Goal: Information Seeking & Learning: Check status

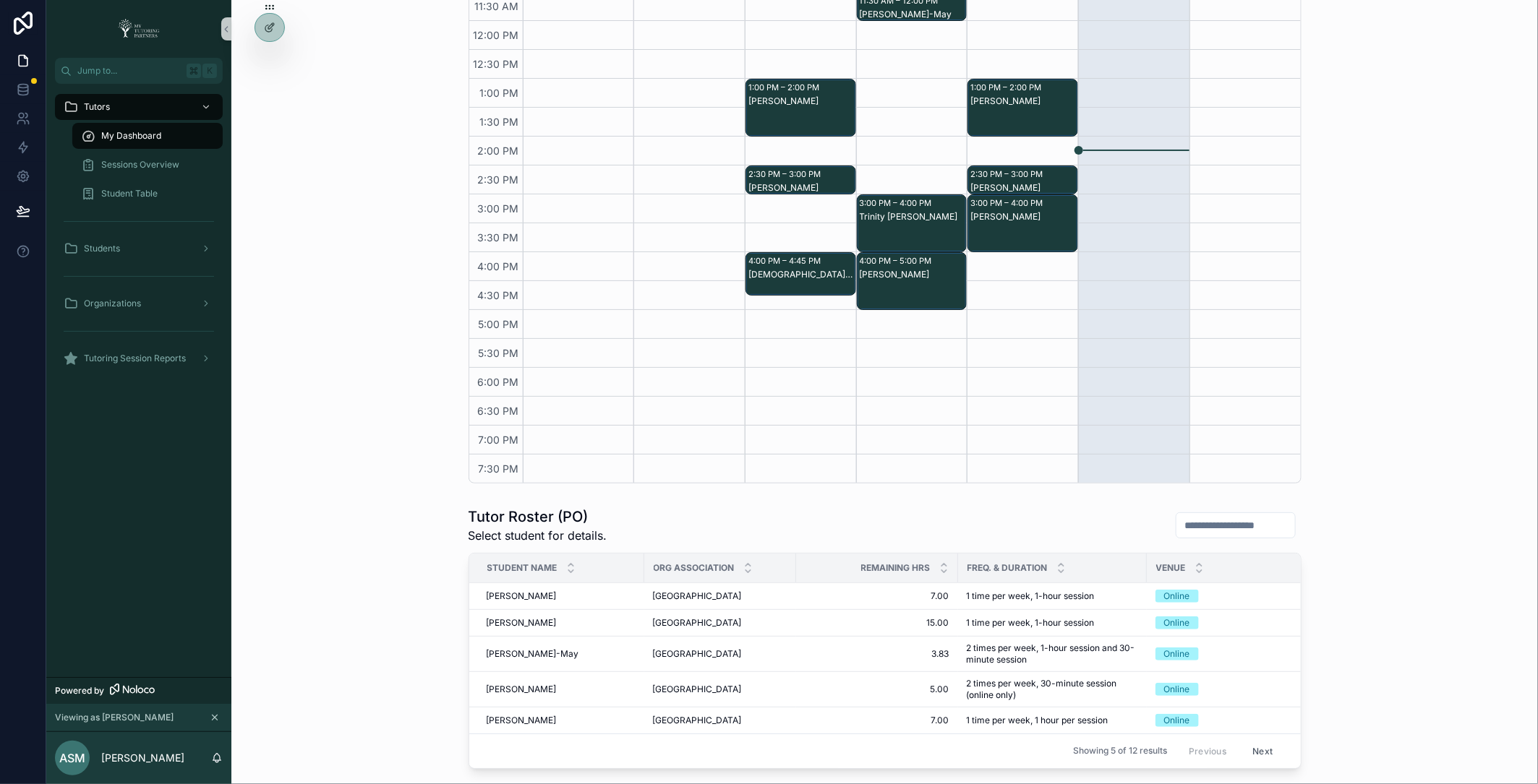
scroll to position [301, 0]
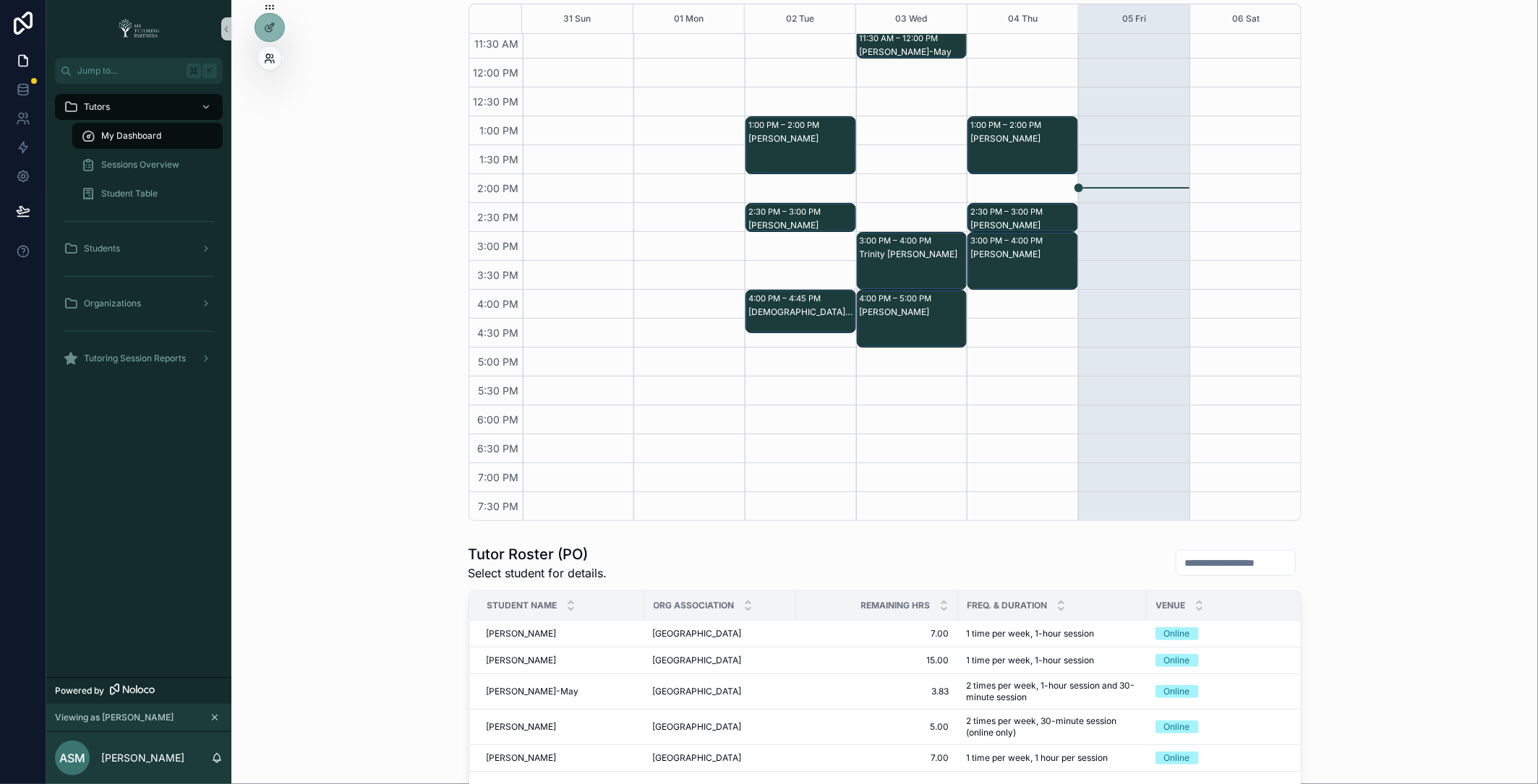
click at [267, 60] on icon at bounding box center [270, 59] width 12 height 12
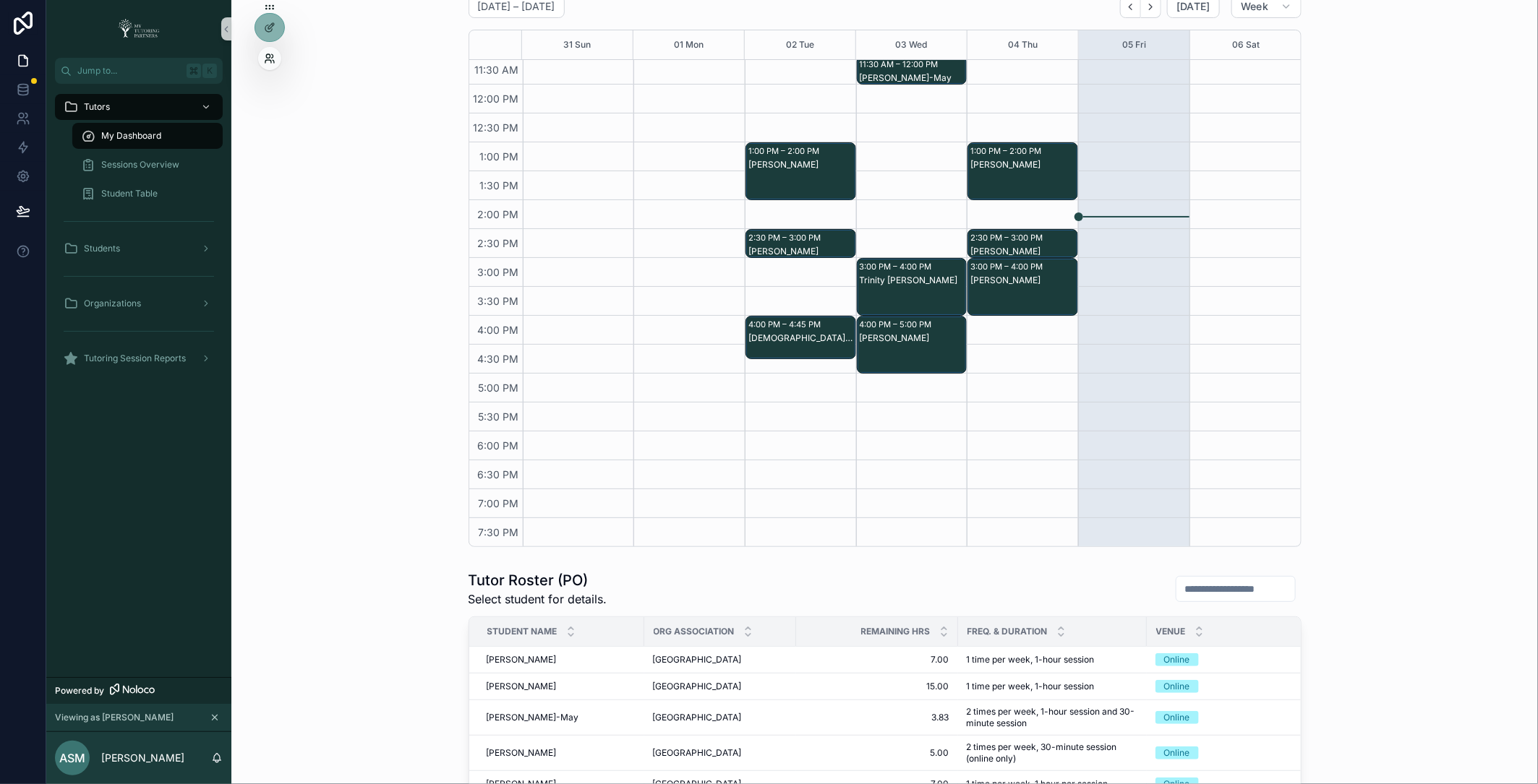
click at [270, 53] on icon at bounding box center [270, 59] width 12 height 12
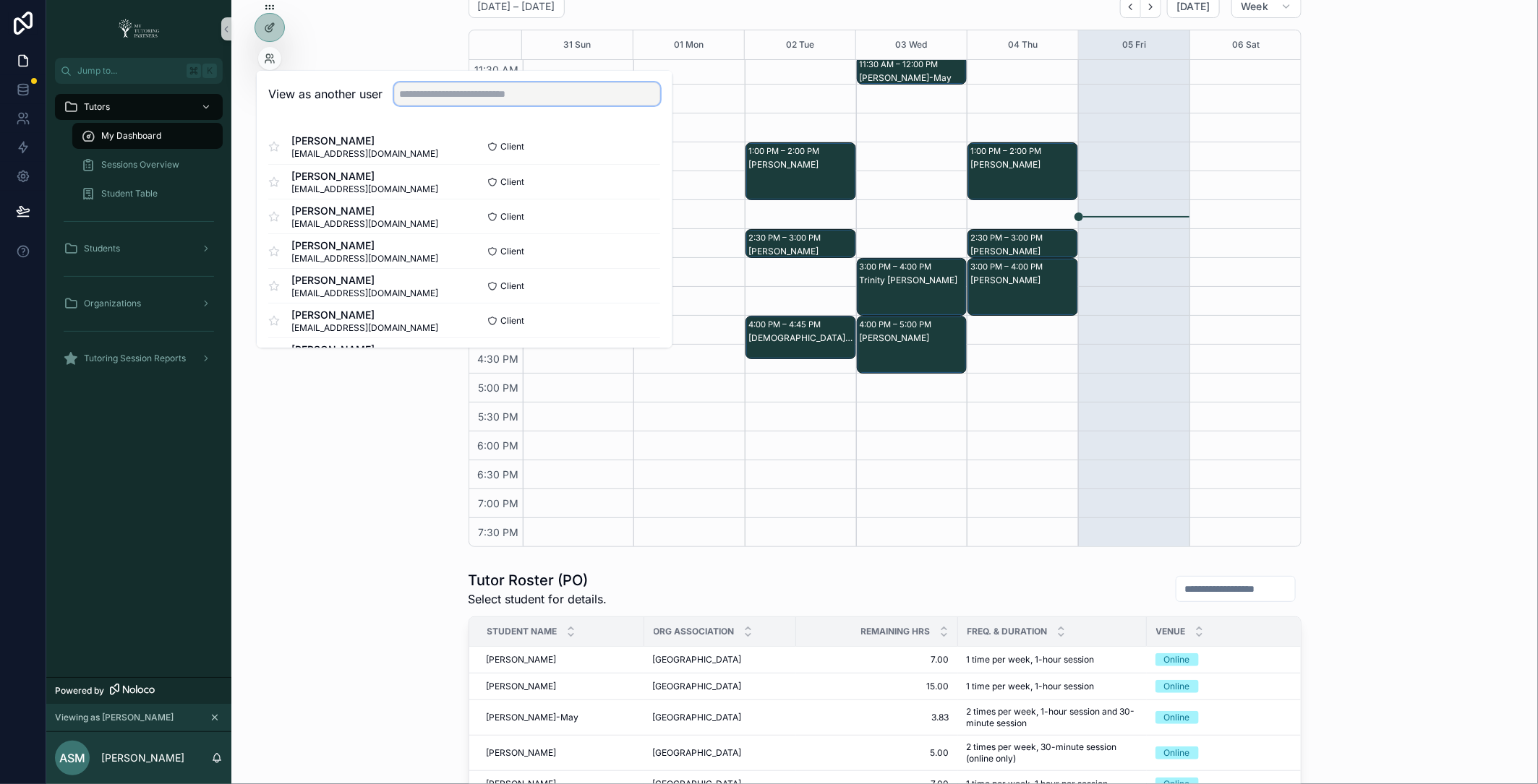
click at [607, 92] on input "text" at bounding box center [527, 95] width 266 height 23
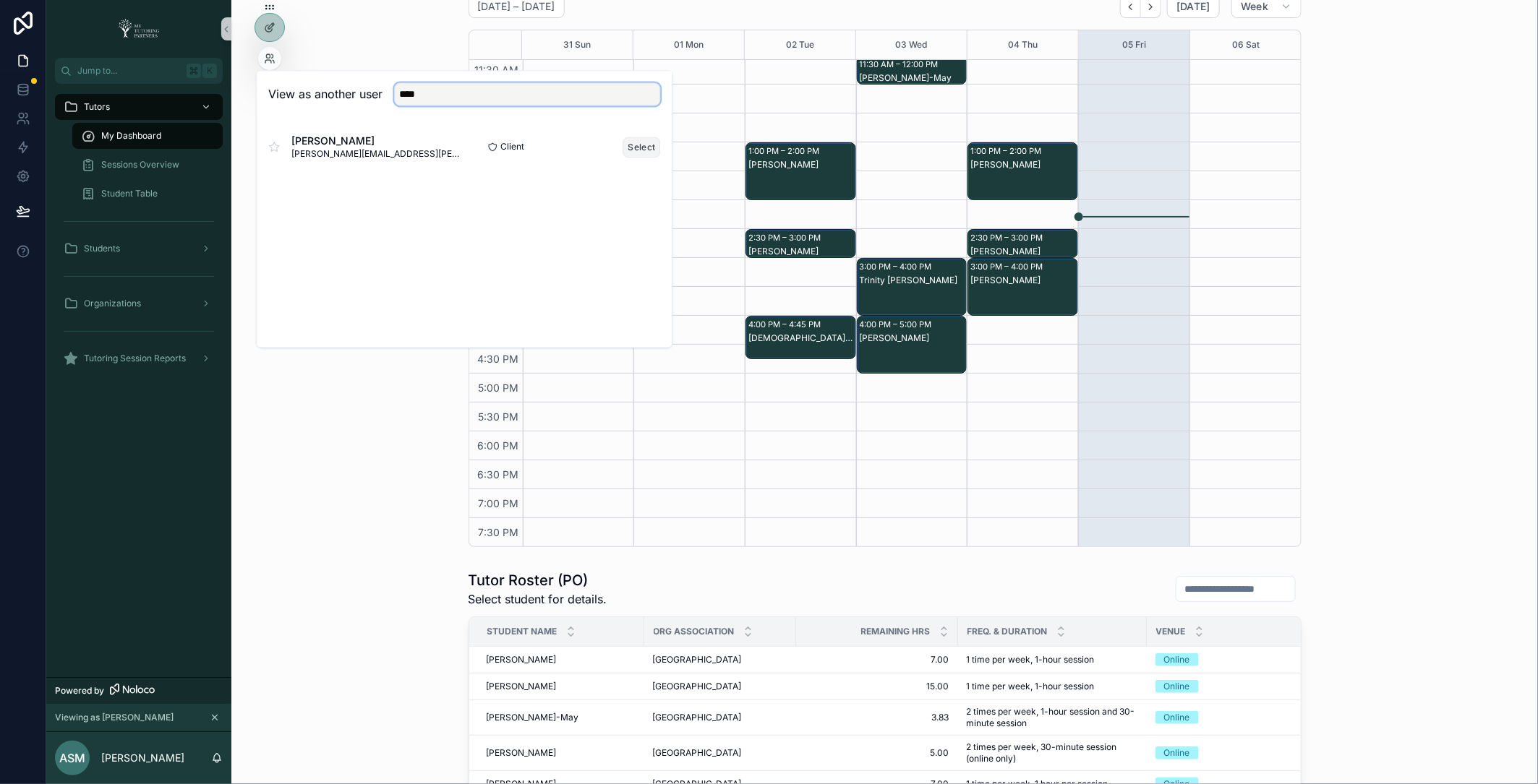
type input "****"
click at [642, 149] on button "Select" at bounding box center [641, 147] width 37 height 21
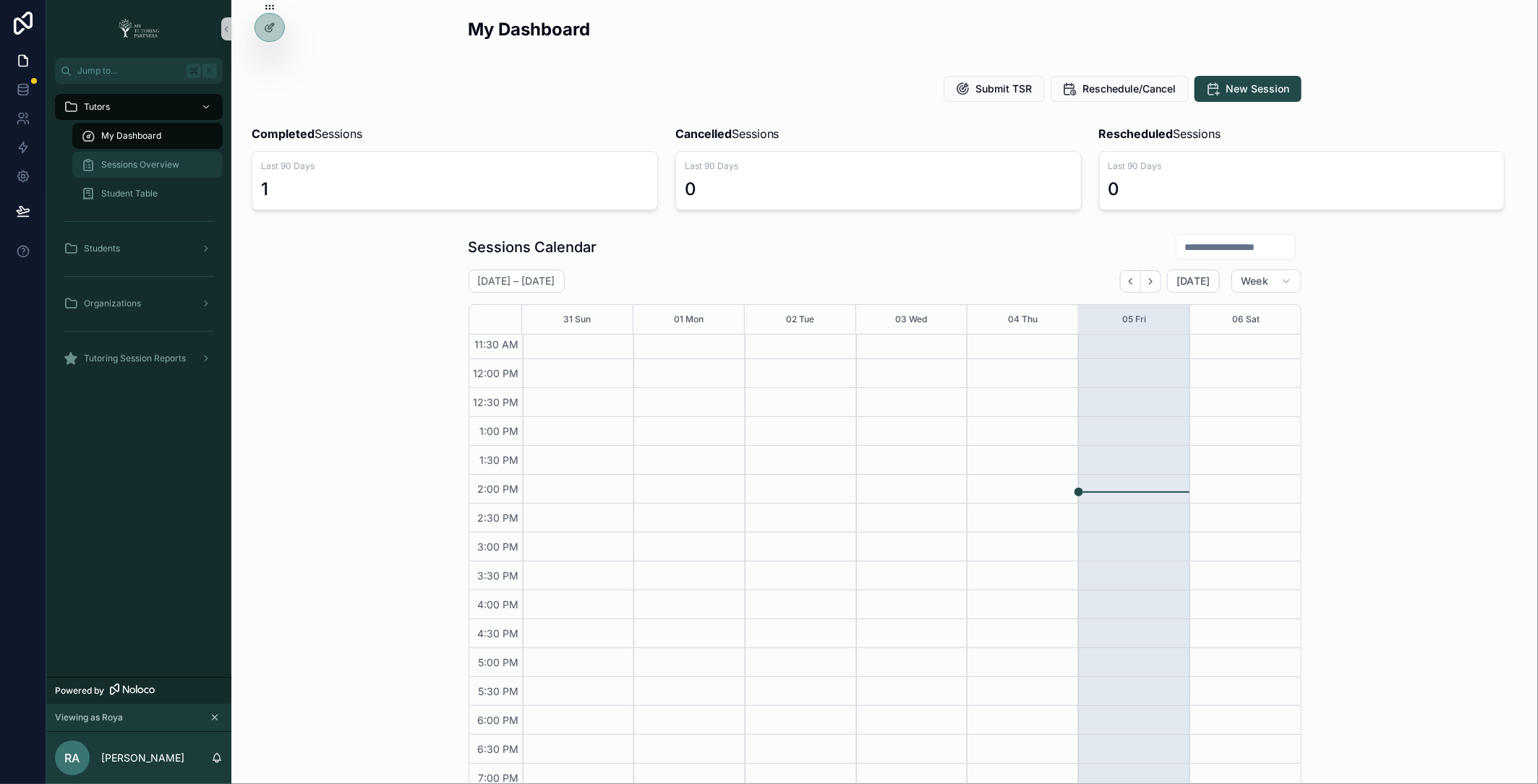
click at [185, 165] on div "Sessions Overview" at bounding box center [147, 164] width 133 height 23
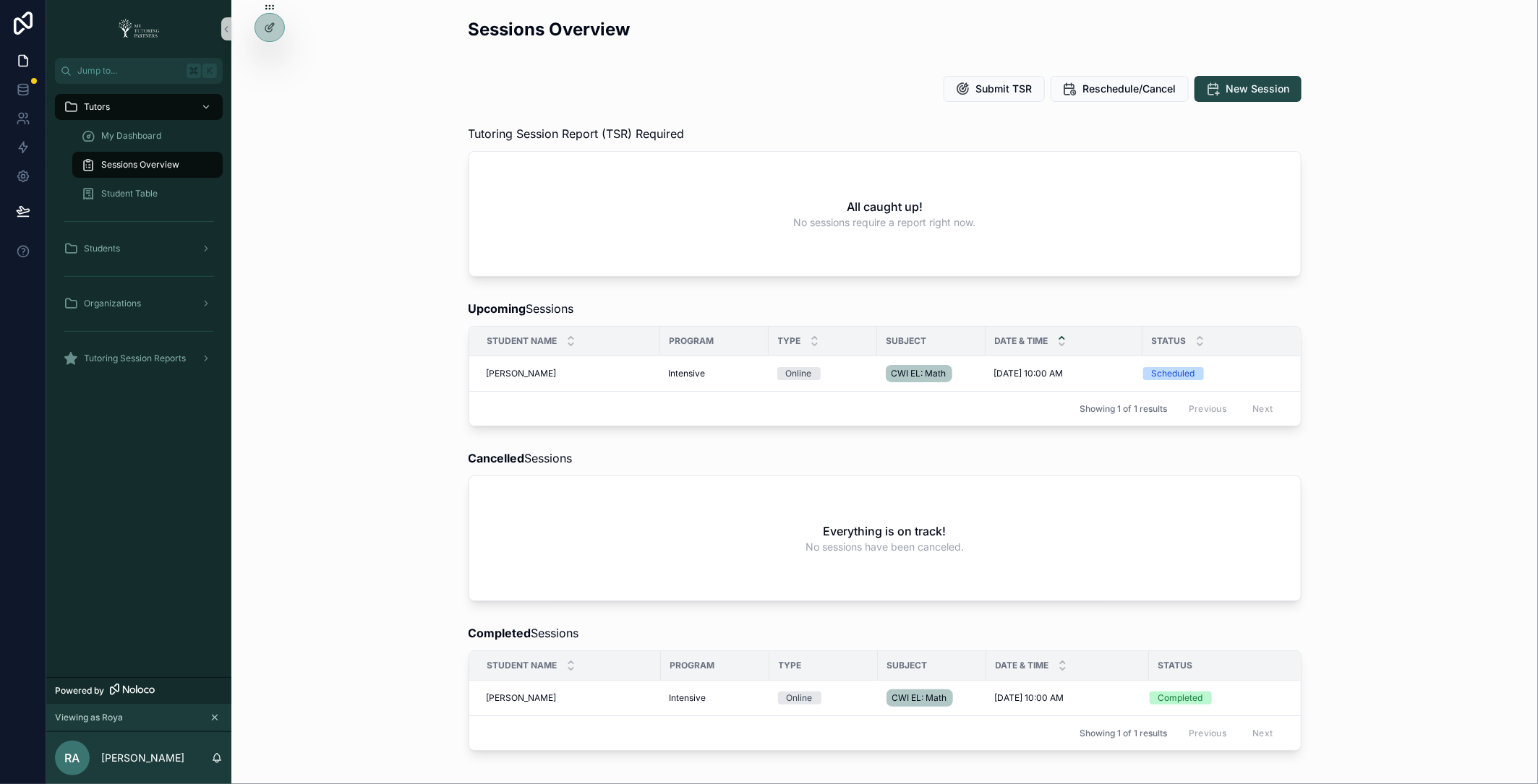
scroll to position [5, 0]
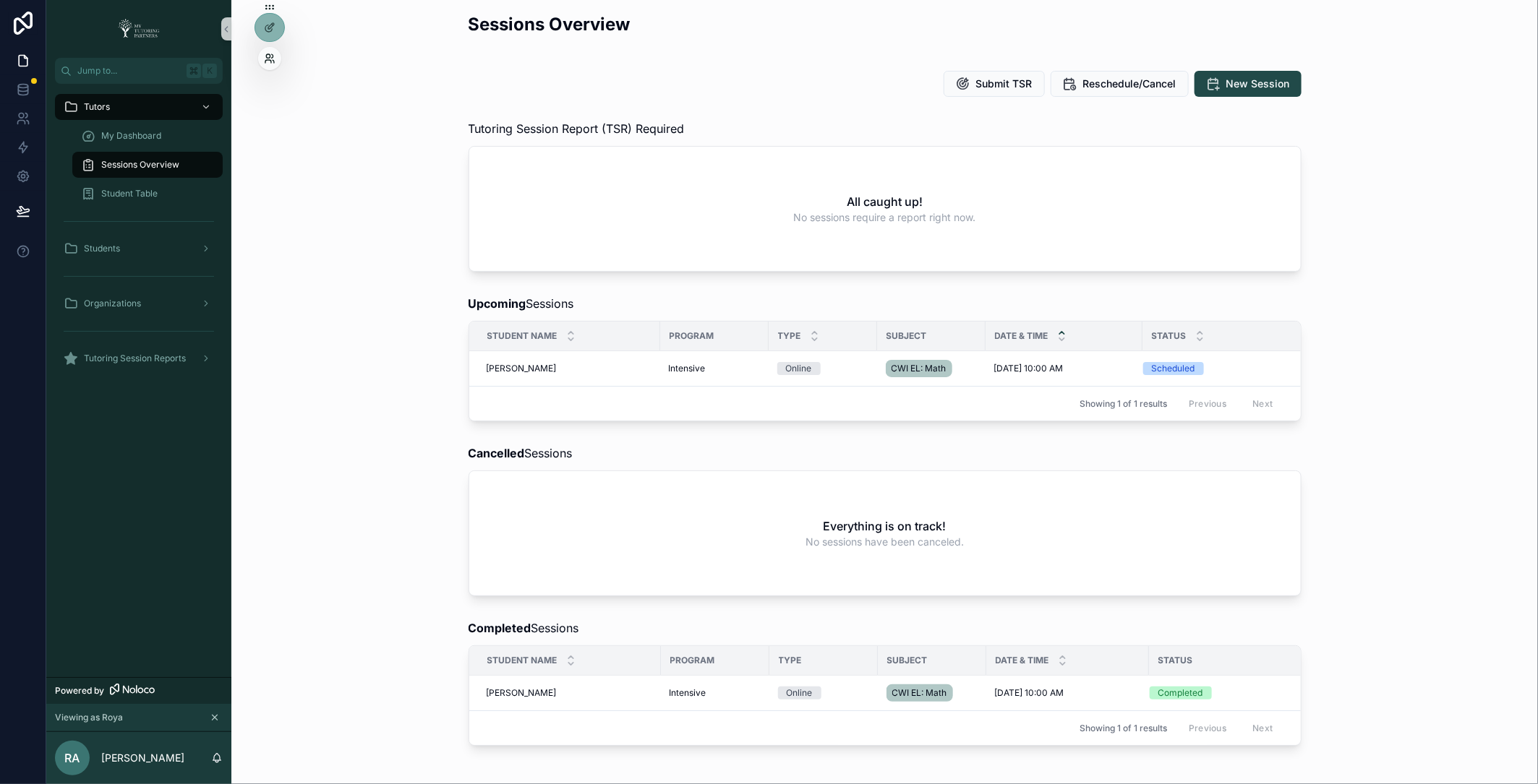
click at [272, 55] on icon at bounding box center [273, 56] width 2 height 4
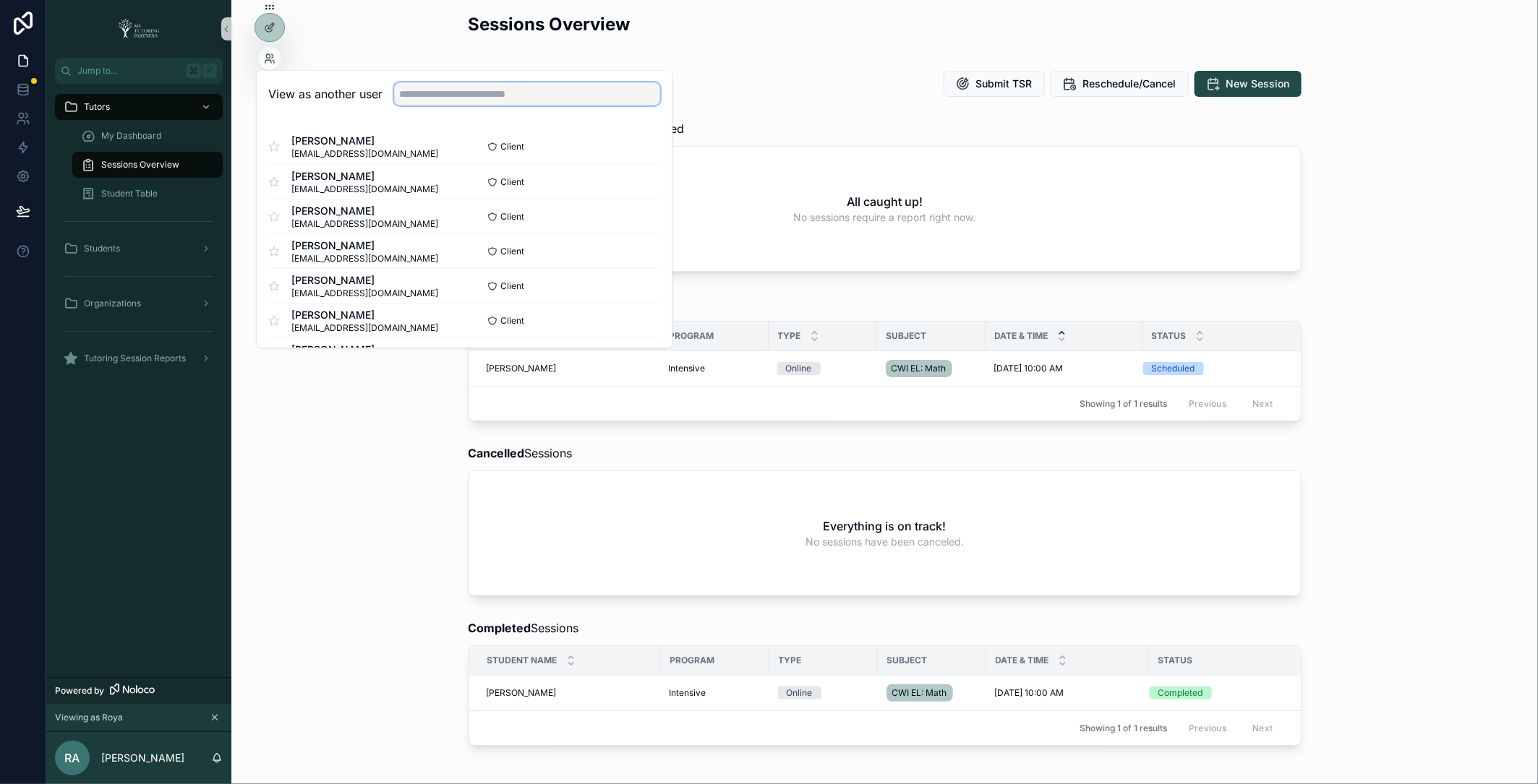
click at [504, 95] on input "text" at bounding box center [527, 95] width 266 height 23
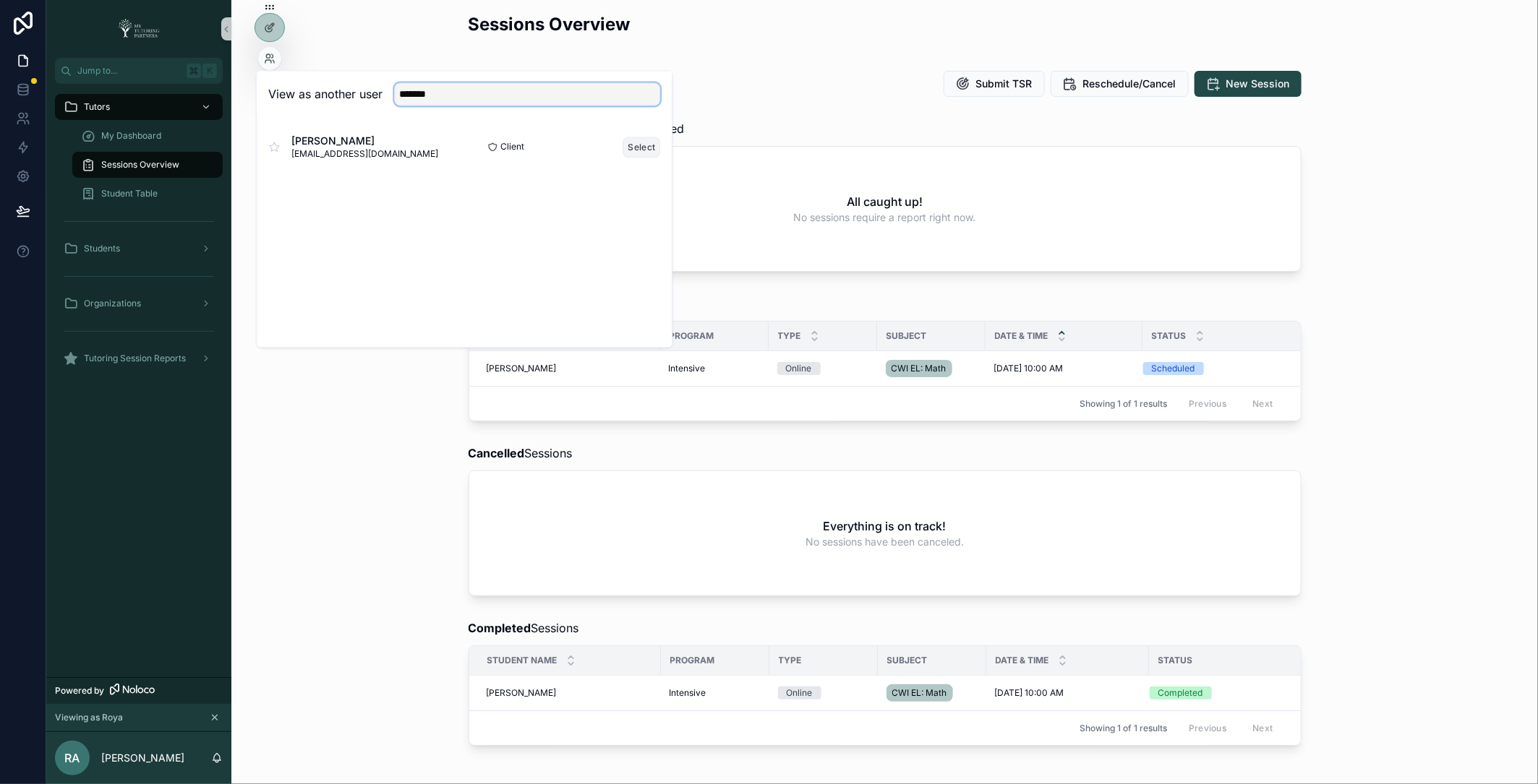
type input "******"
click at [641, 144] on button "Select" at bounding box center [641, 147] width 37 height 21
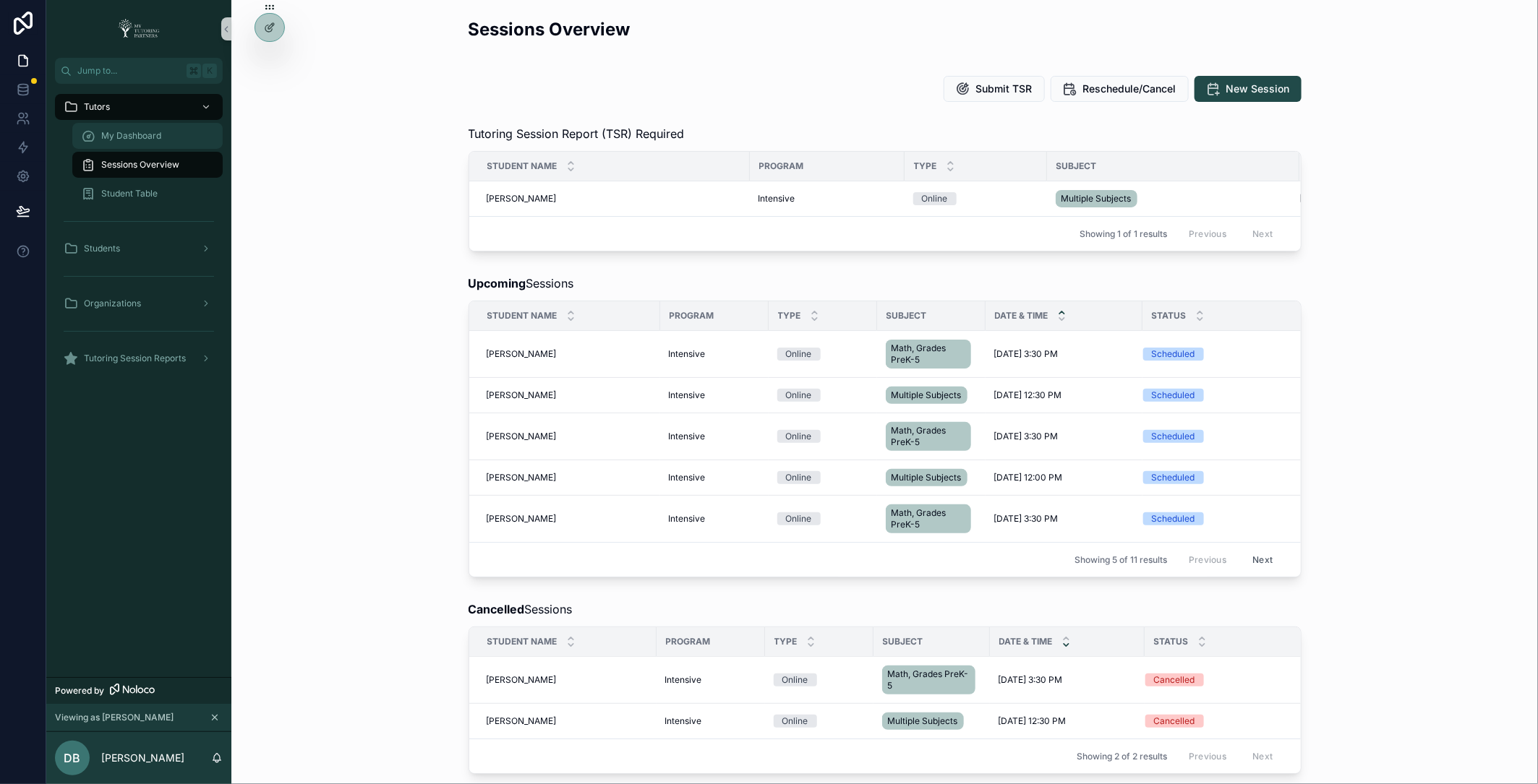
click at [171, 133] on div "My Dashboard" at bounding box center [147, 135] width 133 height 23
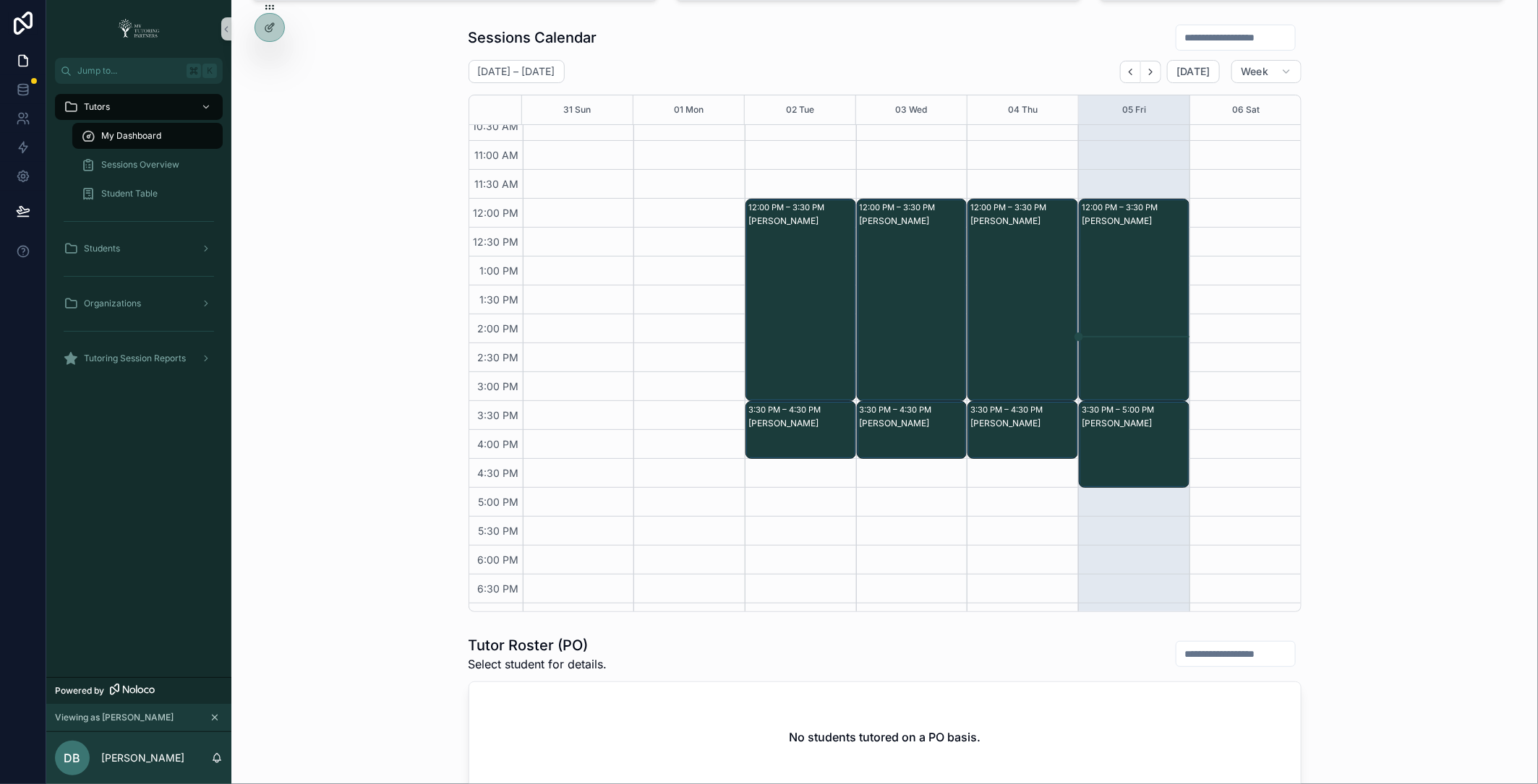
scroll to position [187, 0]
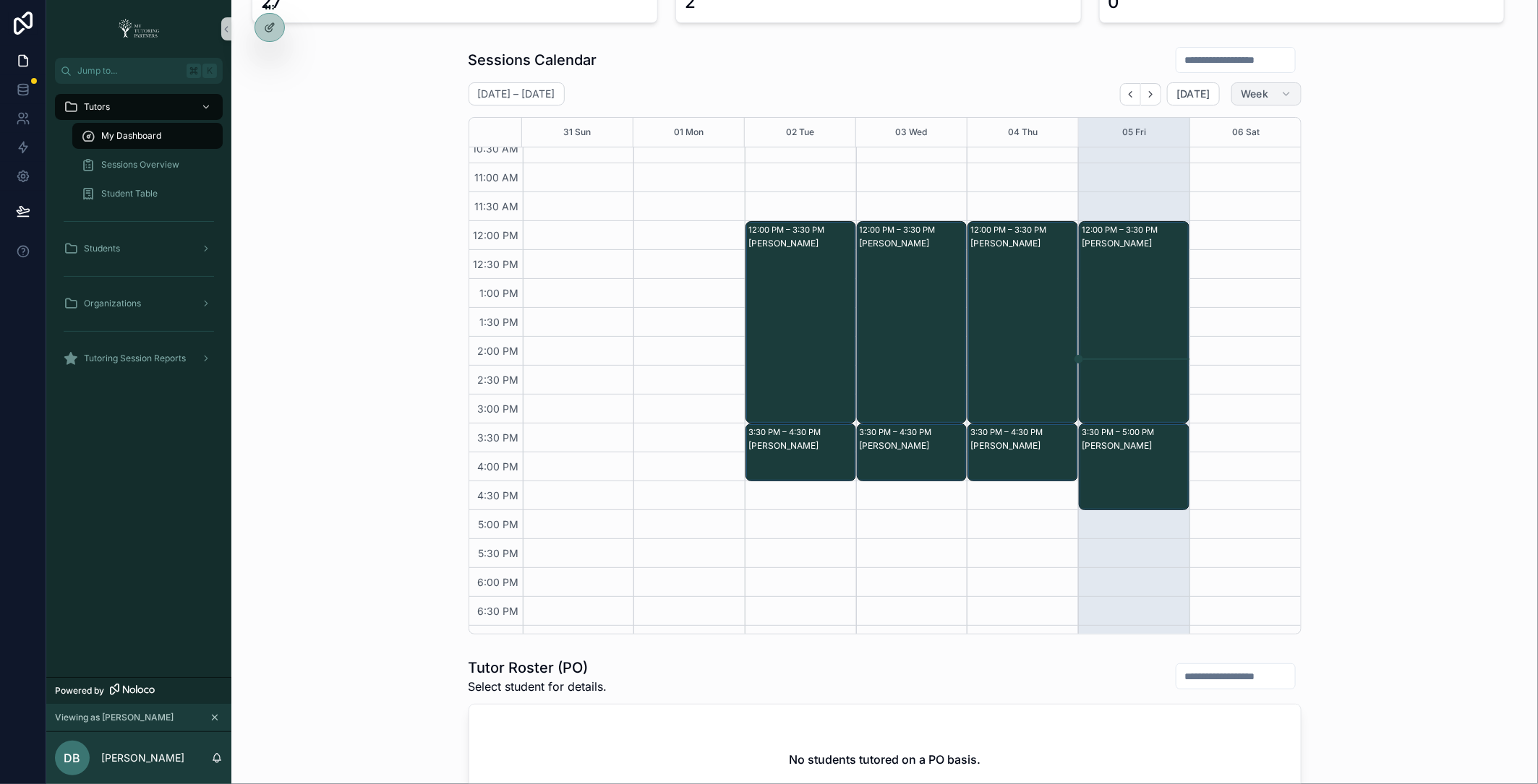
click at [1267, 97] on span "Week" at bounding box center [1254, 94] width 28 height 13
click at [1254, 126] on button "Month" at bounding box center [1236, 128] width 104 height 26
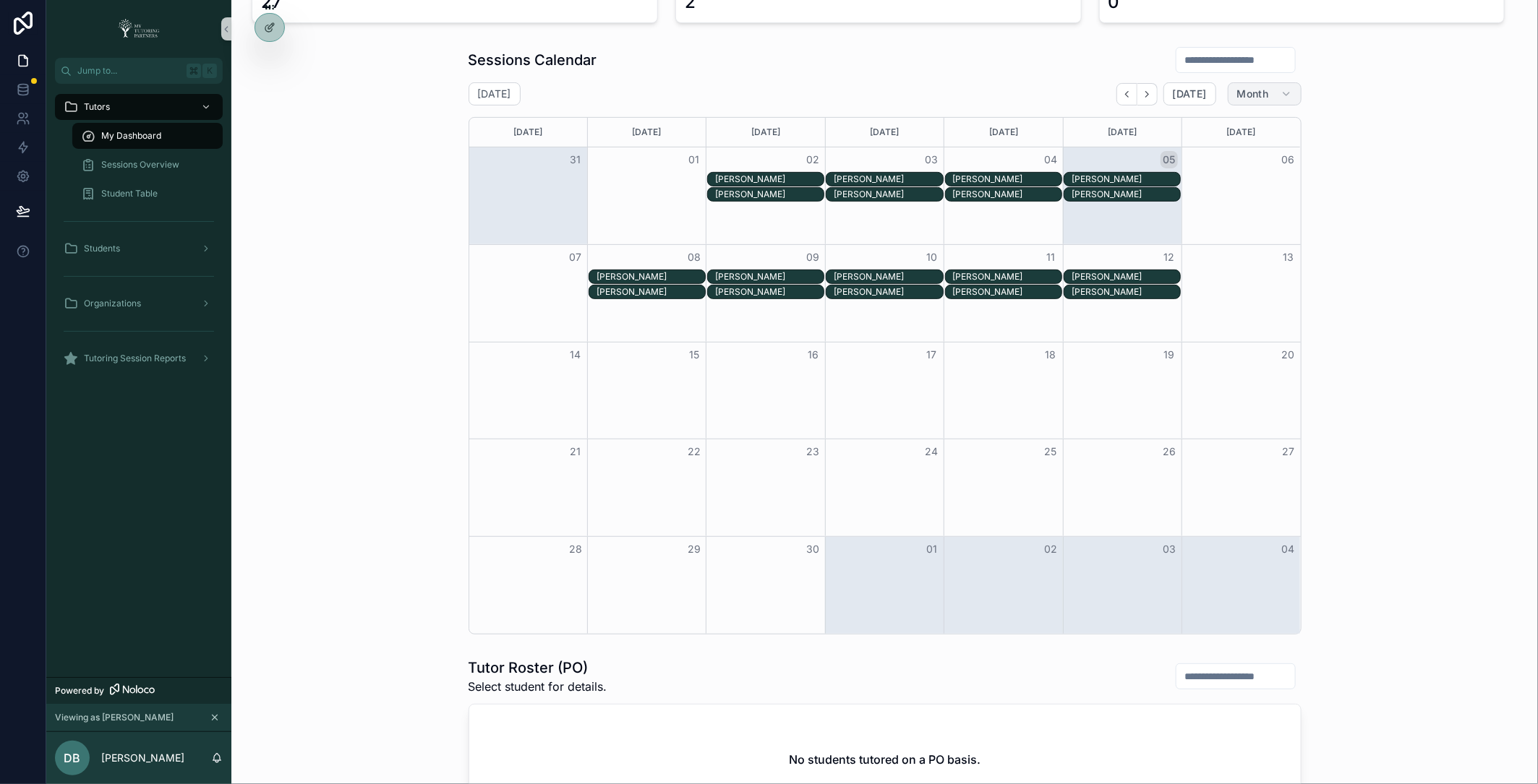
click at [1242, 95] on span "Month" at bounding box center [1253, 94] width 32 height 13
click at [1238, 178] on span "Work week" at bounding box center [1216, 181] width 53 height 14
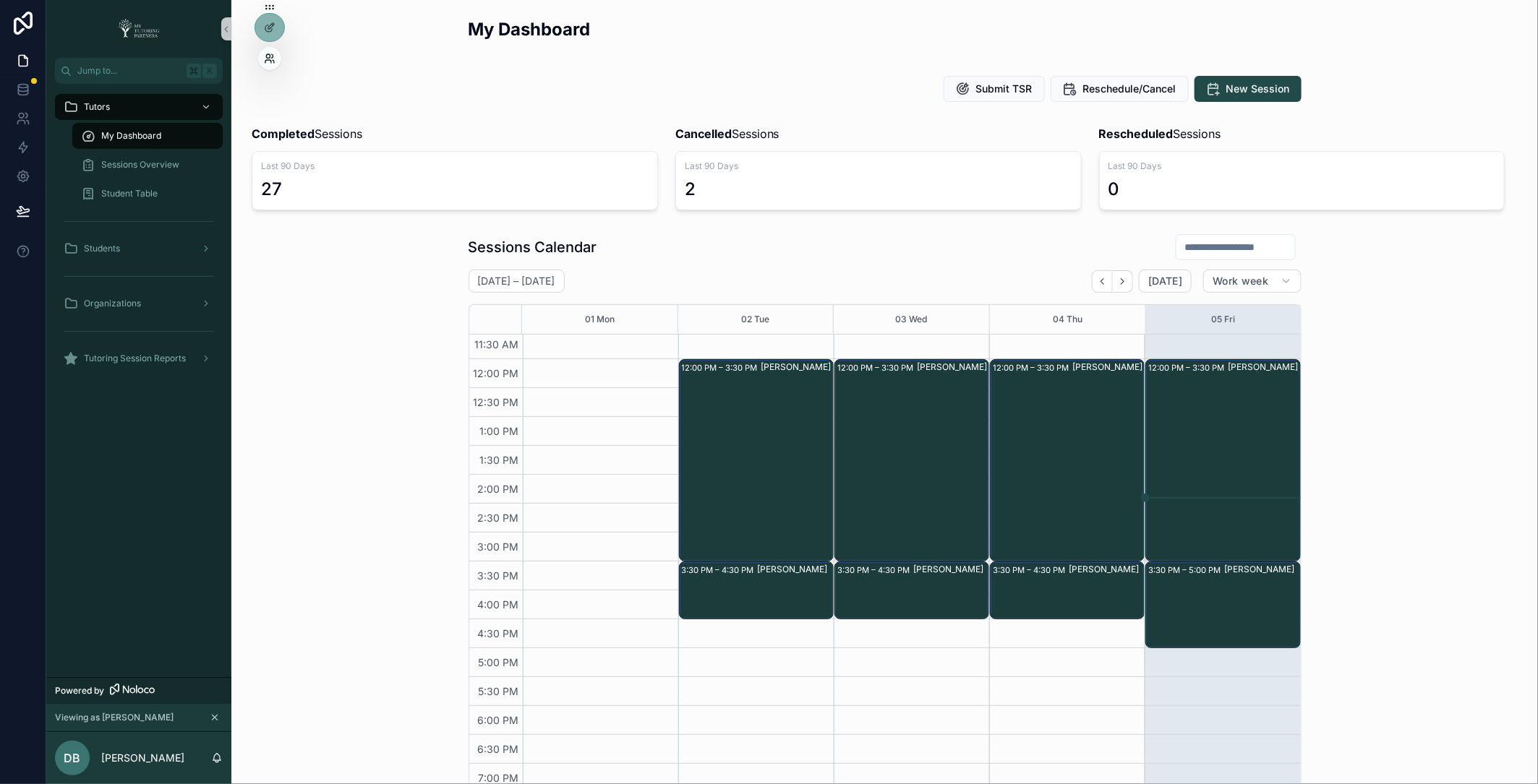
click at [270, 54] on icon at bounding box center [270, 59] width 12 height 12
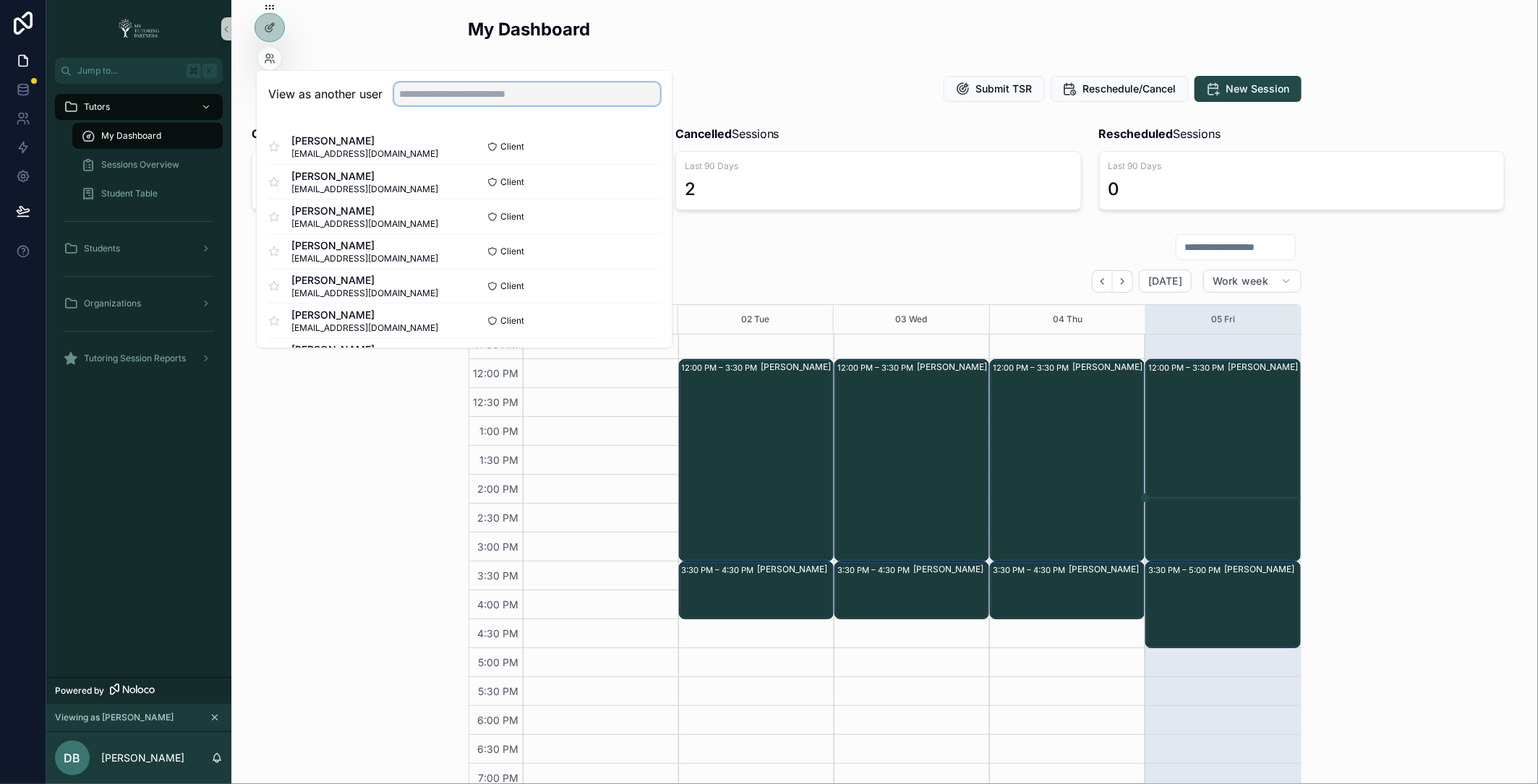
click at [457, 88] on input "text" at bounding box center [527, 95] width 266 height 23
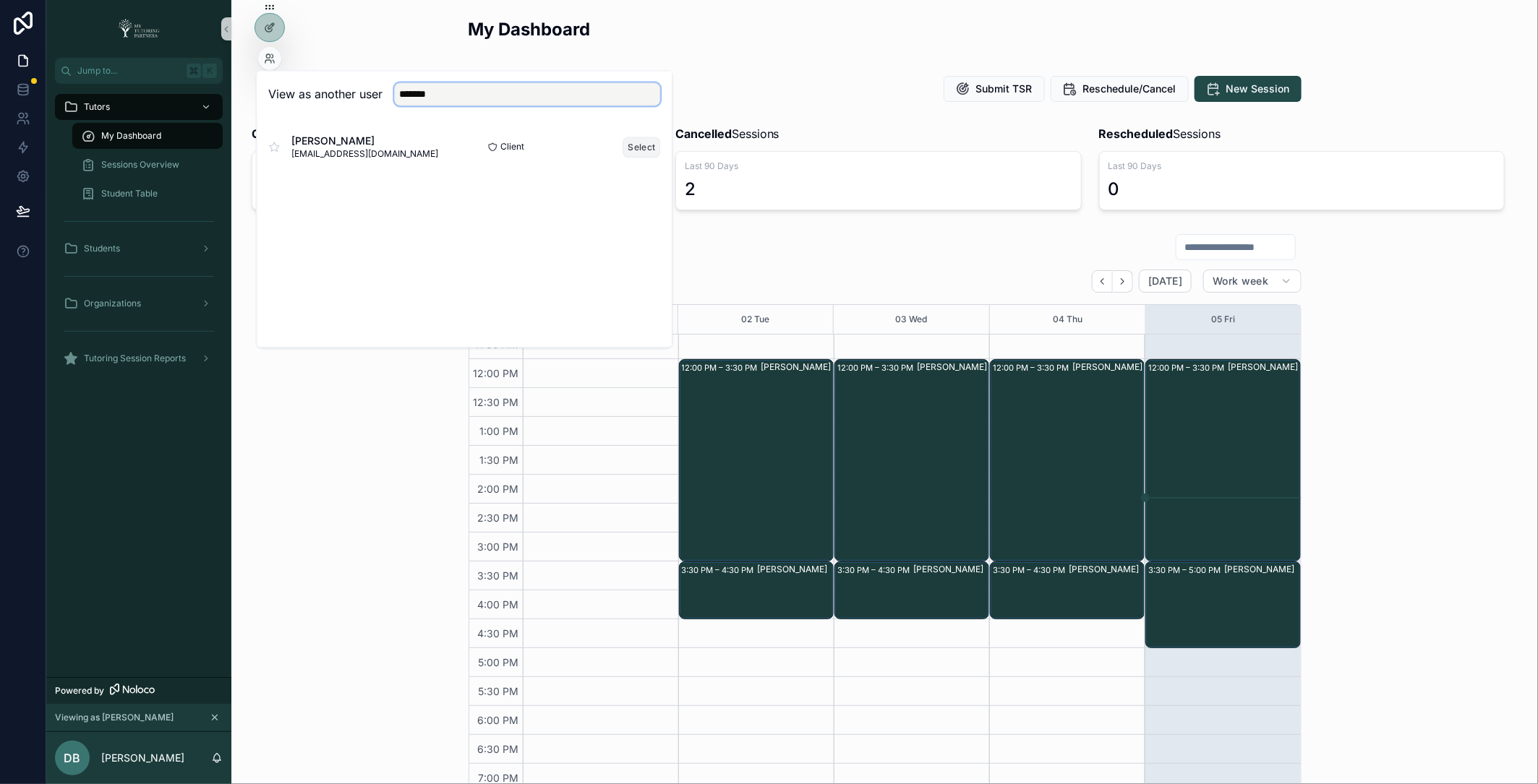
type input "*******"
click at [638, 148] on button "Select" at bounding box center [641, 147] width 37 height 21
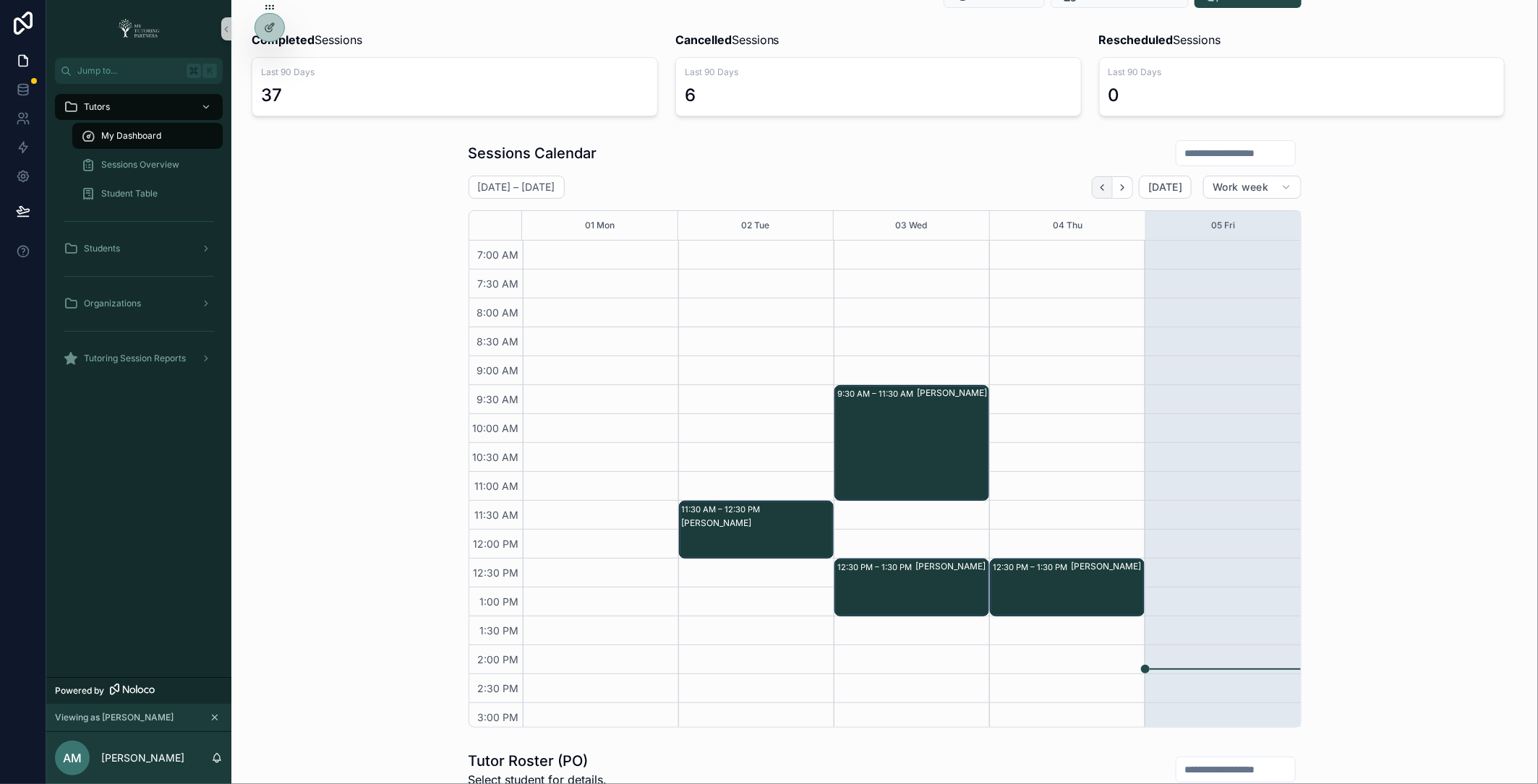
click at [1103, 190] on icon "Back" at bounding box center [1102, 187] width 11 height 11
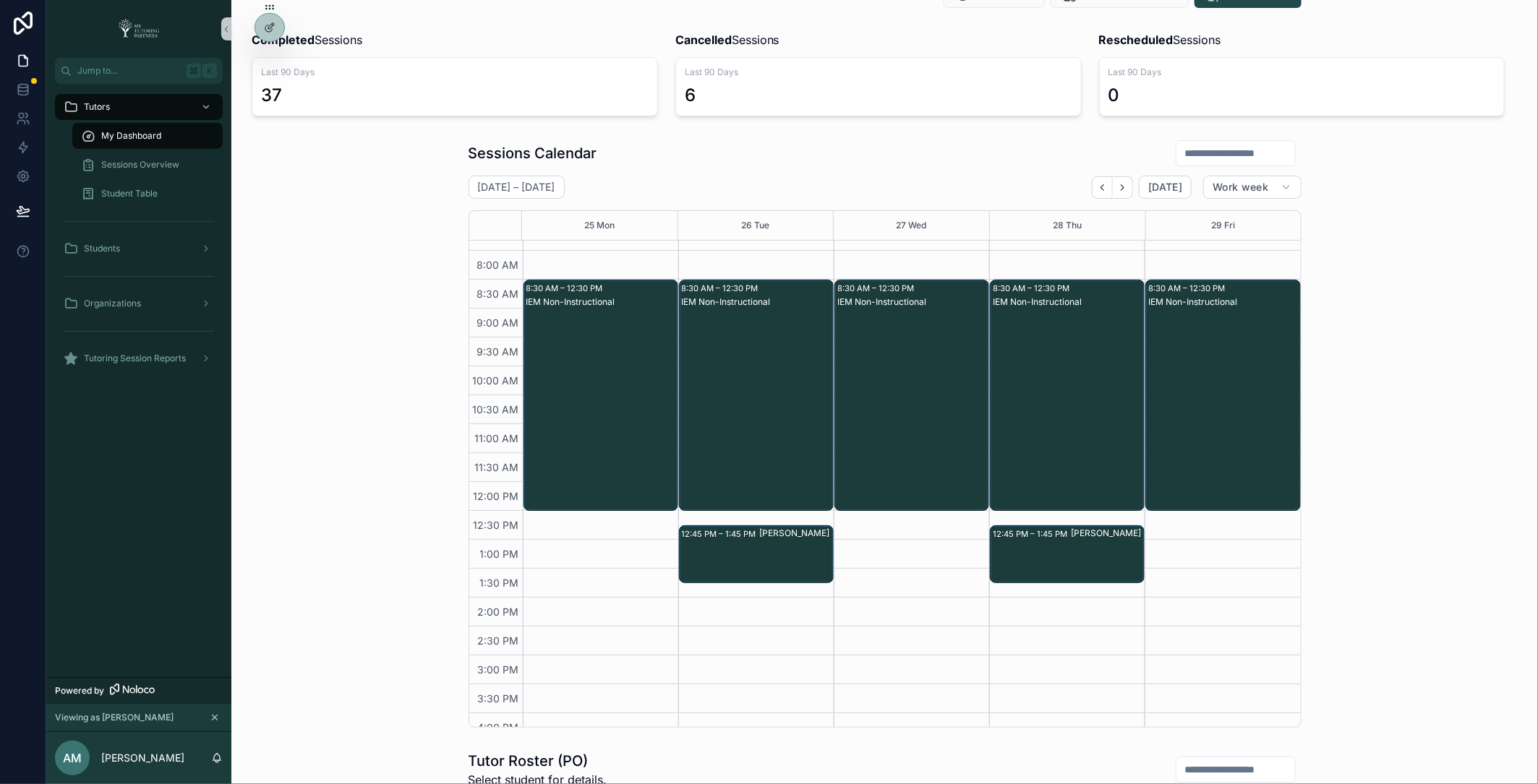
scroll to position [63, 0]
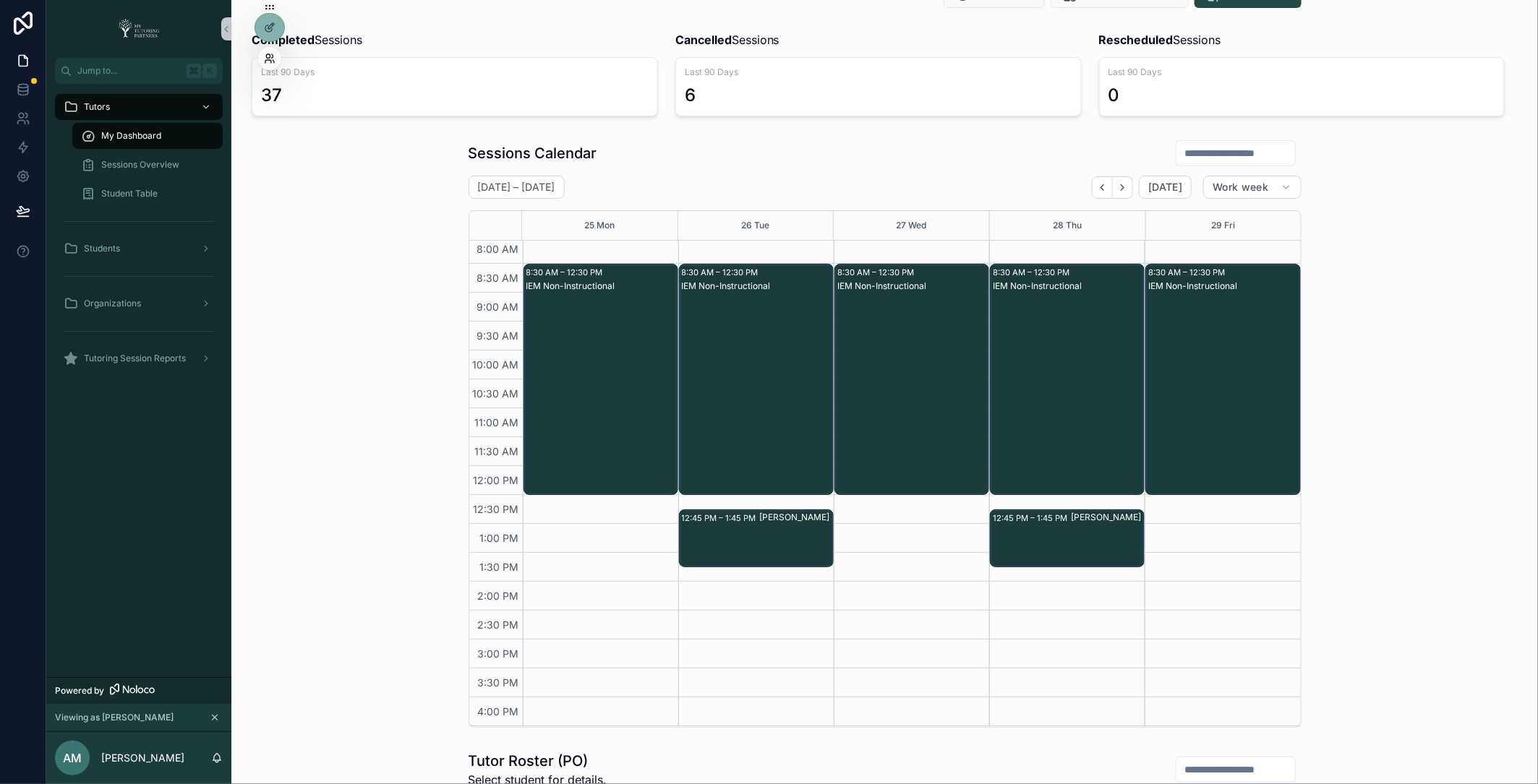
click at [267, 60] on icon at bounding box center [268, 61] width 6 height 3
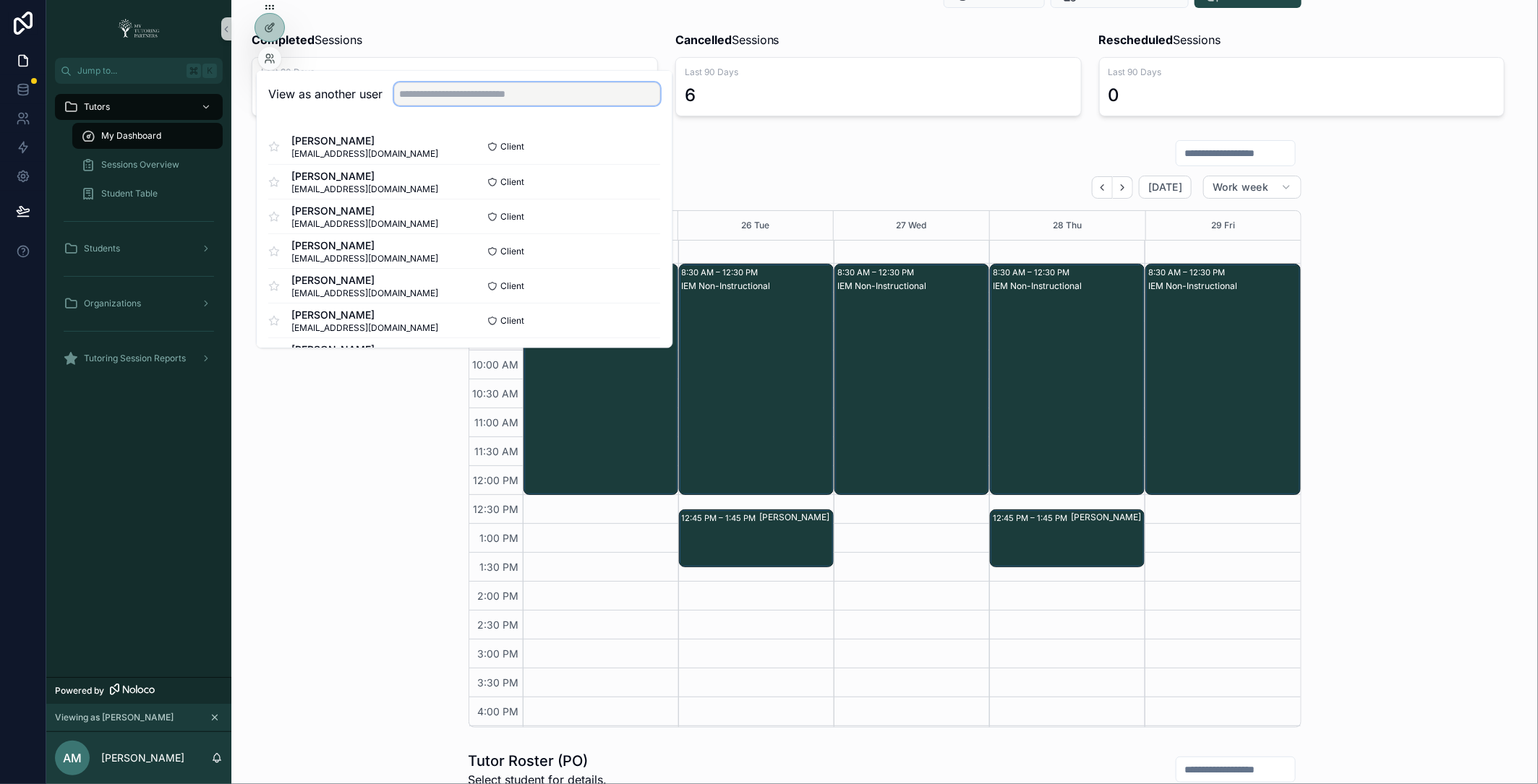
click at [464, 101] on input "text" at bounding box center [527, 95] width 266 height 23
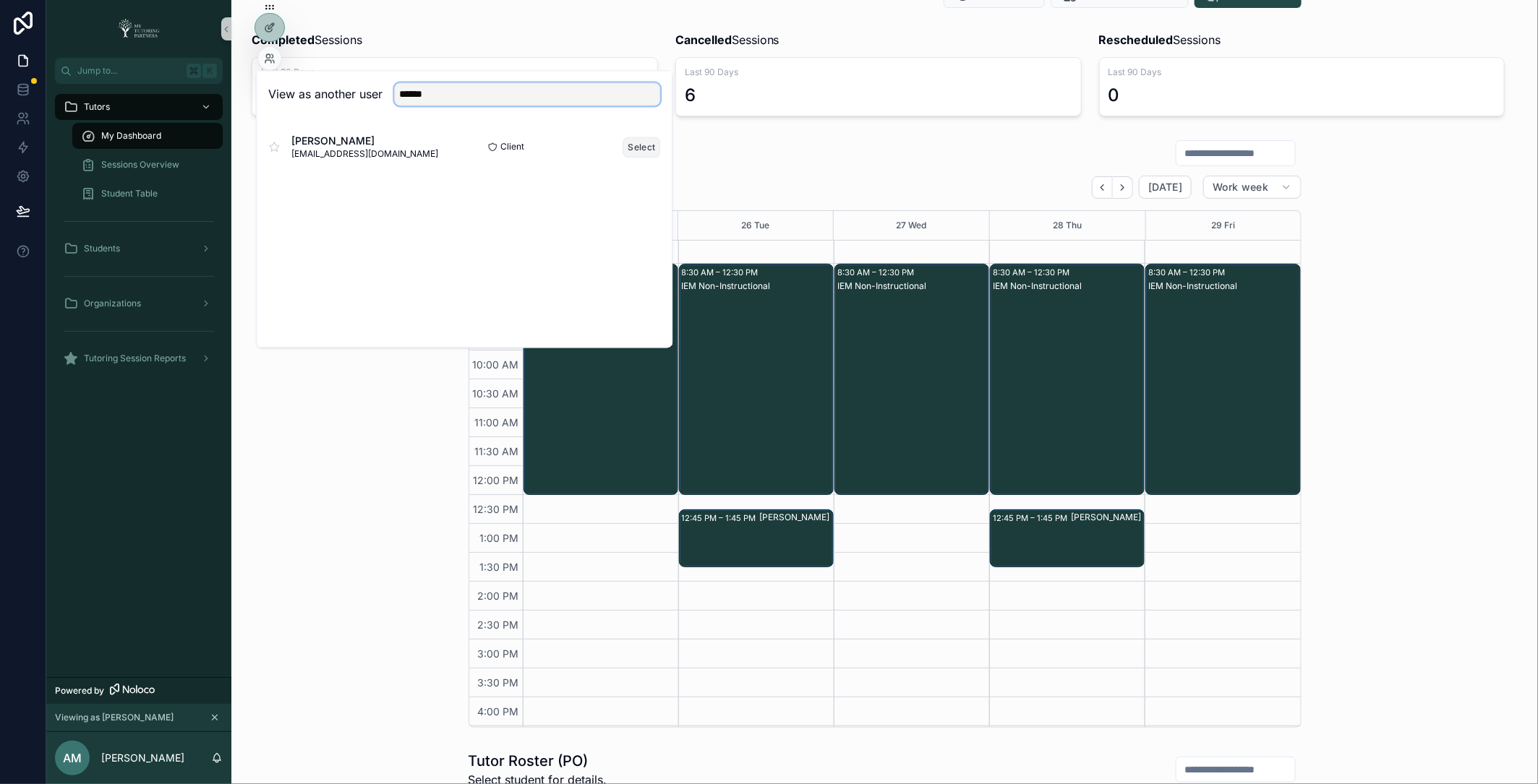
type input "******"
click at [635, 149] on button "Select" at bounding box center [641, 147] width 37 height 21
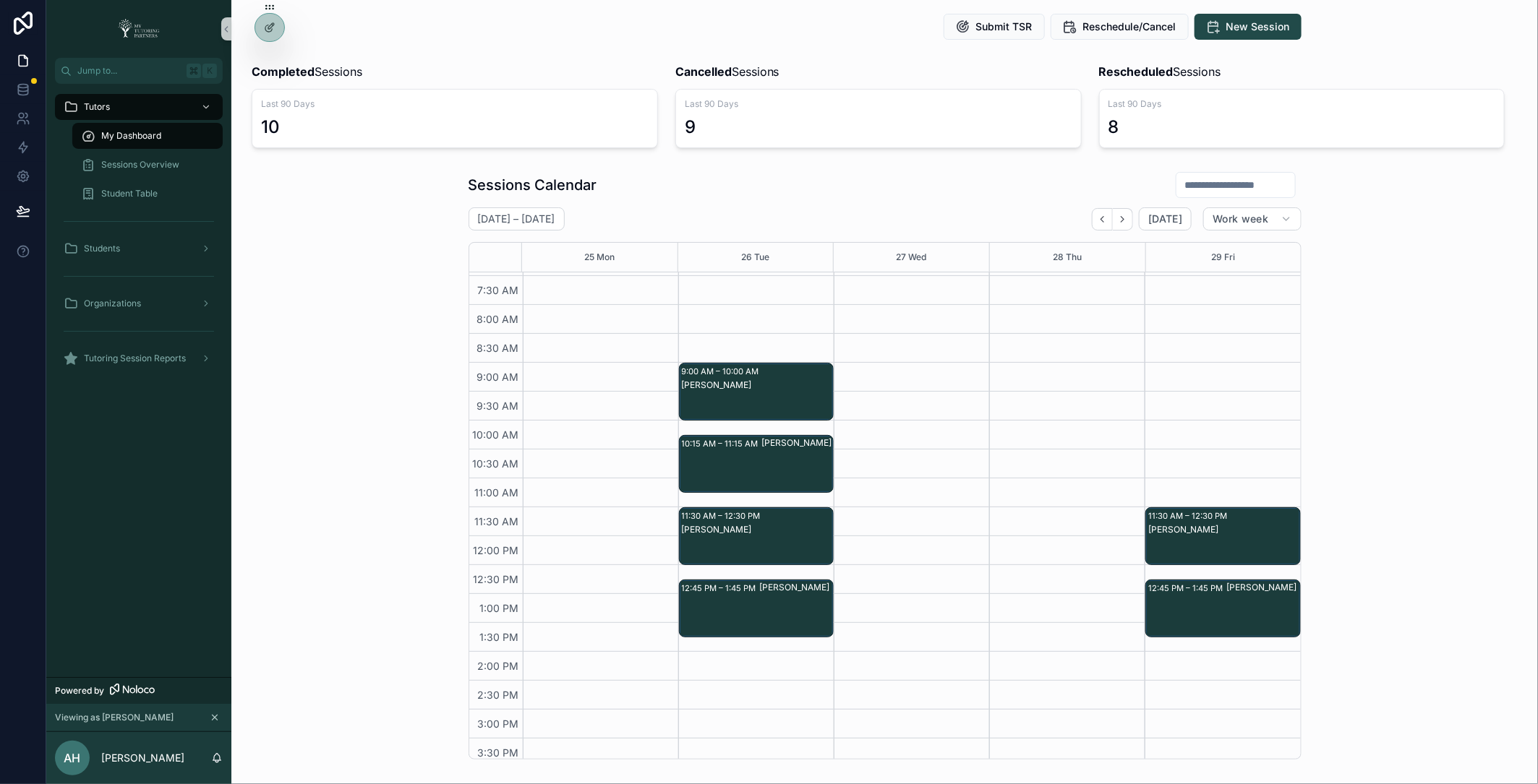
scroll to position [19, 0]
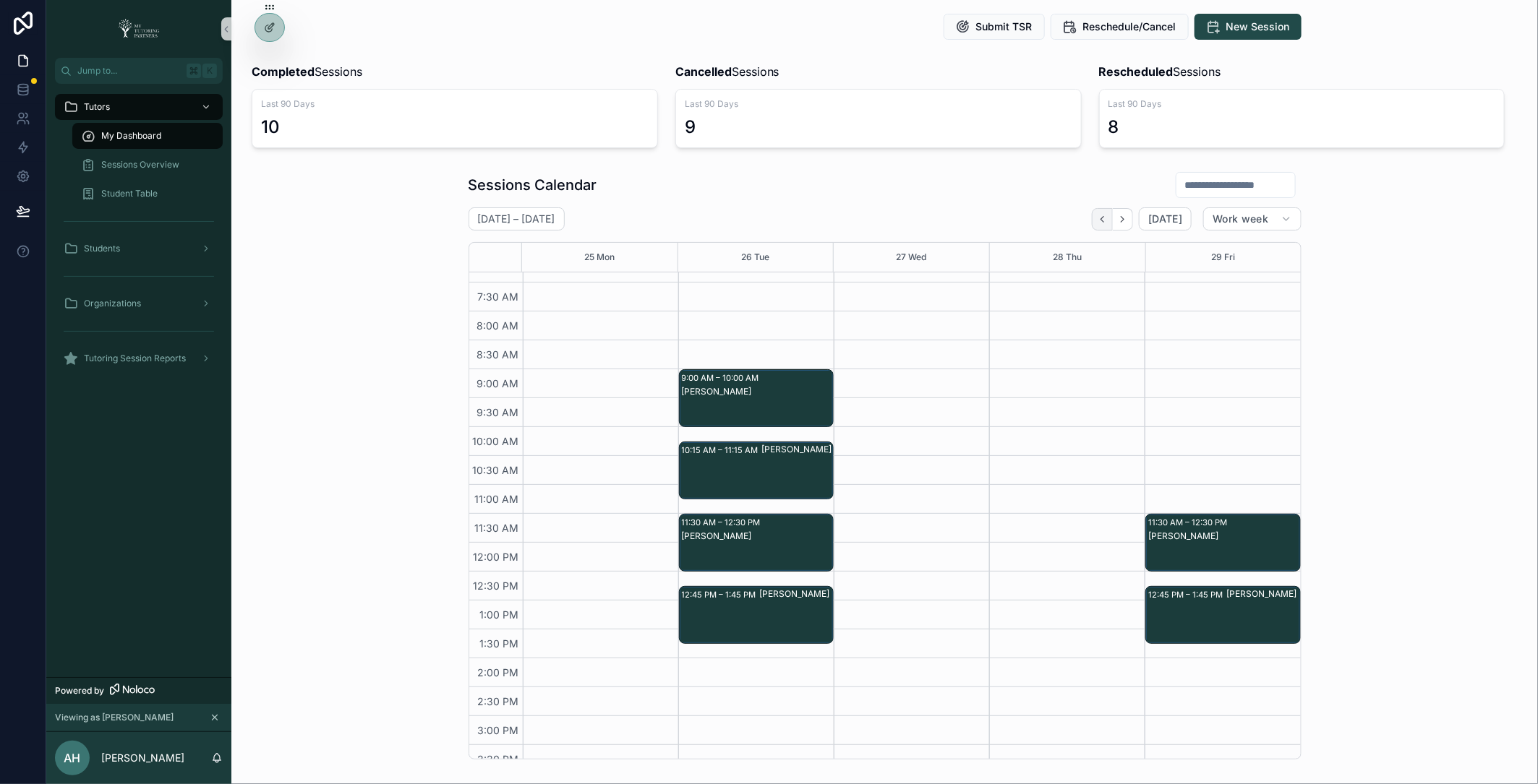
click at [1108, 223] on icon "Back" at bounding box center [1102, 219] width 11 height 11
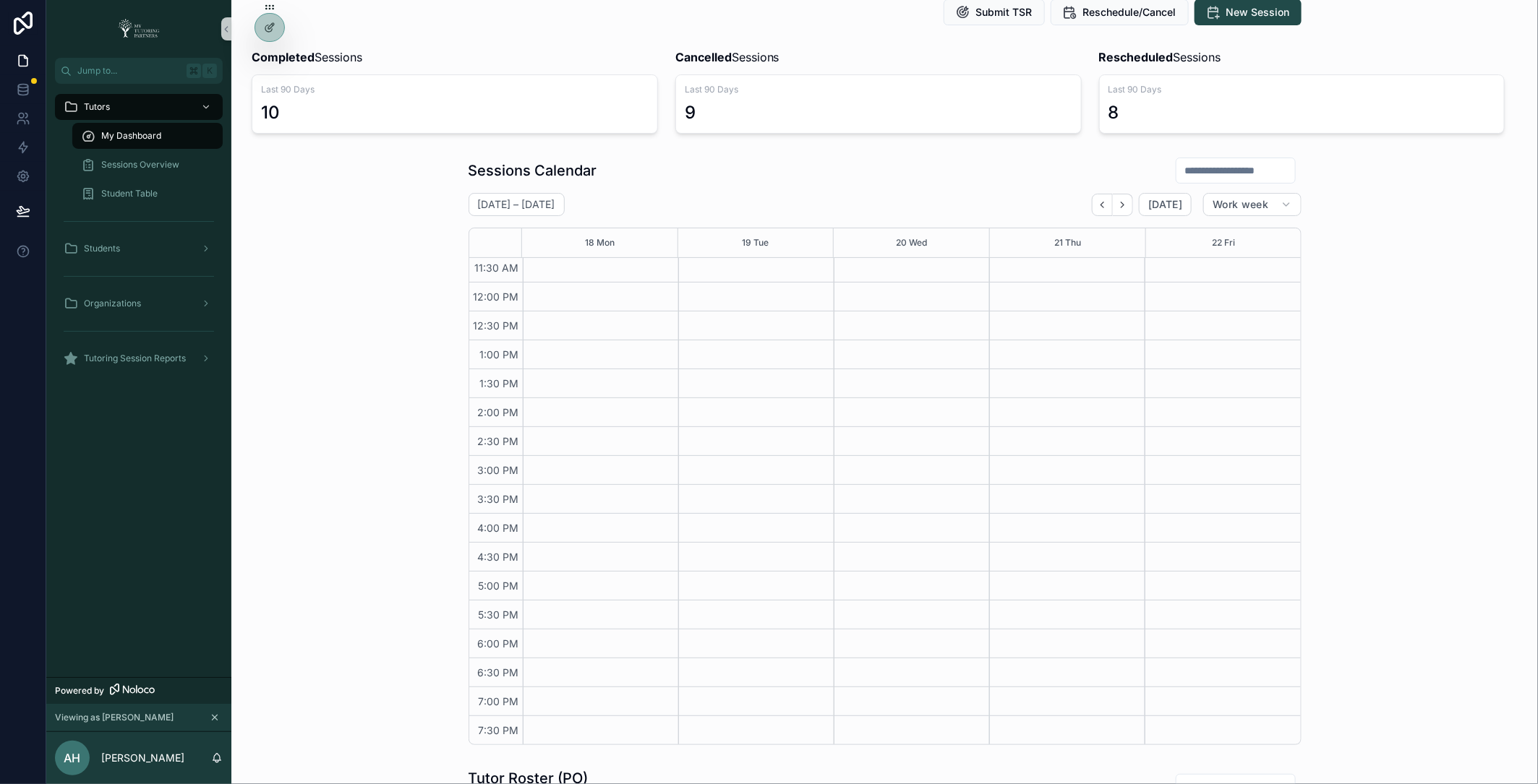
scroll to position [73, 0]
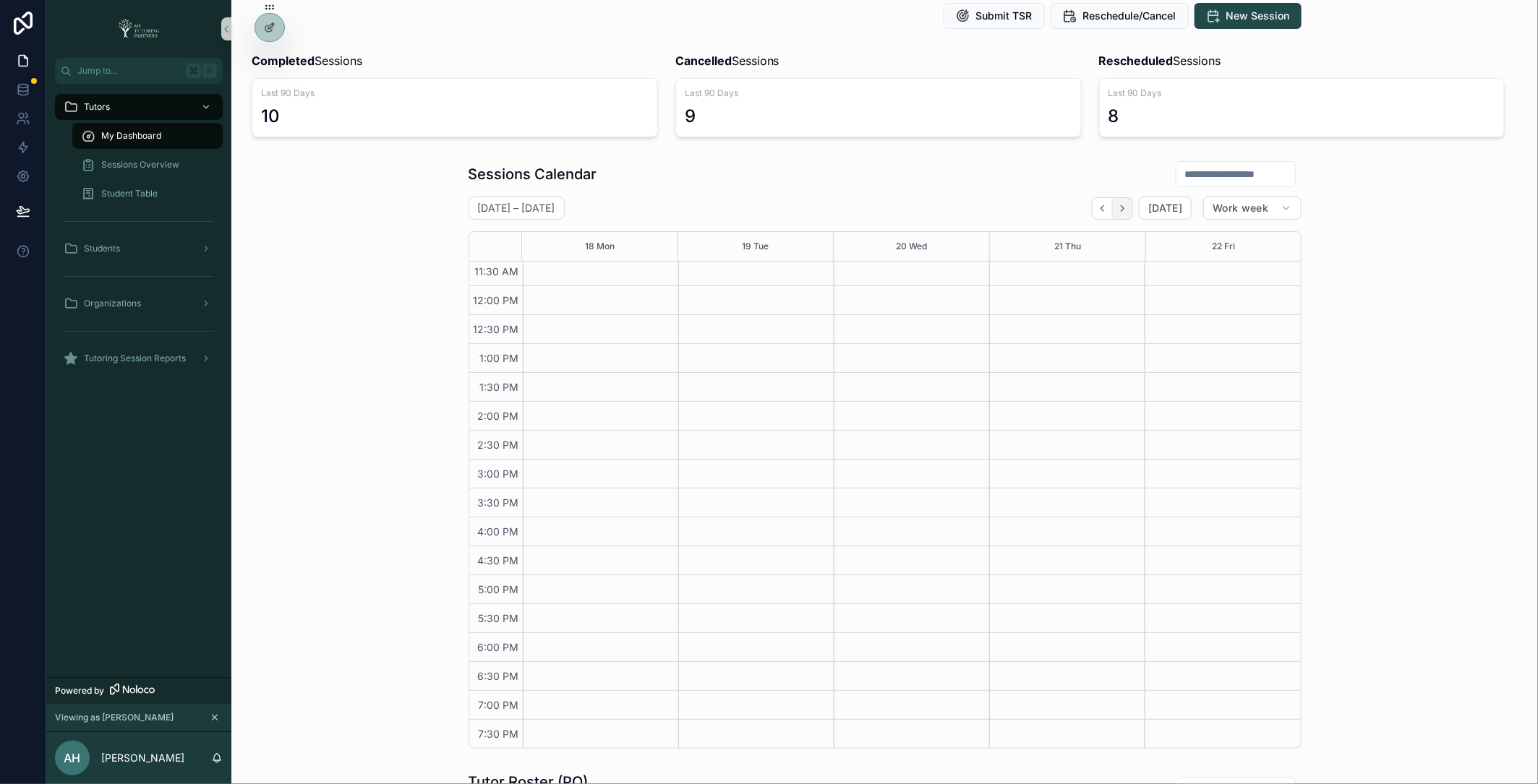
click at [1127, 210] on icon "Next" at bounding box center [1122, 208] width 11 height 11
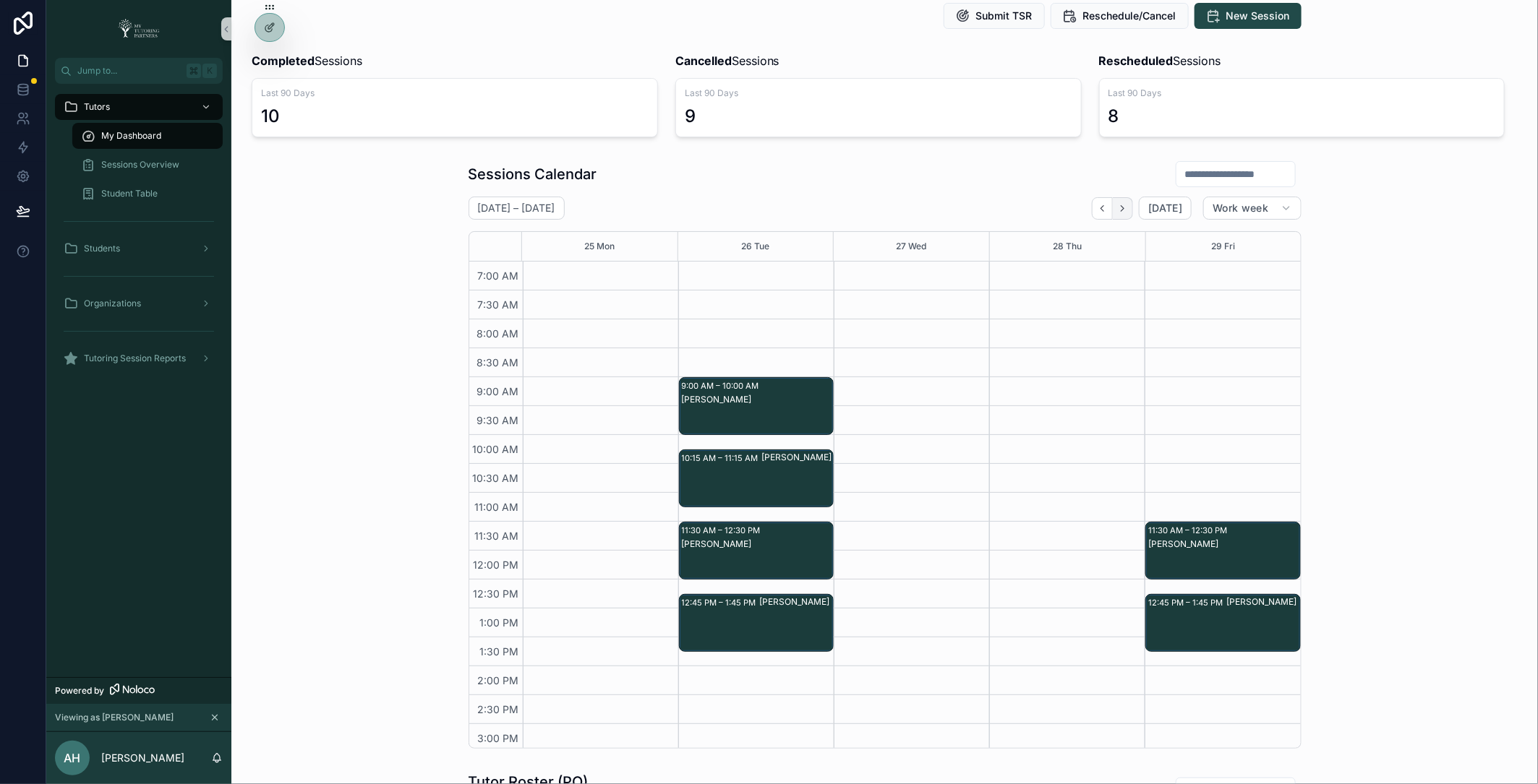
click at [1125, 208] on icon "Next" at bounding box center [1122, 208] width 11 height 11
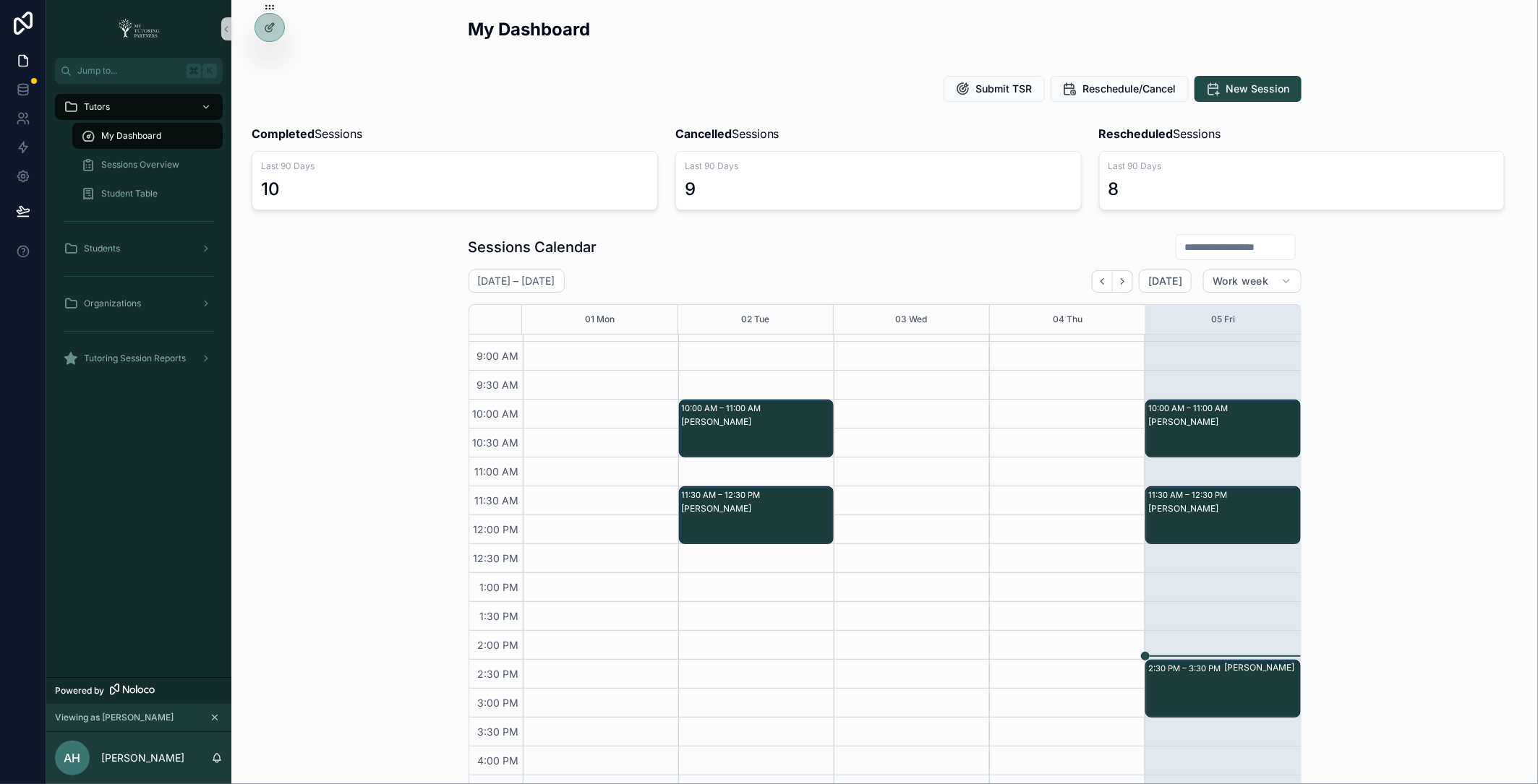
scroll to position [98, 0]
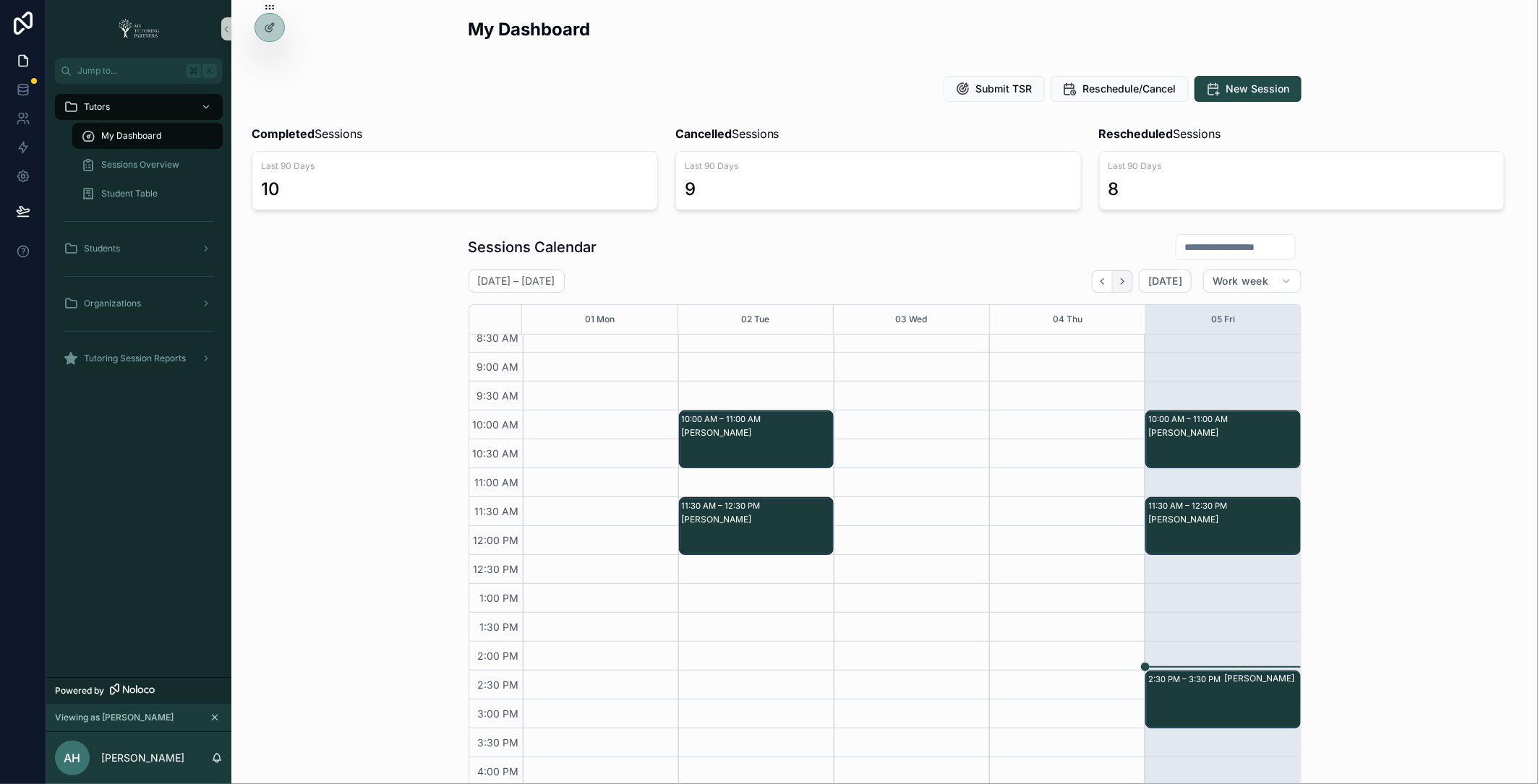
click at [1132, 284] on button "Next" at bounding box center [1123, 281] width 20 height 22
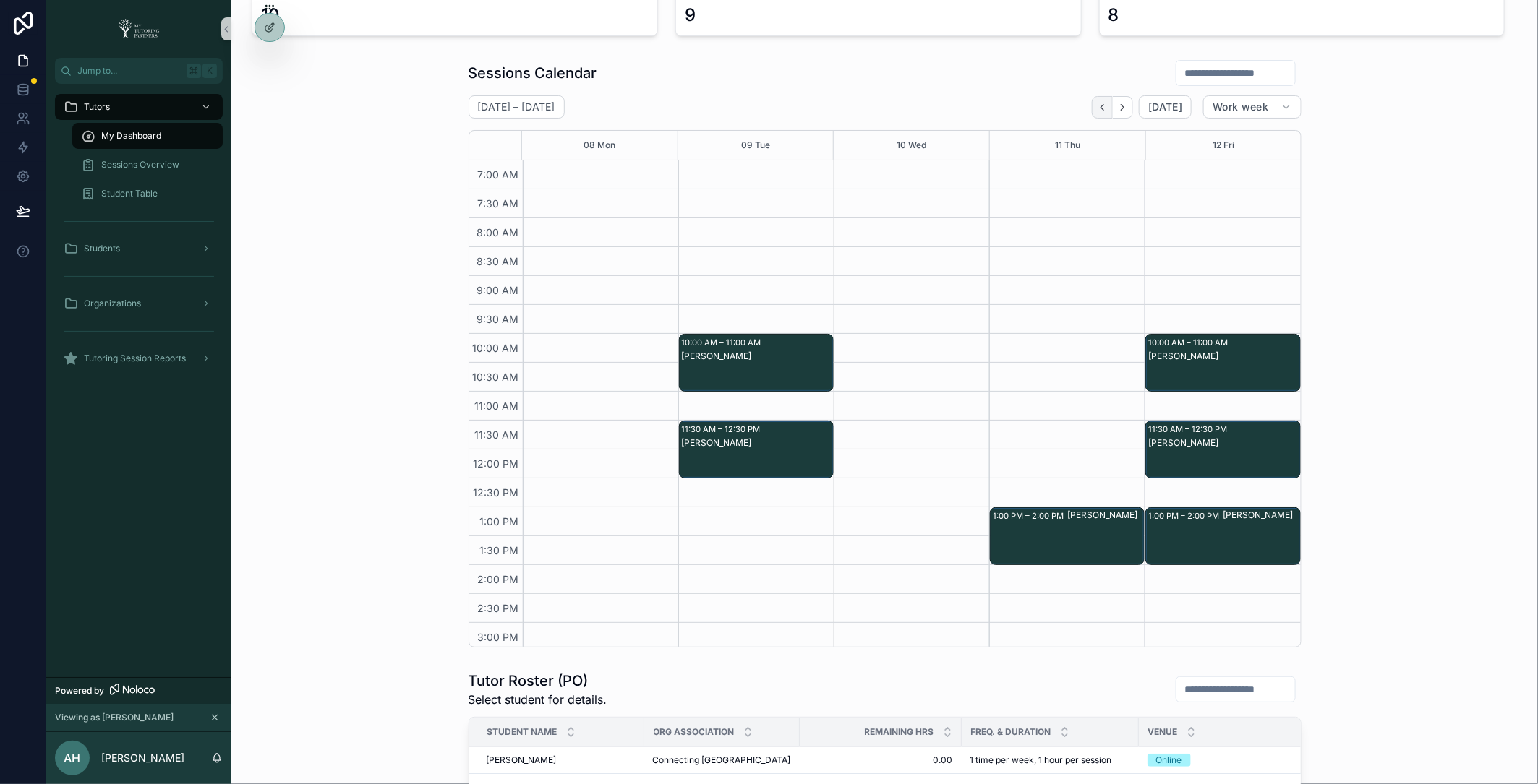
click at [1104, 108] on icon "Back" at bounding box center [1103, 107] width 3 height 6
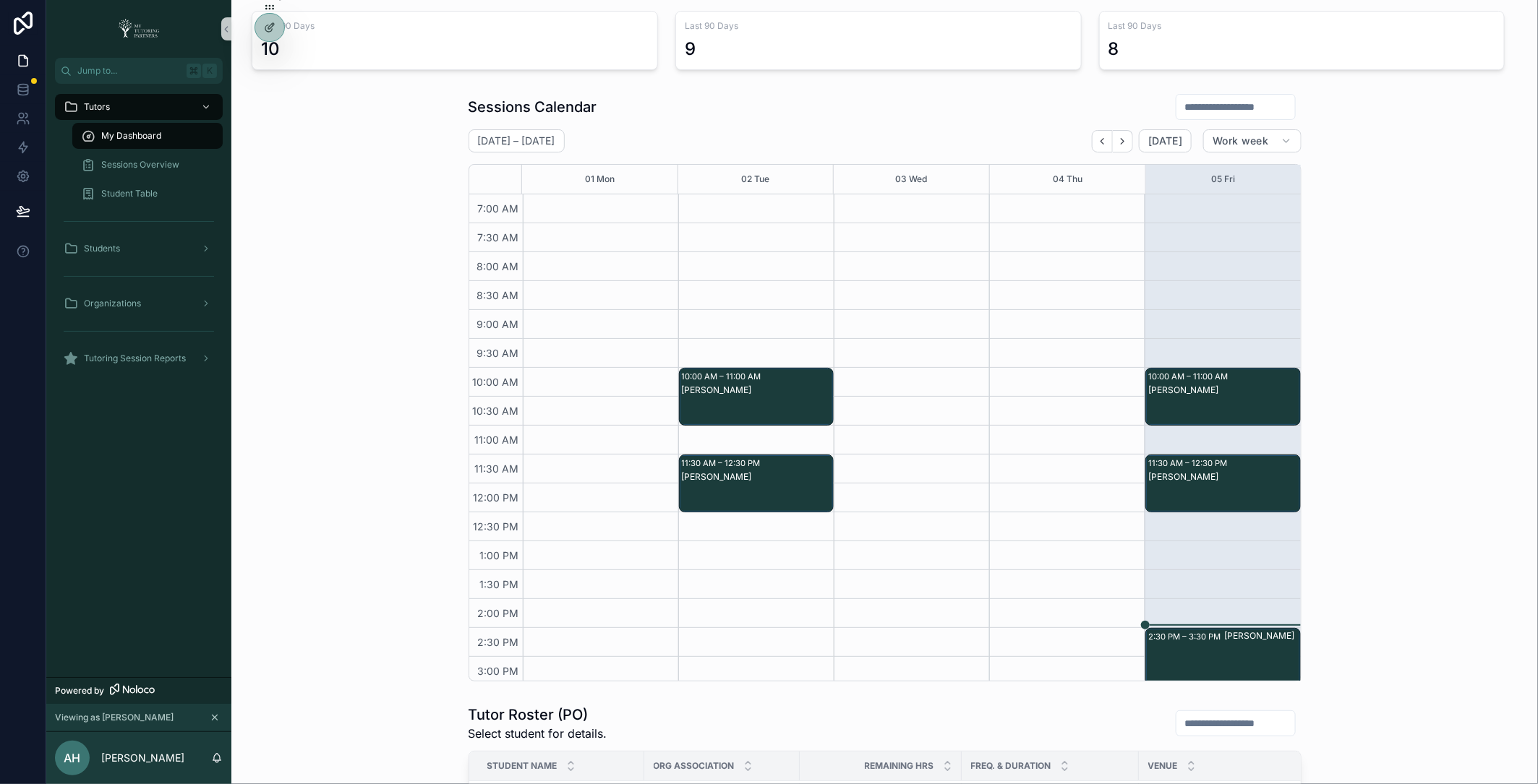
scroll to position [144, 0]
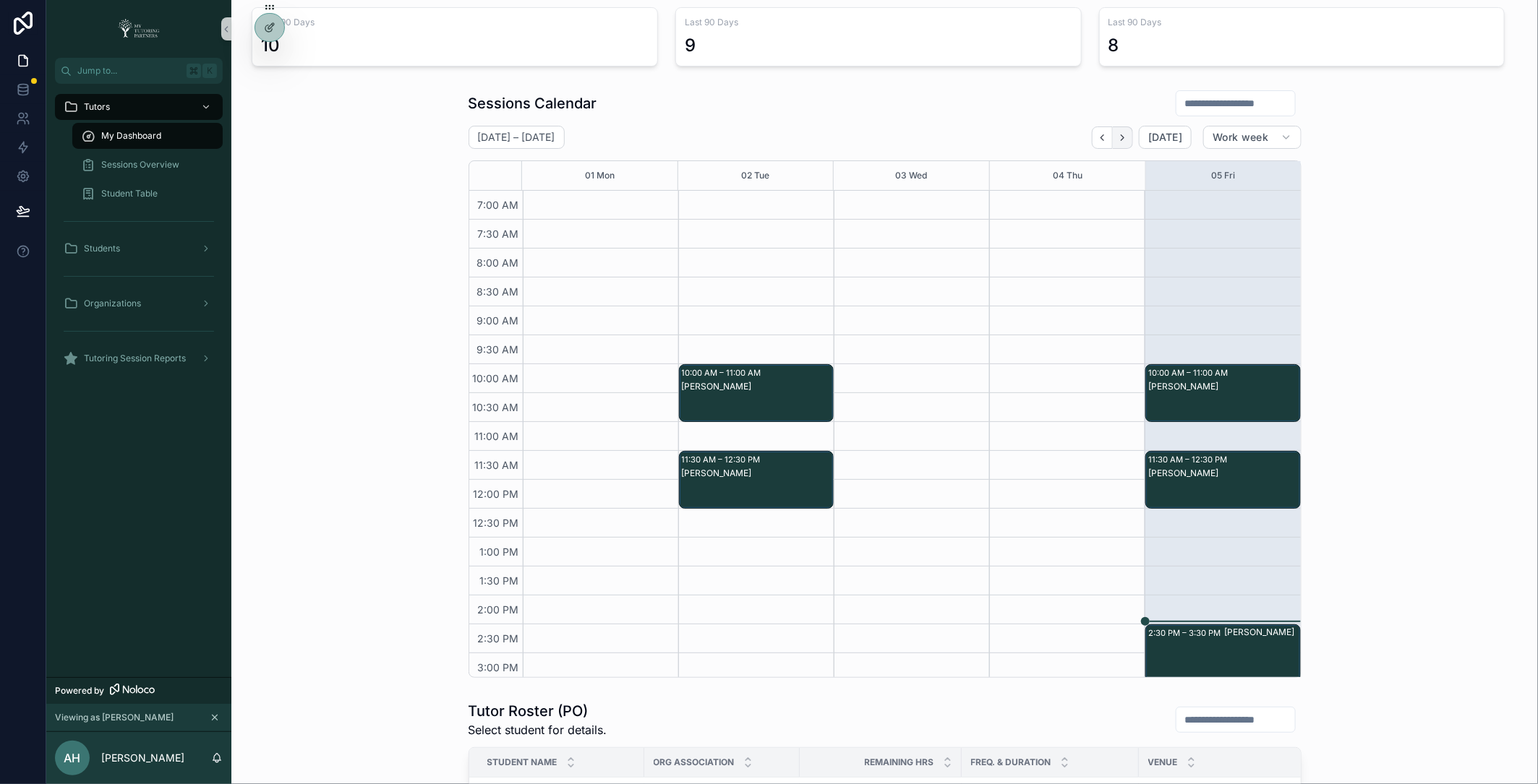
click at [1129, 135] on icon "Next" at bounding box center [1122, 137] width 11 height 11
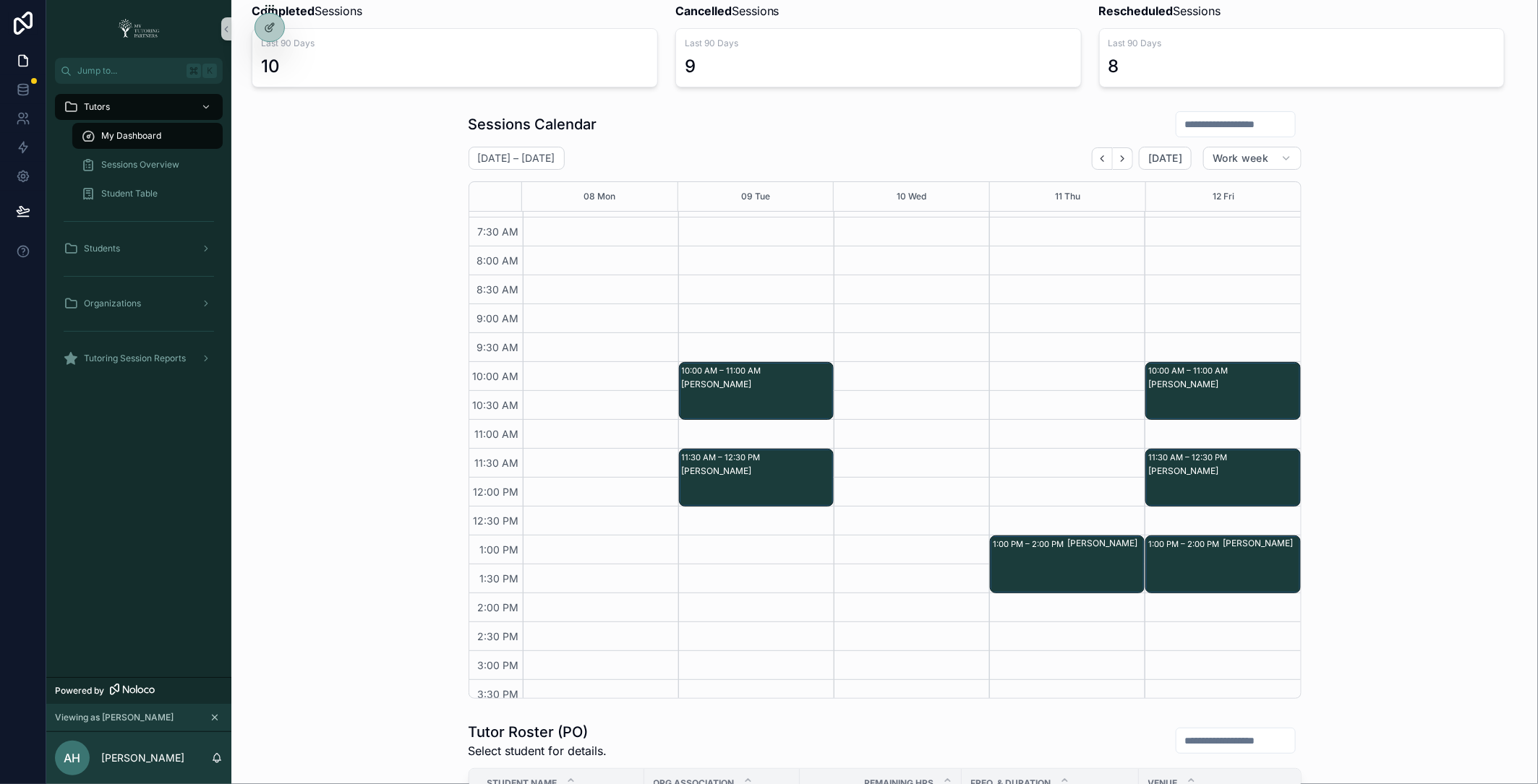
scroll to position [22, 0]
click at [176, 162] on span "Sessions Overview" at bounding box center [139, 165] width 78 height 12
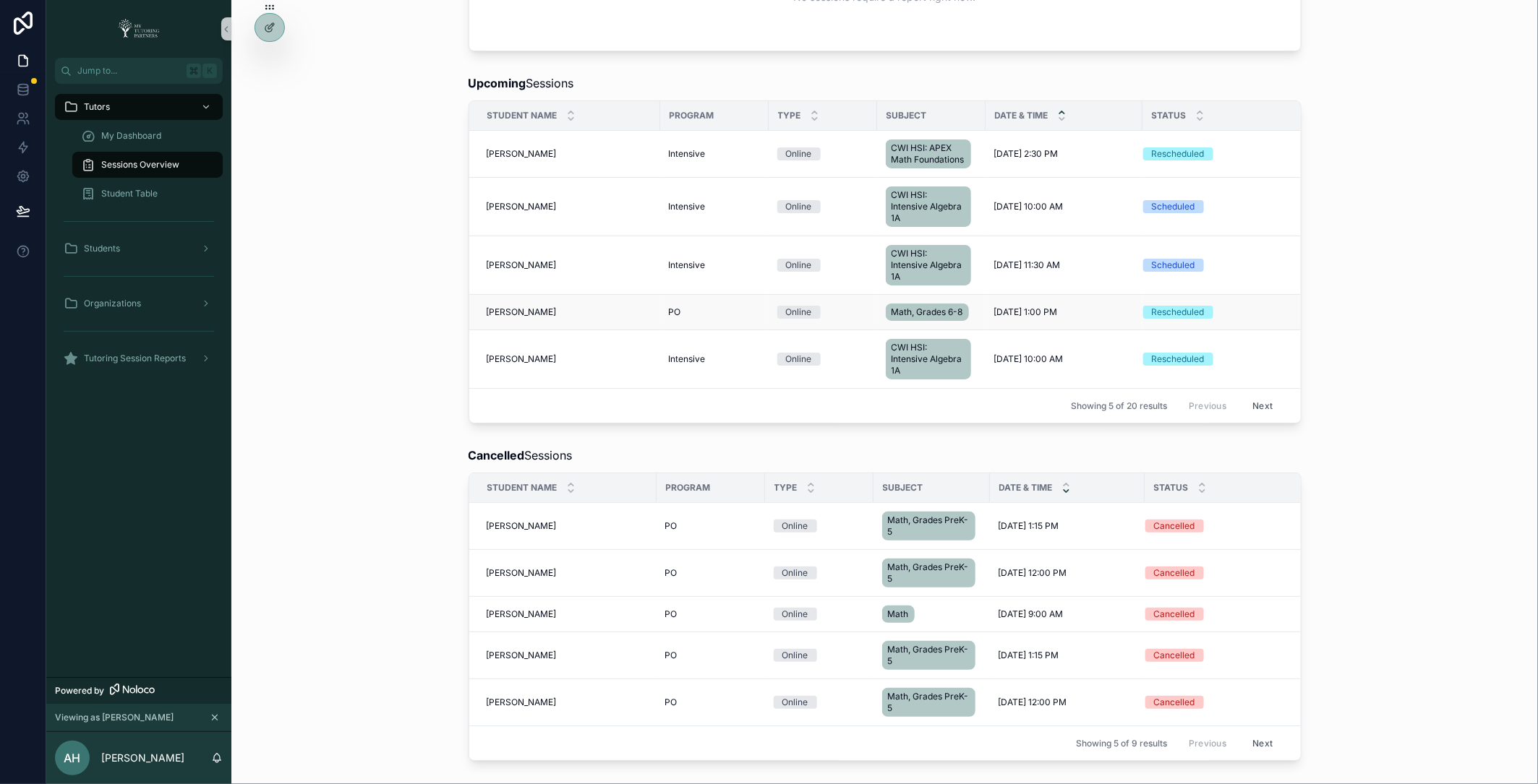
scroll to position [565, 0]
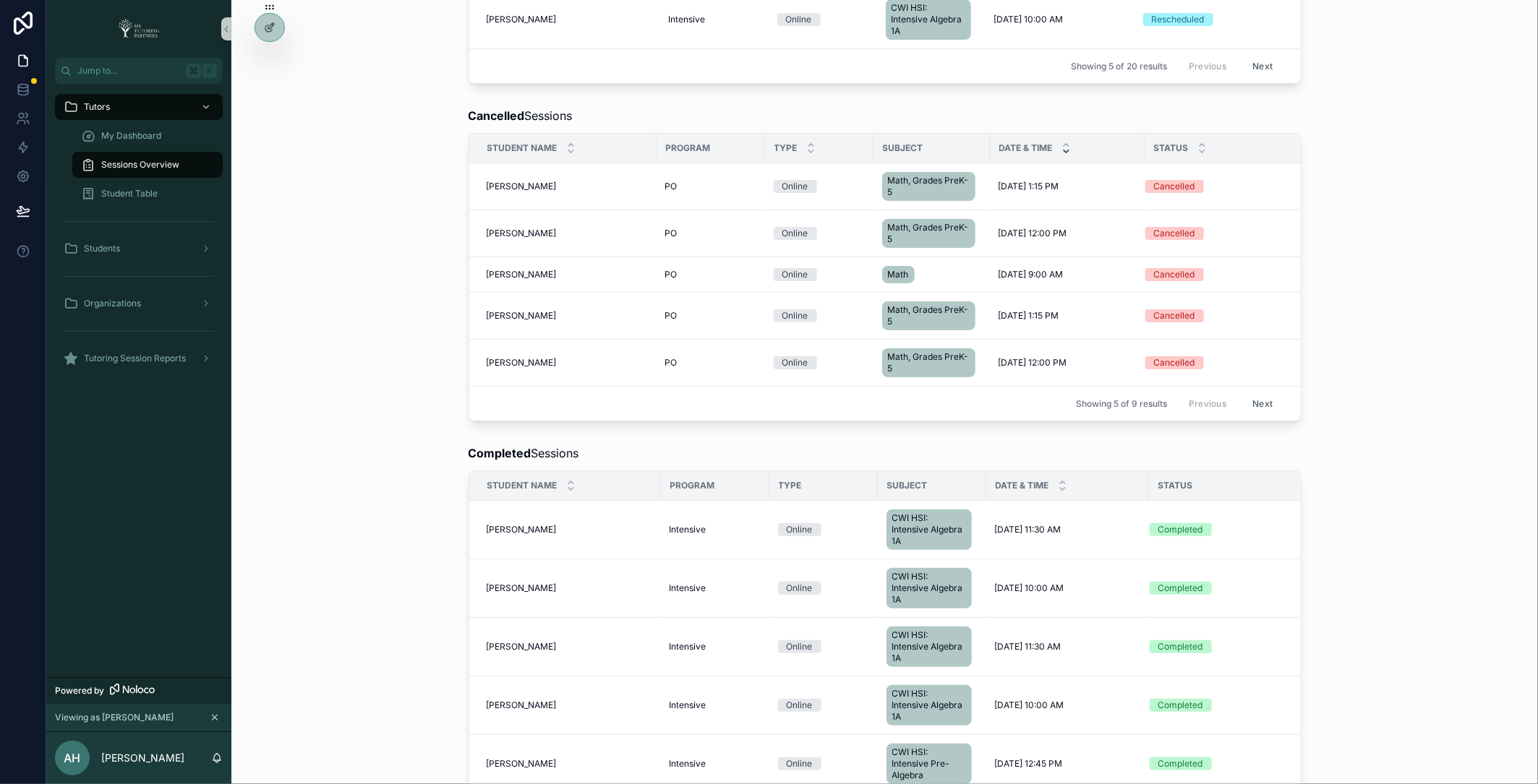
click at [1261, 396] on button "Next" at bounding box center [1262, 403] width 40 height 22
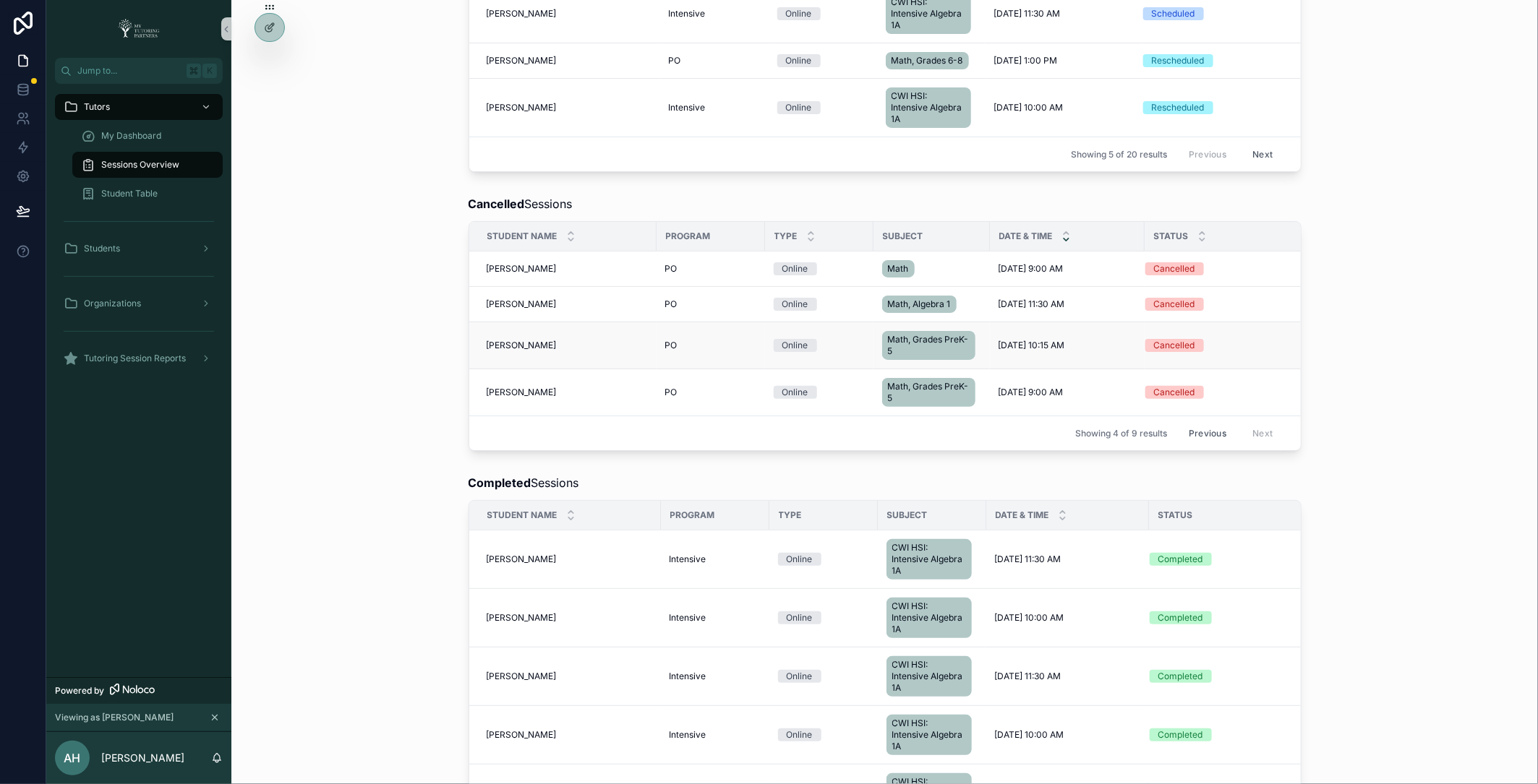
scroll to position [446, 0]
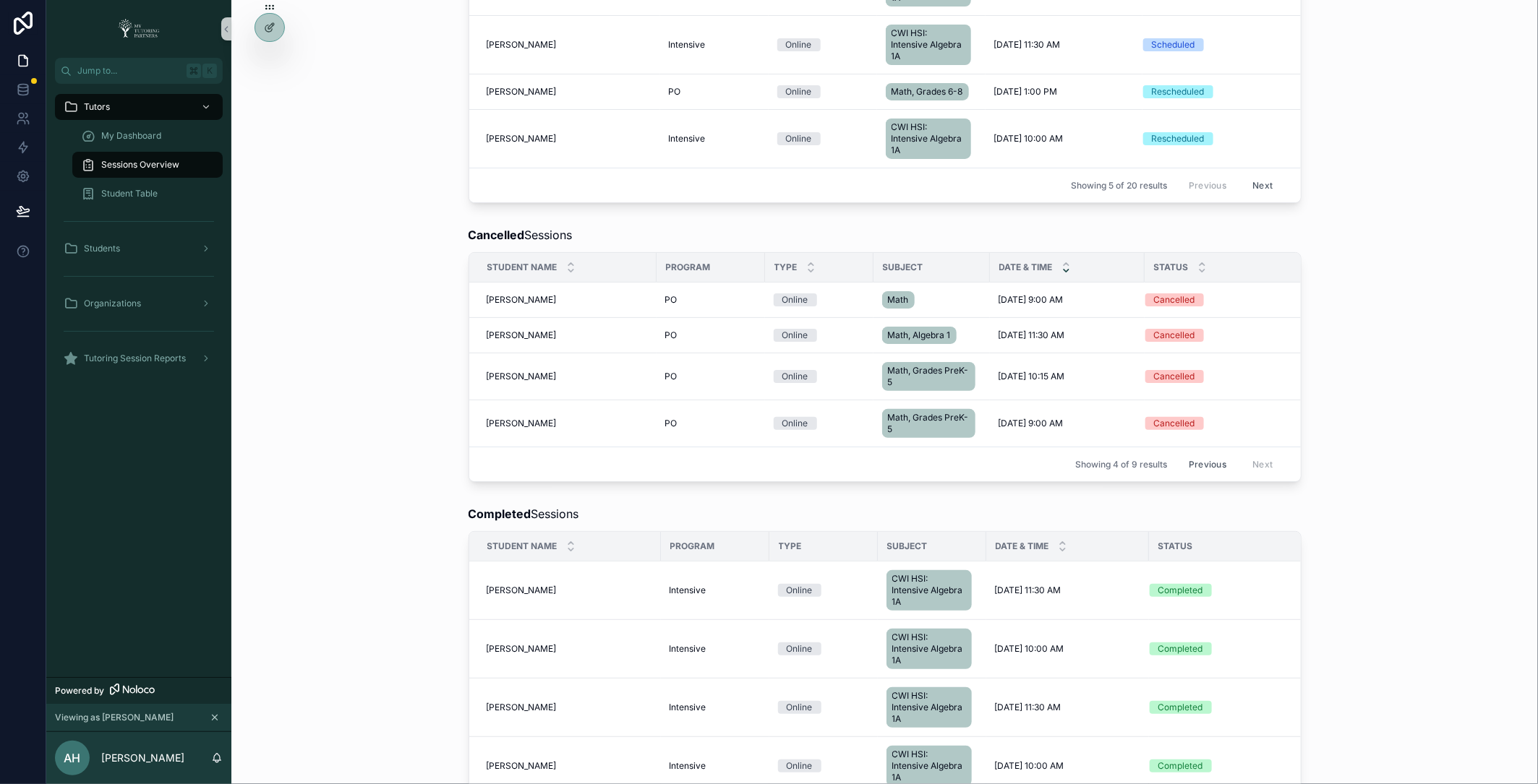
click at [312, 154] on div "Upcoming Sessions Student Name Program Type Subject Date & Time Status Adrian A…" at bounding box center [884, 28] width 1283 height 360
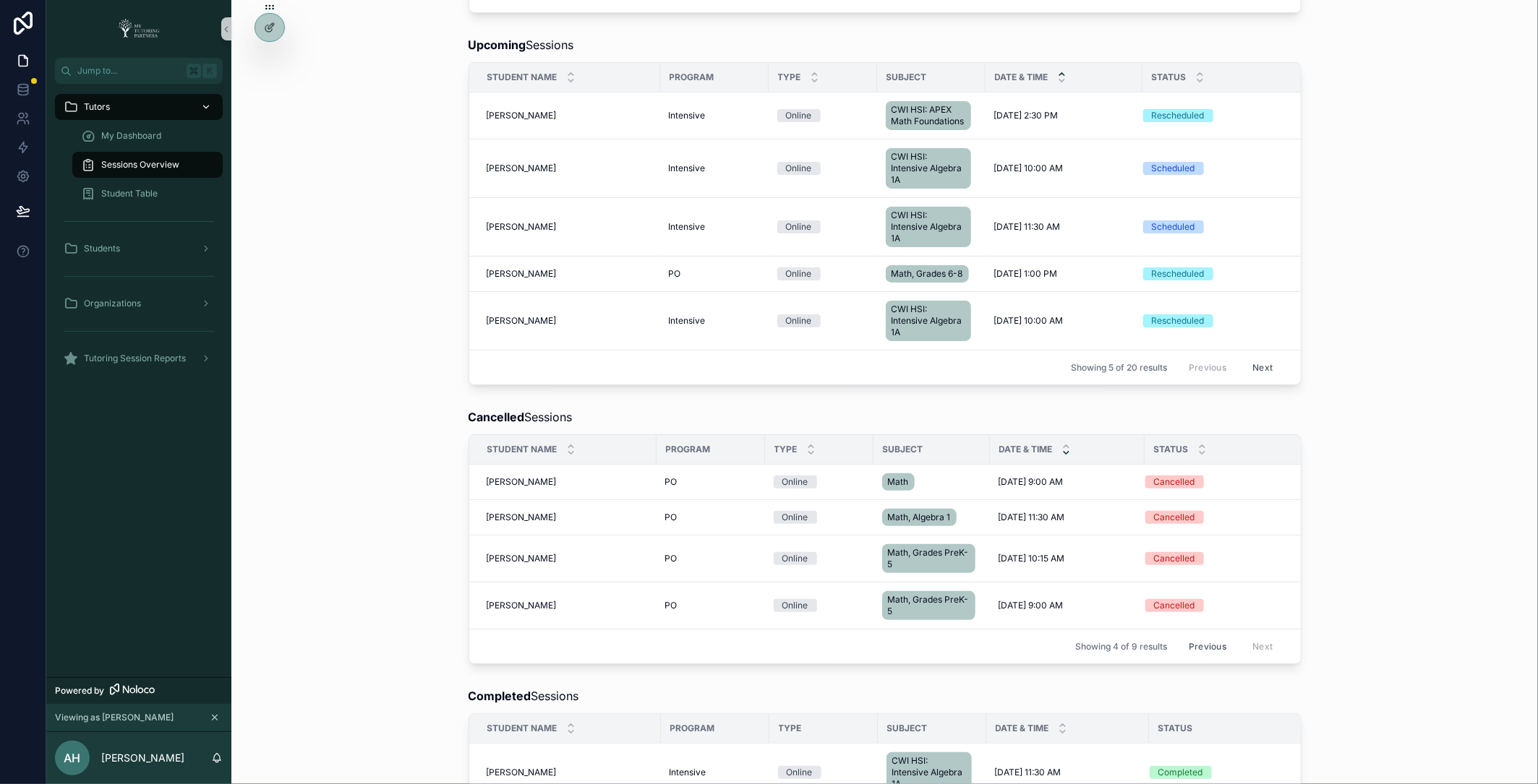
scroll to position [172, 0]
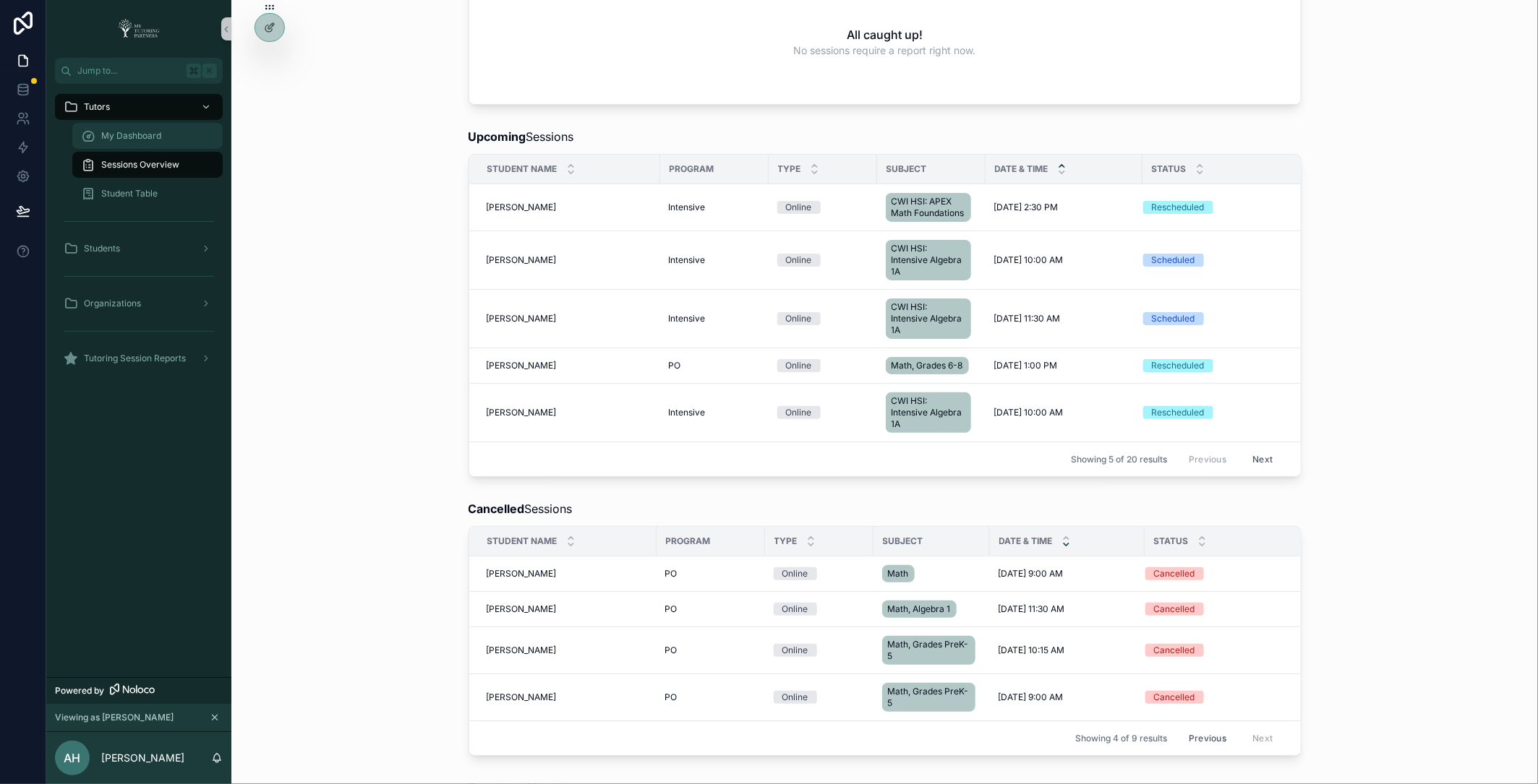
click at [155, 133] on span "My Dashboard" at bounding box center [131, 135] width 60 height 12
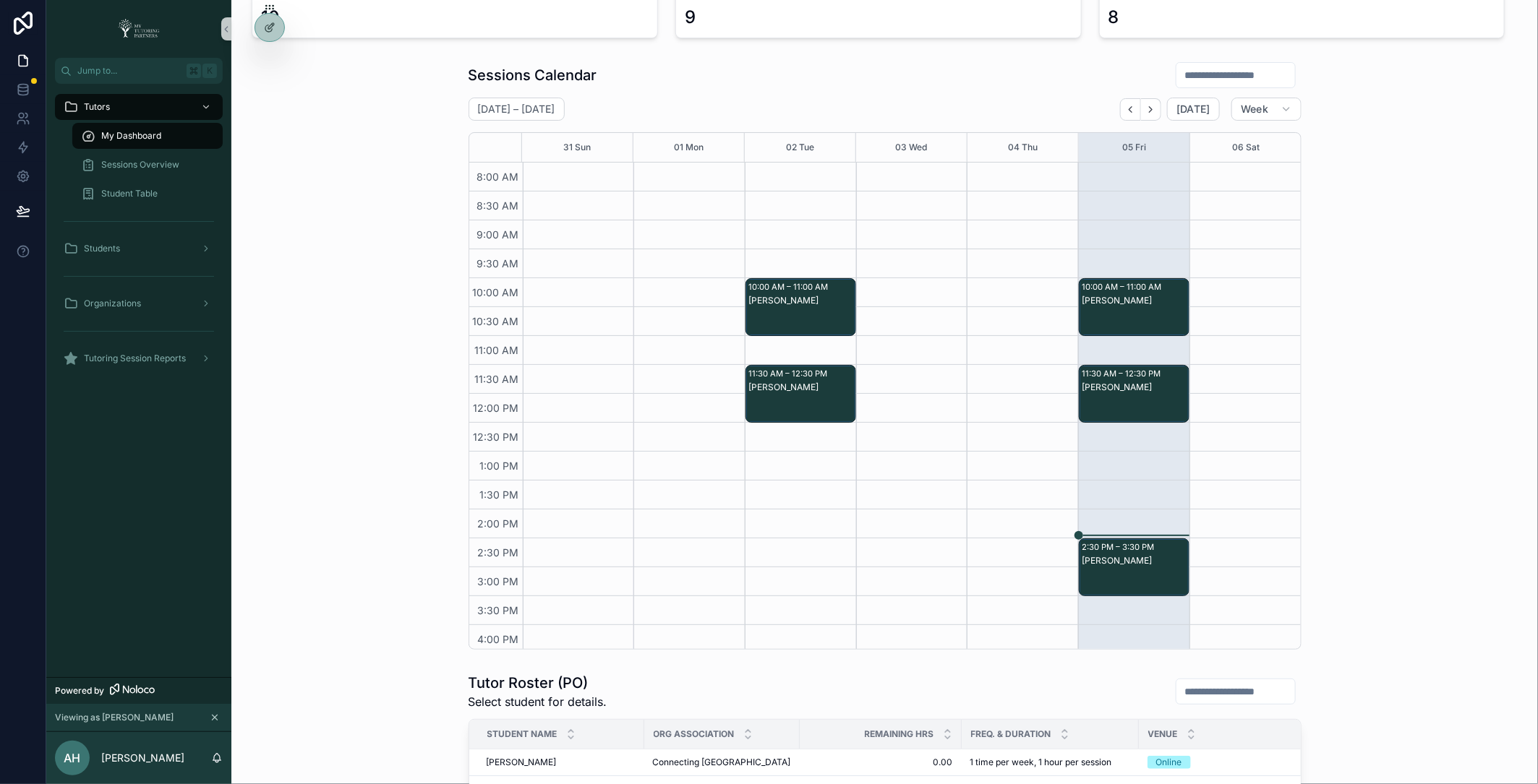
scroll to position [55, 0]
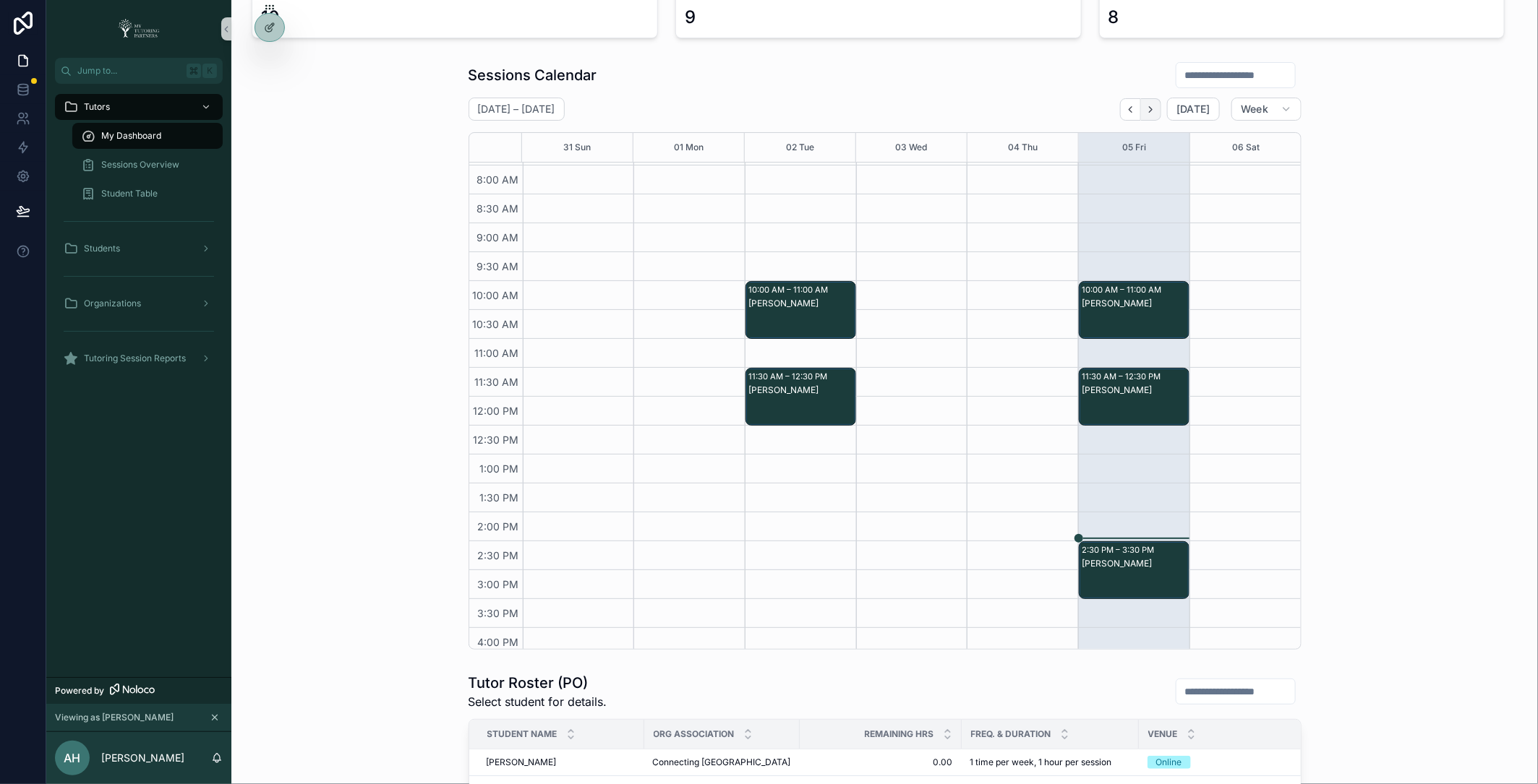
click at [1158, 101] on button "Next" at bounding box center [1151, 109] width 20 height 22
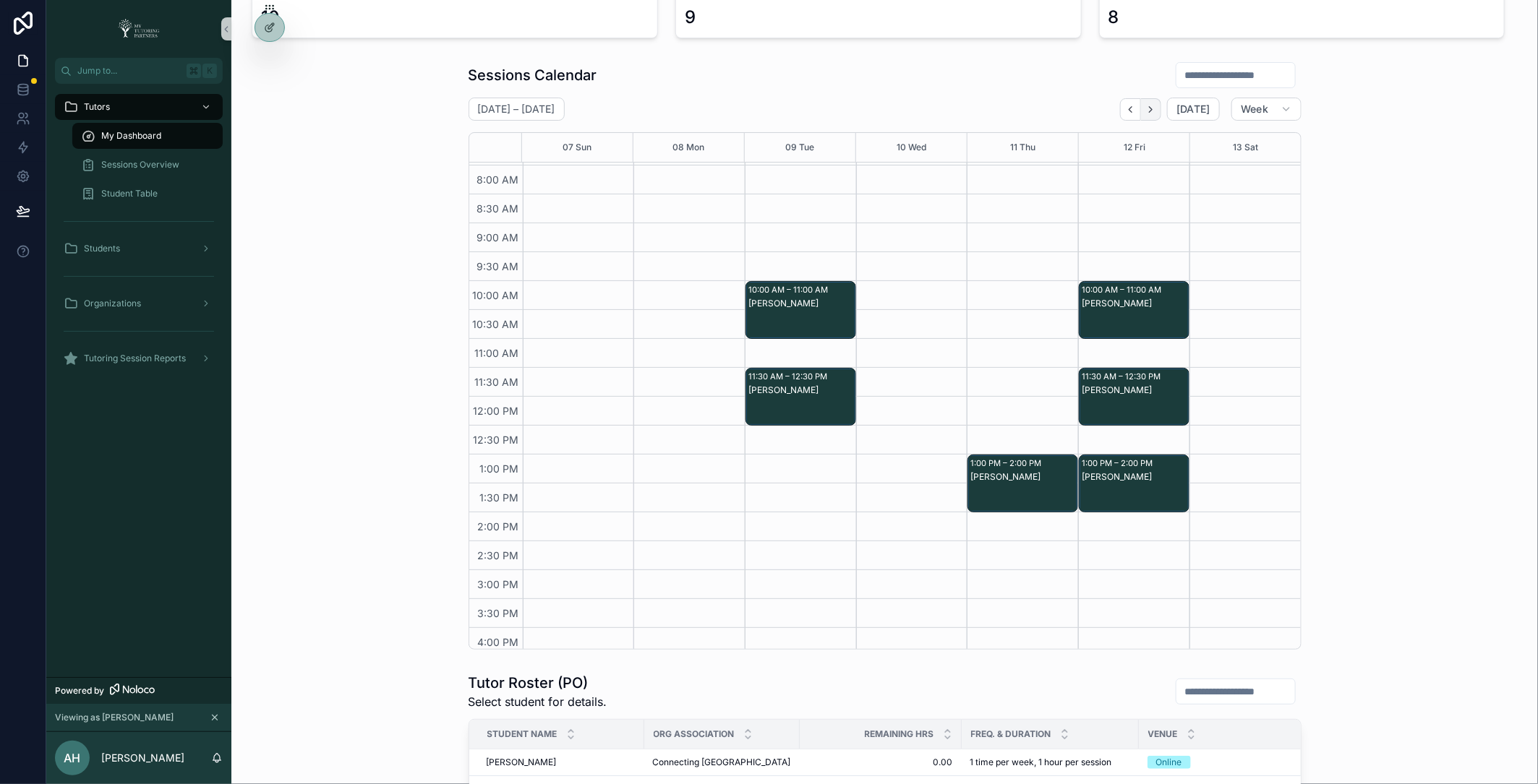
click at [1156, 107] on icon "Next" at bounding box center [1151, 109] width 11 height 11
click at [1136, 105] on icon "Back" at bounding box center [1130, 109] width 11 height 11
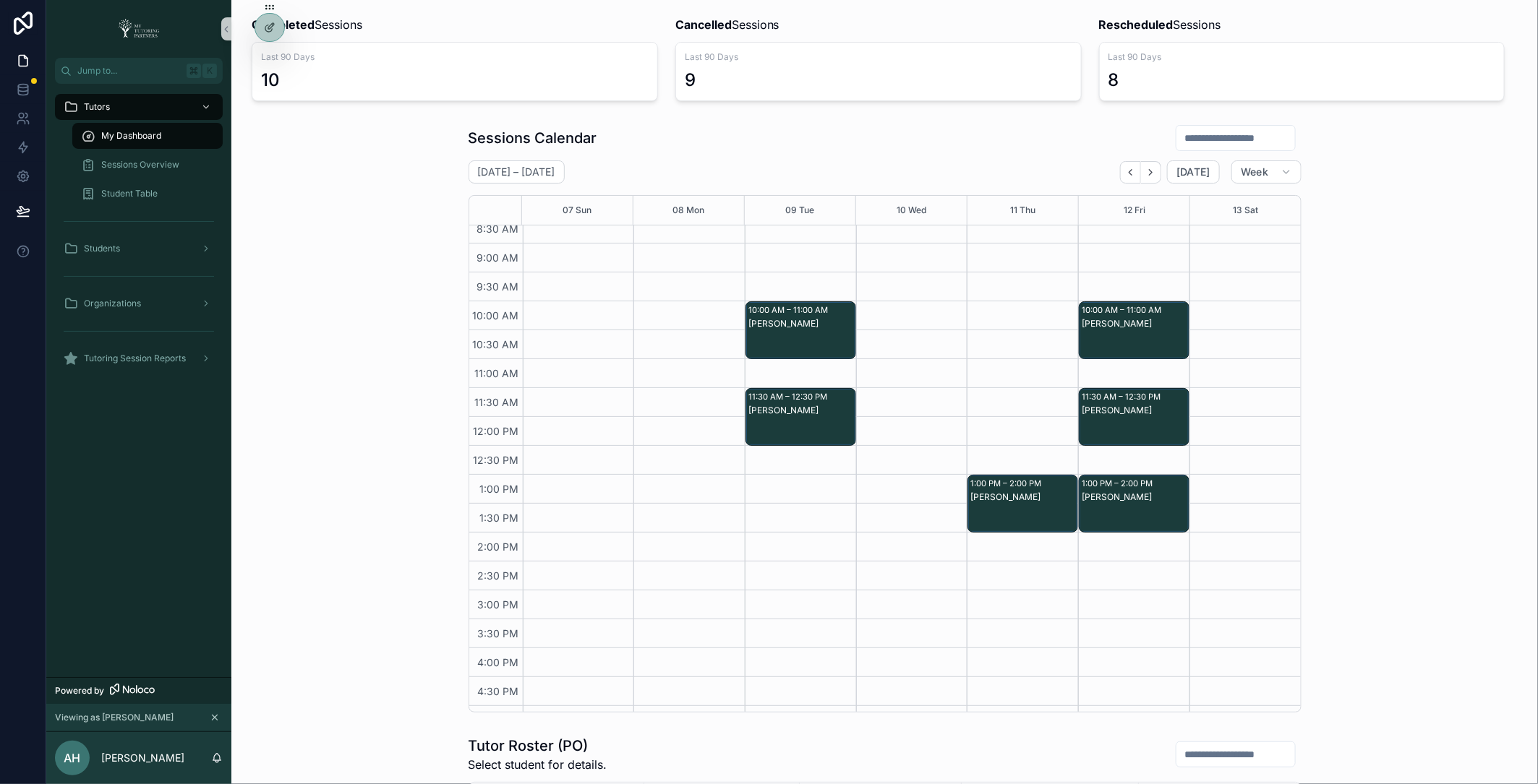
scroll to position [91, 0]
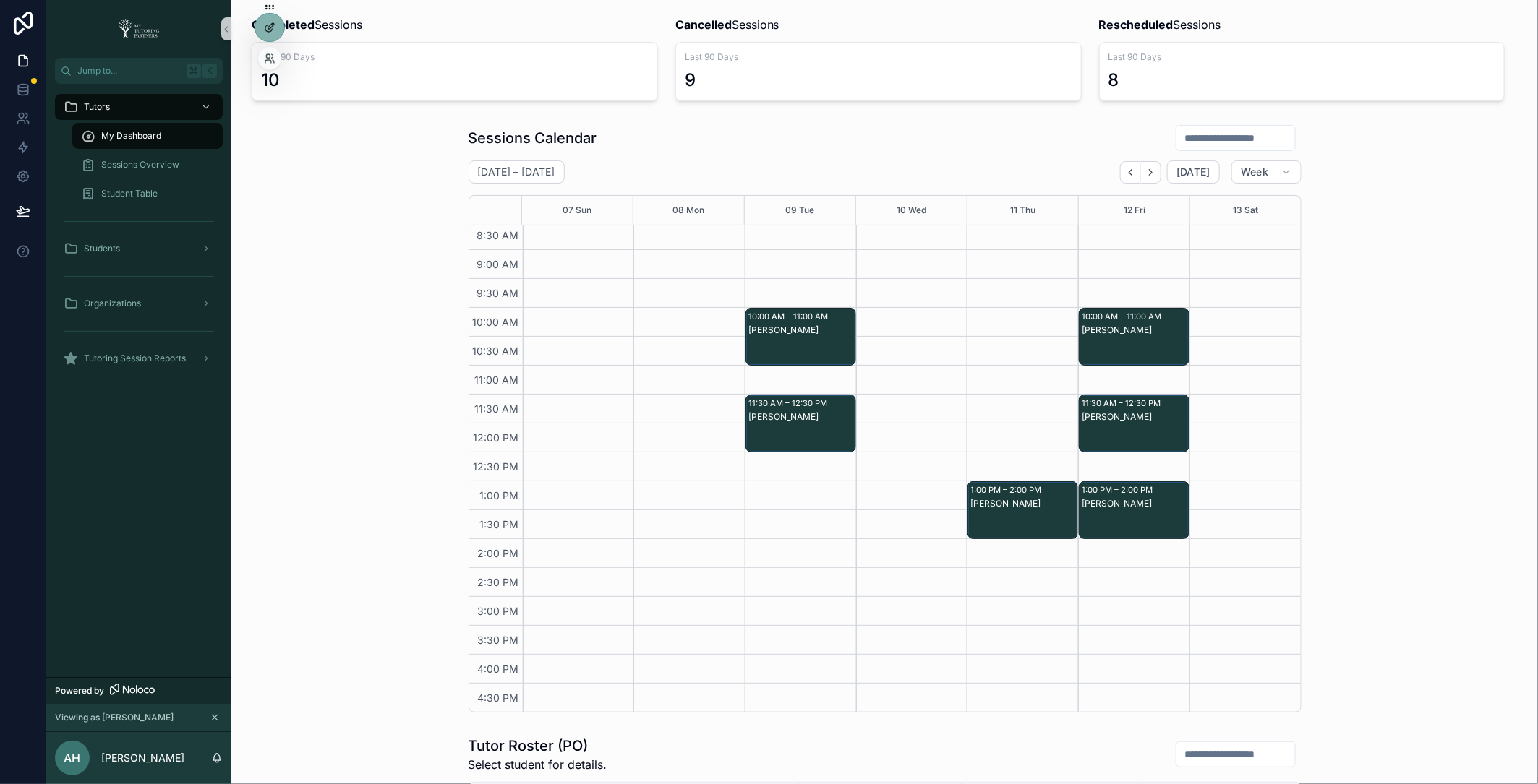
click at [265, 27] on icon at bounding box center [268, 28] width 7 height 7
click at [269, 34] on div at bounding box center [270, 27] width 29 height 28
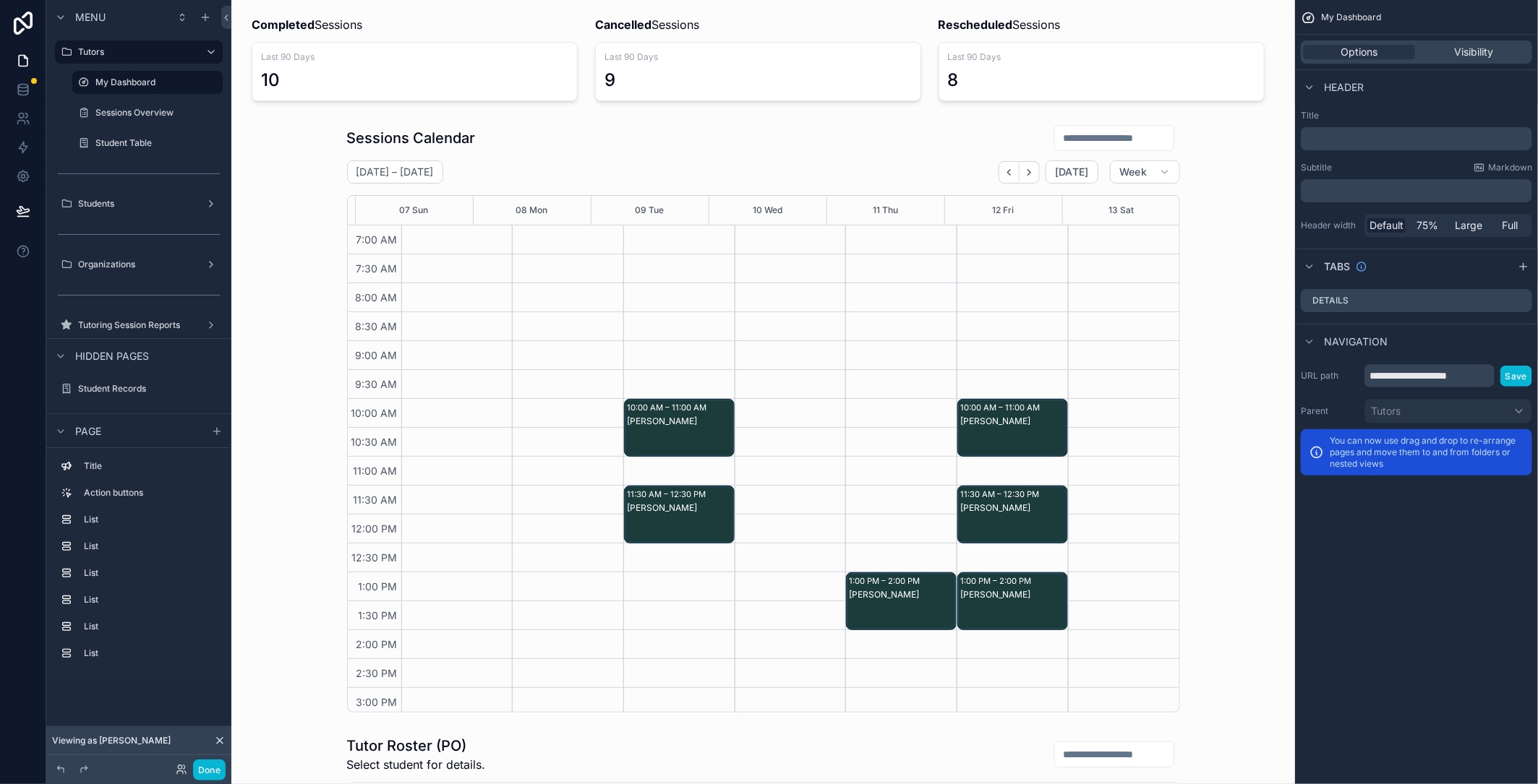
scroll to position [264, 0]
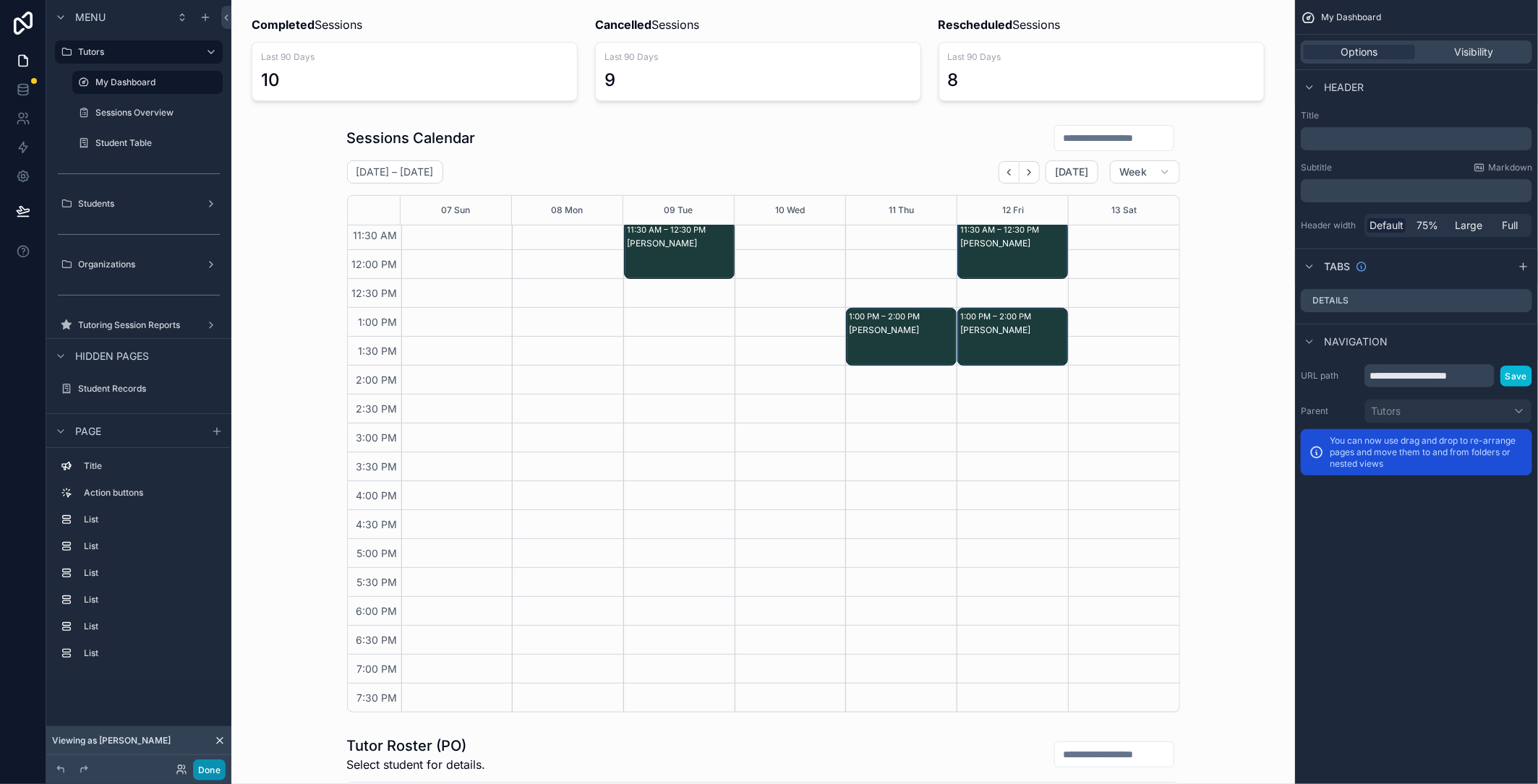
click at [214, 772] on button "Done" at bounding box center [210, 771] width 33 height 21
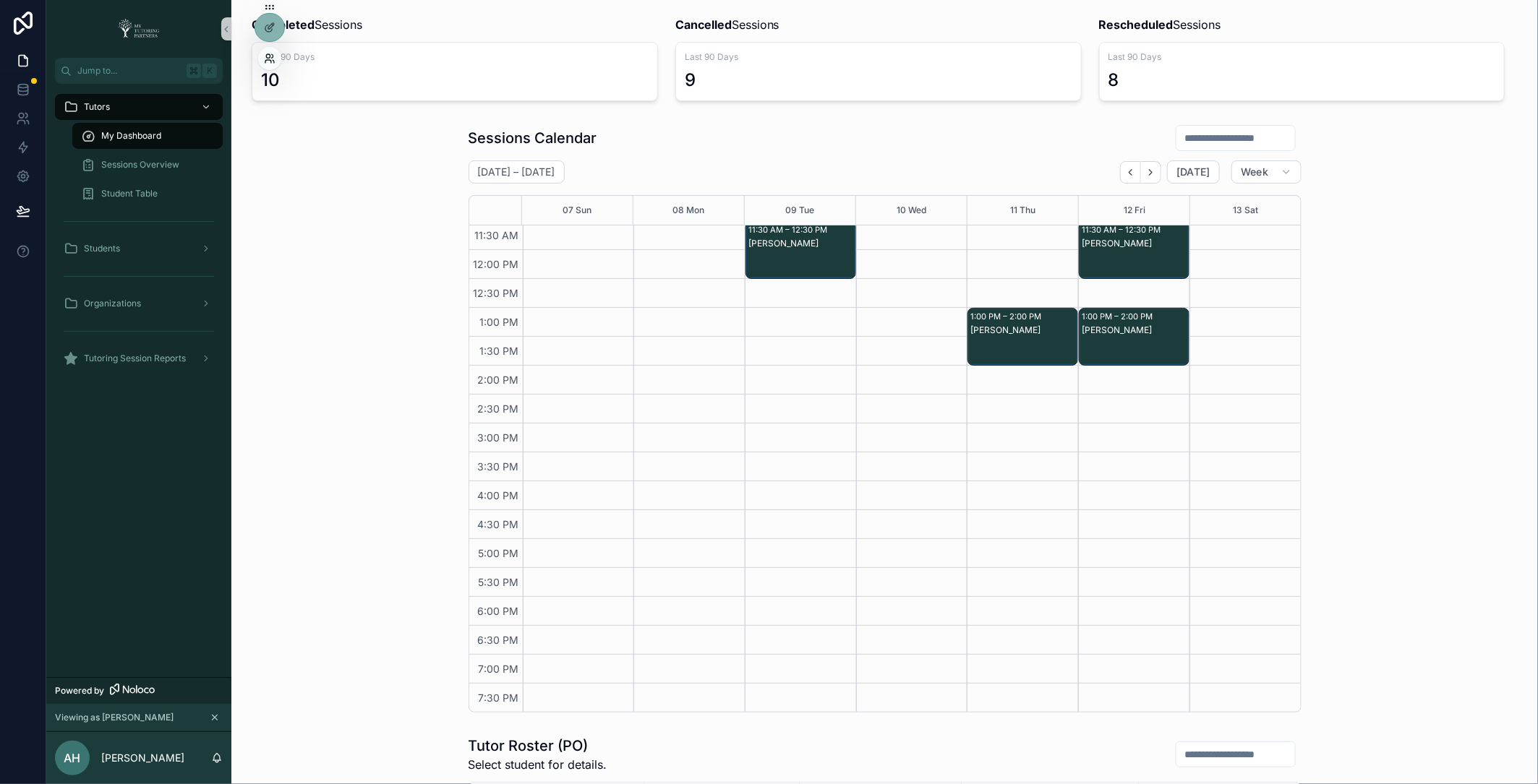
click at [269, 64] on icon at bounding box center [270, 59] width 12 height 12
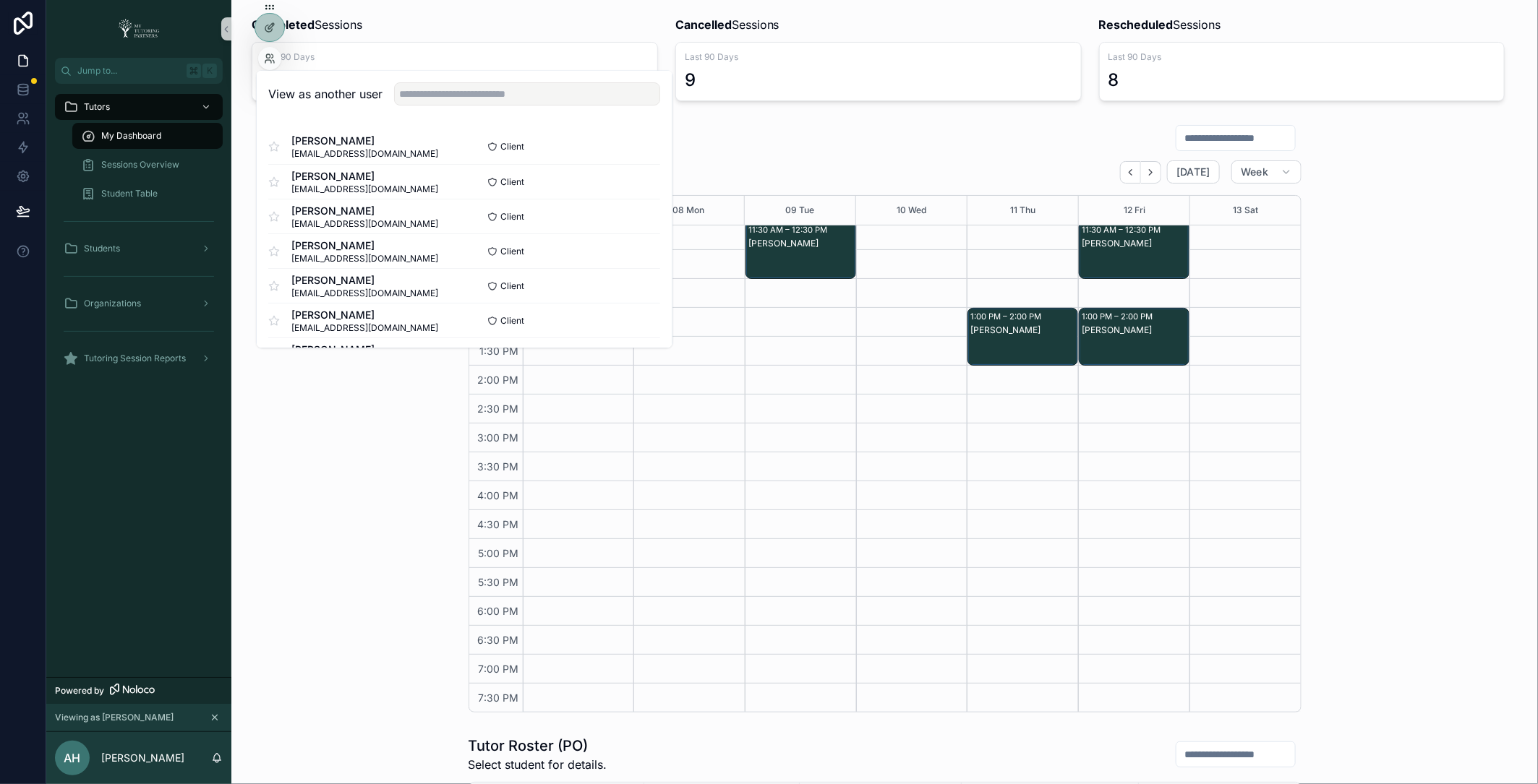
click at [459, 110] on div "View as another user" at bounding box center [464, 94] width 415 height 47
click at [470, 84] on input "text" at bounding box center [527, 95] width 266 height 23
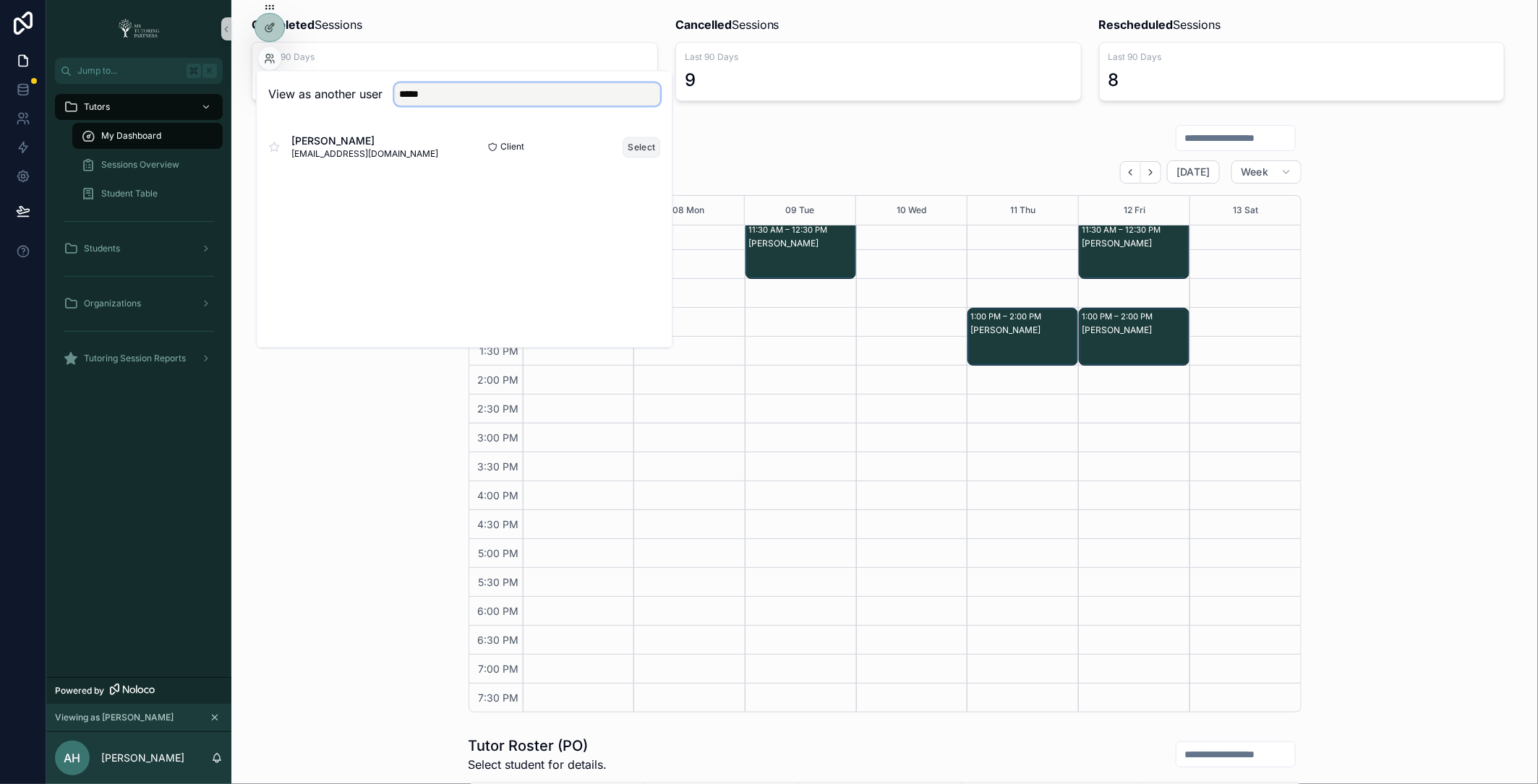
type input "*****"
click at [641, 150] on button "Select" at bounding box center [641, 147] width 37 height 21
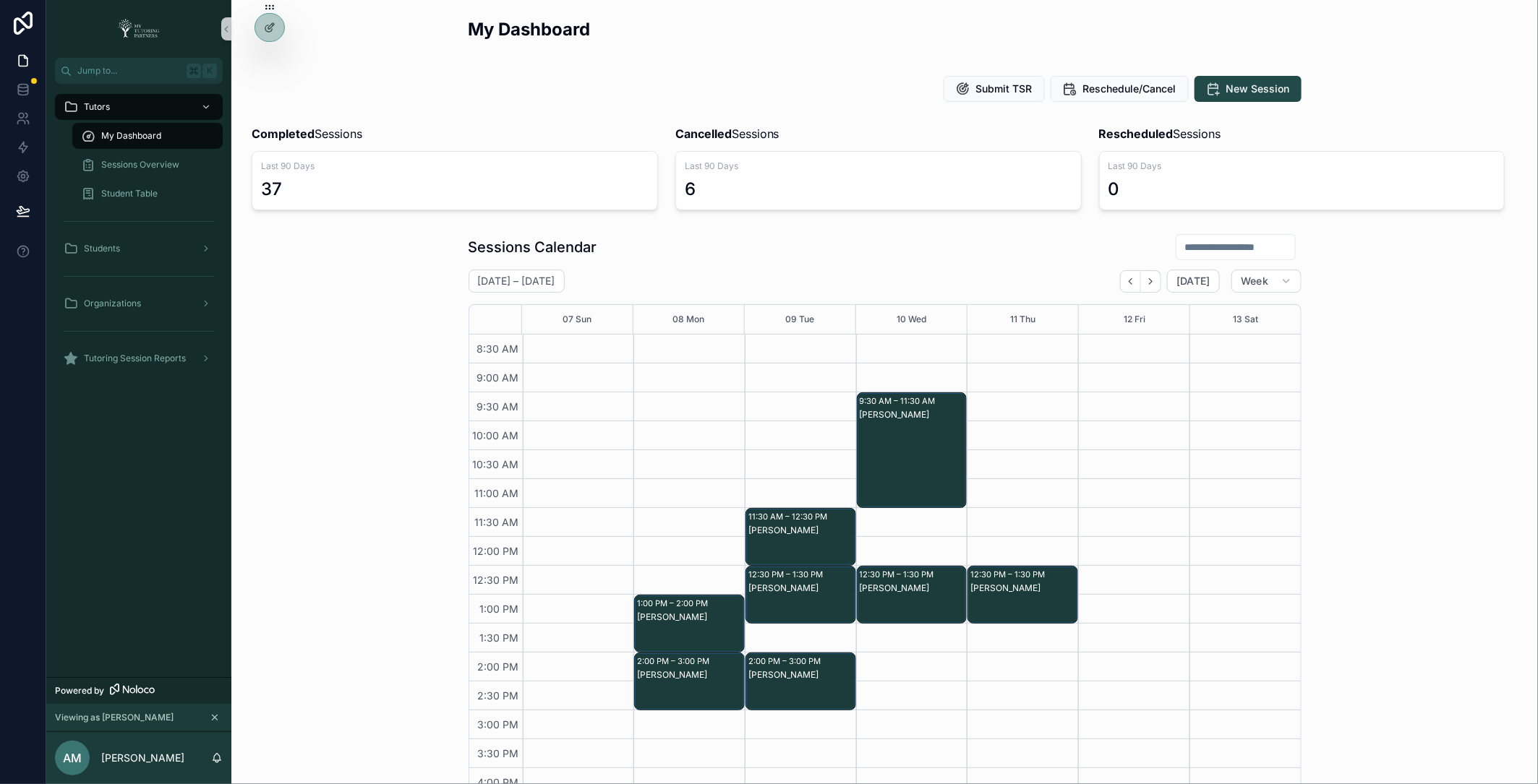
scroll to position [81, 0]
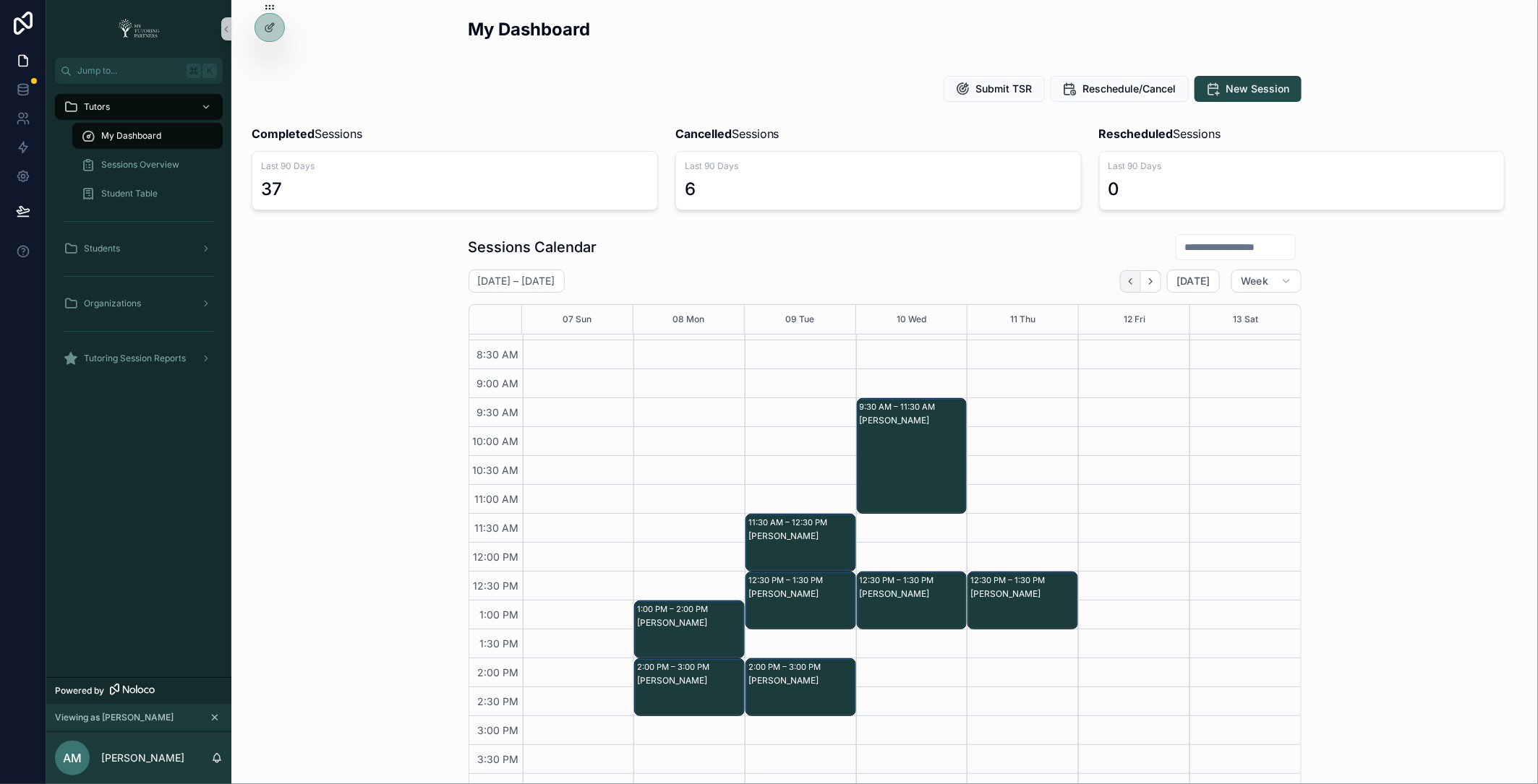
click at [1140, 276] on button "Back" at bounding box center [1130, 281] width 21 height 22
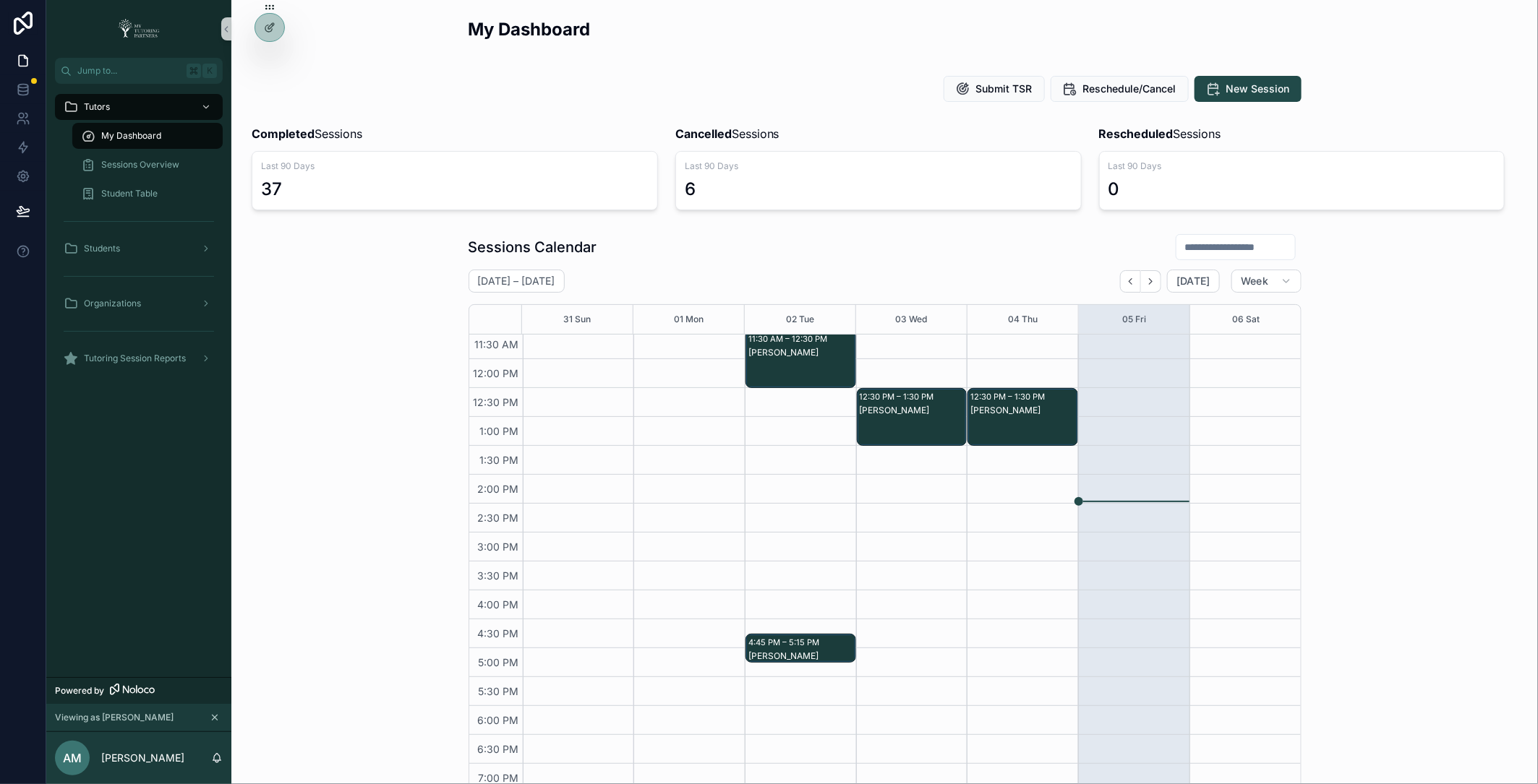
scroll to position [48, 0]
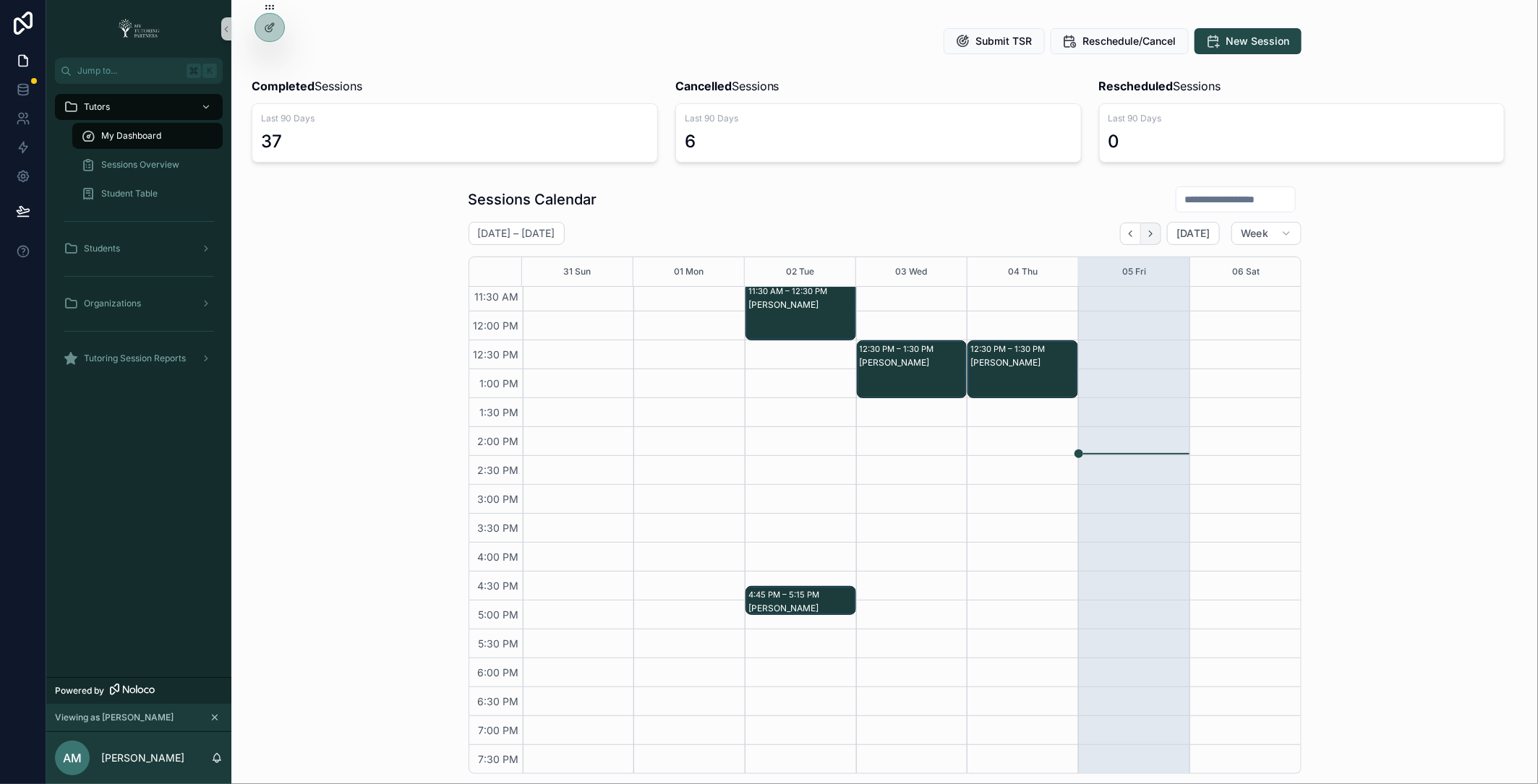
click at [1151, 232] on icon "Next" at bounding box center [1151, 233] width 11 height 11
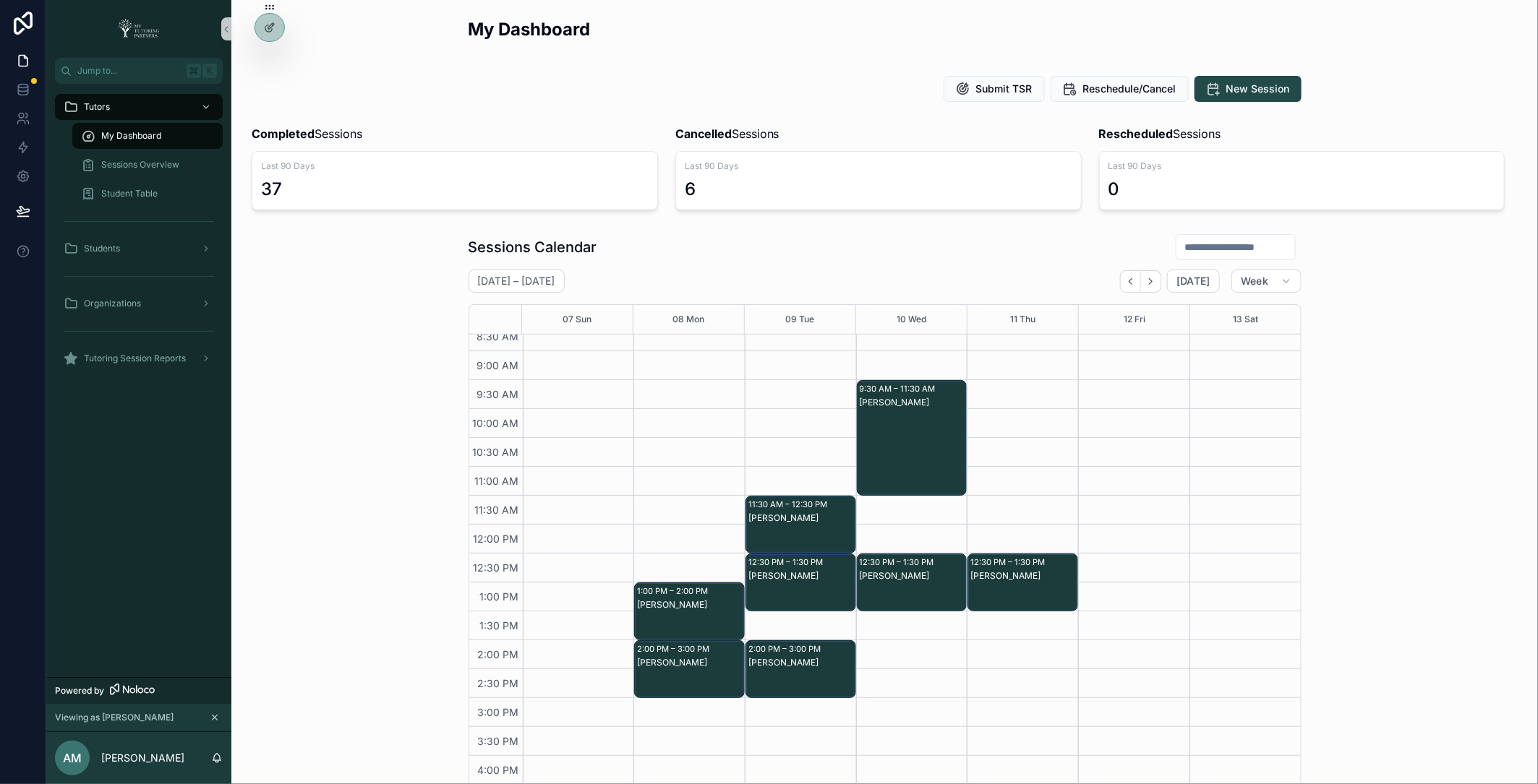
scroll to position [95, 0]
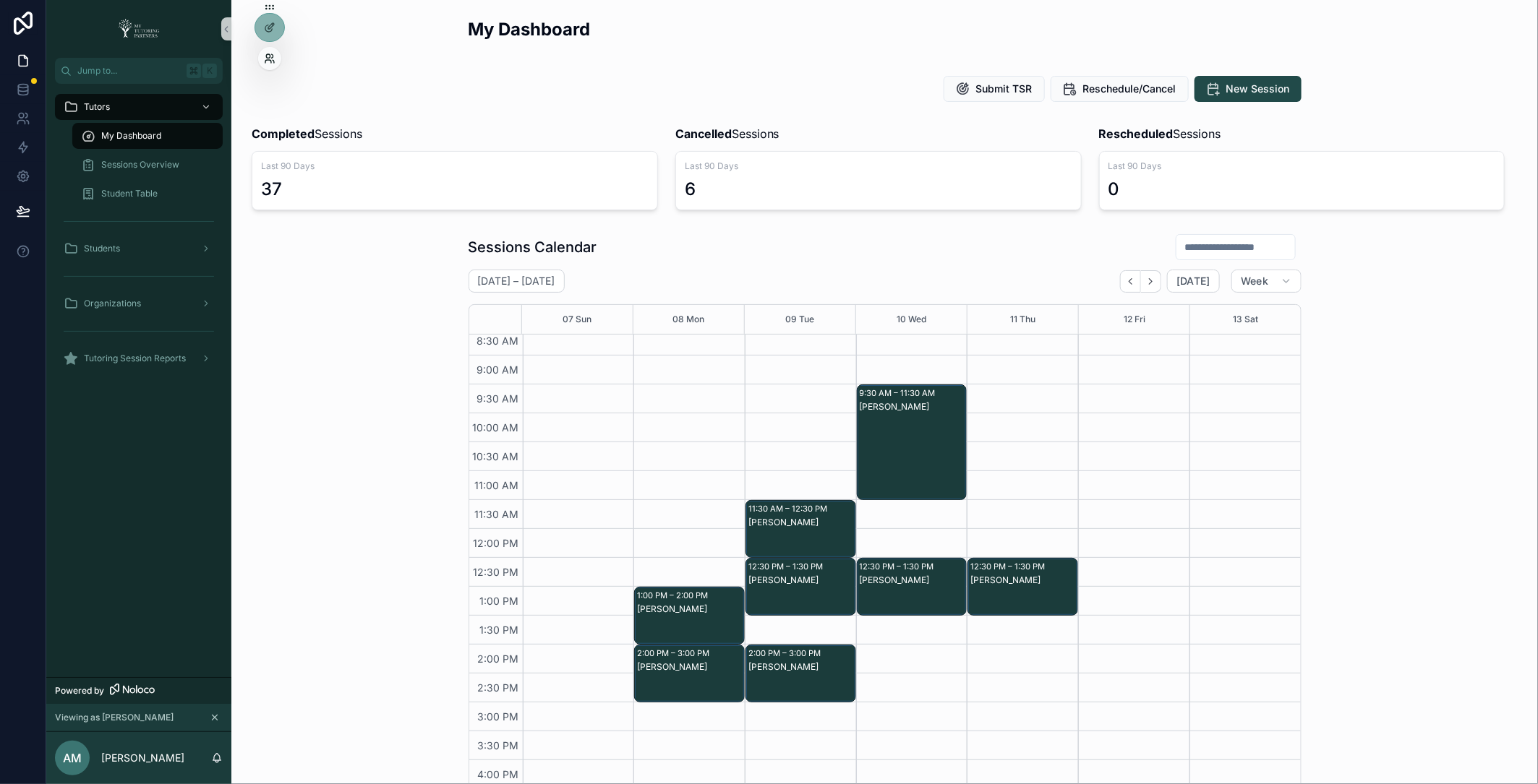
click at [272, 54] on icon at bounding box center [273, 56] width 2 height 4
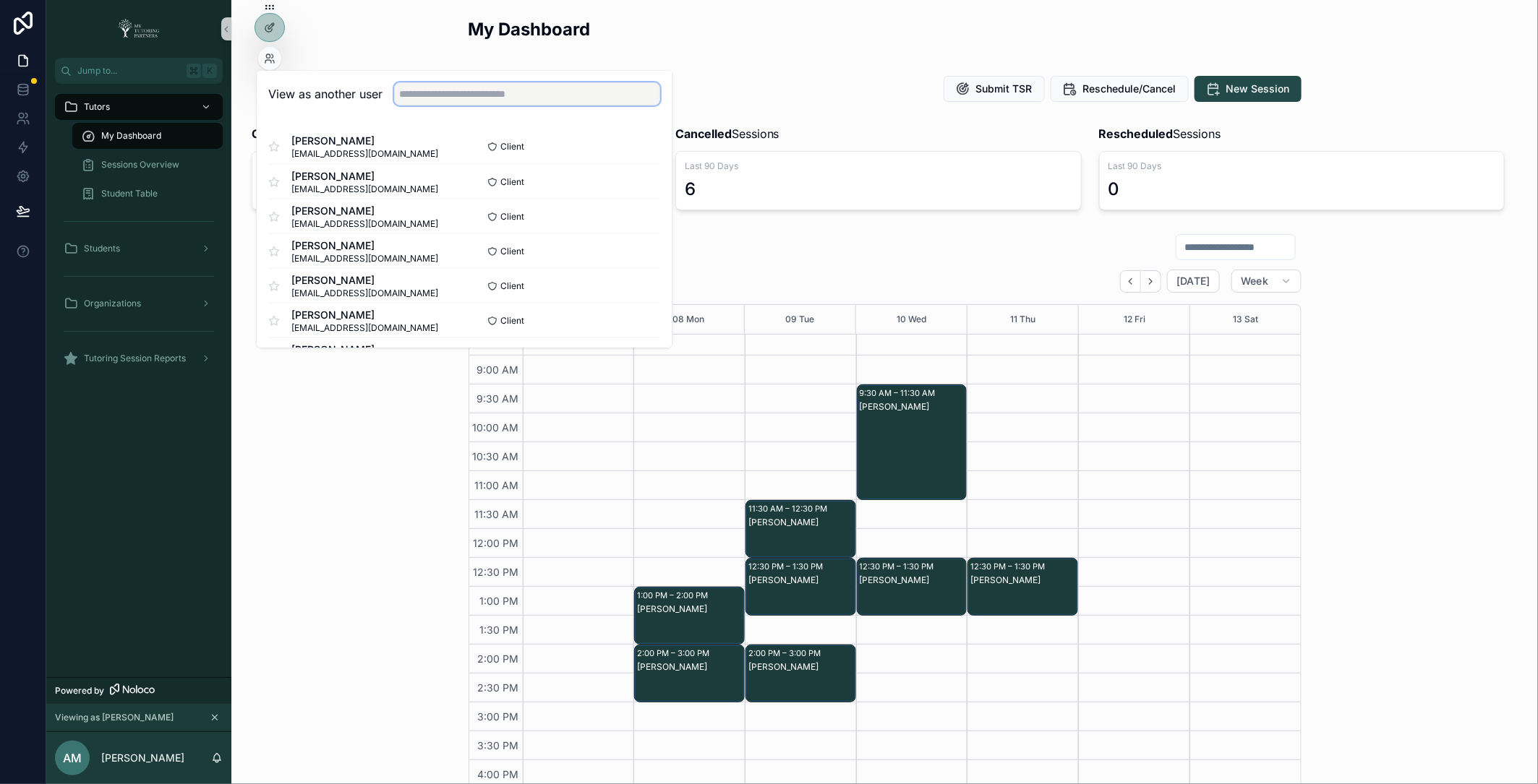
click at [465, 94] on input "text" at bounding box center [527, 95] width 266 height 23
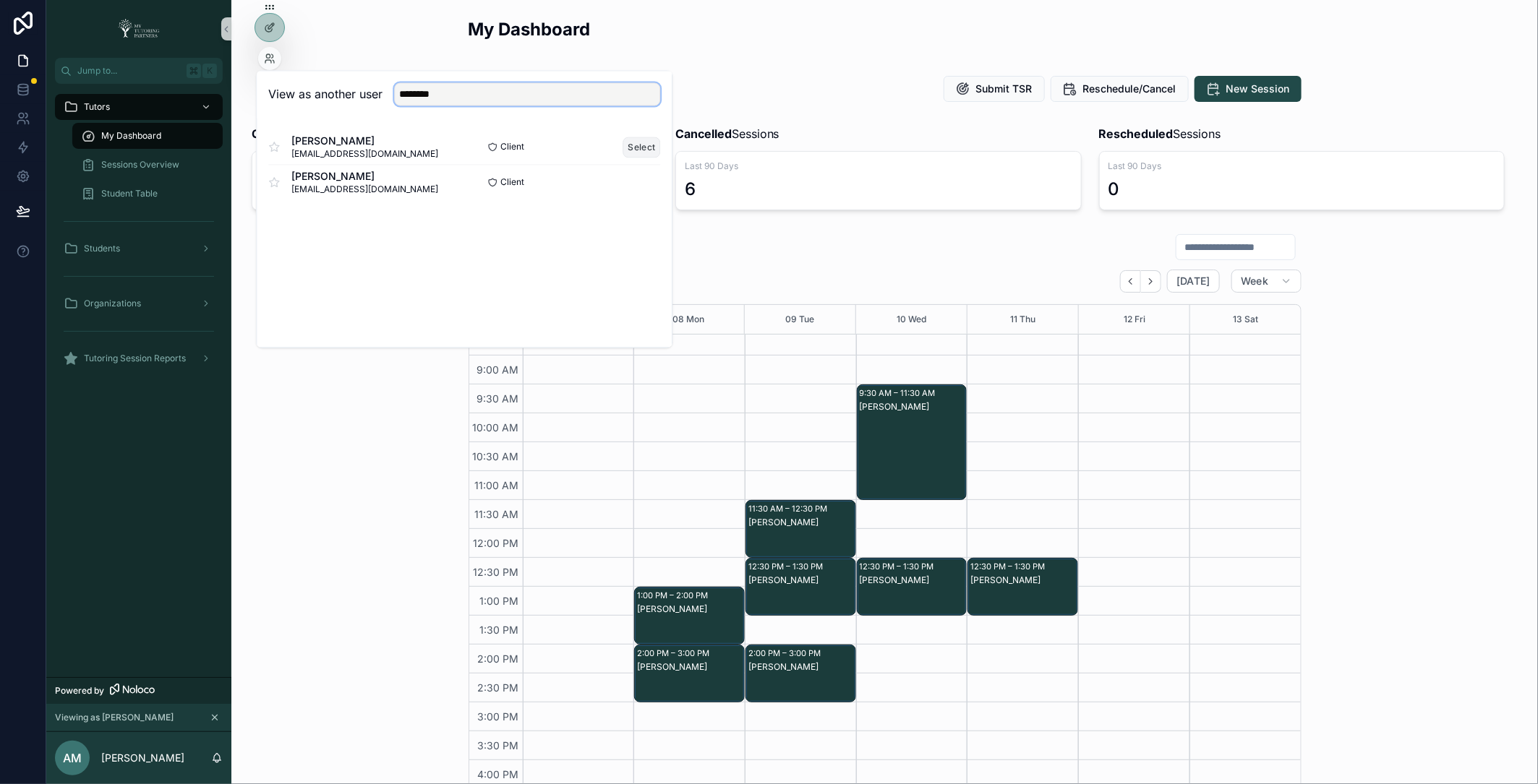
type input "********"
click at [632, 145] on button "Select" at bounding box center [641, 147] width 37 height 21
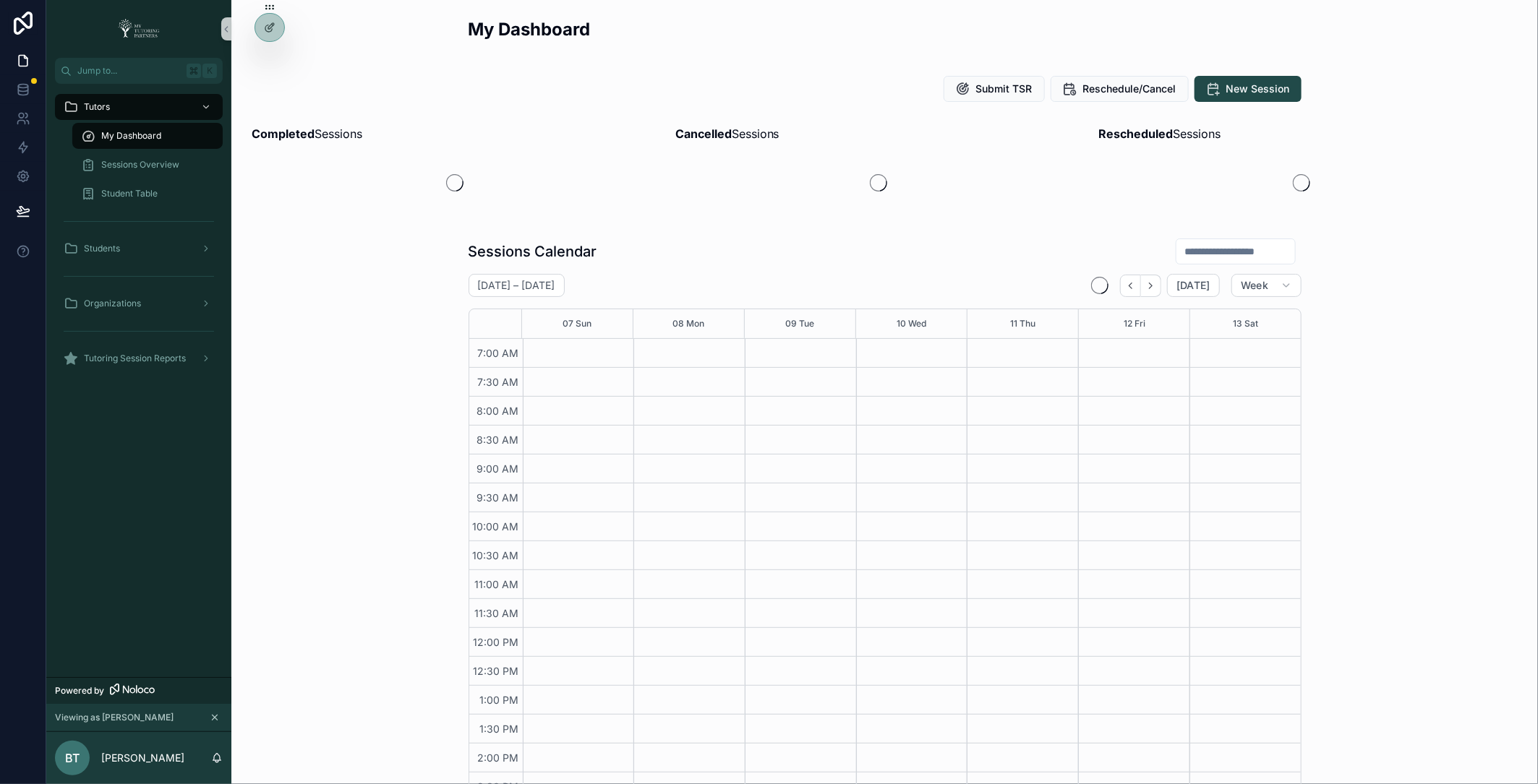
scroll to position [264, 0]
click at [270, 57] on icon at bounding box center [268, 56] width 4 height 4
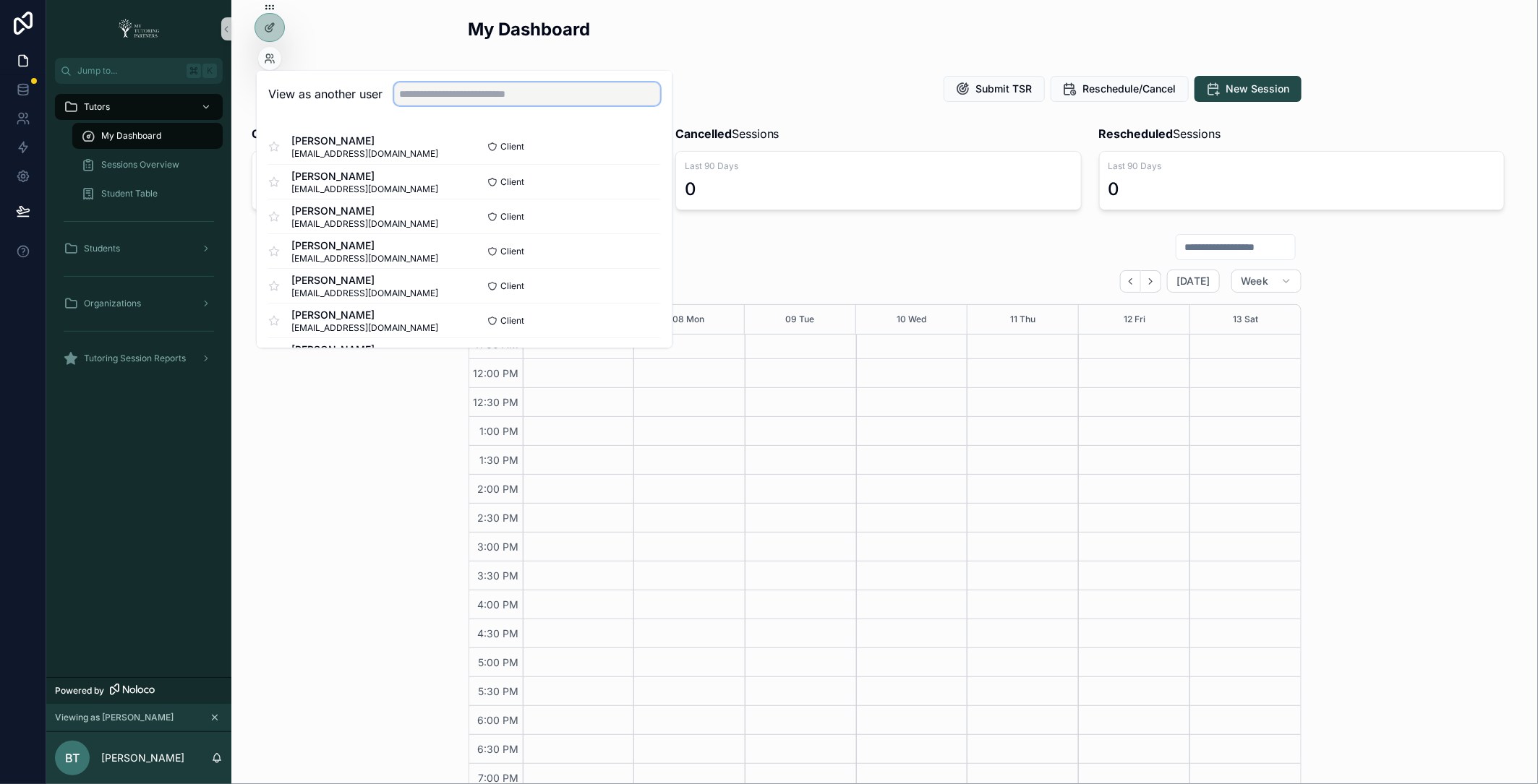
click at [434, 101] on input "text" at bounding box center [527, 95] width 266 height 23
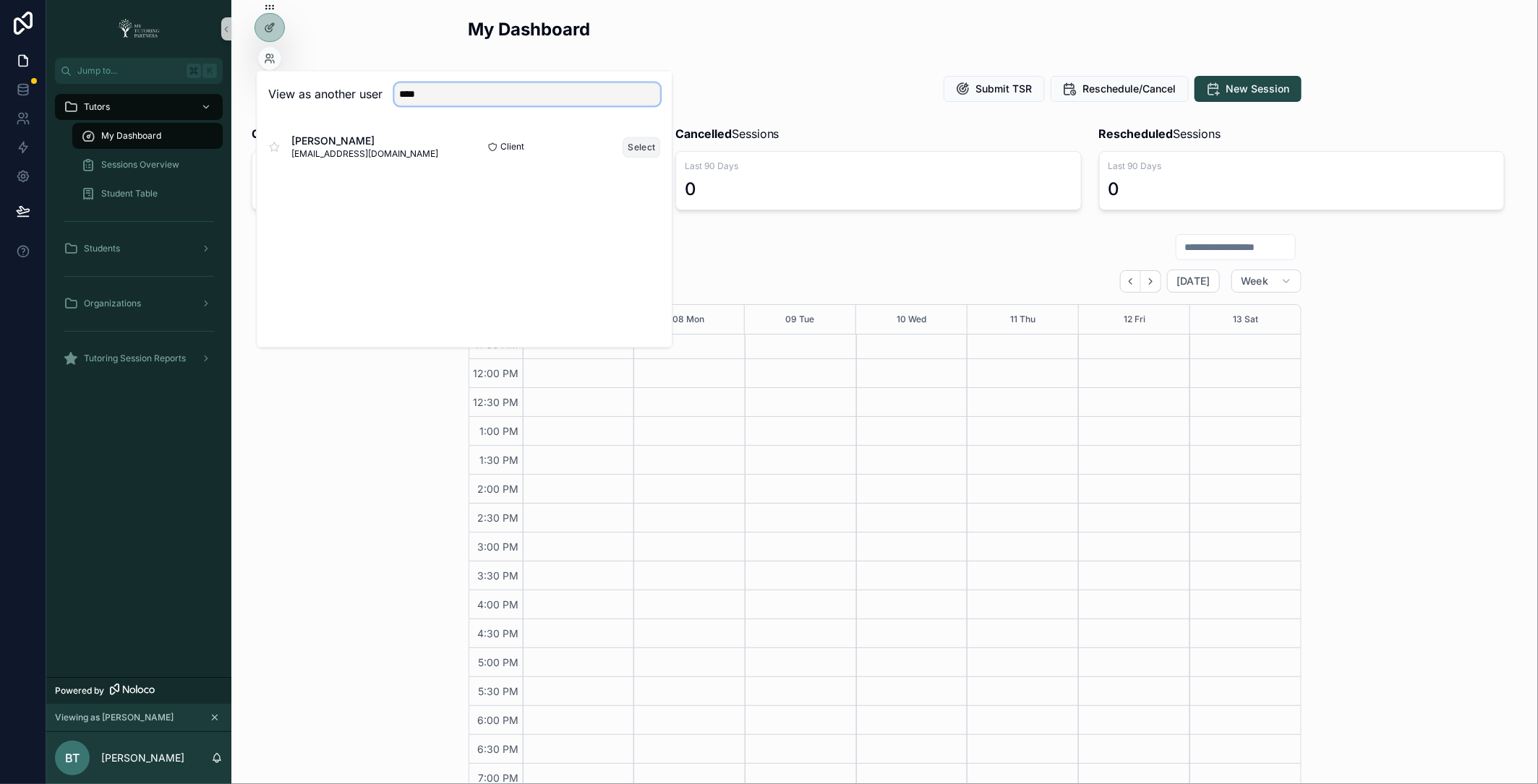
type input "****"
click at [653, 147] on button "Select" at bounding box center [641, 147] width 37 height 21
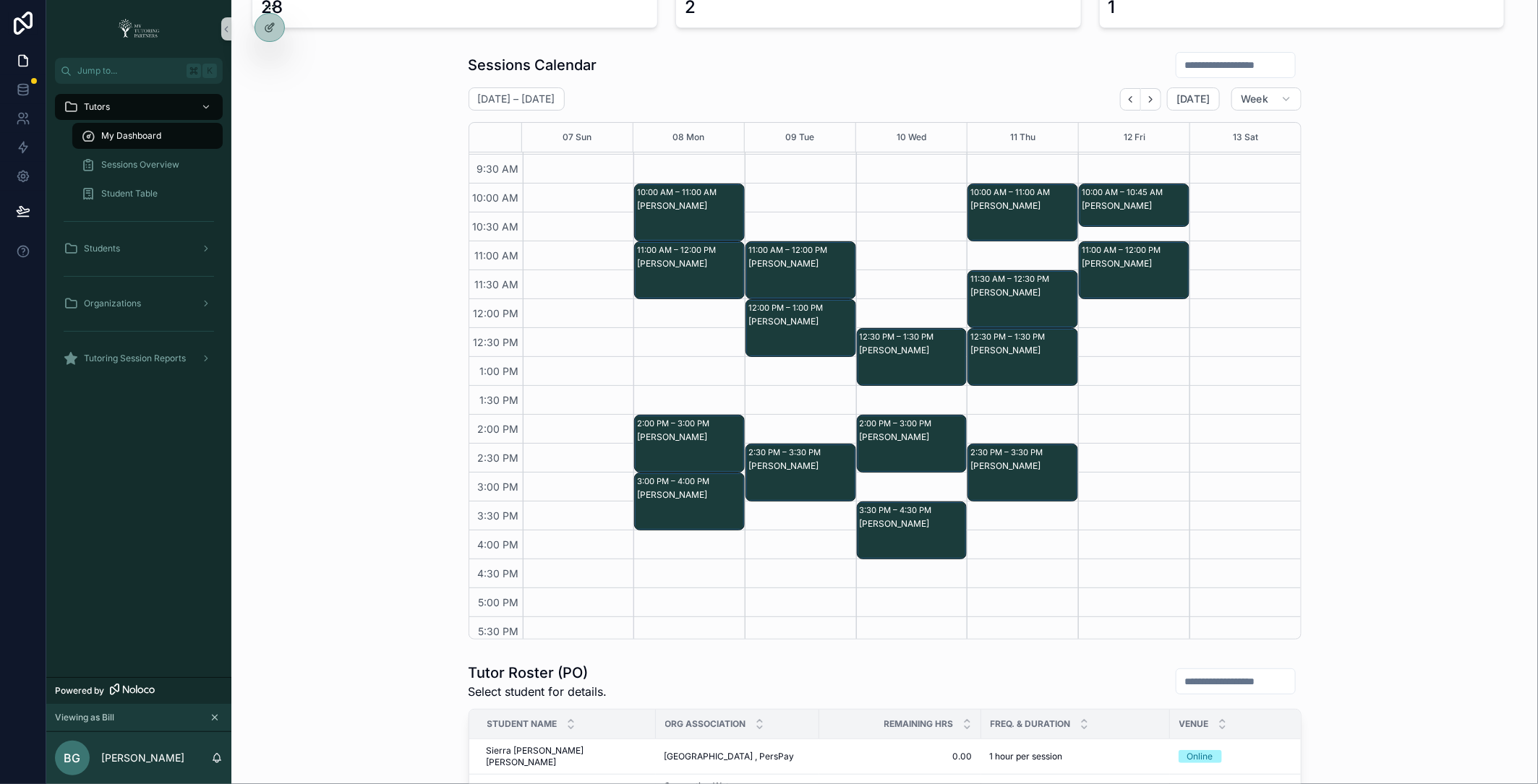
scroll to position [141, 0]
click at [268, 58] on icon at bounding box center [268, 56] width 4 height 4
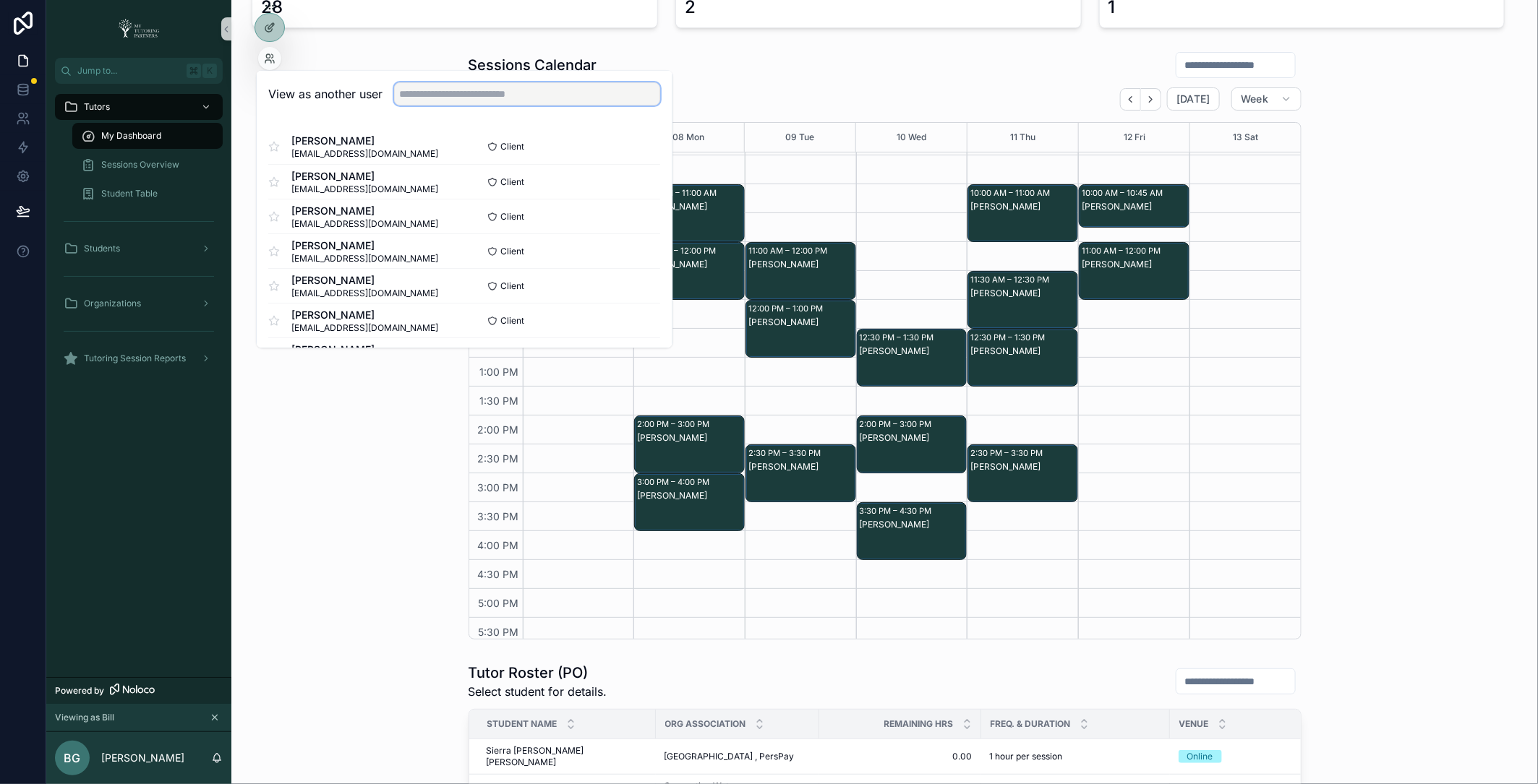
click at [403, 92] on input "text" at bounding box center [527, 95] width 266 height 23
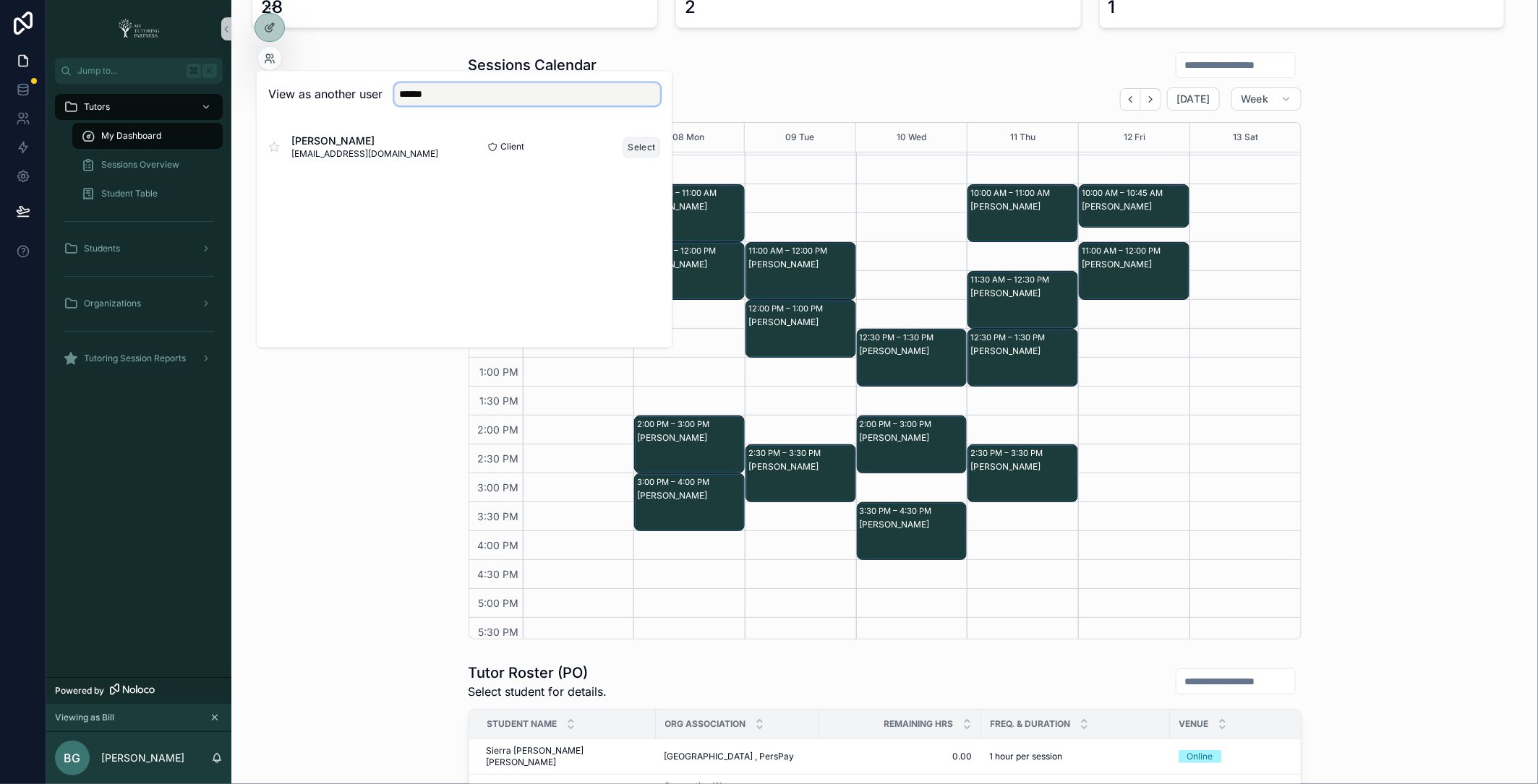
type input "******"
click at [635, 147] on button "Select" at bounding box center [641, 147] width 37 height 21
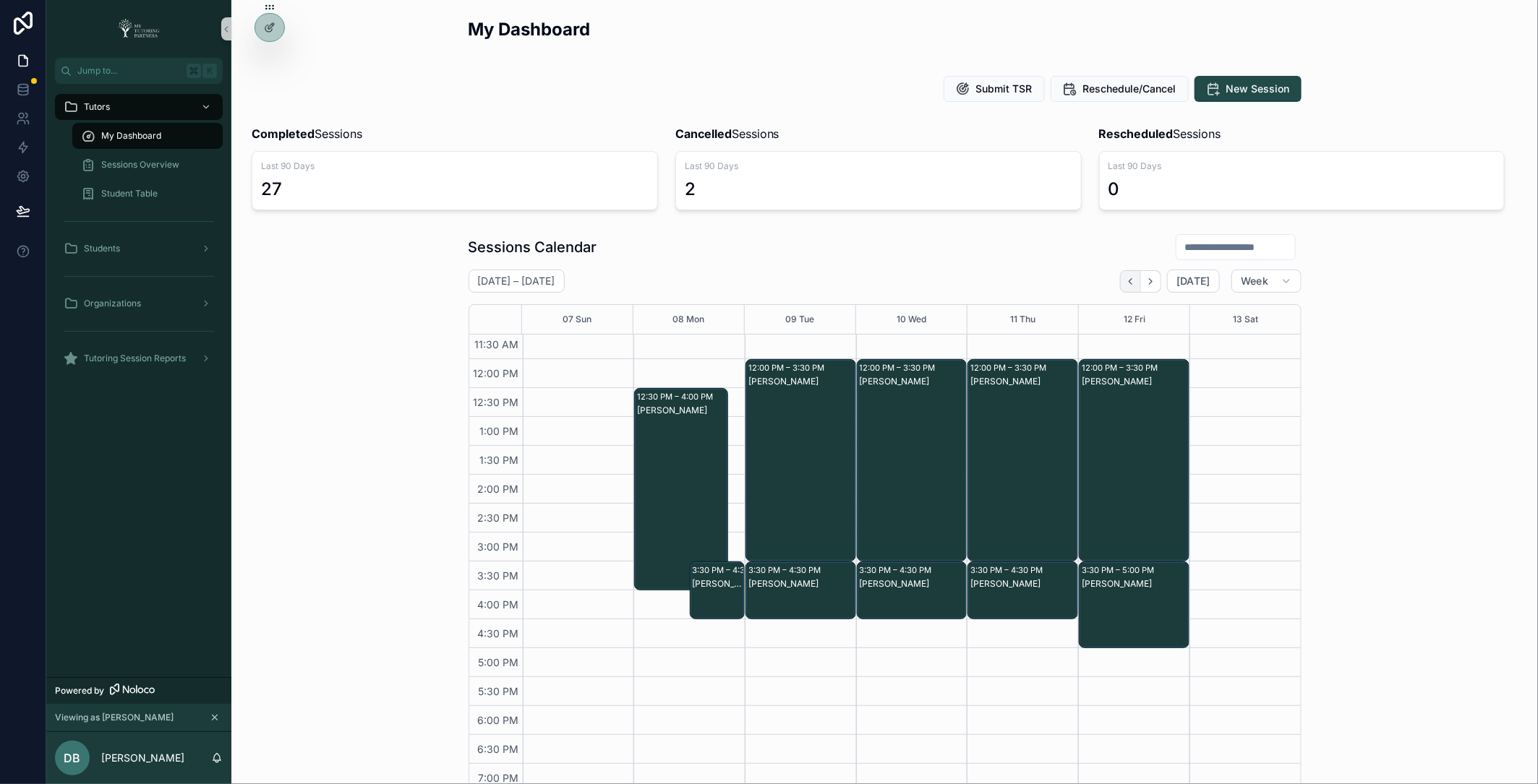
click at [1129, 279] on icon "Back" at bounding box center [1130, 281] width 11 height 11
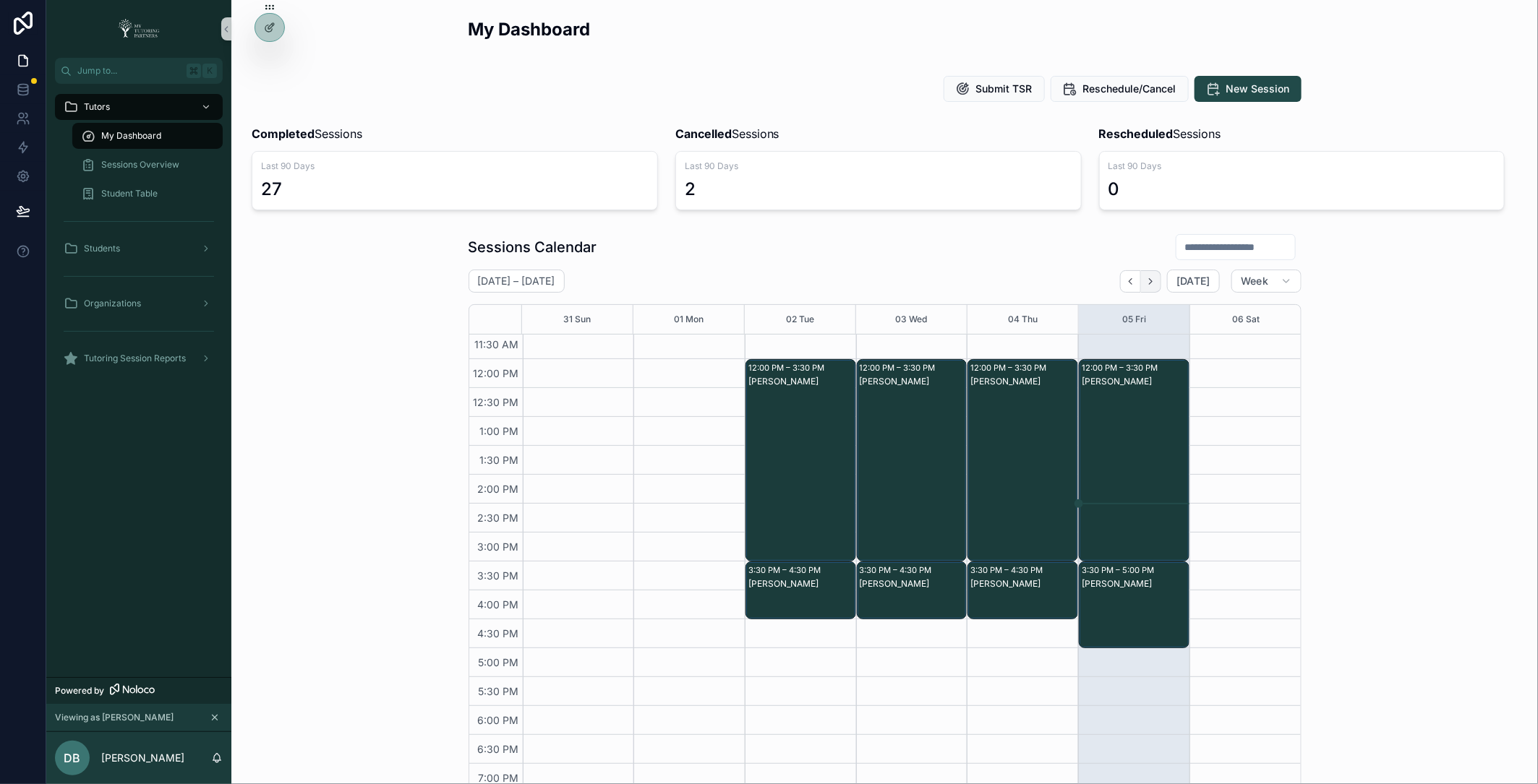
click at [1156, 284] on icon "Next" at bounding box center [1151, 281] width 11 height 11
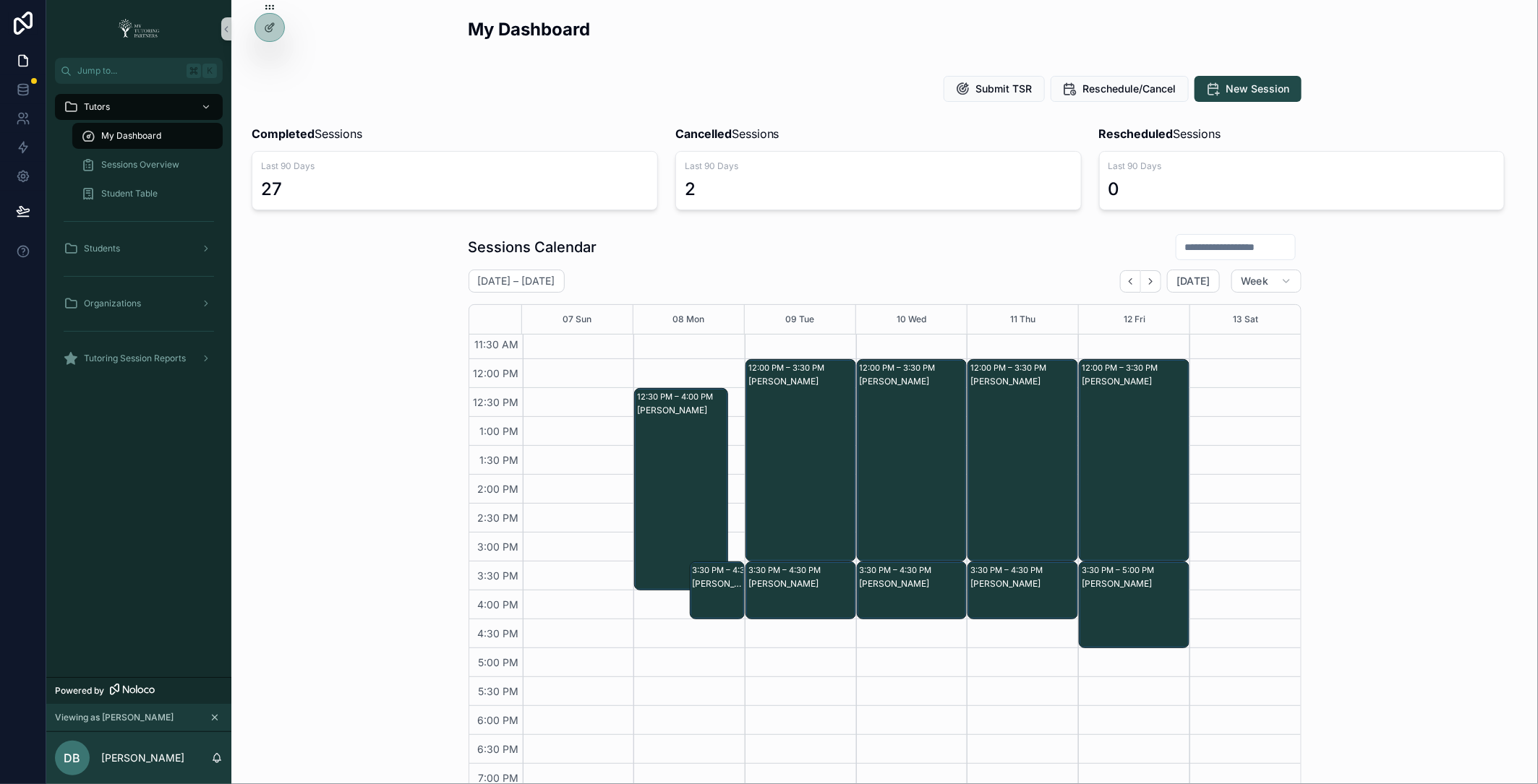
click at [1156, 284] on icon "Next" at bounding box center [1151, 281] width 11 height 11
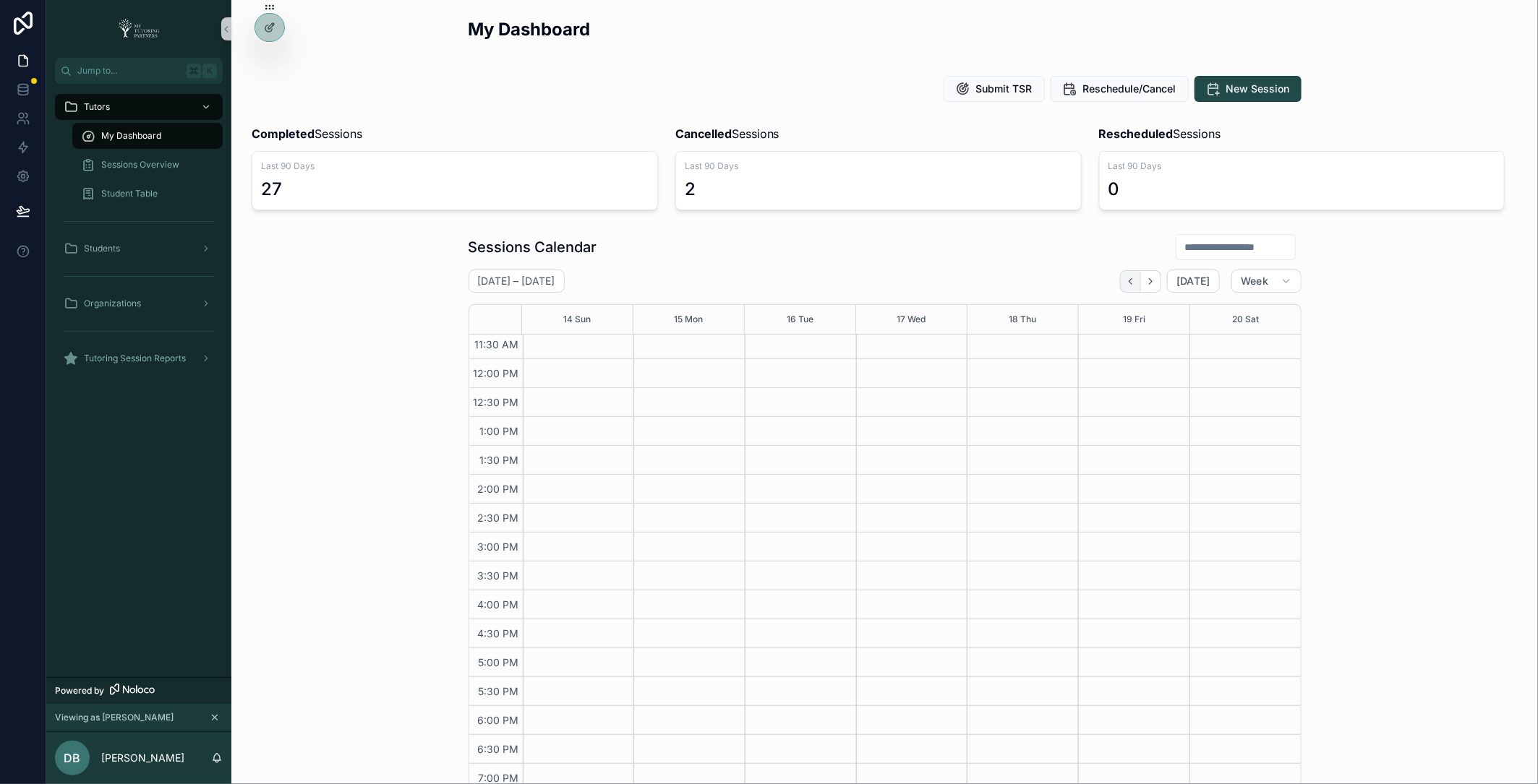
click at [1132, 279] on icon "Back" at bounding box center [1130, 282] width 3 height 6
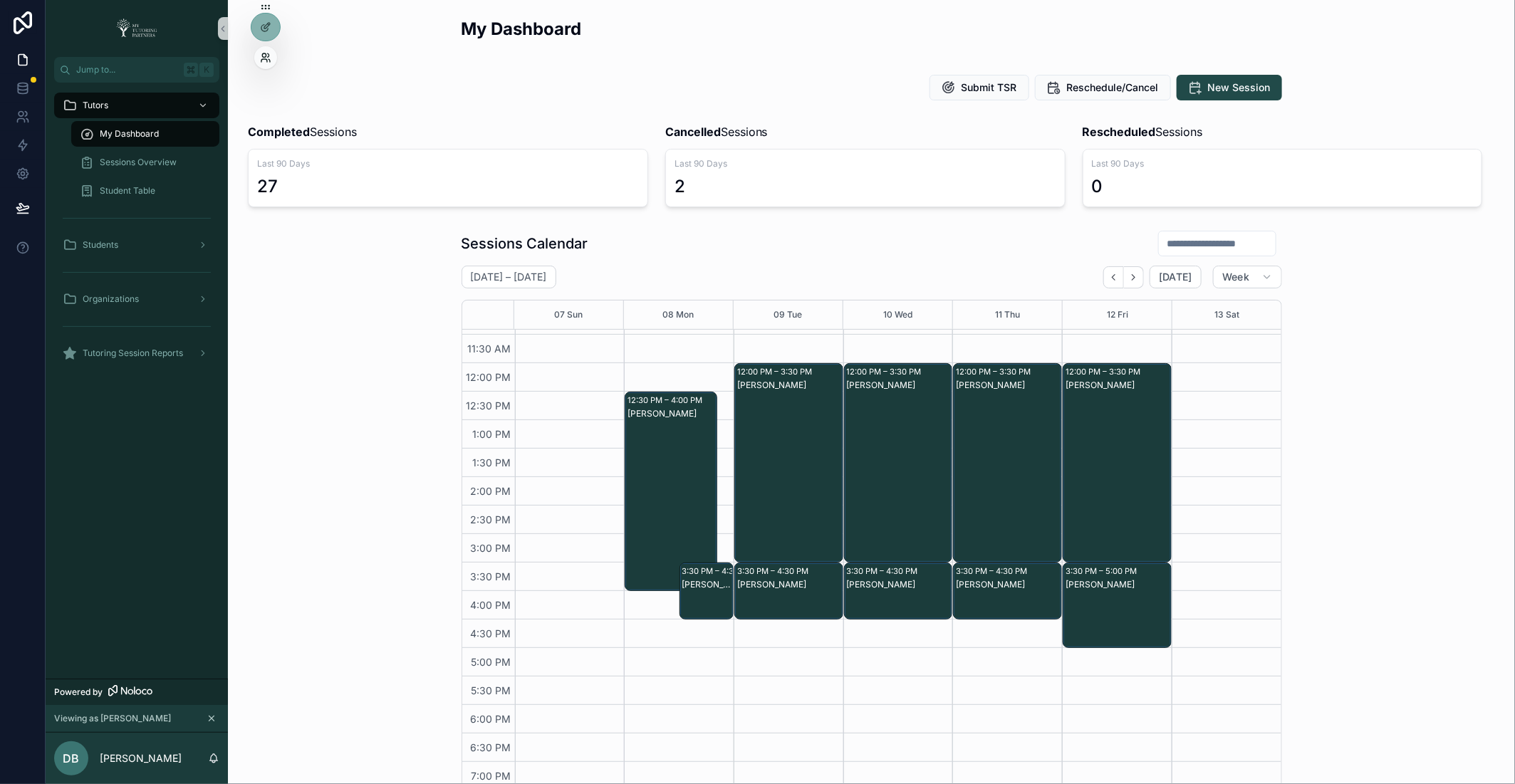
click at [268, 58] on icon at bounding box center [266, 58] width 11 height 11
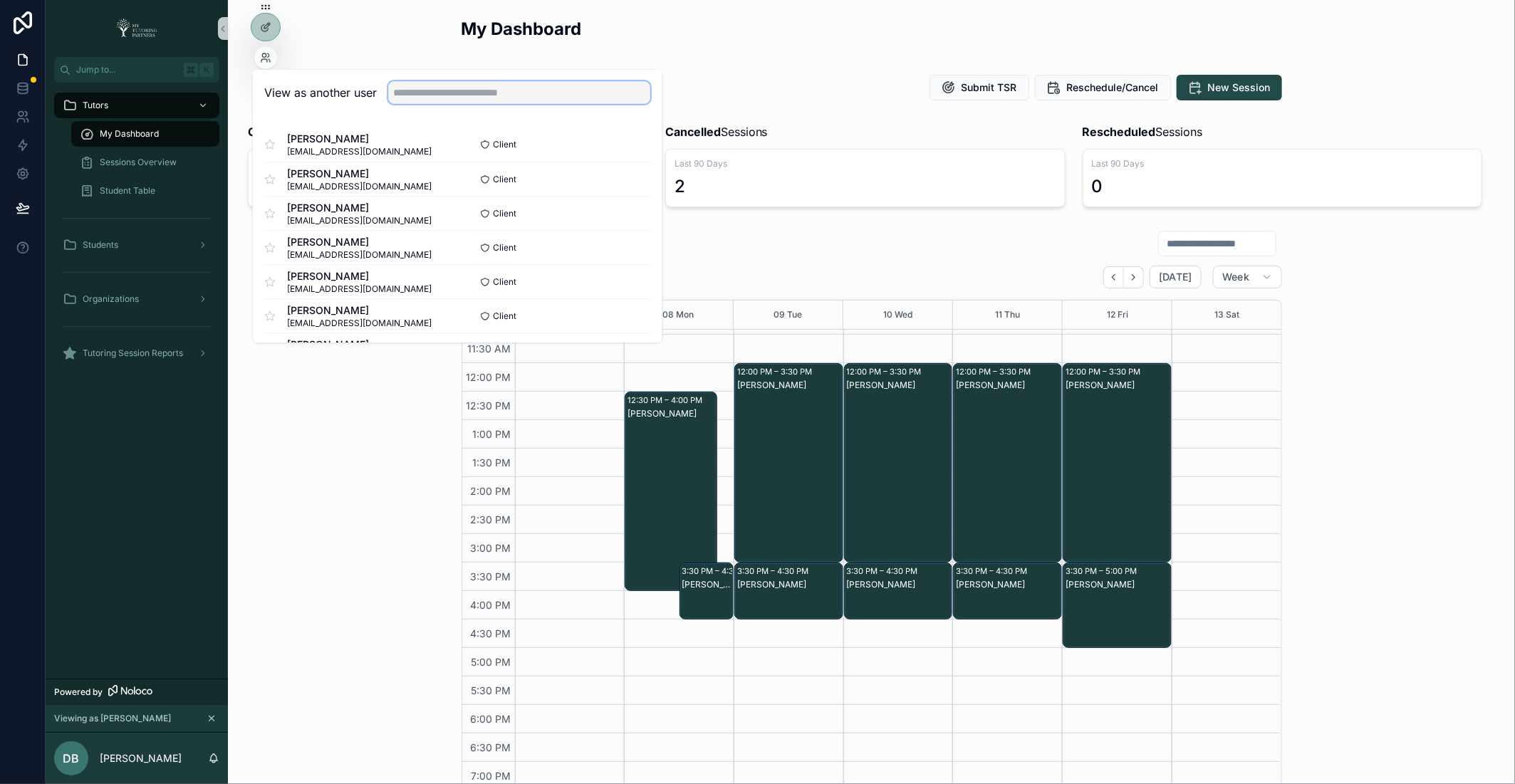
click at [493, 97] on input "text" at bounding box center [519, 94] width 262 height 23
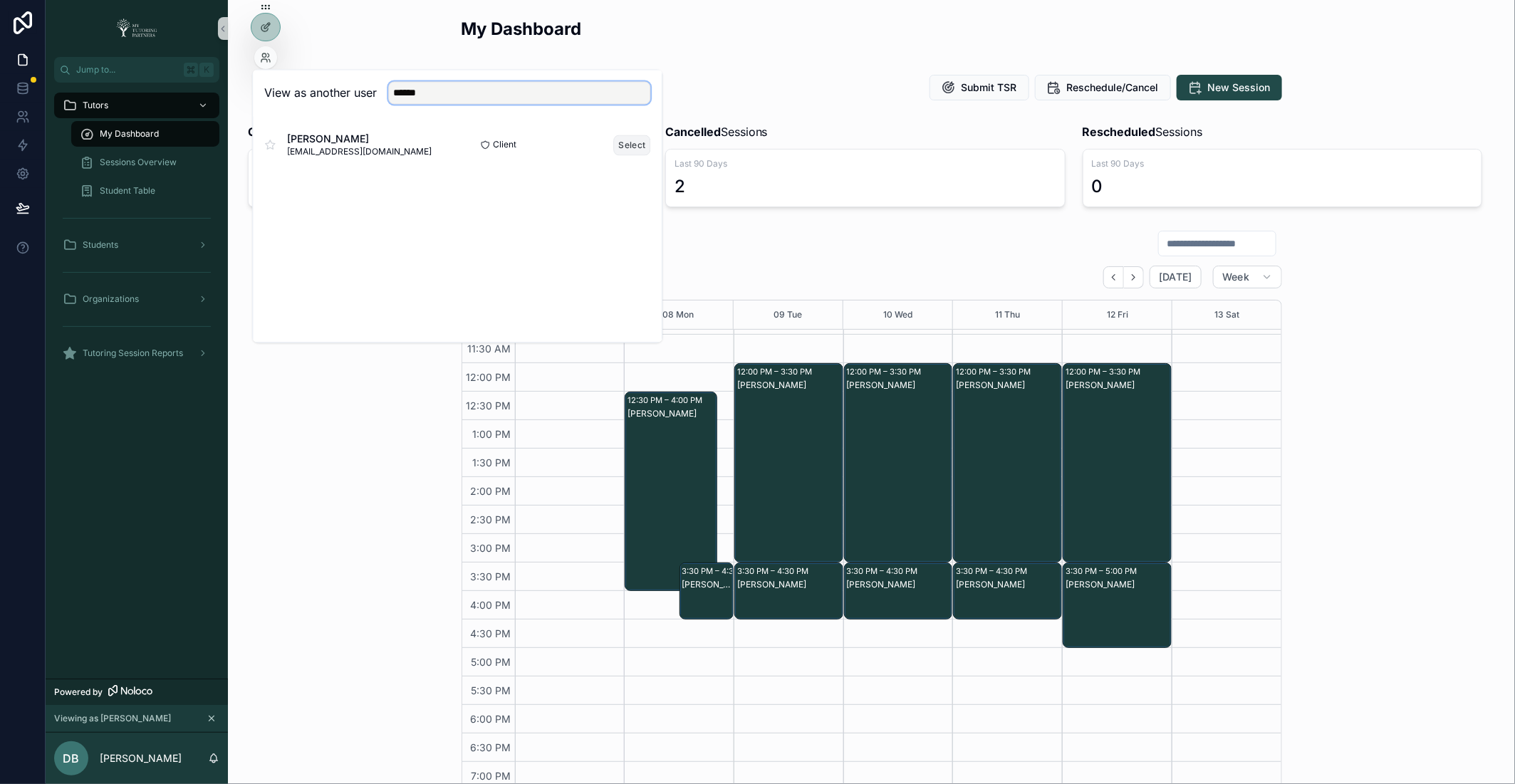
type input "******"
click at [619, 144] on button "Select" at bounding box center [632, 145] width 37 height 21
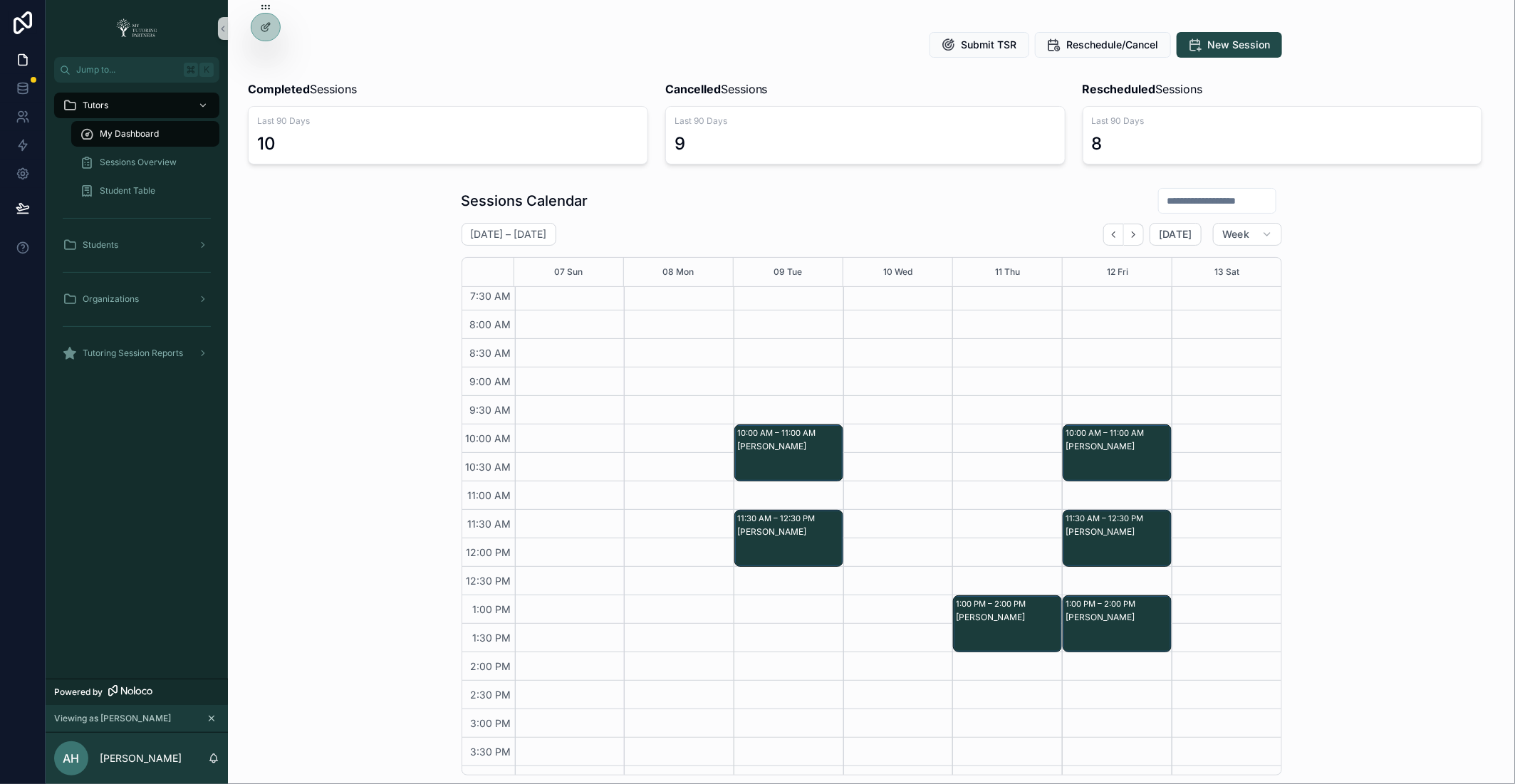
scroll to position [37, 0]
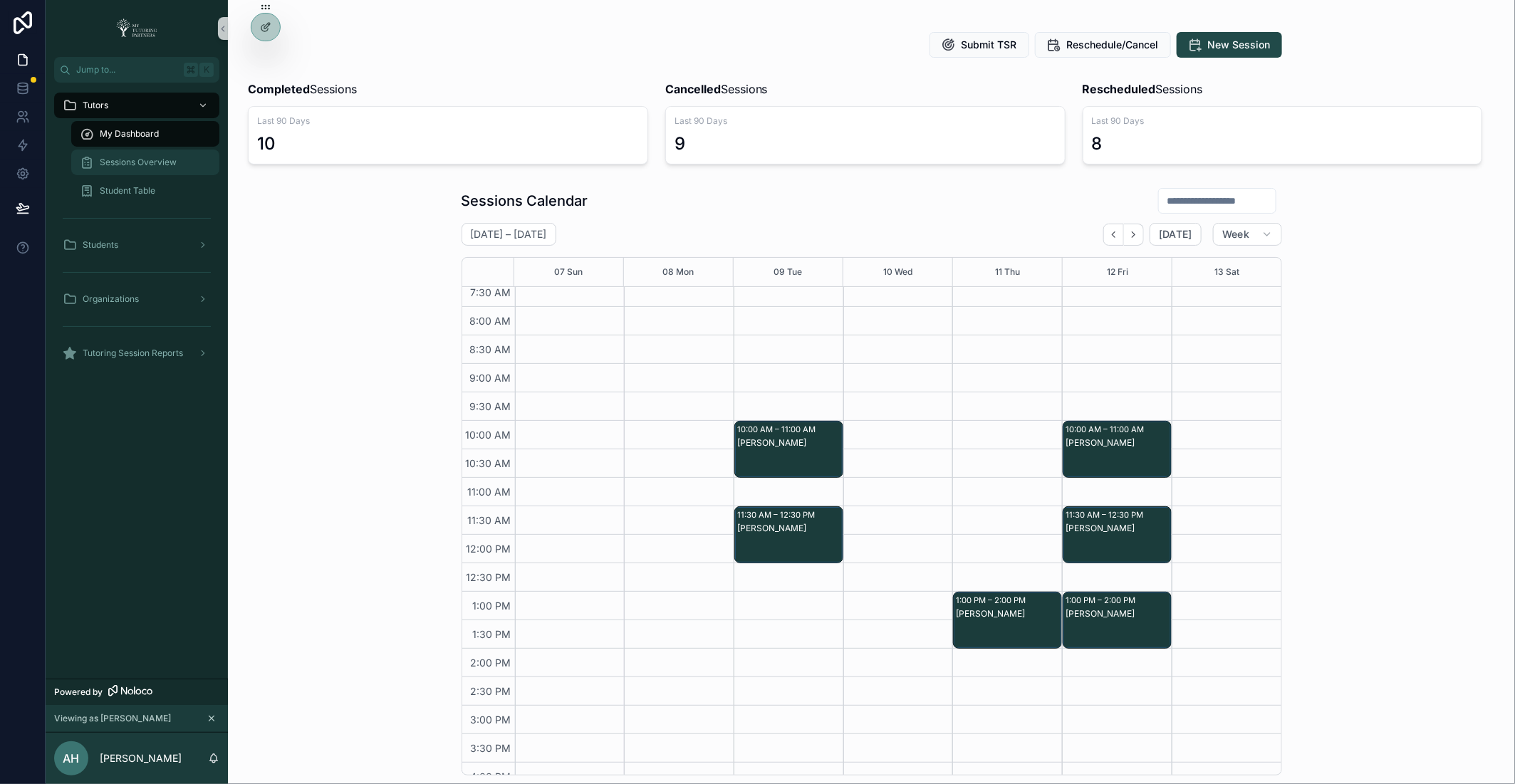
click at [180, 158] on div "Sessions Overview" at bounding box center [145, 162] width 131 height 23
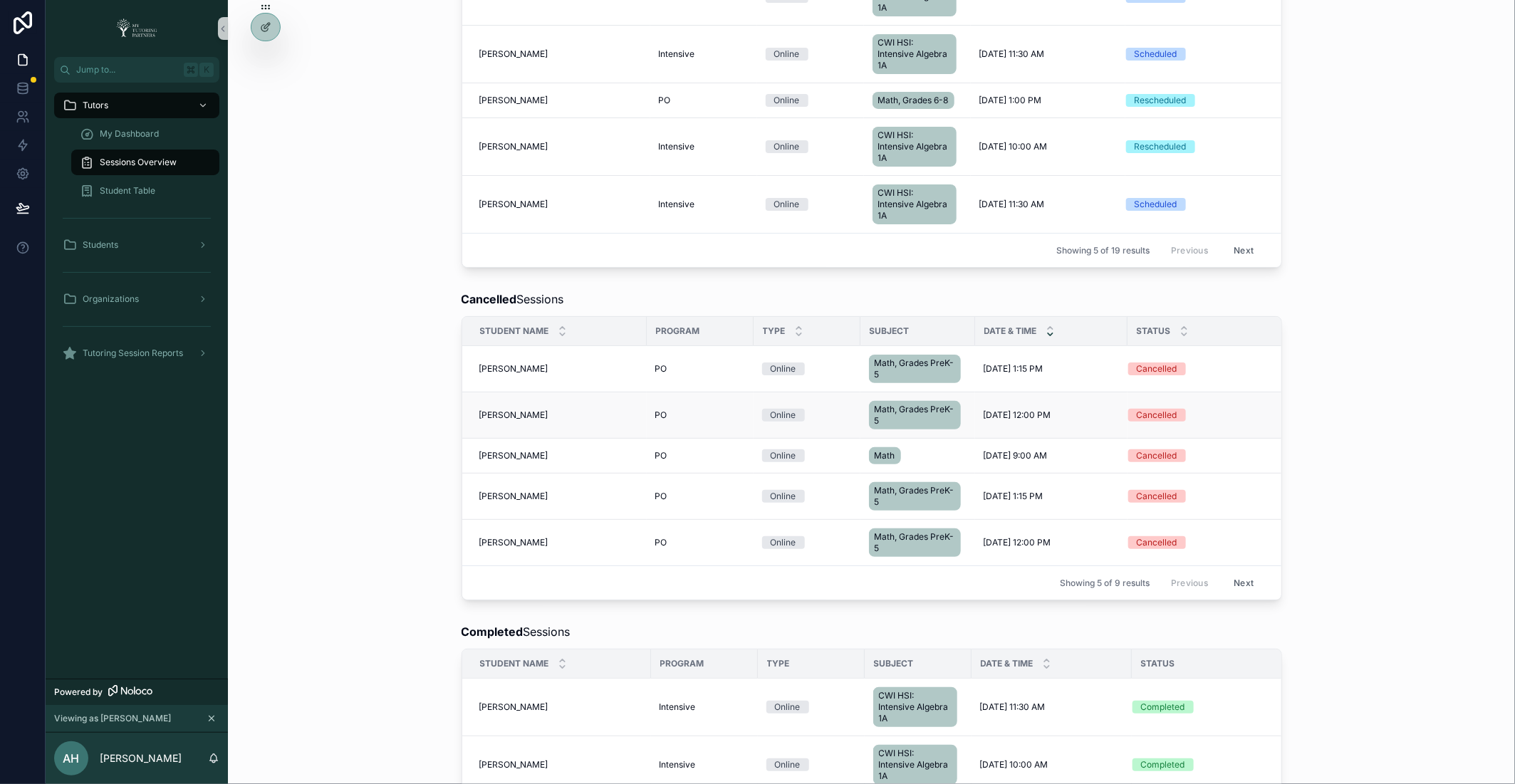
scroll to position [381, 0]
click at [1251, 576] on button "Next" at bounding box center [1243, 584] width 40 height 22
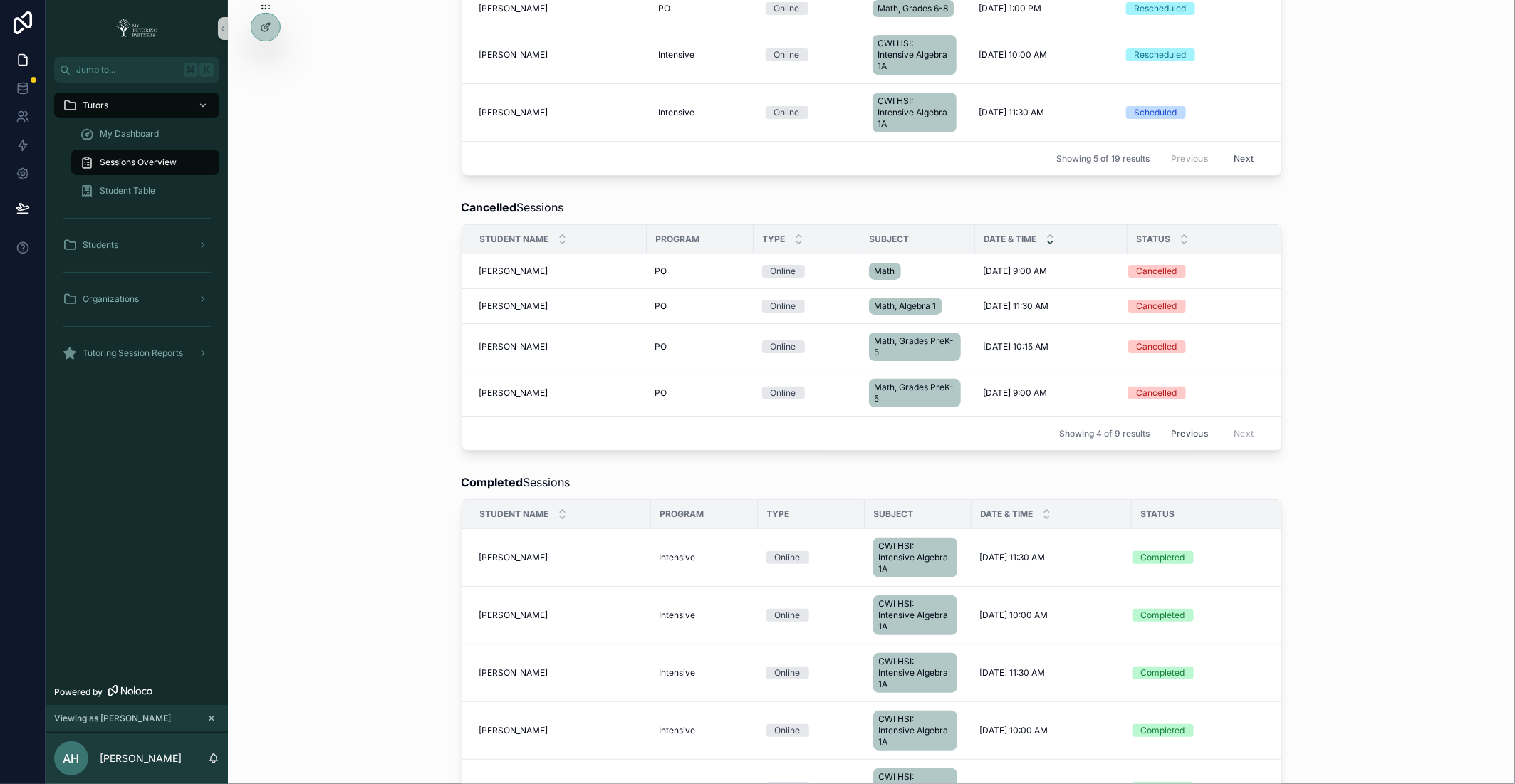
scroll to position [474, 0]
click at [1185, 424] on button "Previous" at bounding box center [1189, 434] width 57 height 22
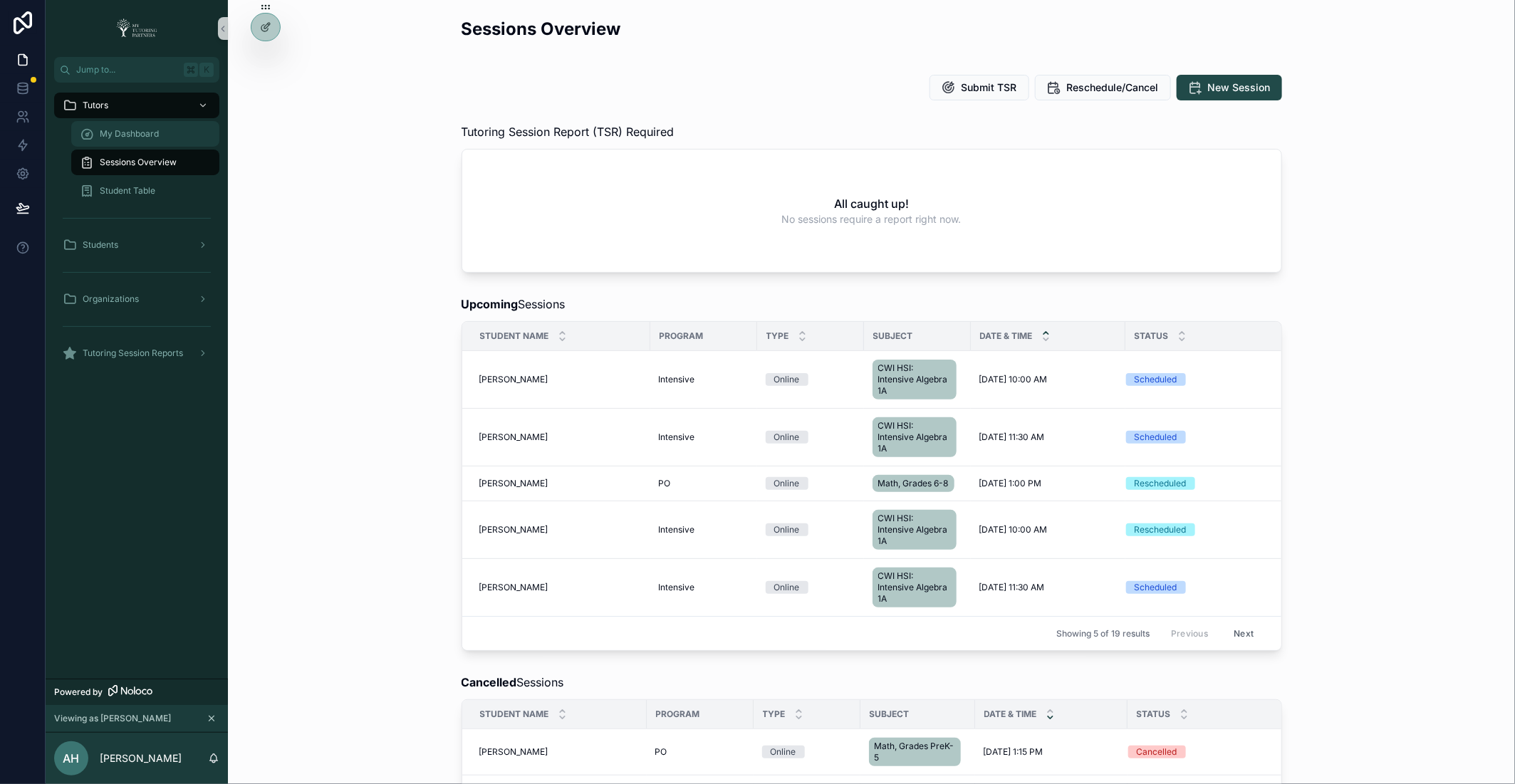
click at [151, 132] on span "My Dashboard" at bounding box center [129, 134] width 59 height 11
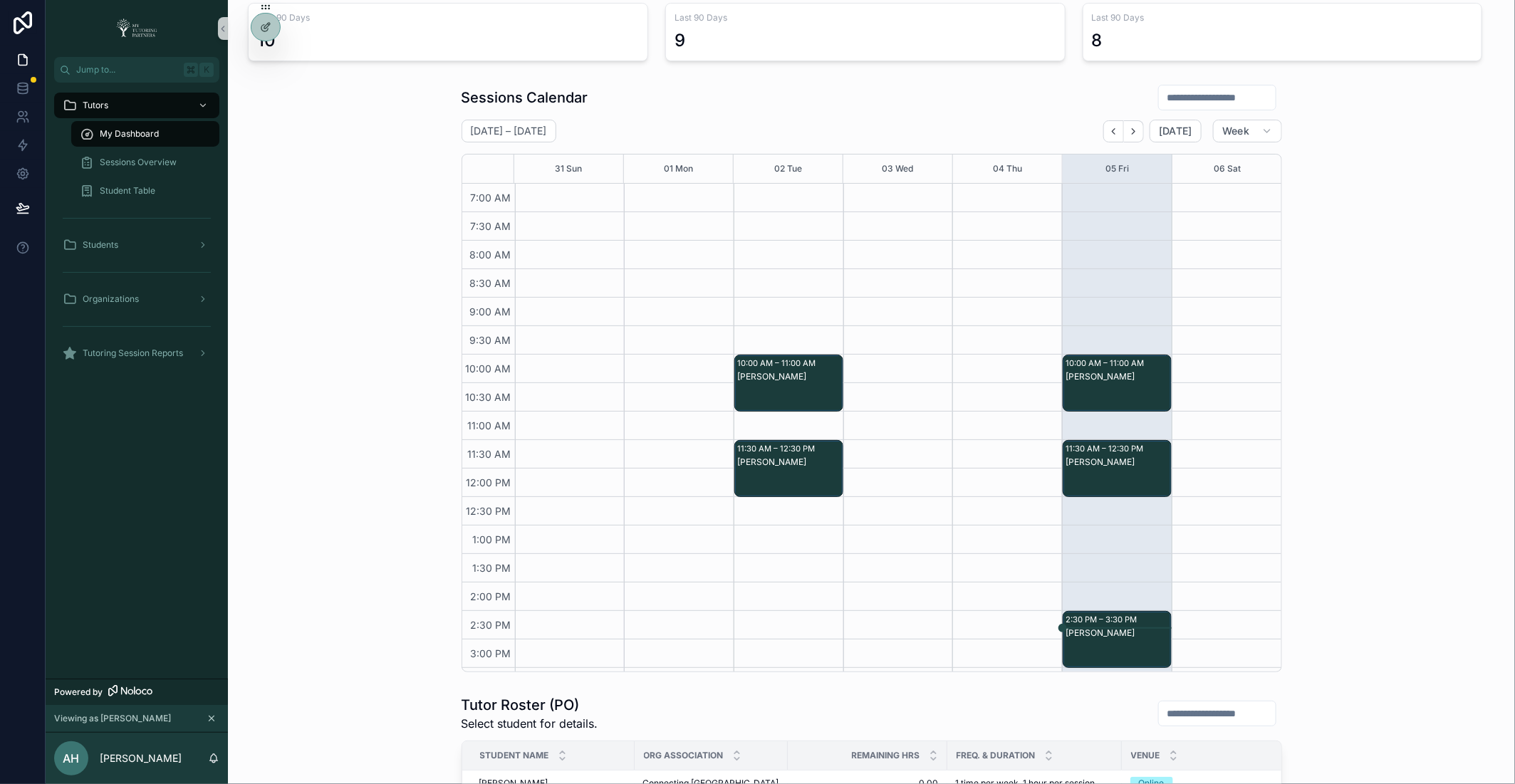
scroll to position [129, 0]
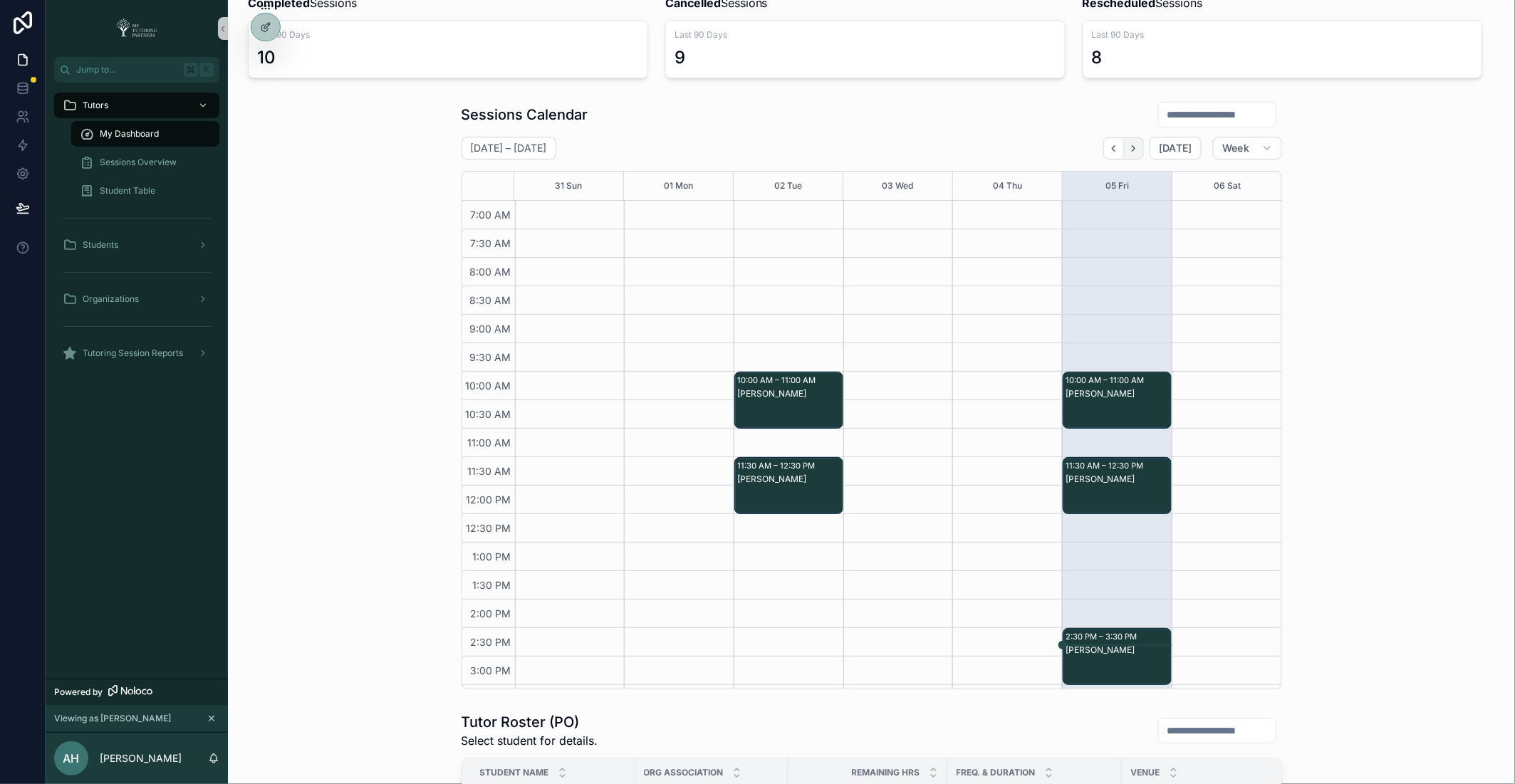
click at [1135, 148] on icon "Next" at bounding box center [1133, 148] width 10 height 10
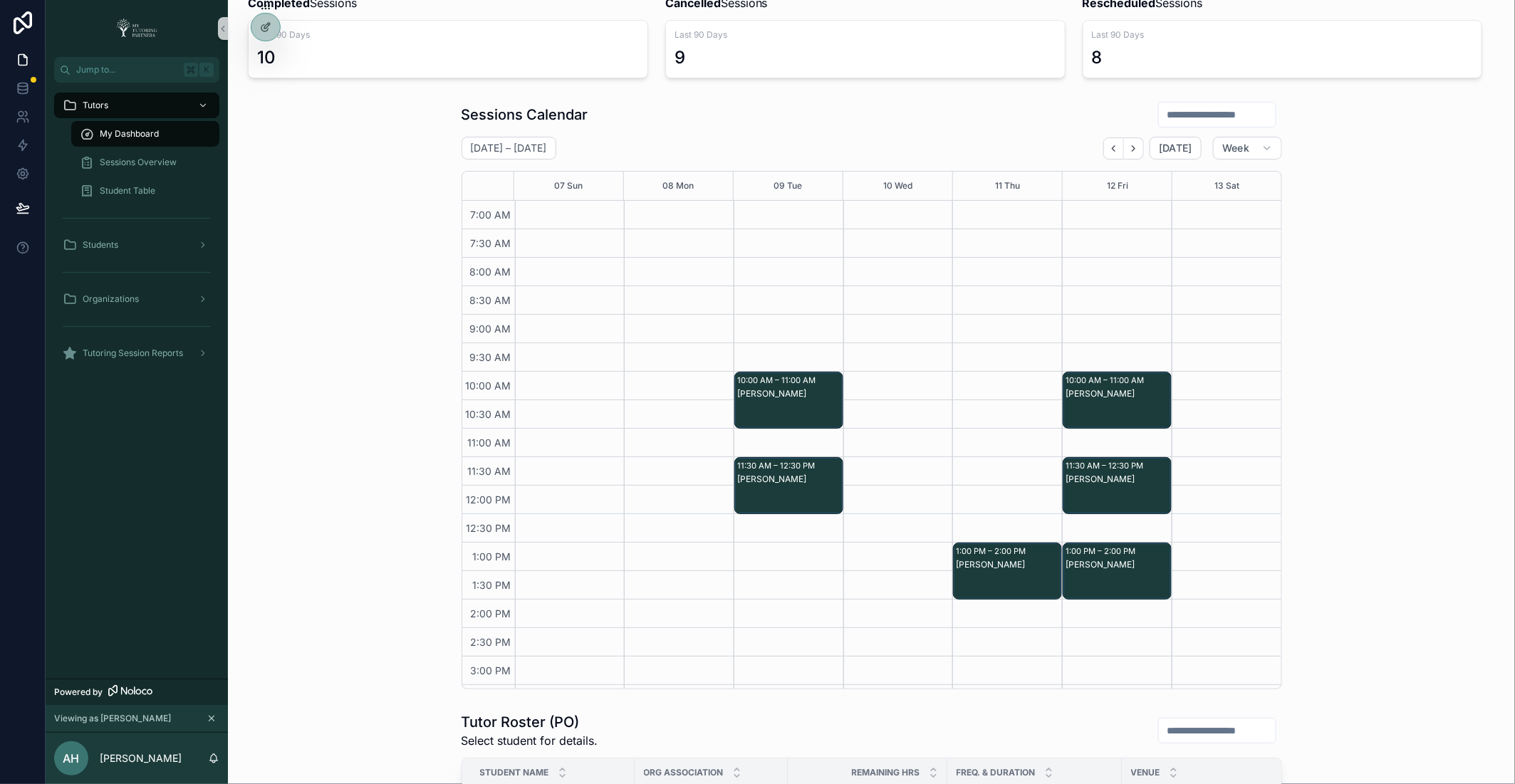
scroll to position [116, 0]
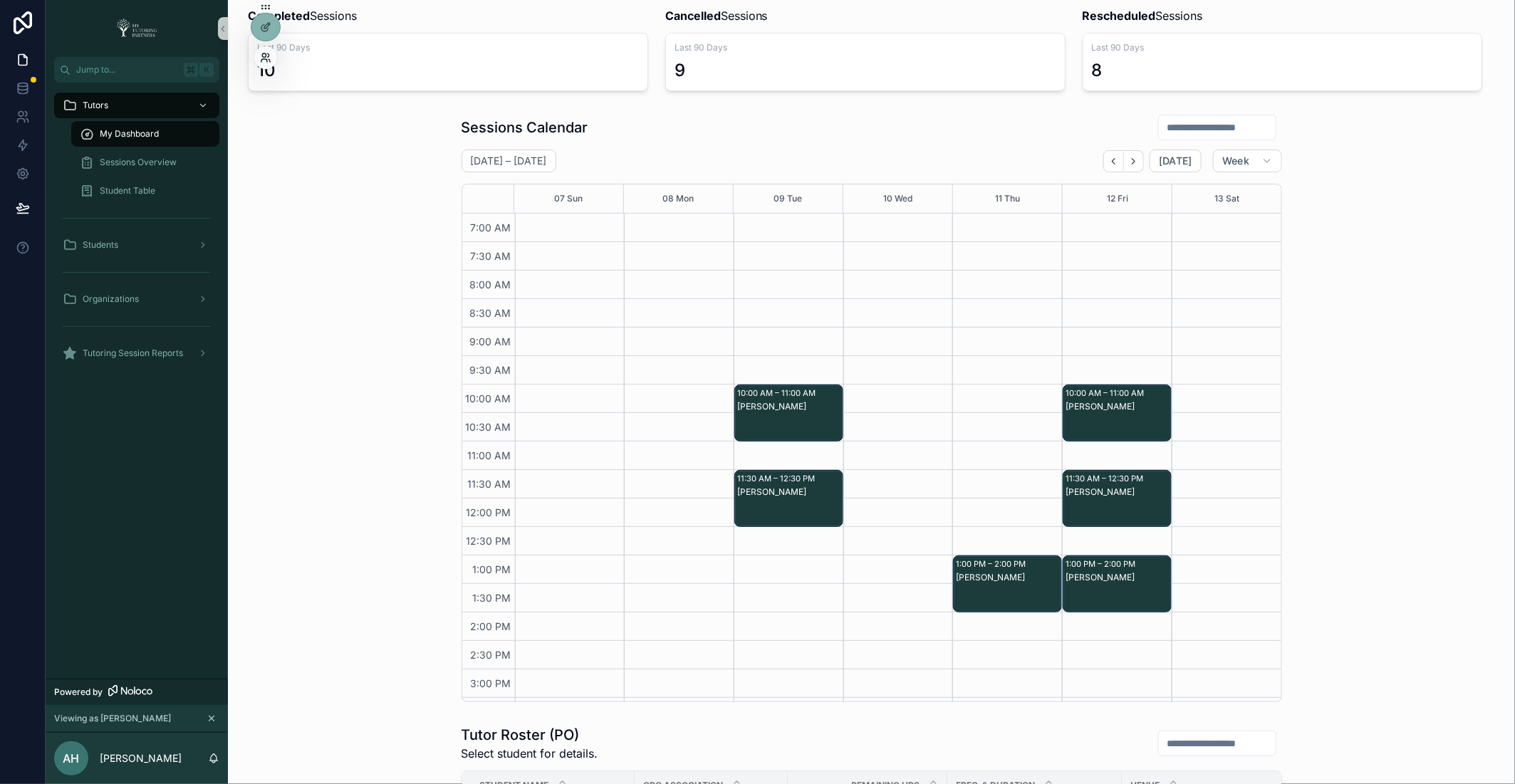
click at [266, 56] on icon at bounding box center [266, 58] width 11 height 11
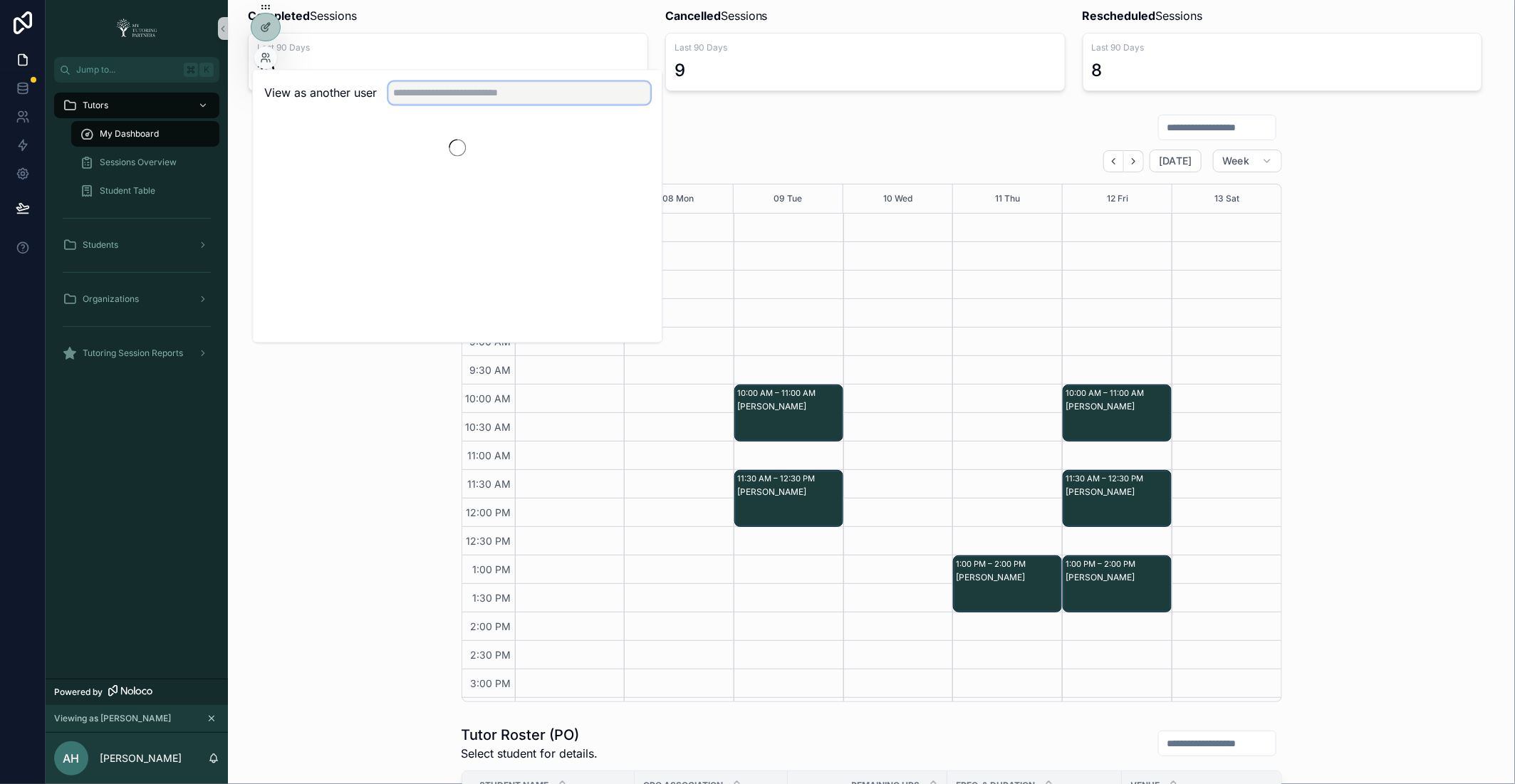
click at [436, 94] on input "text" at bounding box center [519, 94] width 262 height 23
type input "*******"
click at [632, 138] on button "Select" at bounding box center [632, 145] width 37 height 21
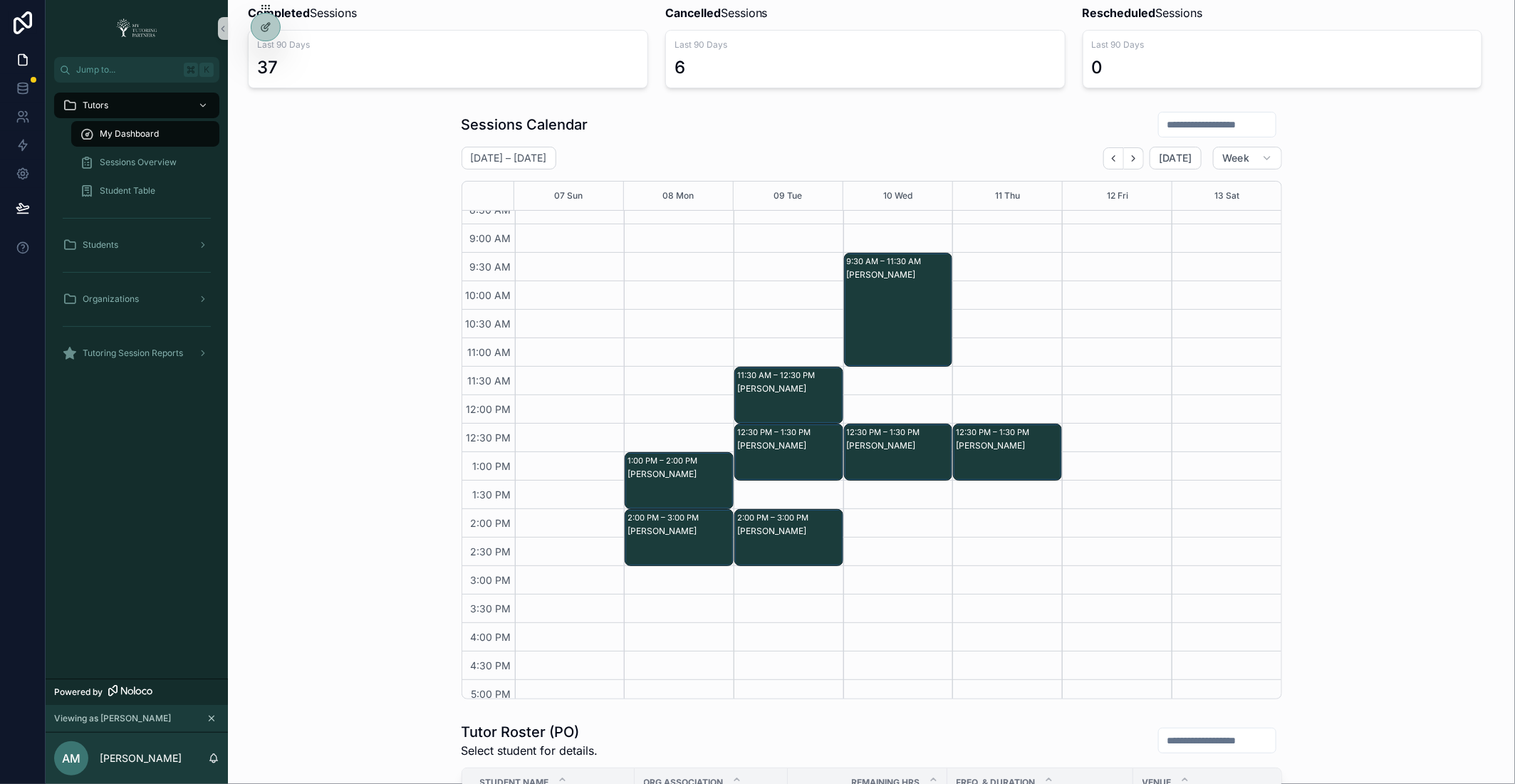
scroll to position [99, 0]
click at [165, 159] on span "Sessions Overview" at bounding box center [137, 163] width 77 height 11
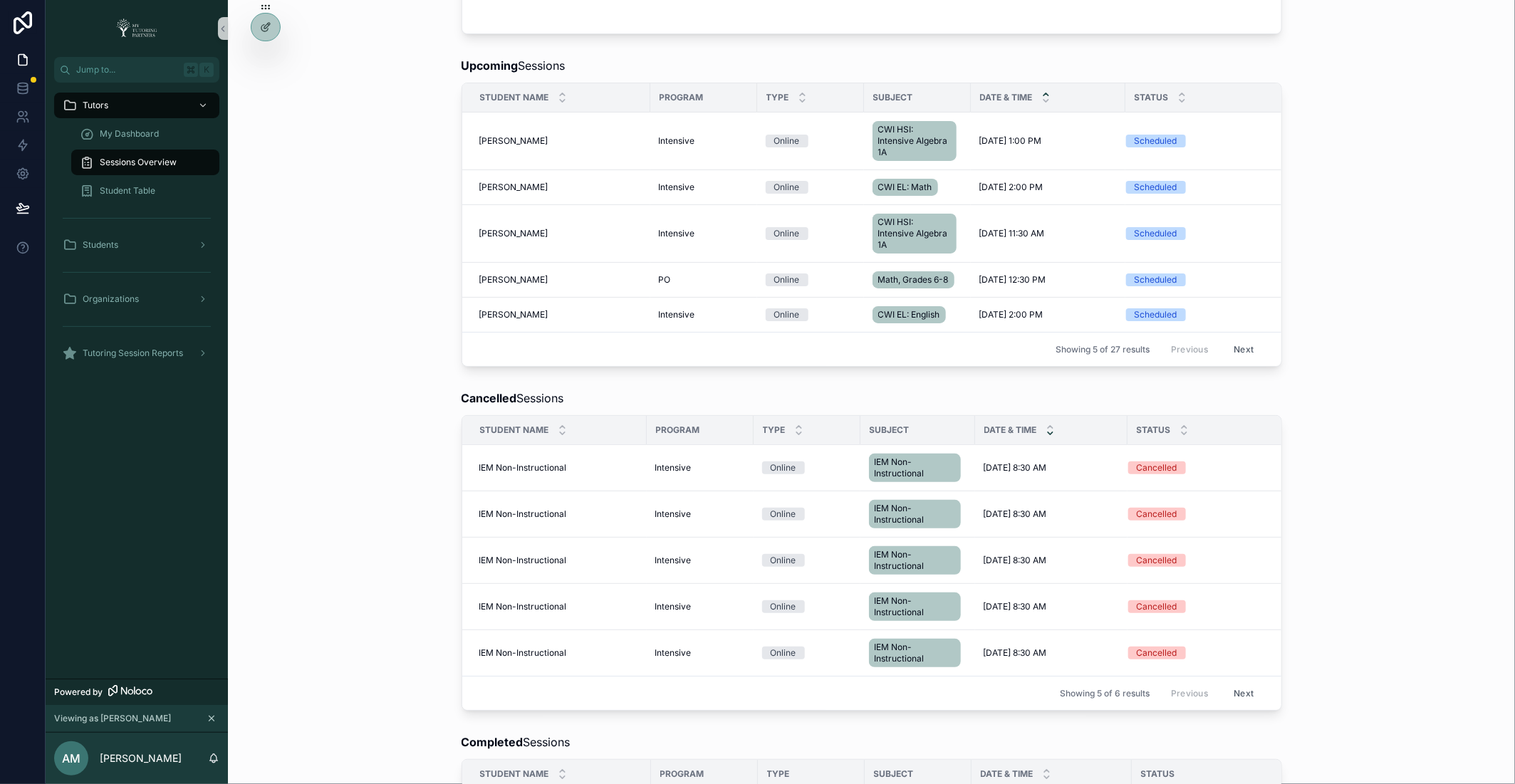
scroll to position [243, 0]
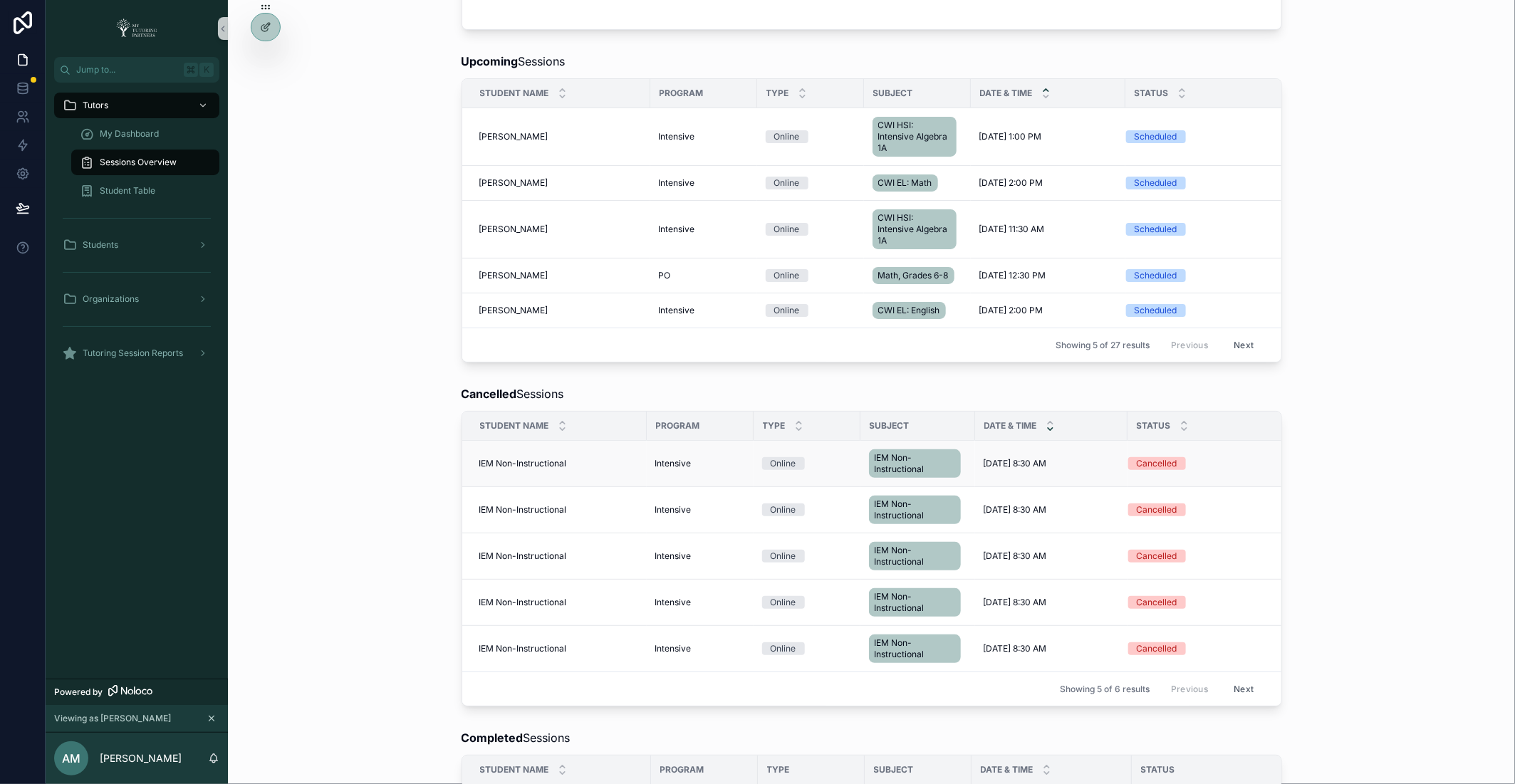
click at [893, 462] on span "IEM Non-Instructional" at bounding box center [915, 464] width 80 height 23
click at [668, 458] on span "Intensive" at bounding box center [673, 464] width 36 height 11
click at [528, 458] on span "IEM Non-Instructional" at bounding box center [523, 464] width 88 height 11
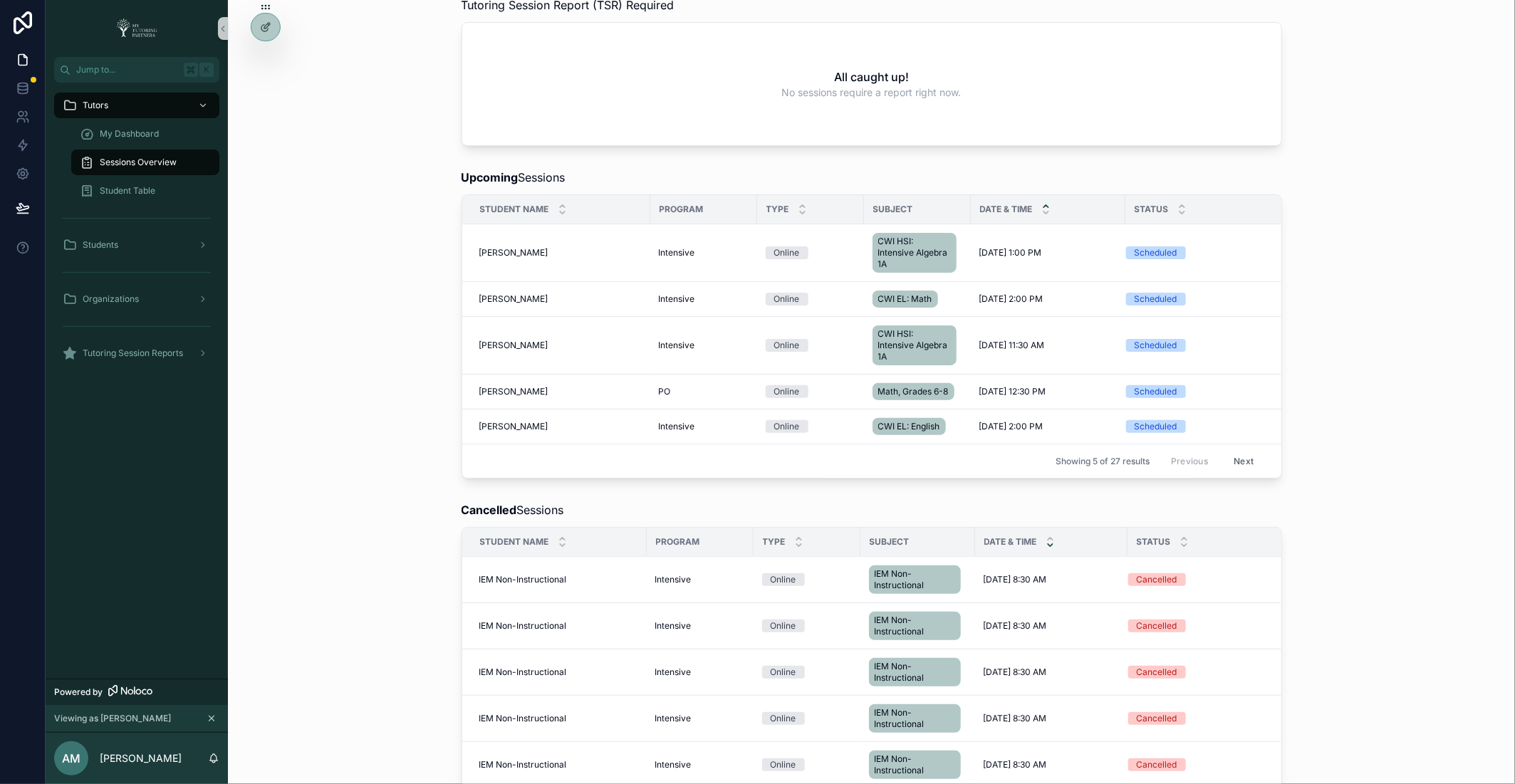
scroll to position [0, 0]
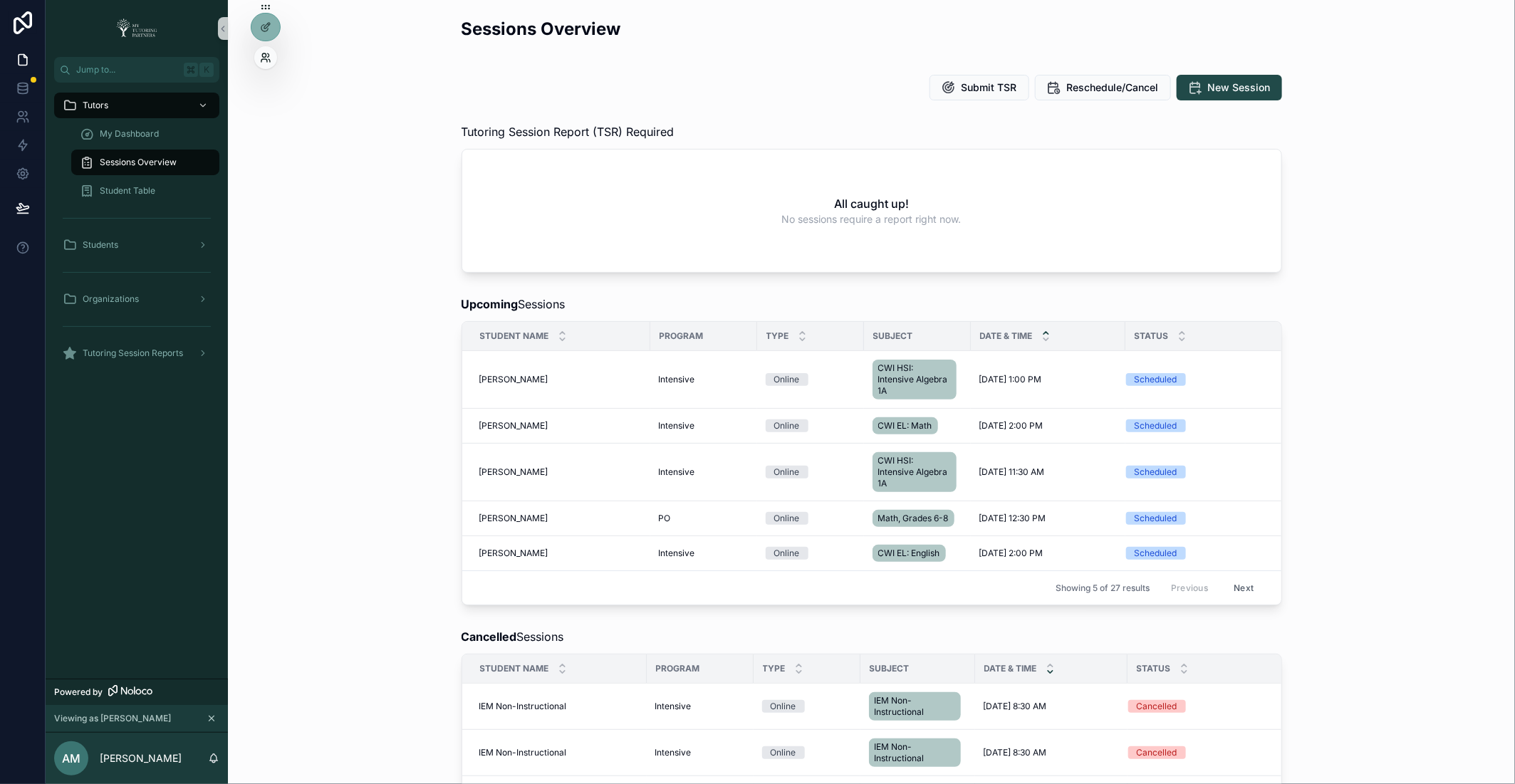
click at [271, 53] on icon at bounding box center [266, 58] width 11 height 11
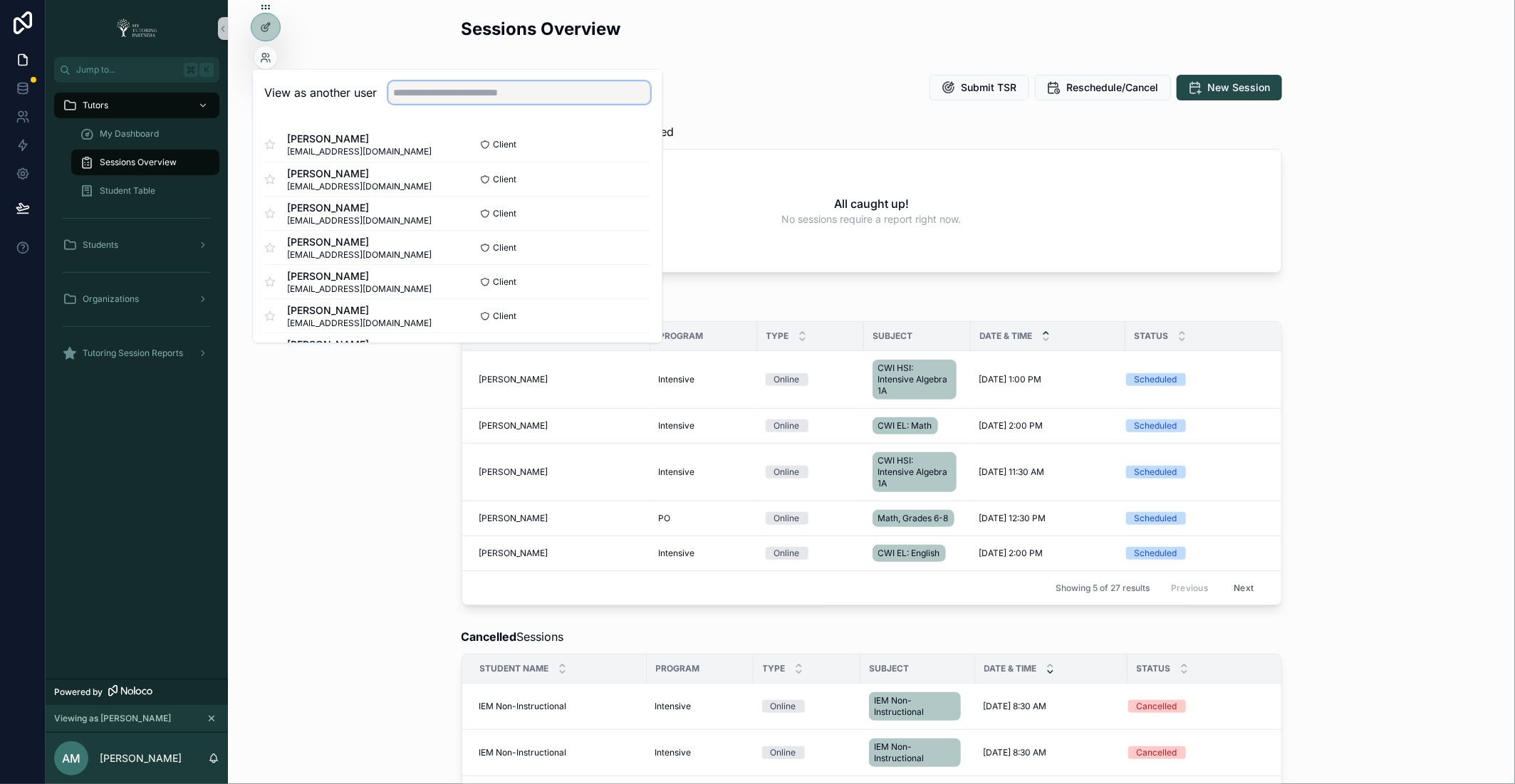
click at [456, 92] on input "text" at bounding box center [519, 94] width 262 height 23
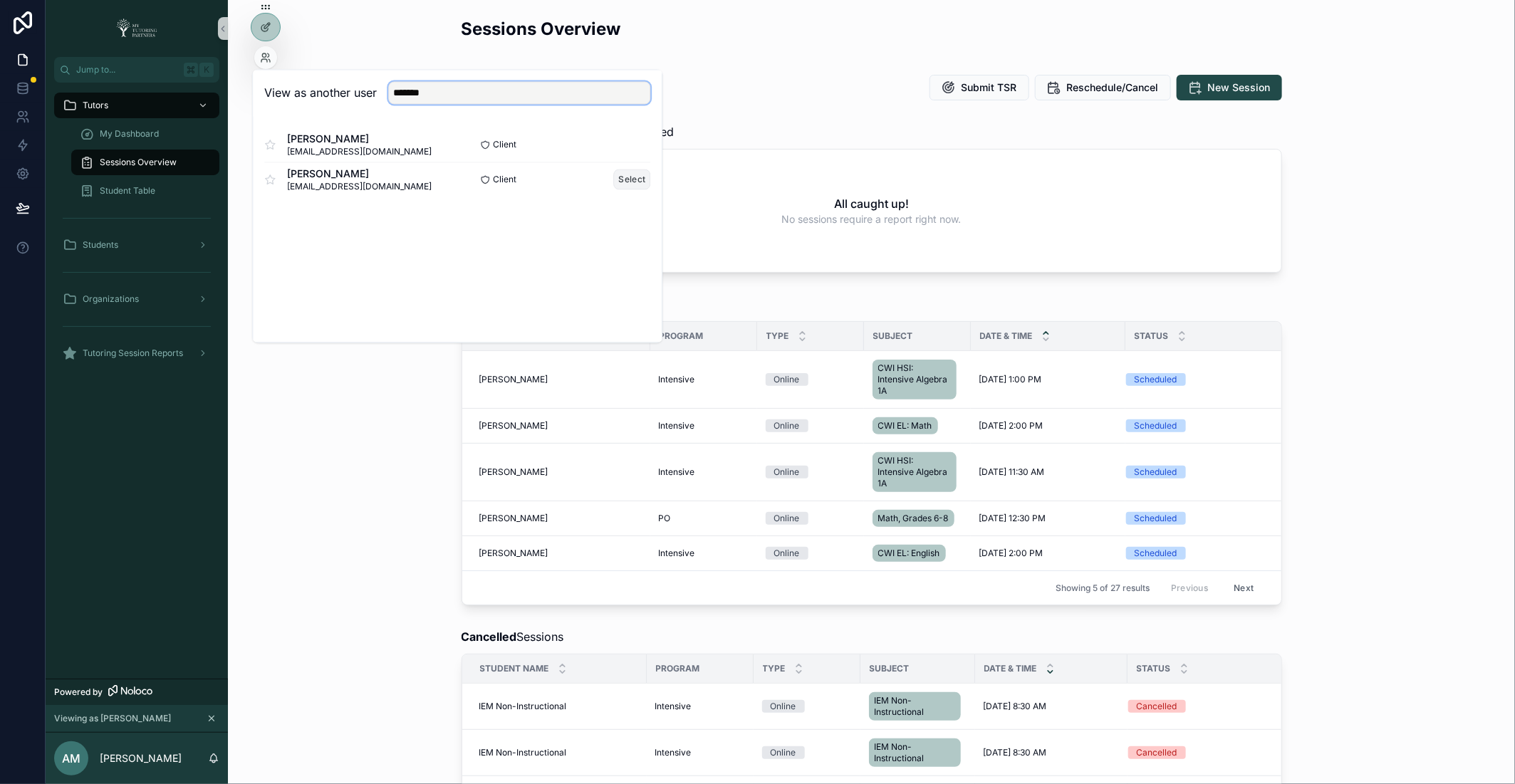
type input "*******"
click at [634, 172] on button "Select" at bounding box center [632, 180] width 37 height 21
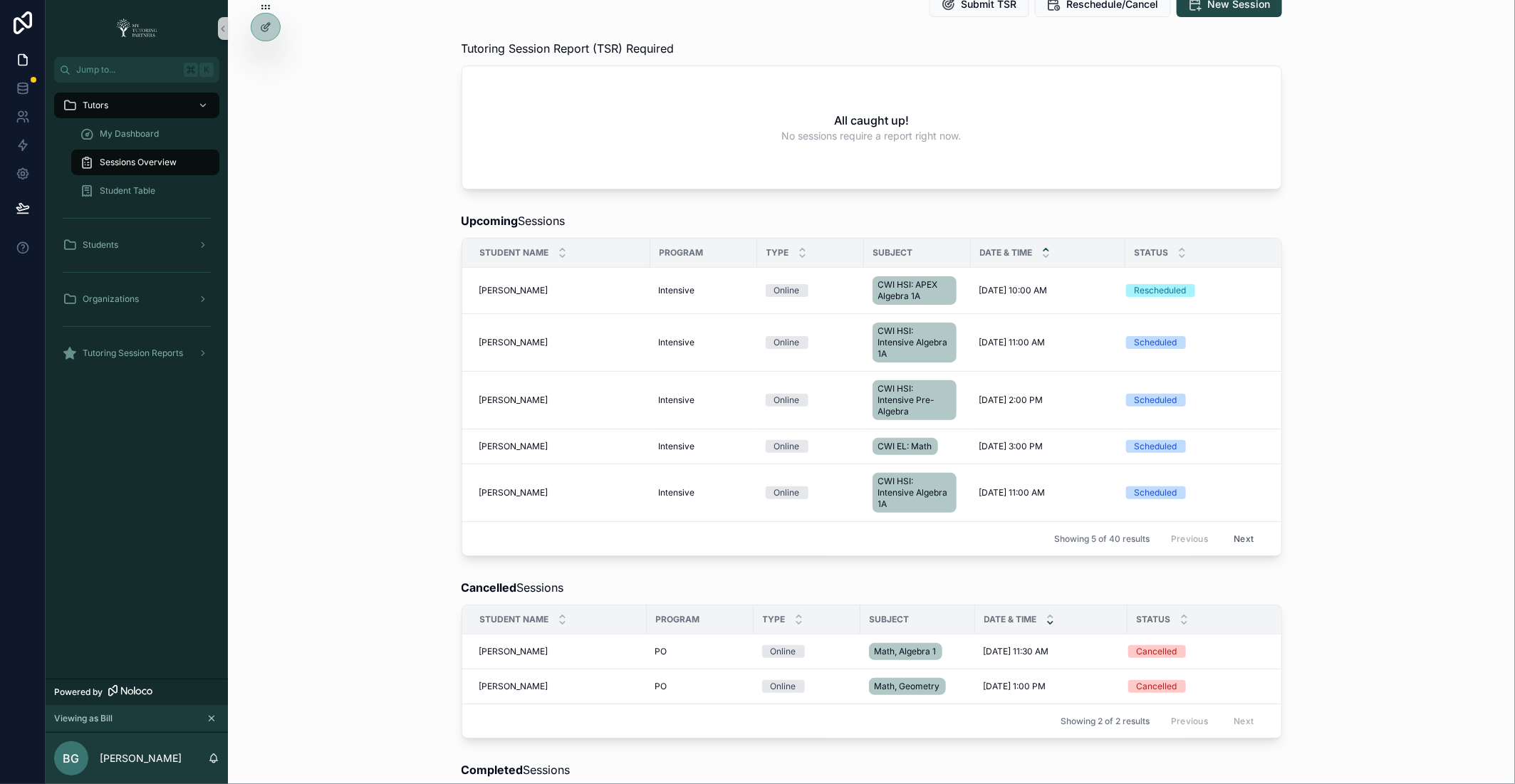
scroll to position [36, 0]
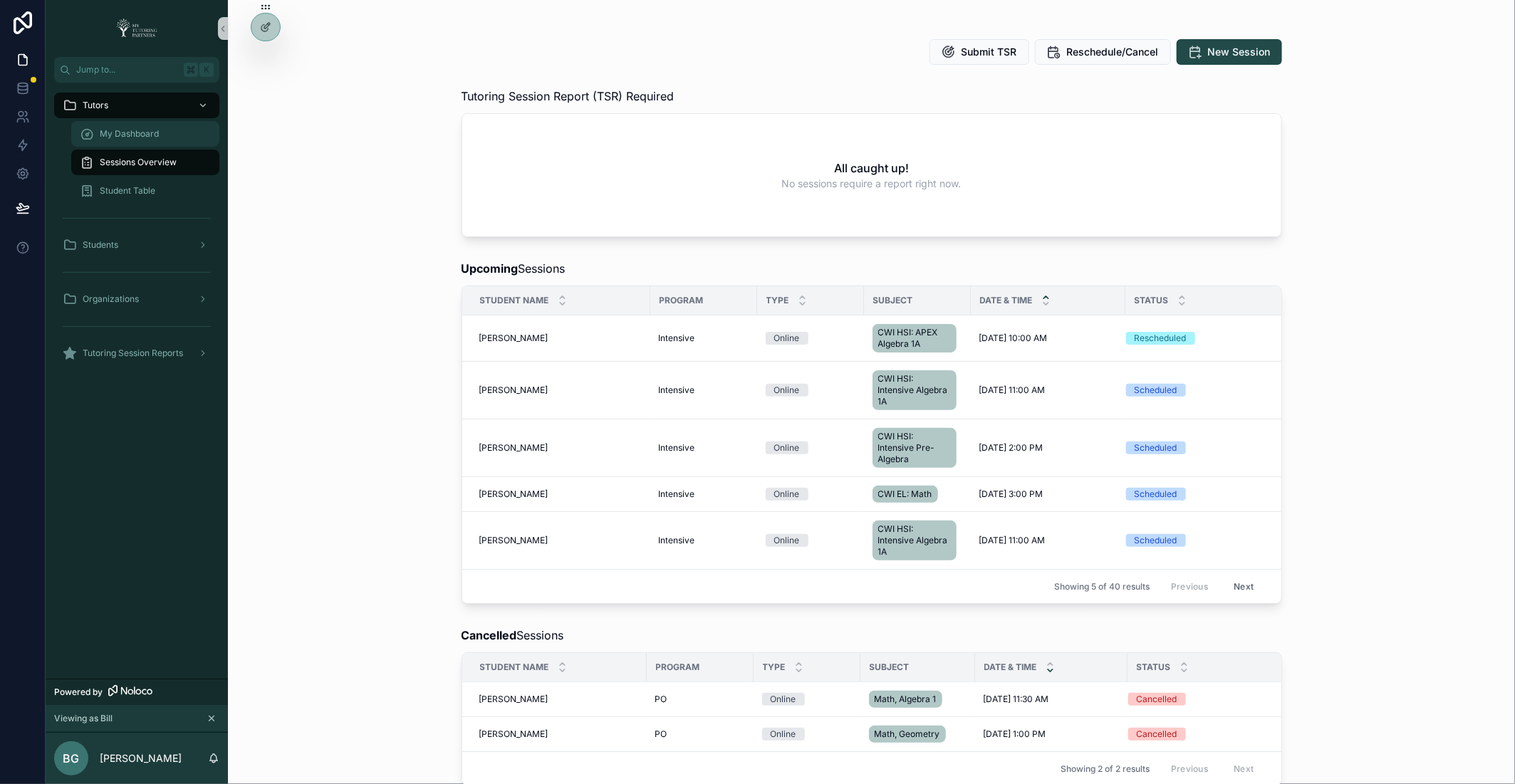
click at [148, 128] on span "My Dashboard" at bounding box center [129, 134] width 59 height 11
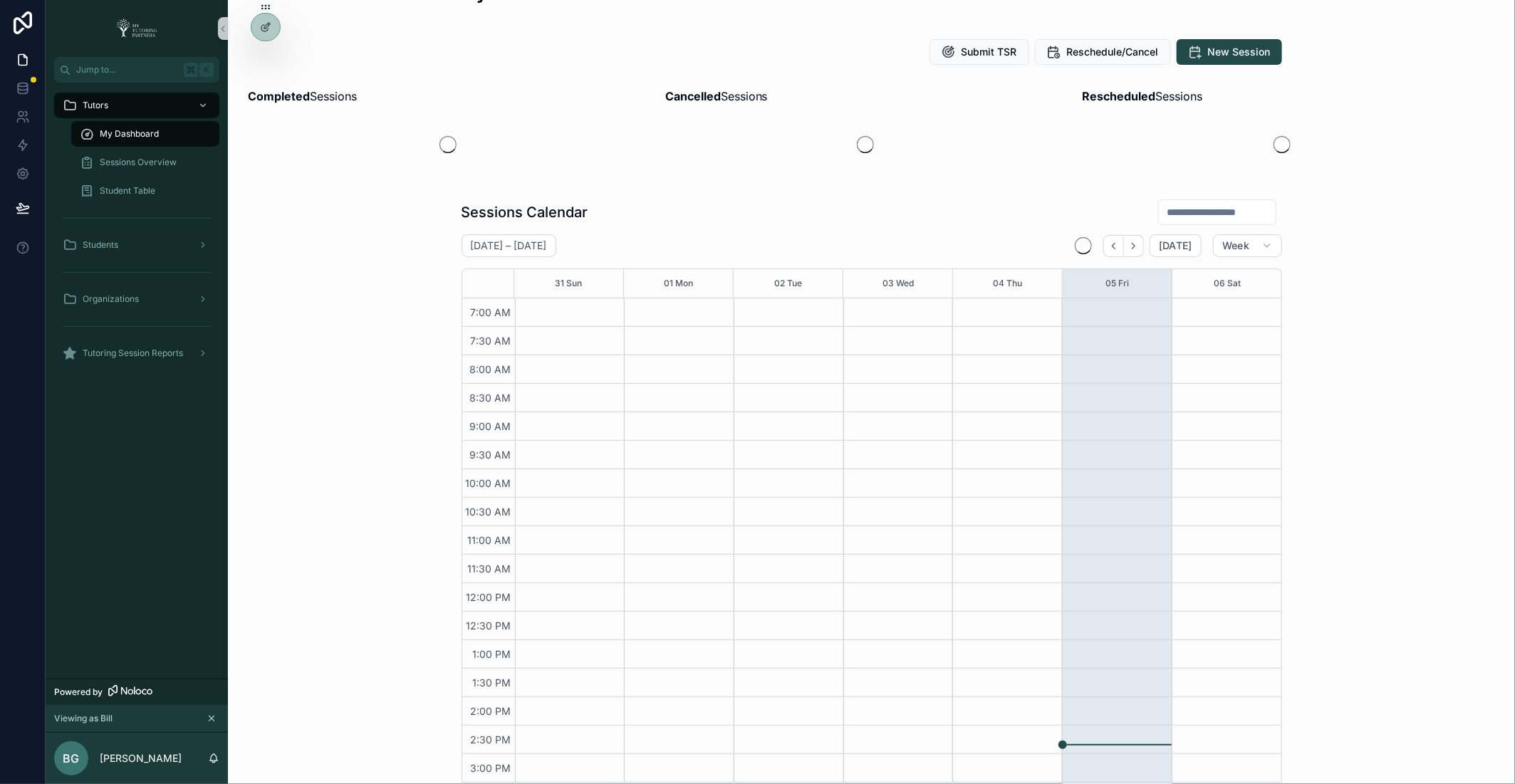
scroll to position [252, 0]
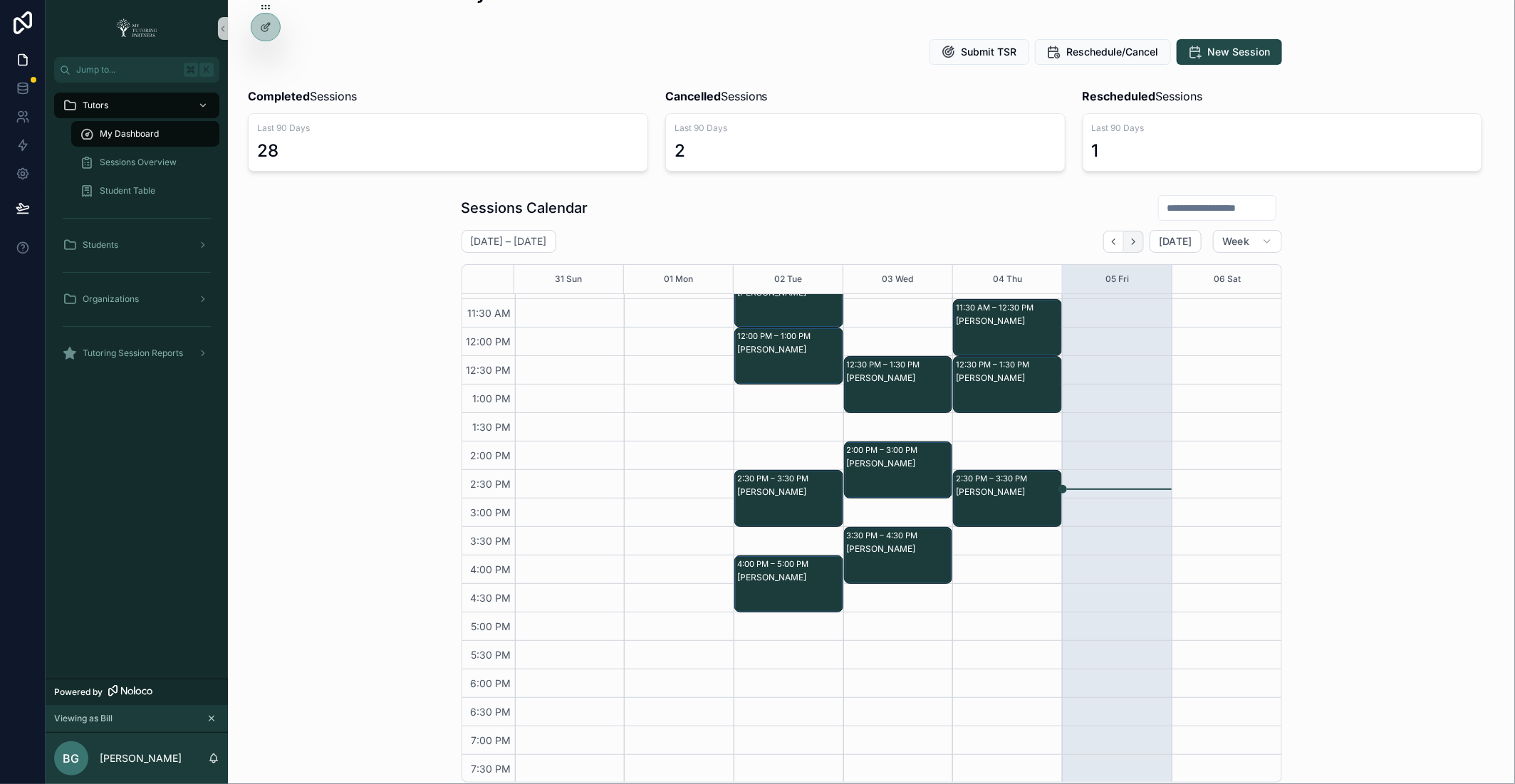
click at [1138, 242] on icon "Next" at bounding box center [1133, 241] width 10 height 10
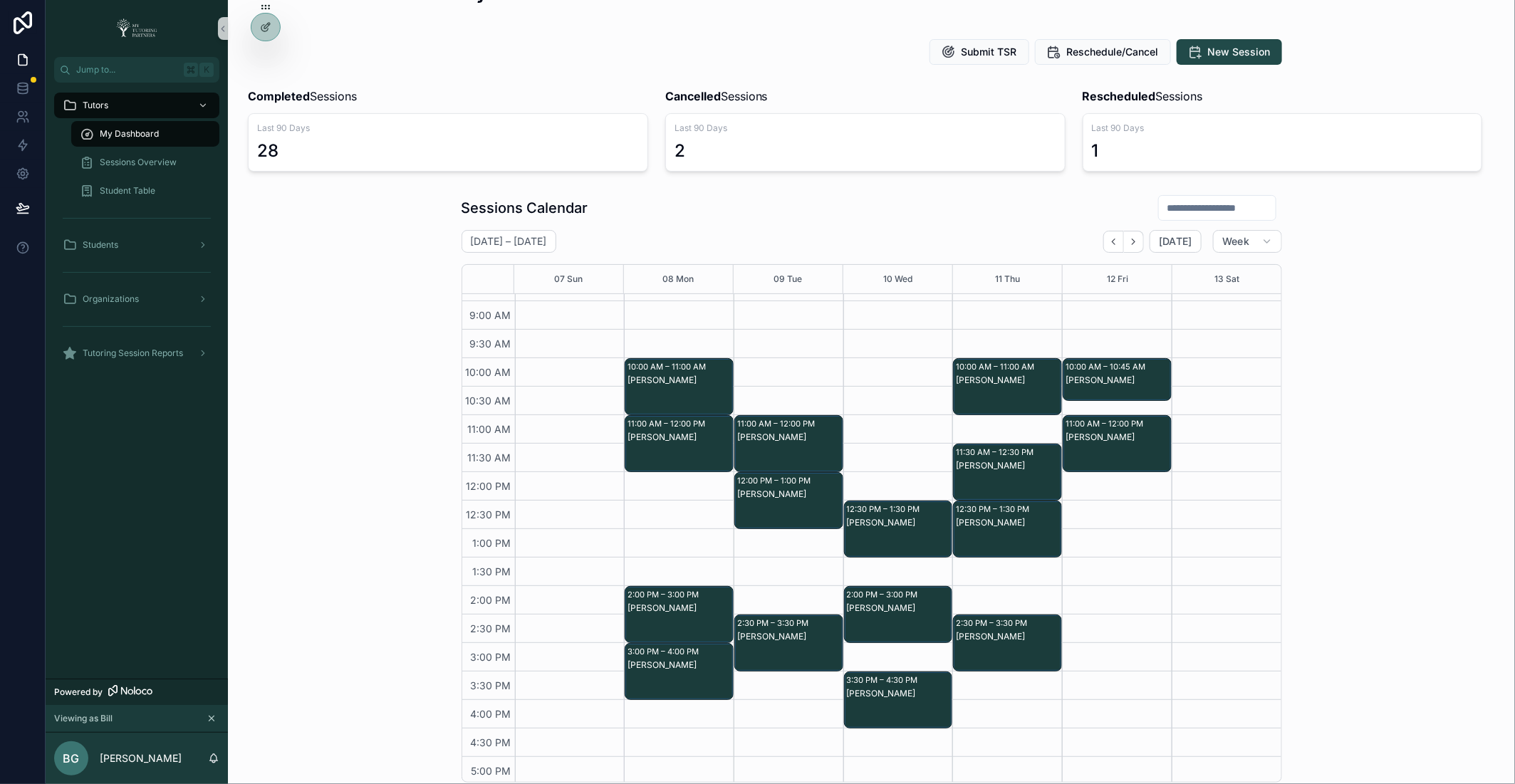
scroll to position [108, 0]
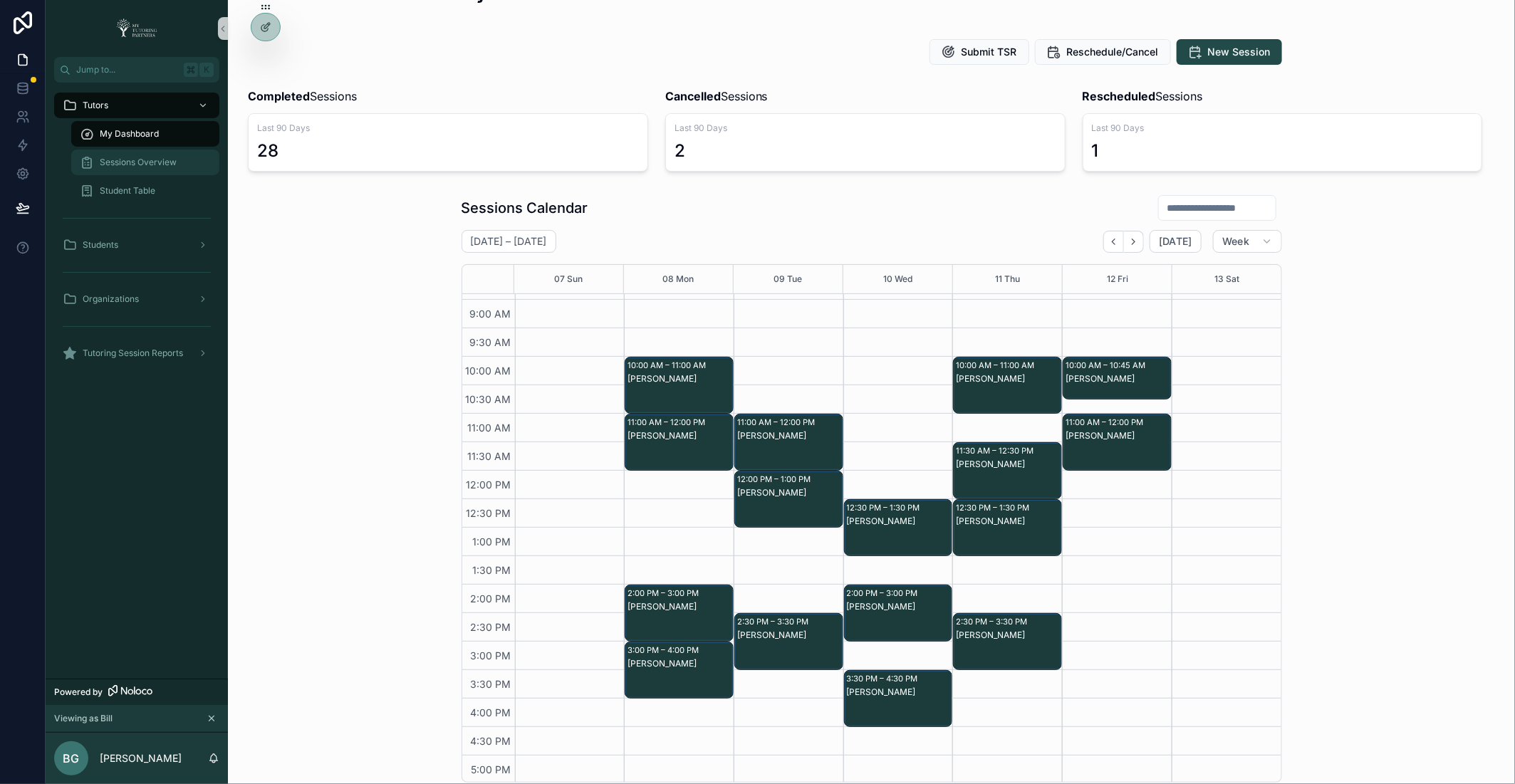
click at [186, 160] on div "Sessions Overview" at bounding box center [145, 162] width 131 height 23
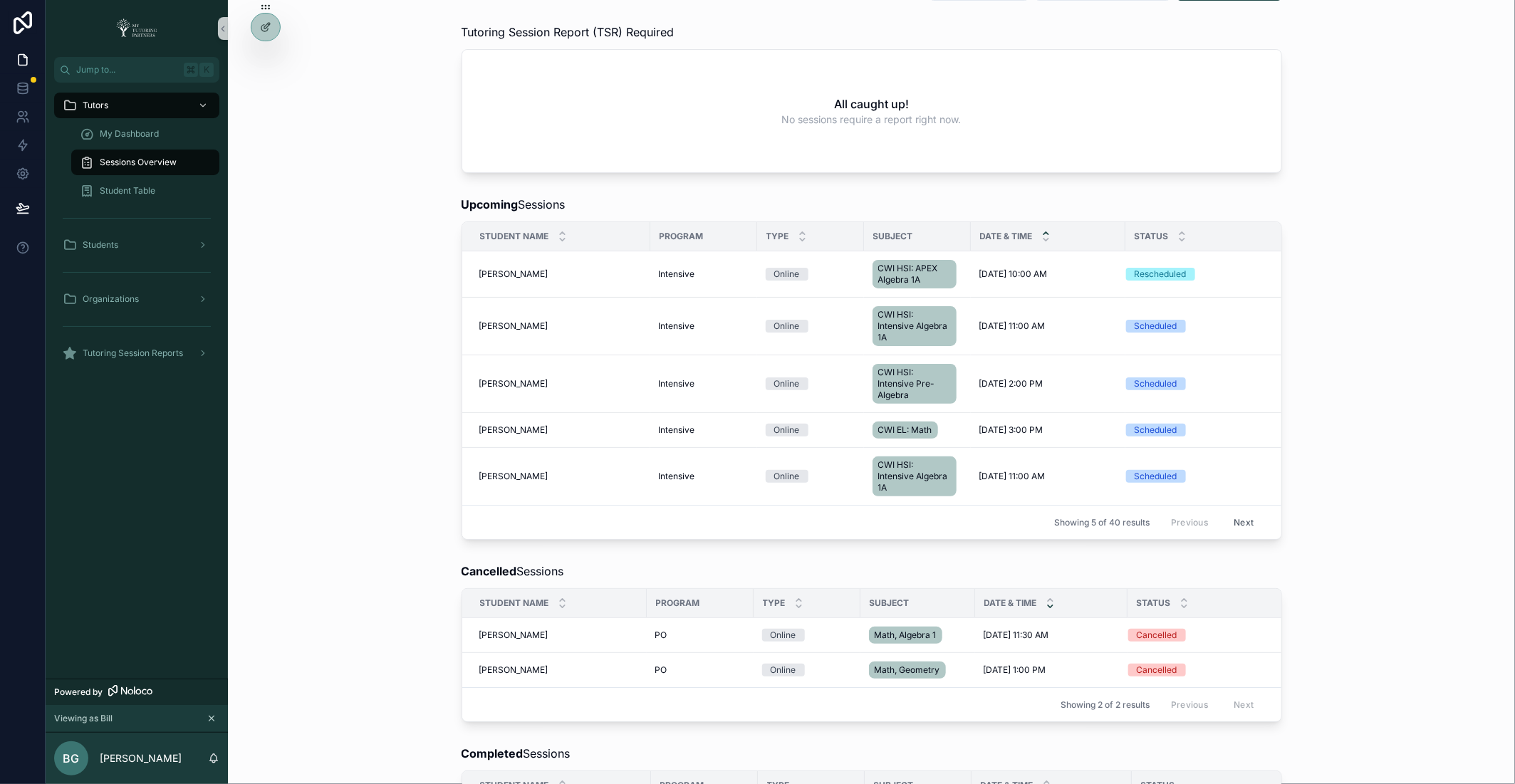
scroll to position [97, 0]
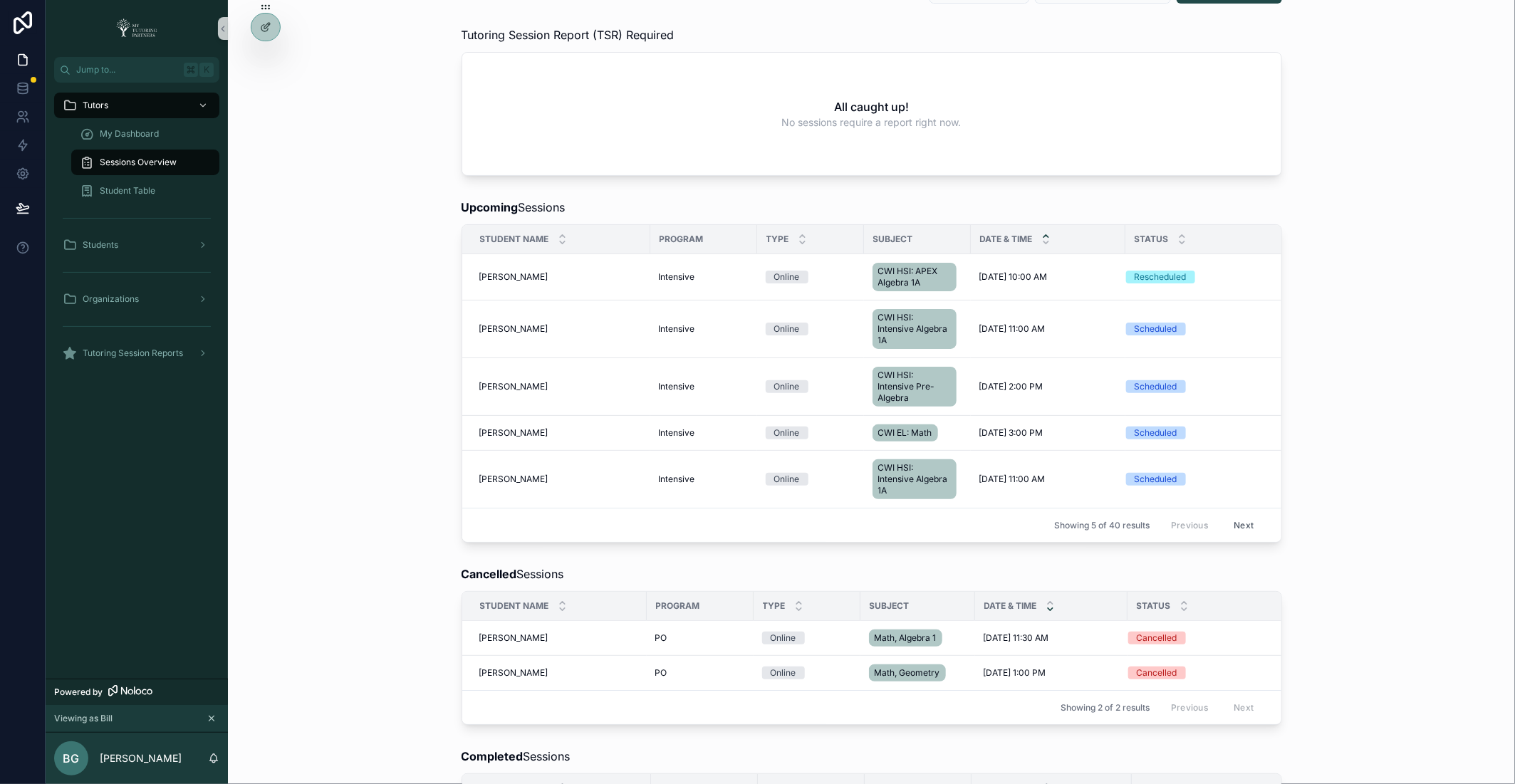
click at [182, 161] on div "Sessions Overview" at bounding box center [145, 162] width 131 height 23
click at [145, 134] on span "My Dashboard" at bounding box center [129, 134] width 59 height 11
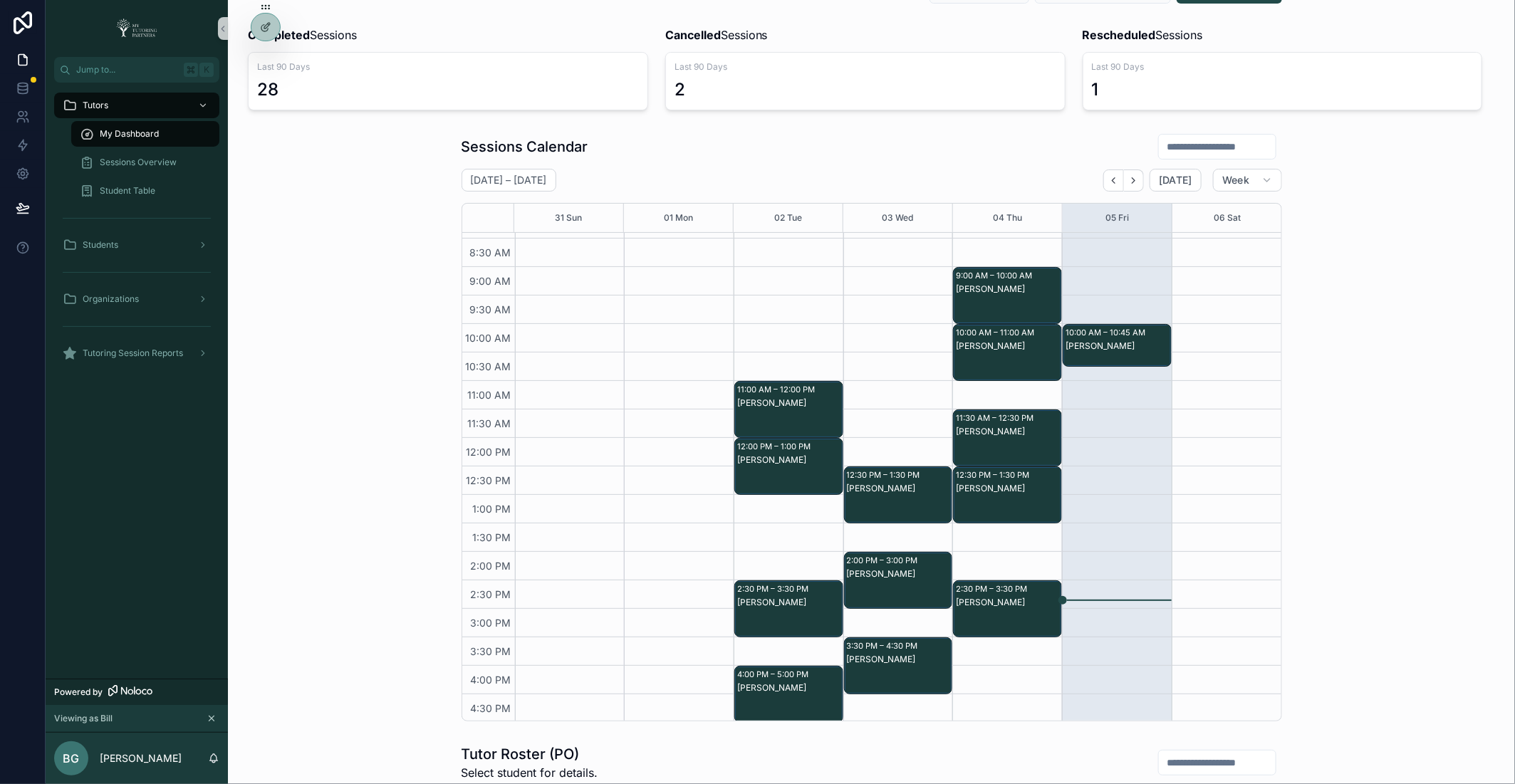
scroll to position [69, 0]
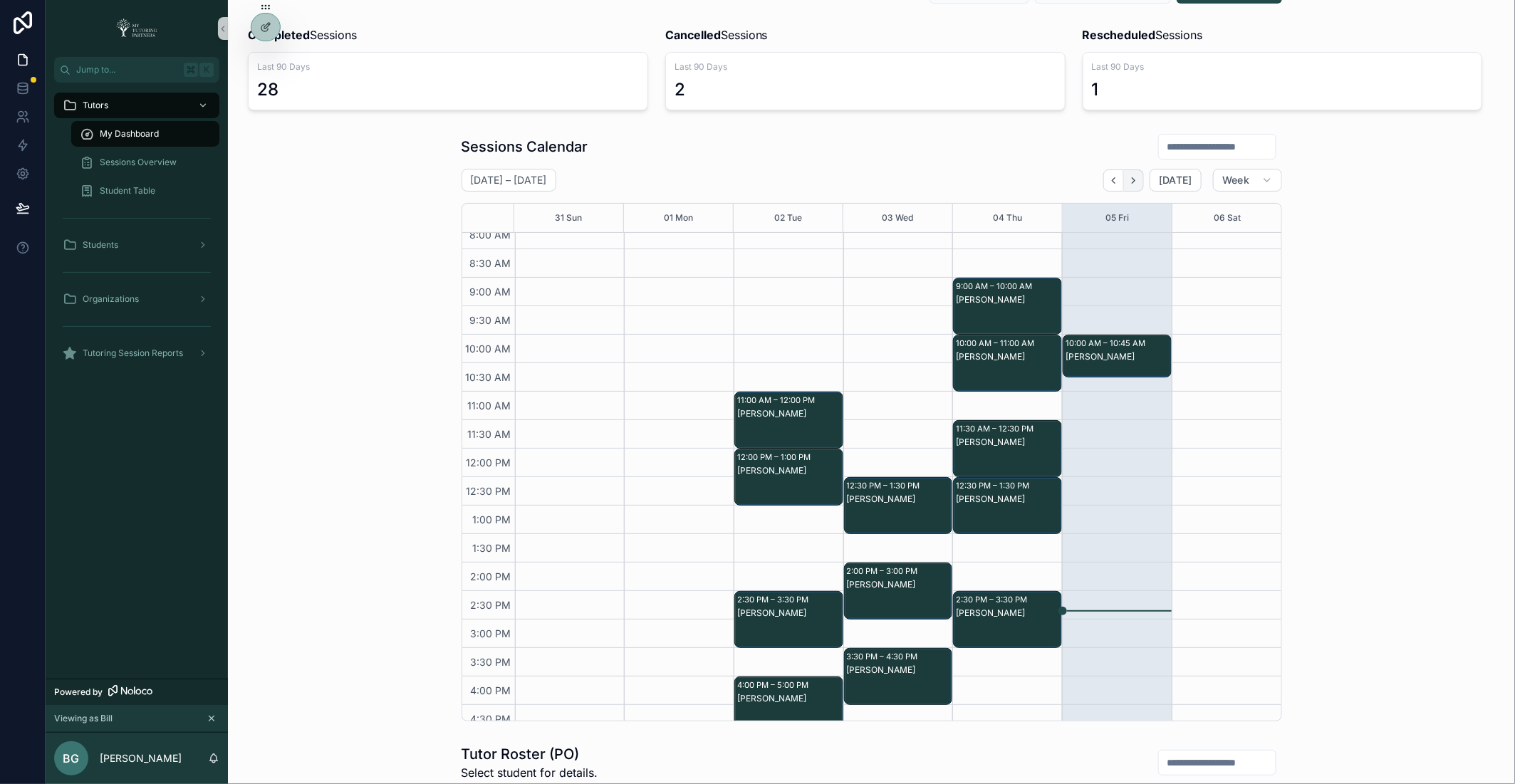
click at [1130, 185] on button "Next" at bounding box center [1133, 180] width 20 height 22
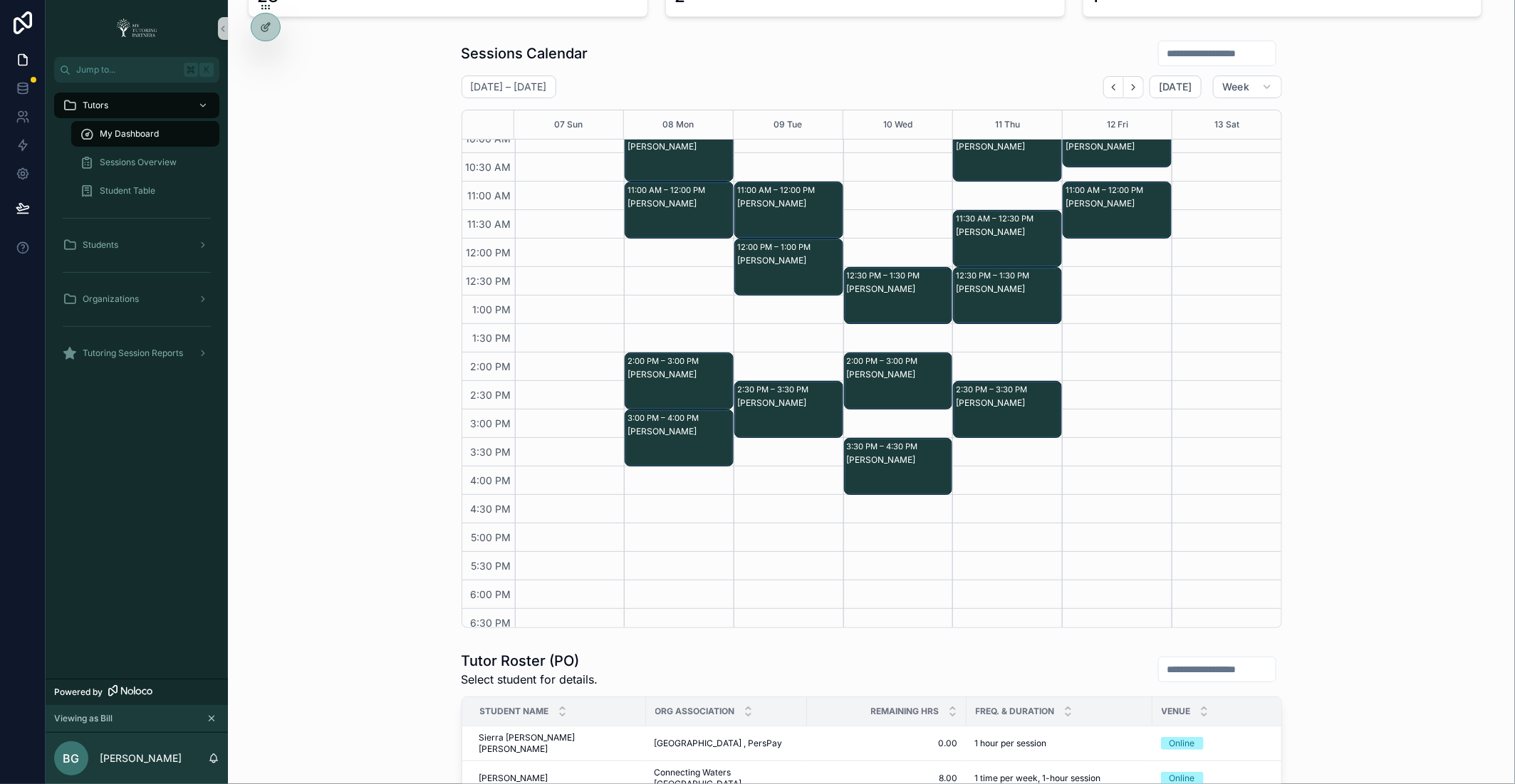
scroll to position [182, 0]
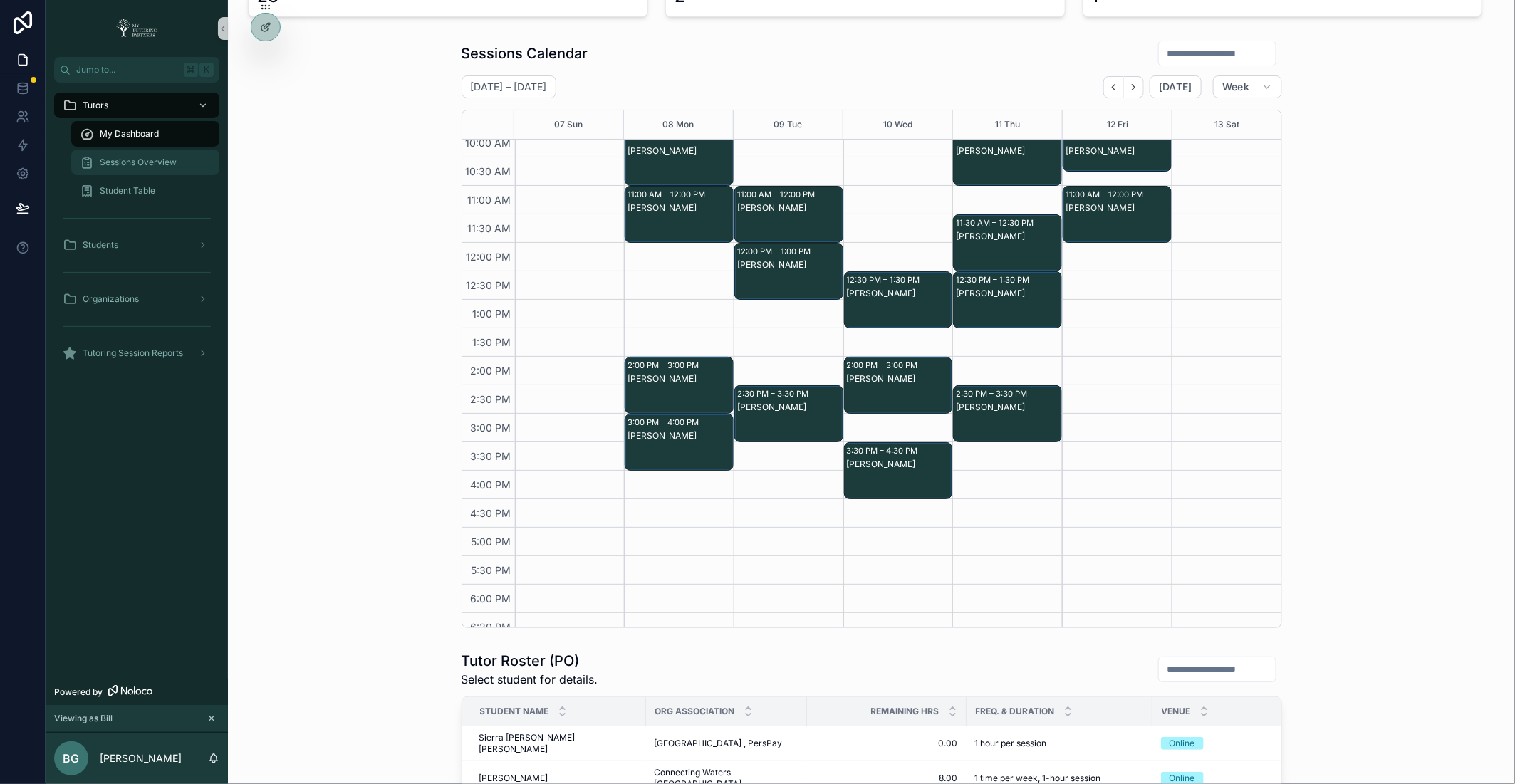
click at [162, 166] on span "Sessions Overview" at bounding box center [137, 163] width 77 height 11
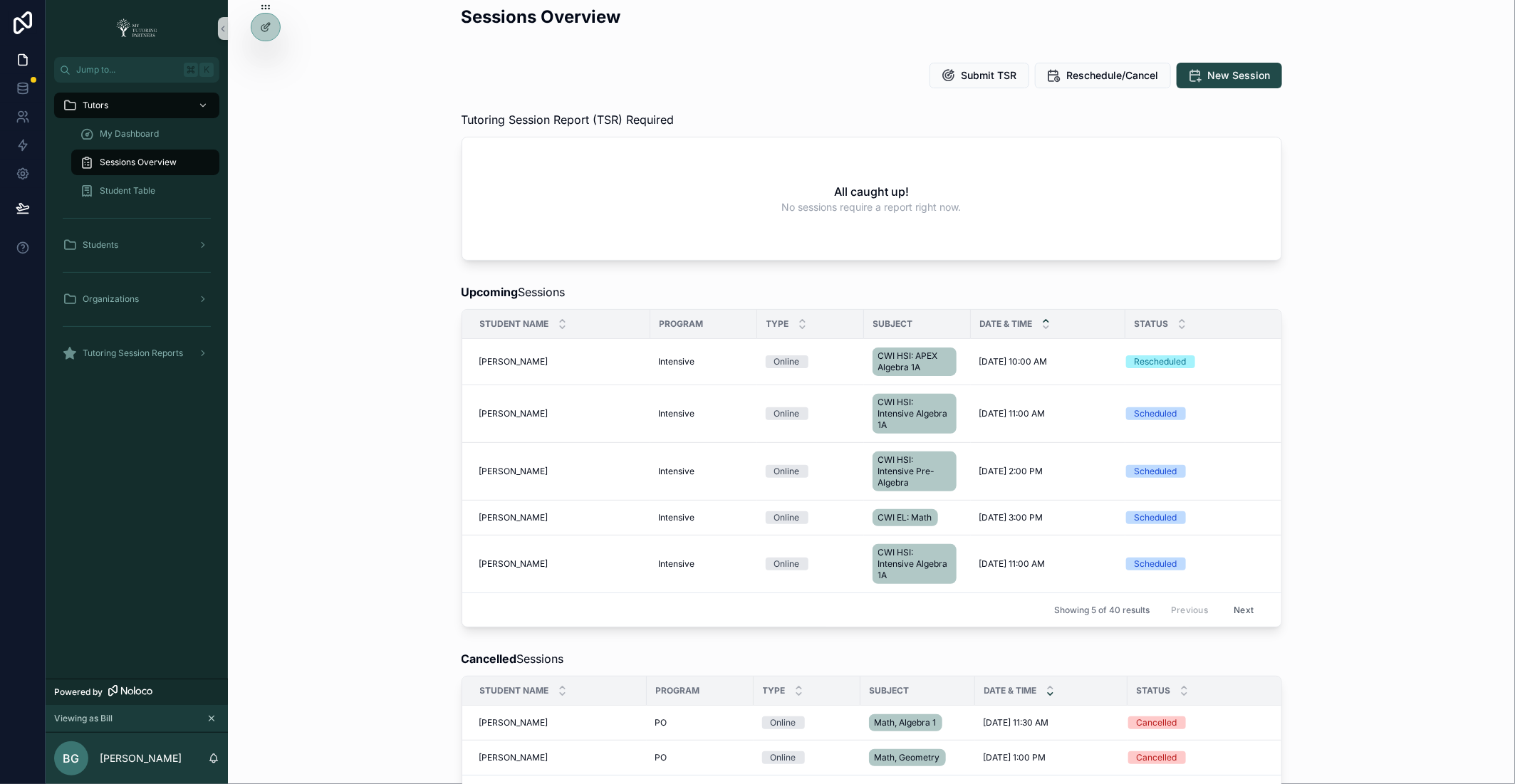
scroll to position [19, 0]
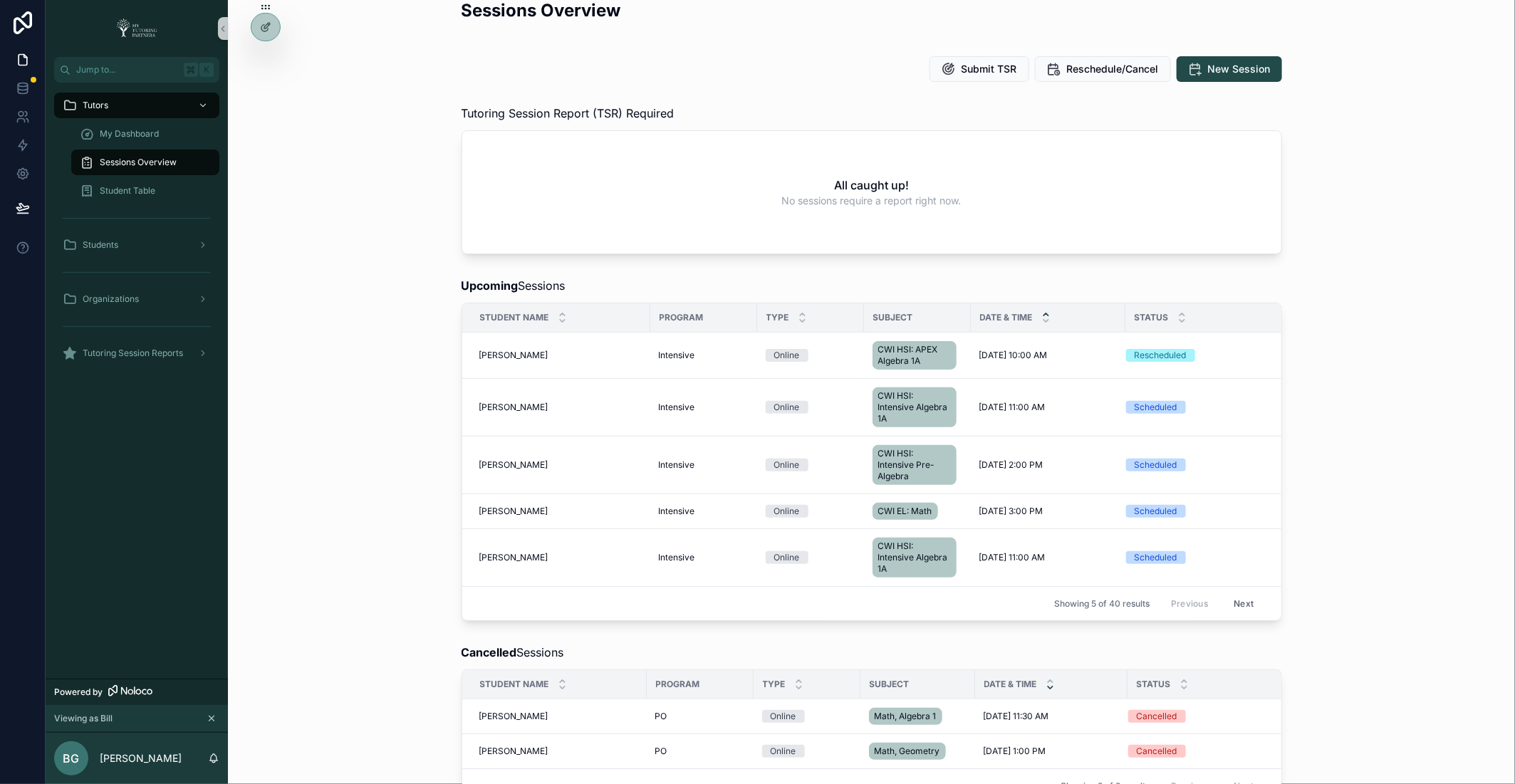
click at [1250, 602] on button "Next" at bounding box center [1243, 603] width 40 height 22
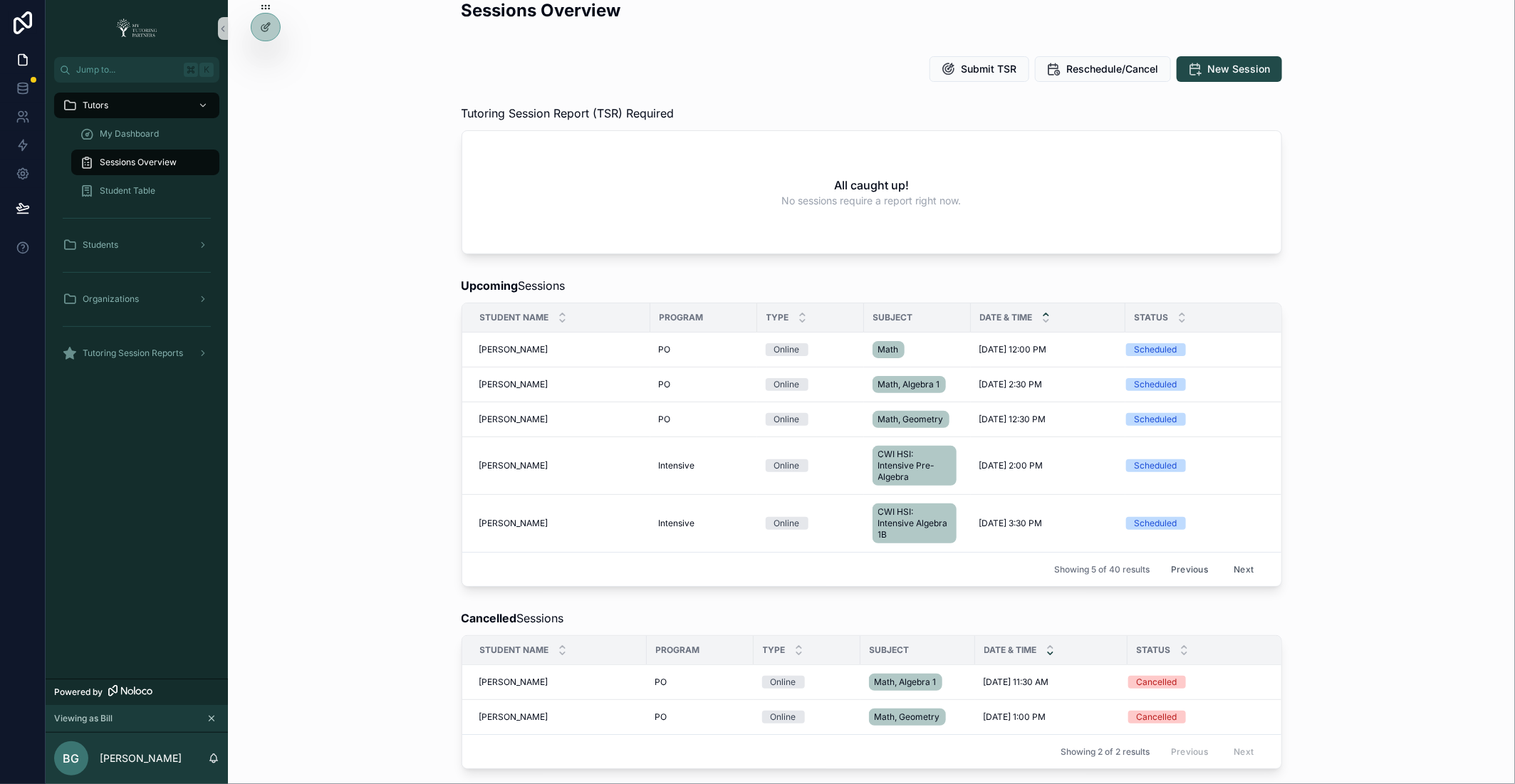
click at [1242, 569] on button "Next" at bounding box center [1243, 569] width 40 height 22
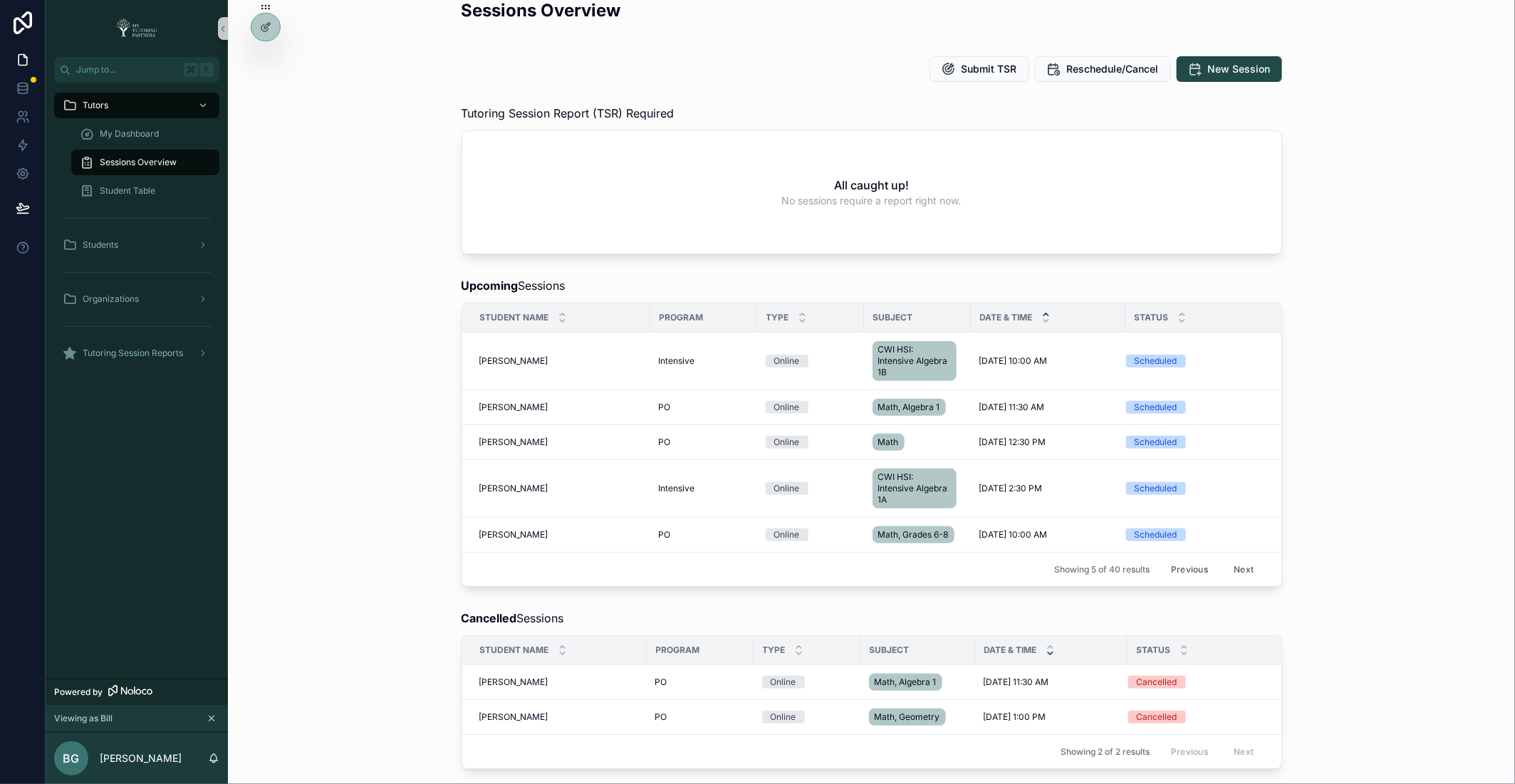
scroll to position [19, 0]
click at [262, 57] on icon at bounding box center [264, 55] width 4 height 4
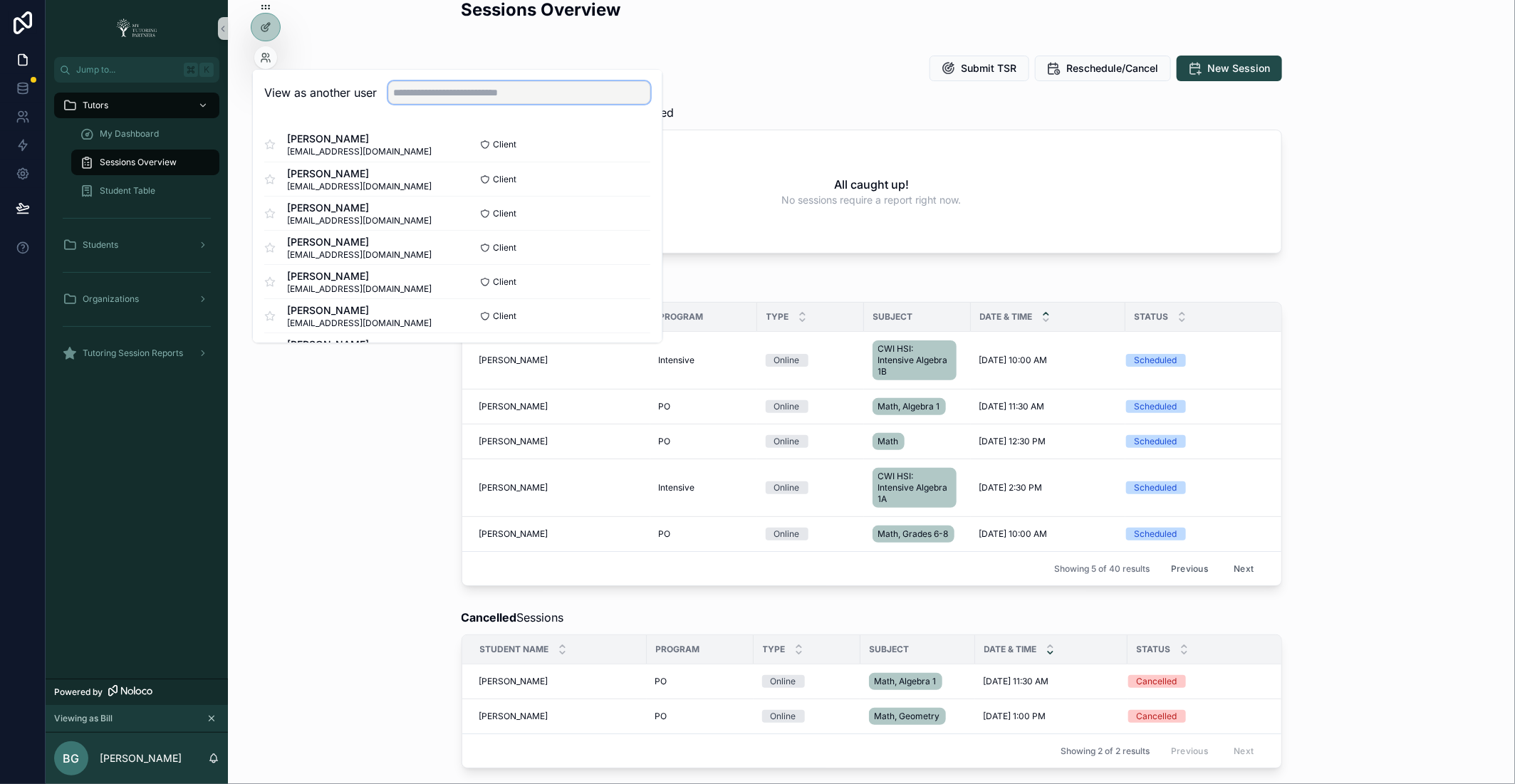
click at [456, 94] on input "text" at bounding box center [519, 94] width 262 height 23
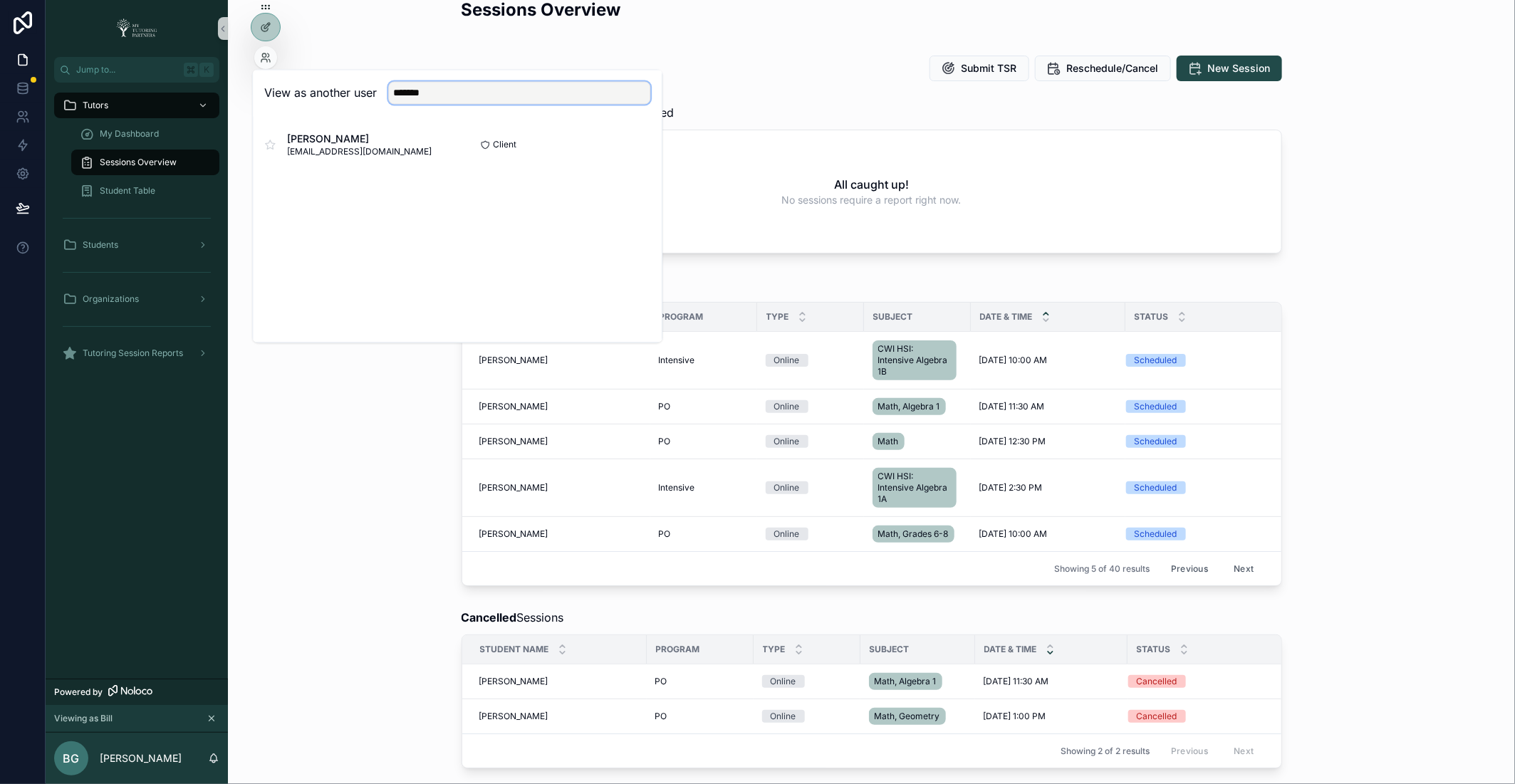
type input "*******"
click at [629, 142] on button "Select" at bounding box center [632, 145] width 37 height 21
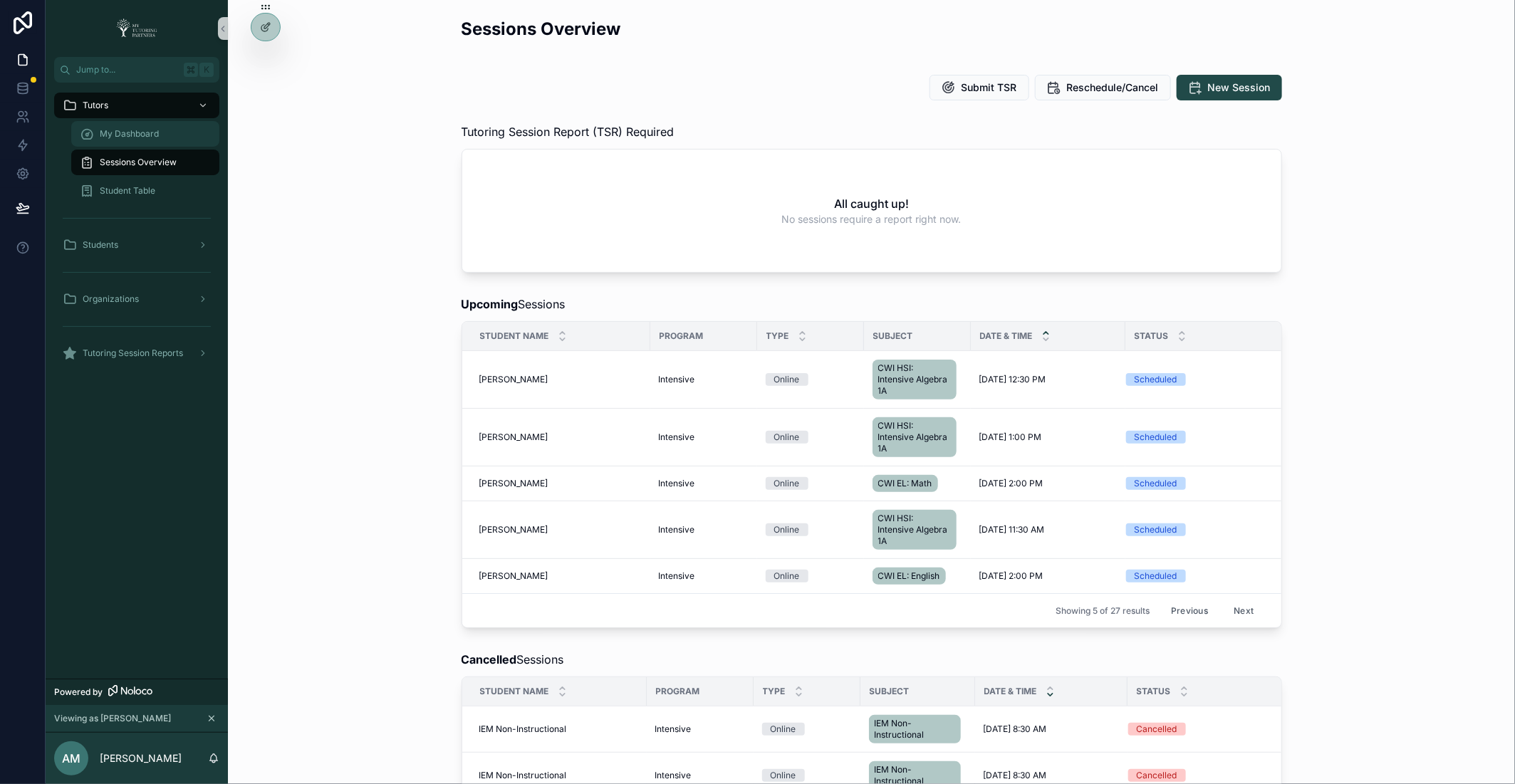
click at [166, 132] on div "My Dashboard" at bounding box center [145, 134] width 131 height 23
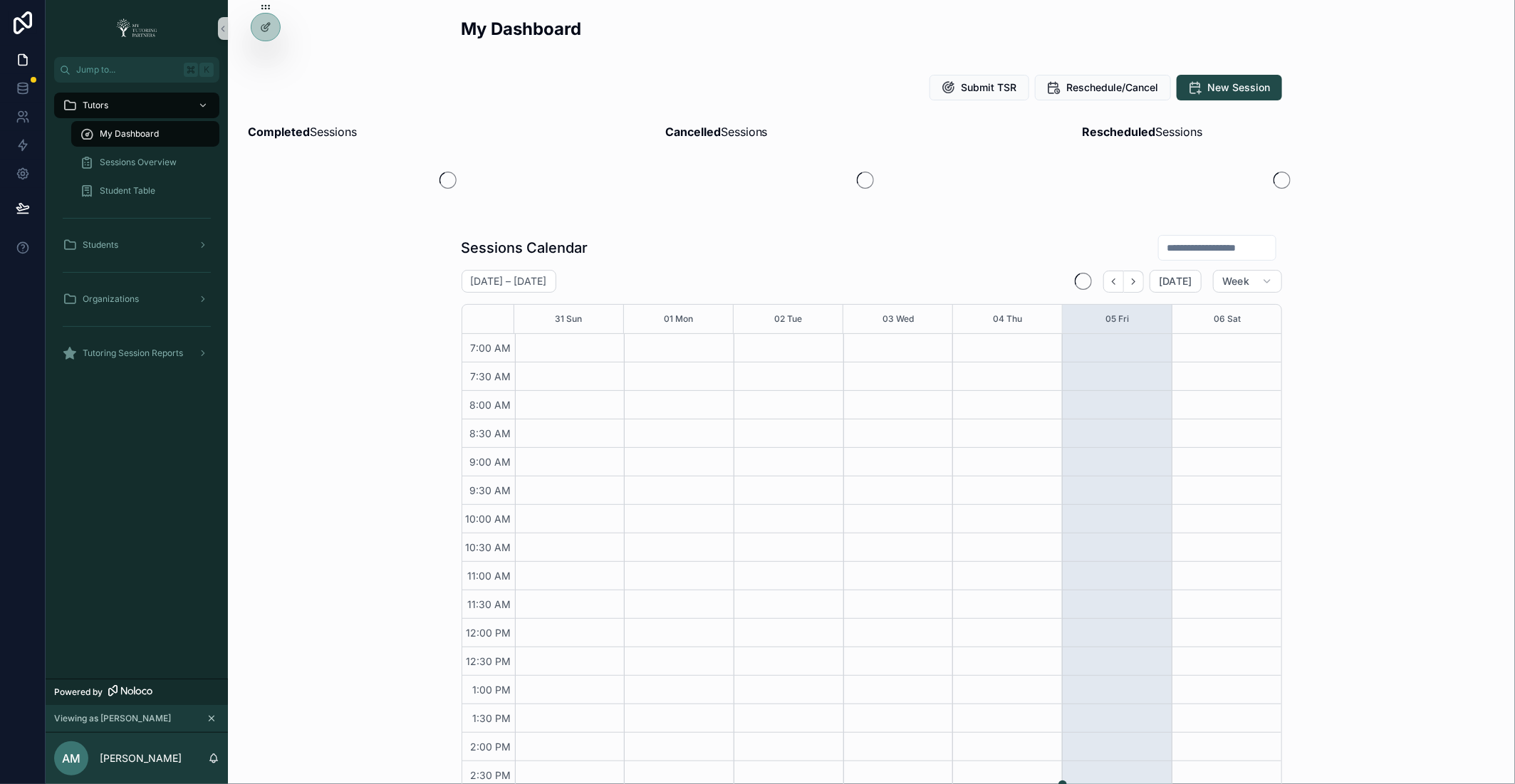
scroll to position [252, 0]
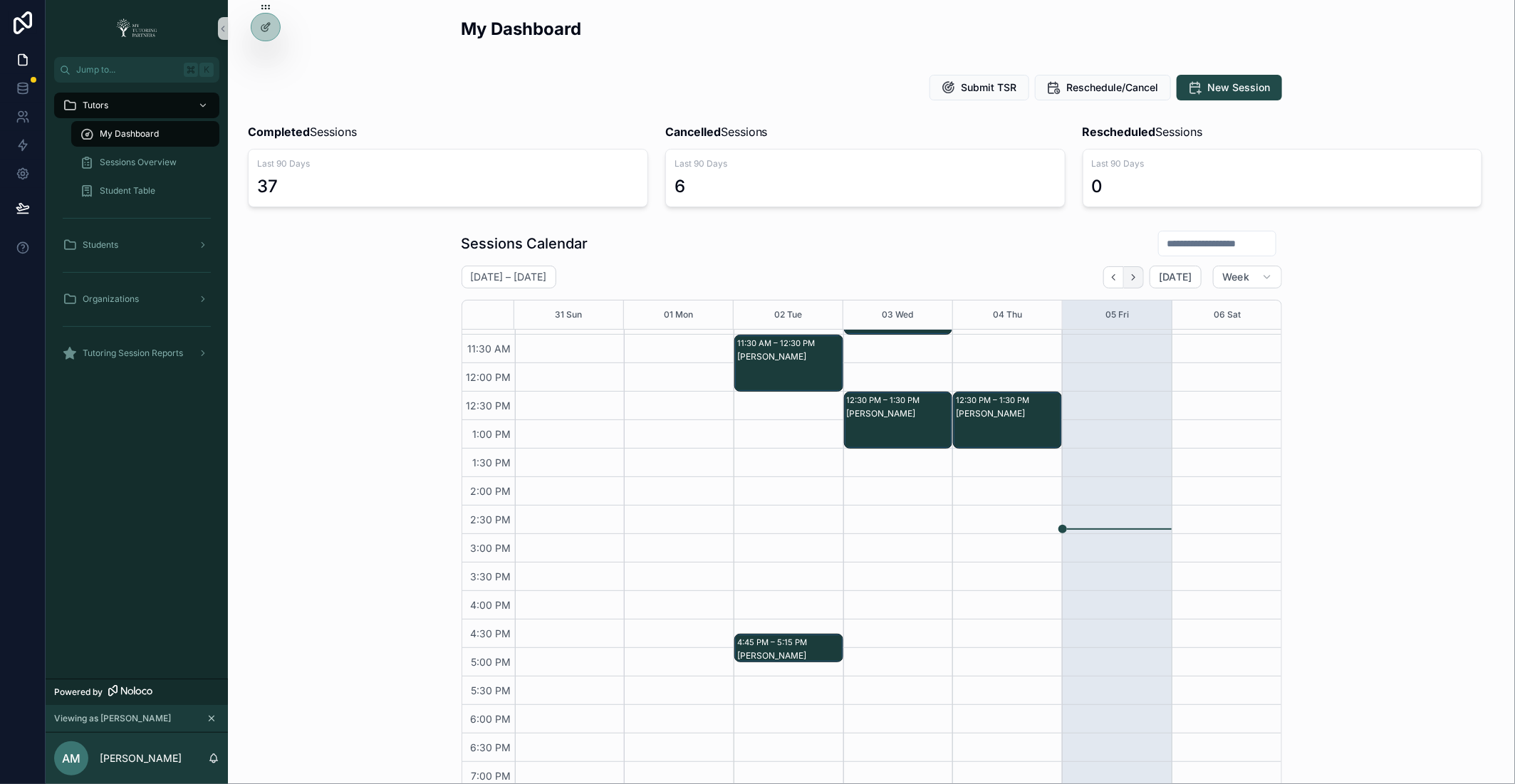
click at [1137, 280] on icon "Next" at bounding box center [1133, 276] width 10 height 10
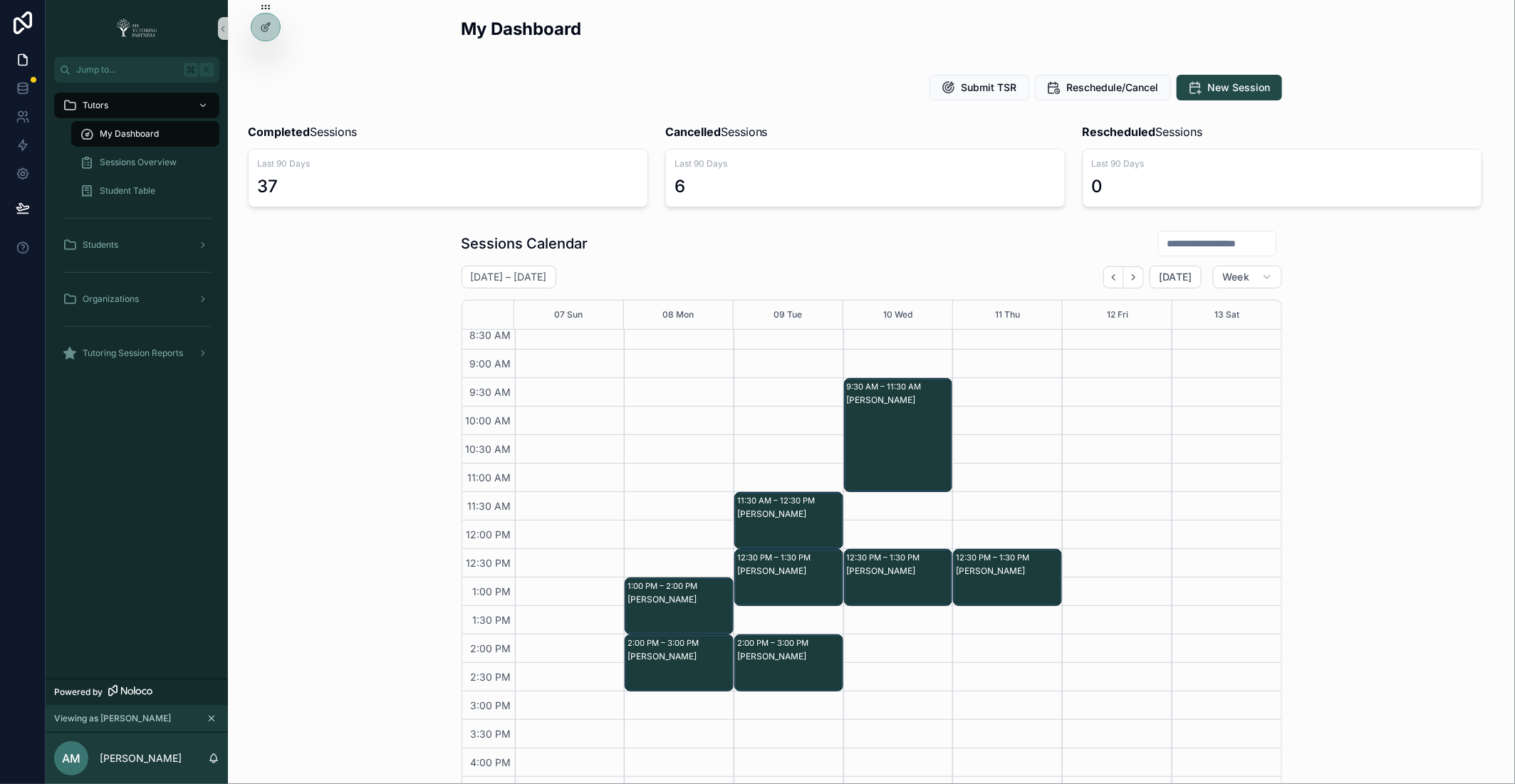
scroll to position [95, 0]
click at [264, 55] on icon at bounding box center [266, 58] width 11 height 11
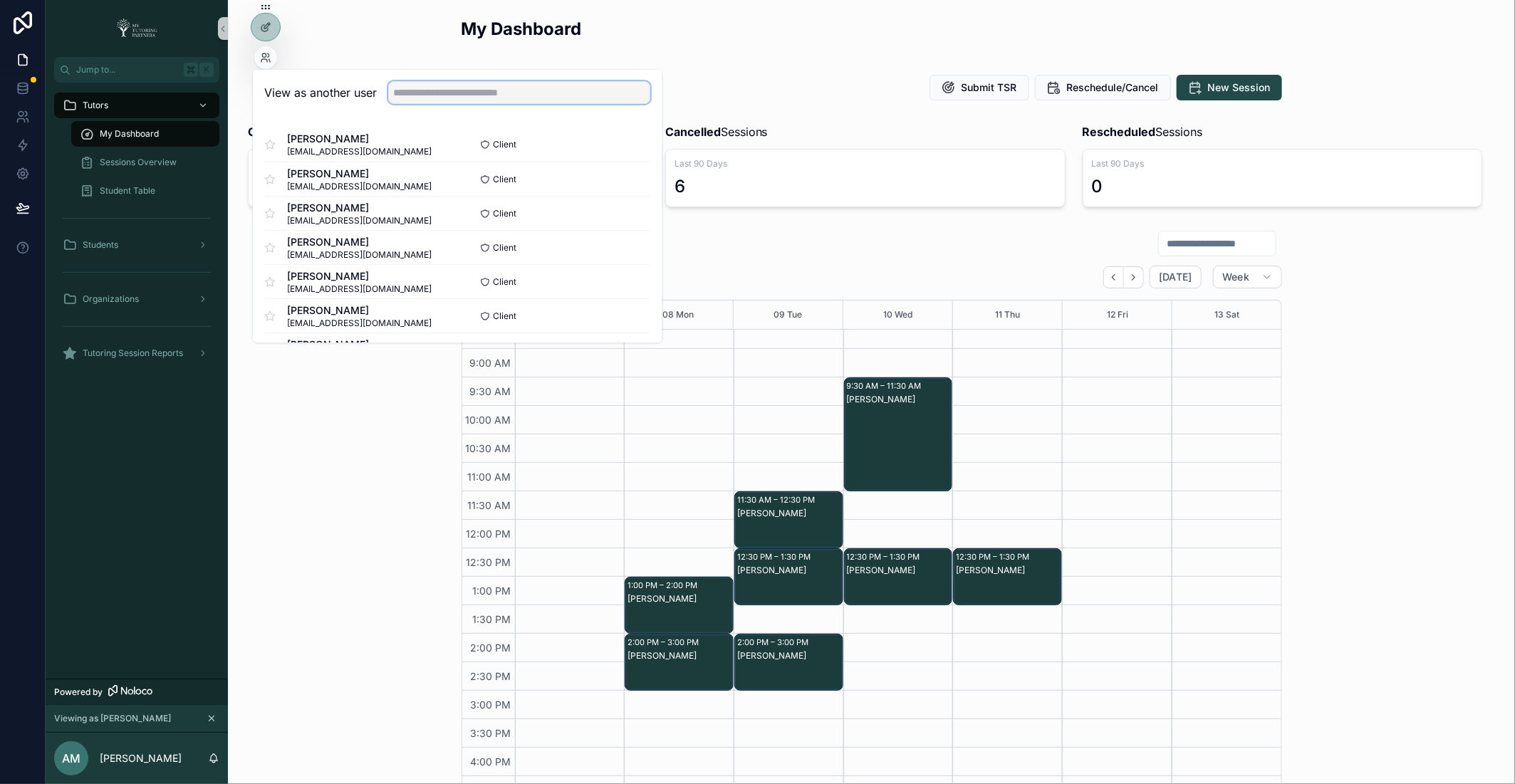
click at [455, 86] on input "text" at bounding box center [519, 94] width 262 height 23
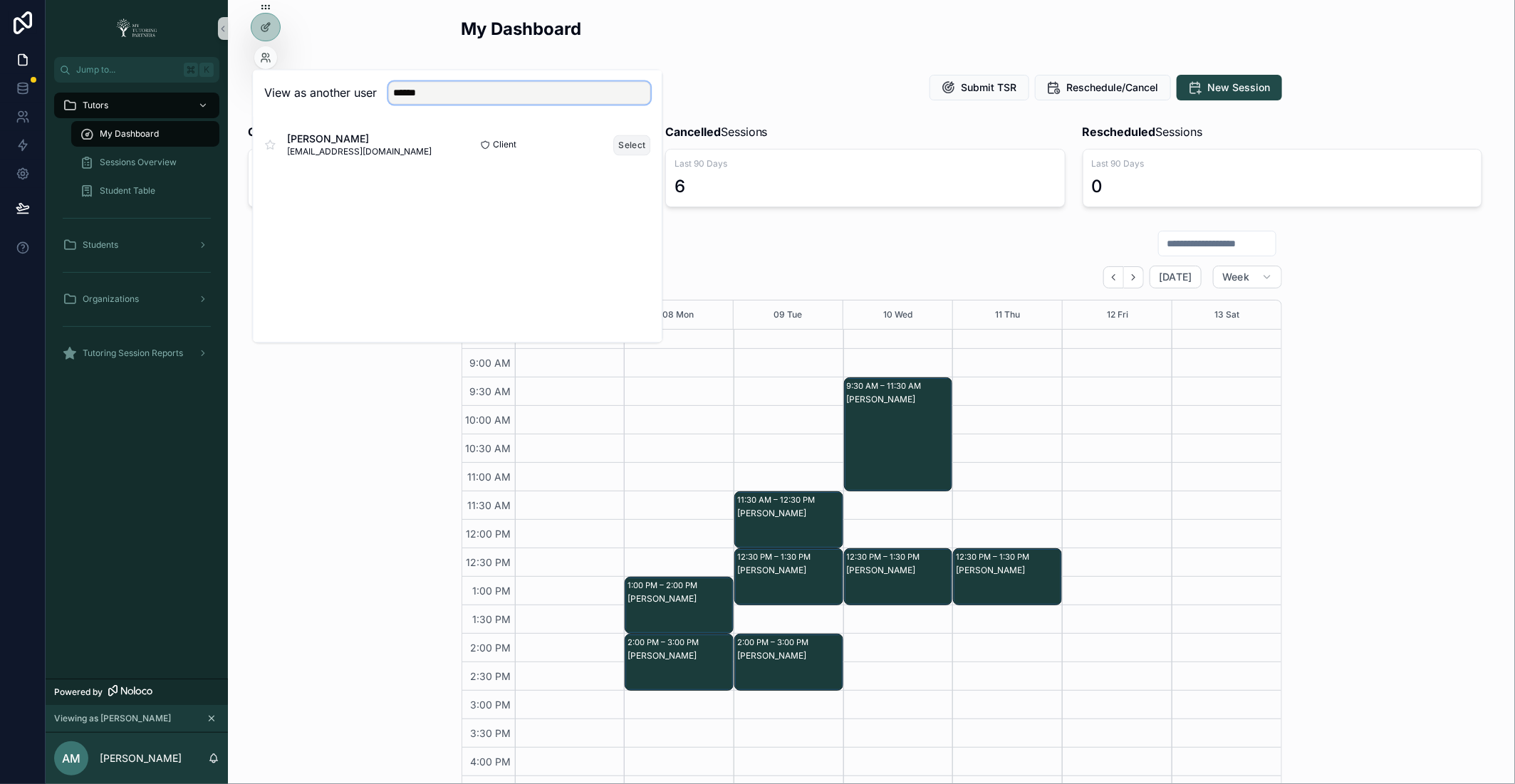
type input "******"
click at [625, 141] on button "Select" at bounding box center [632, 145] width 37 height 21
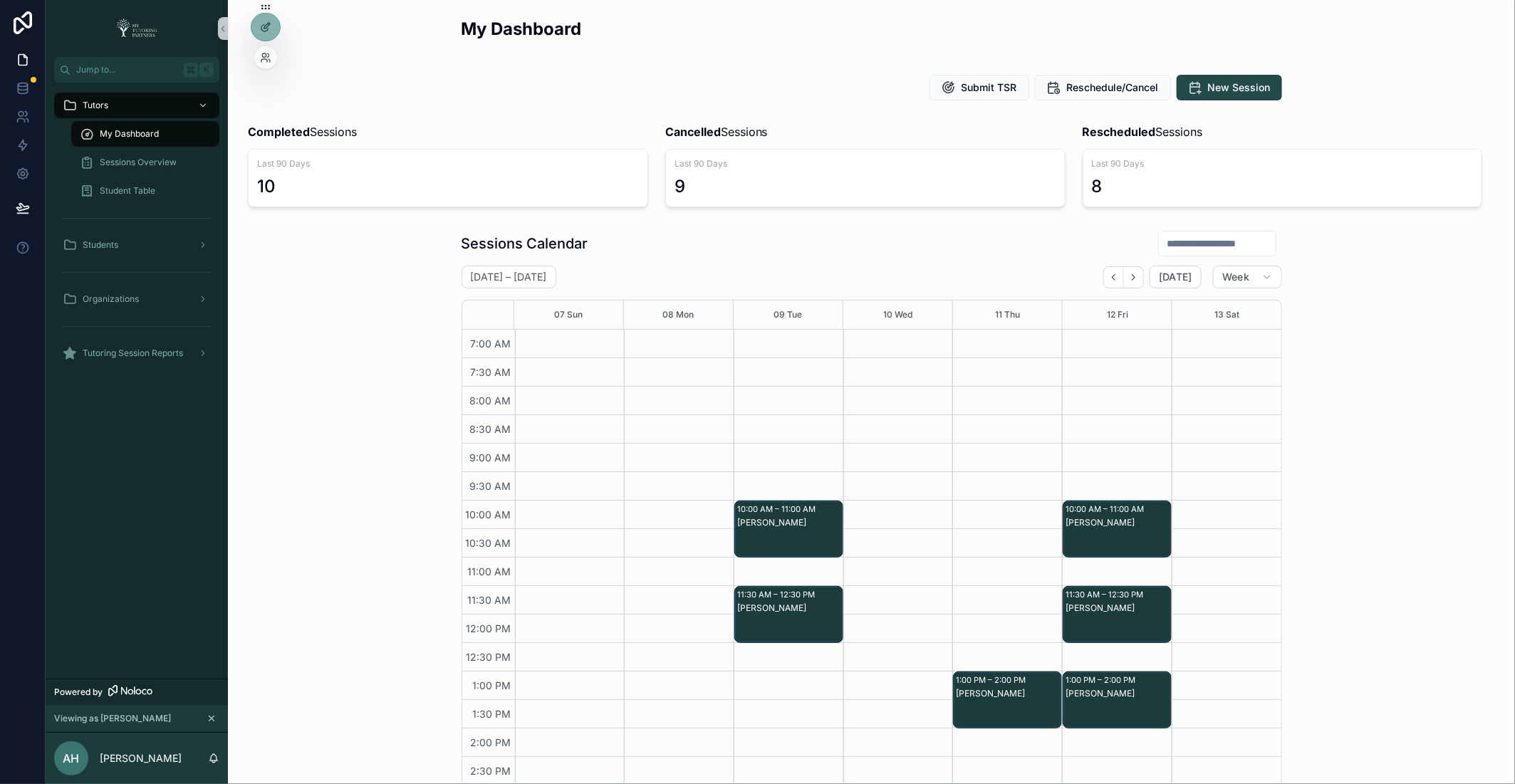
click at [263, 69] on div at bounding box center [266, 58] width 23 height 23
click at [266, 63] on div at bounding box center [266, 58] width 23 height 23
click at [266, 53] on icon at bounding box center [266, 58] width 11 height 11
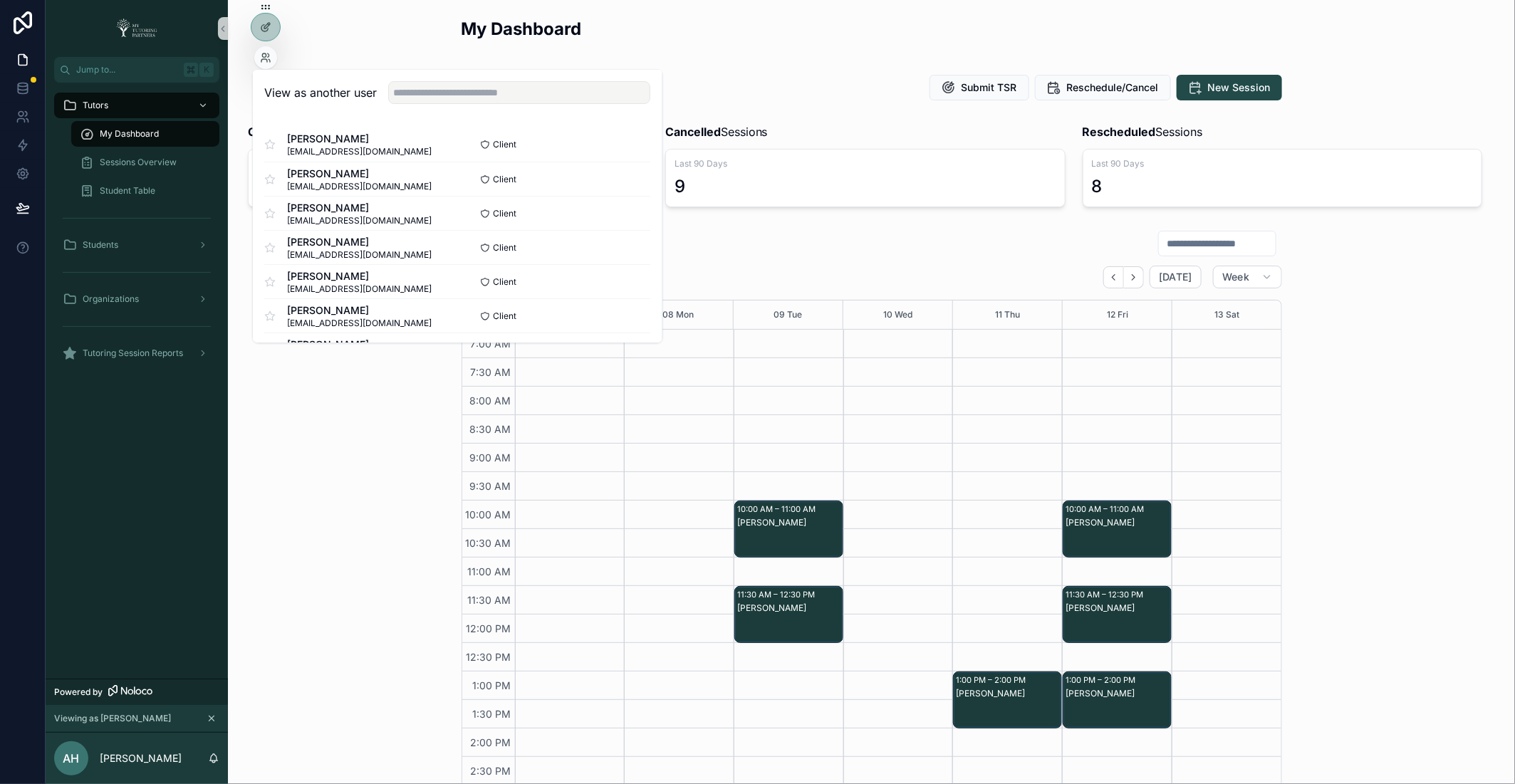
click at [419, 82] on div at bounding box center [513, 94] width 274 height 23
click at [419, 85] on input "text" at bounding box center [519, 94] width 262 height 23
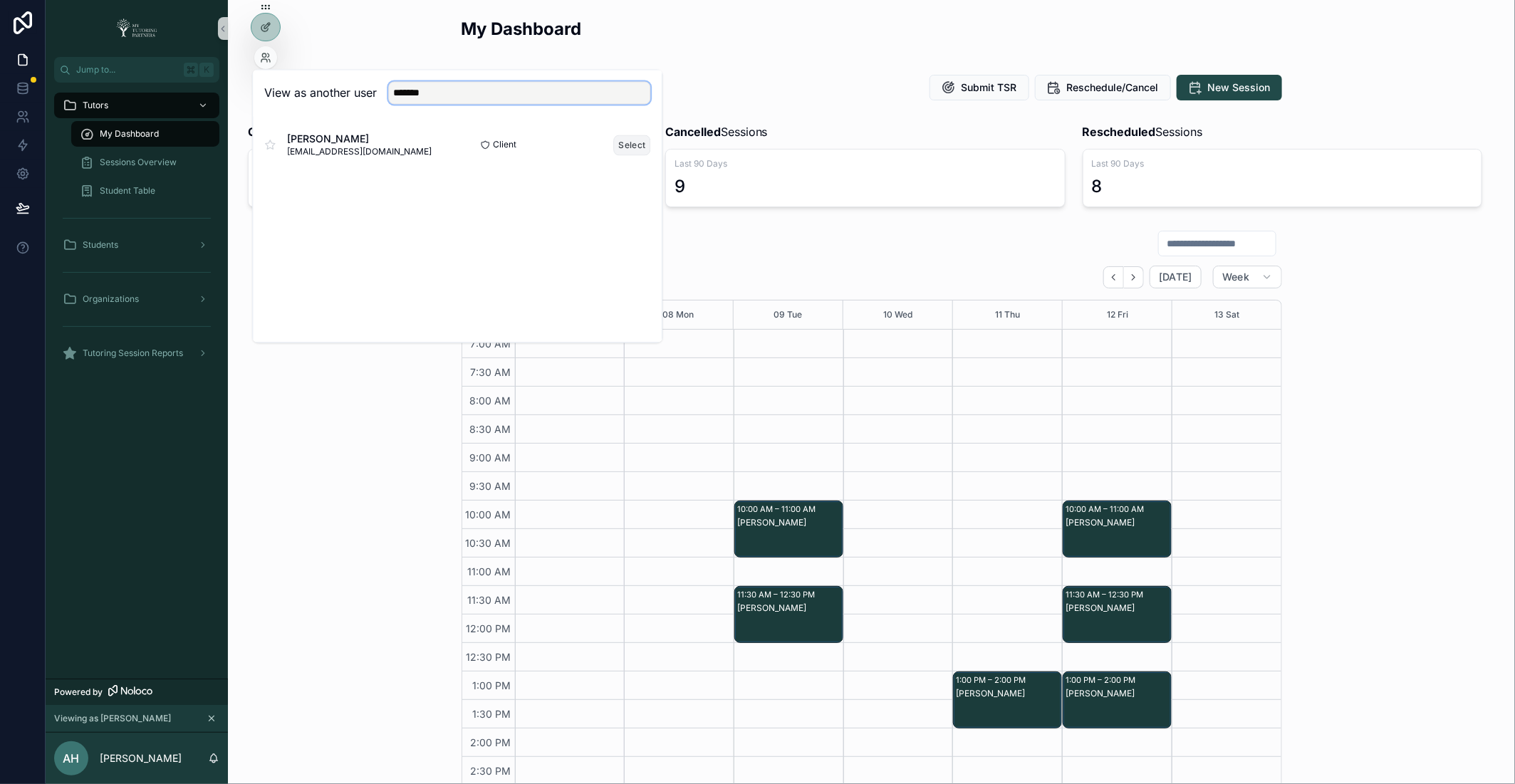
type input "*******"
click at [626, 141] on button "Select" at bounding box center [632, 145] width 37 height 21
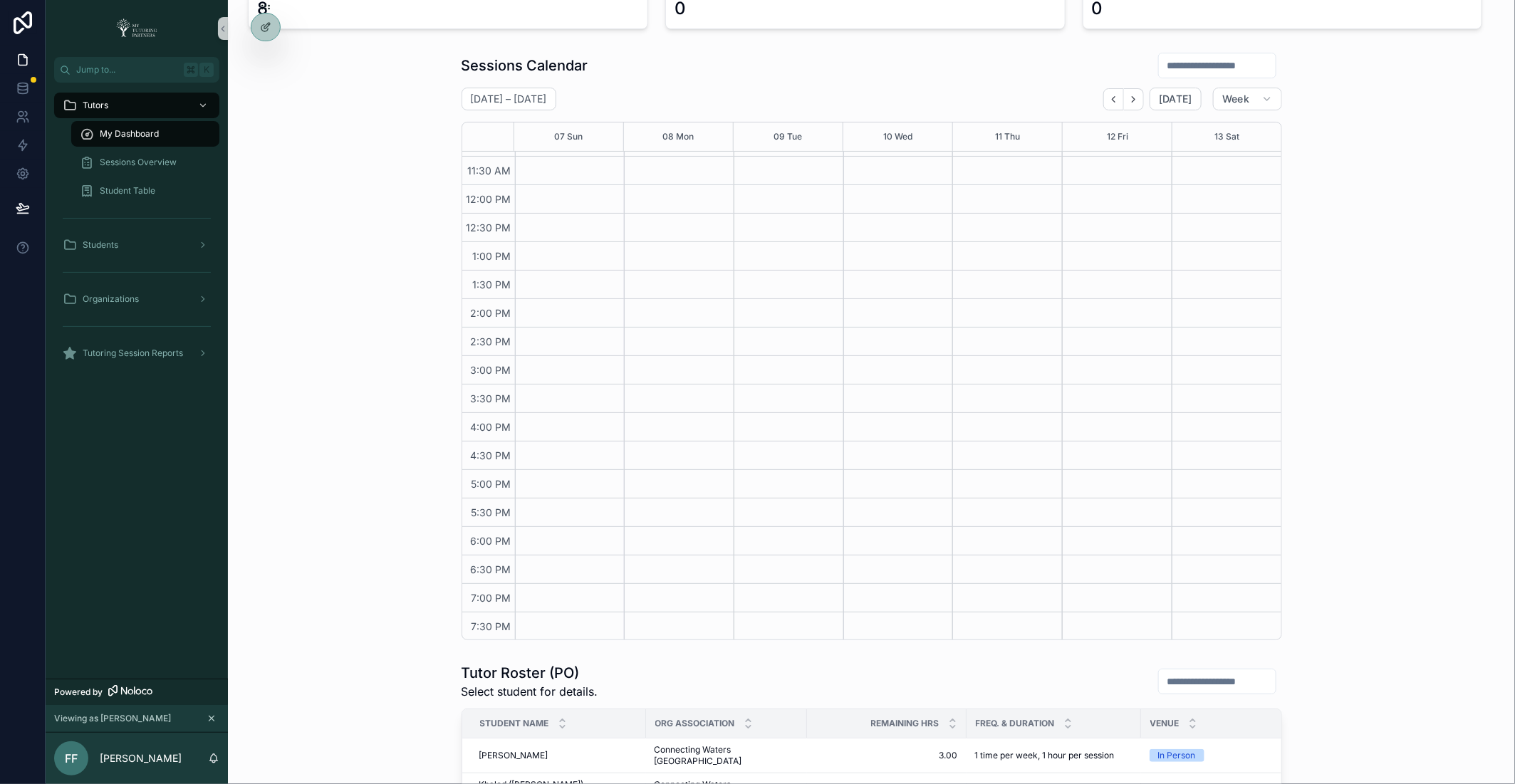
scroll to position [15, 0]
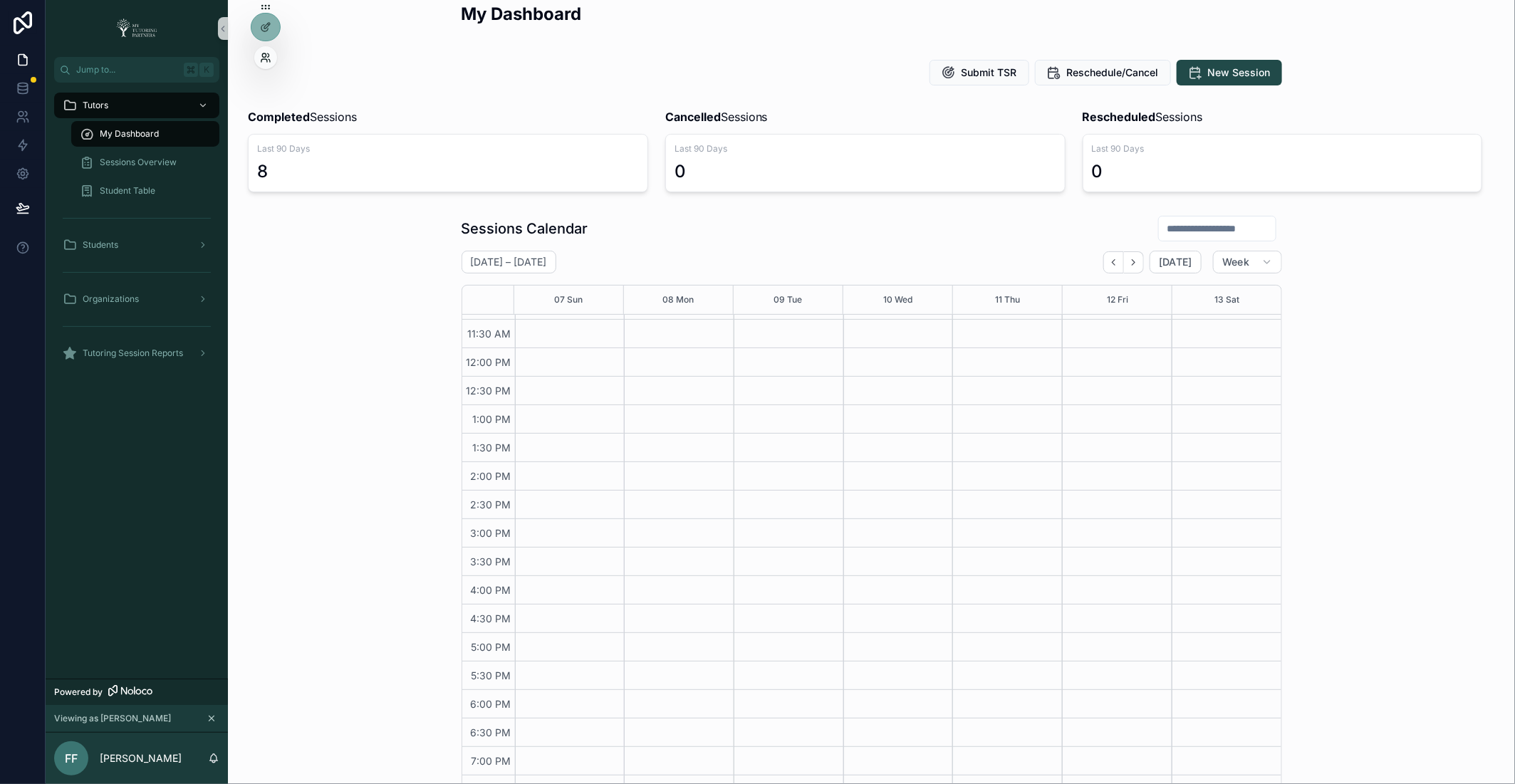
click at [267, 59] on icon at bounding box center [266, 58] width 11 height 11
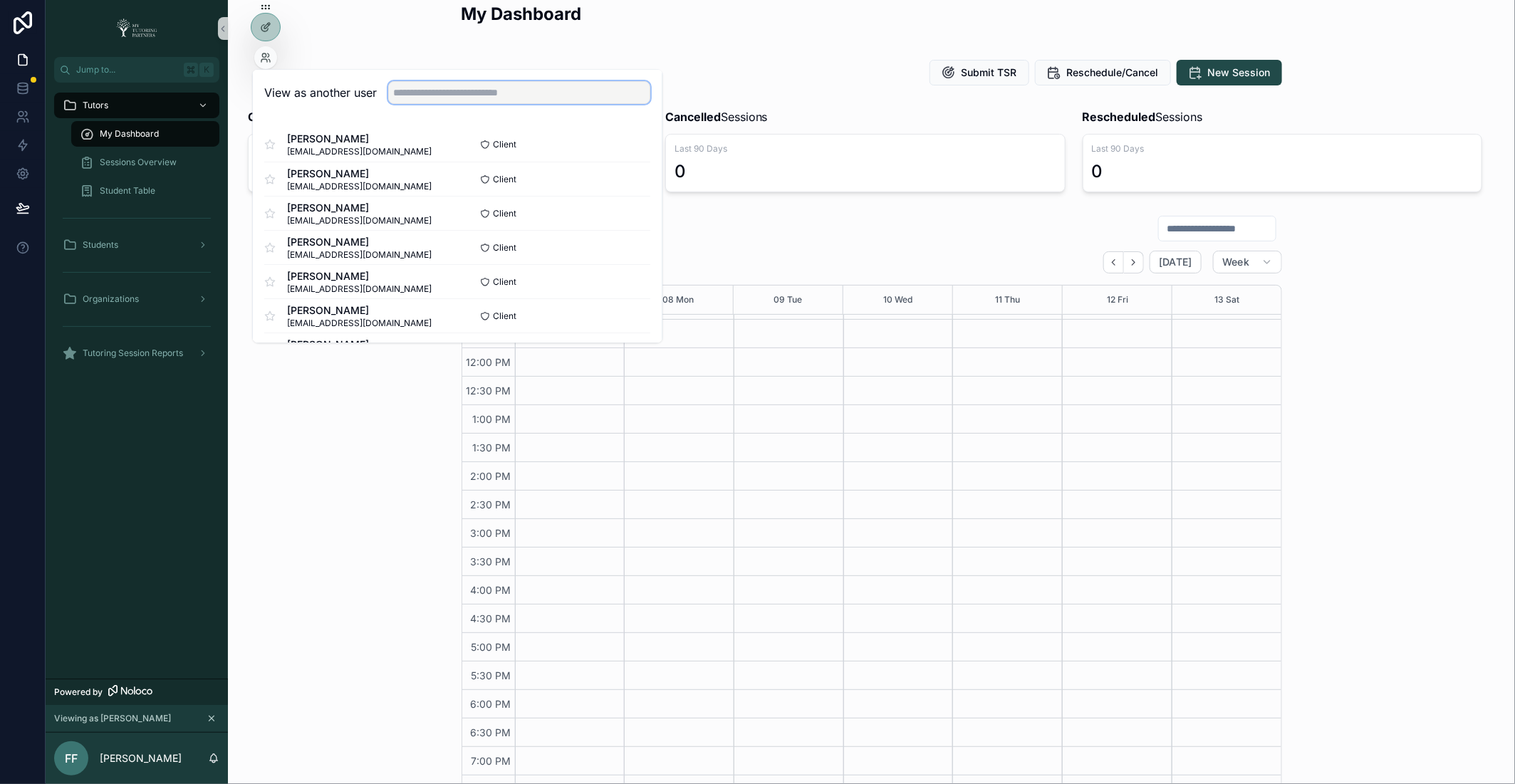
click at [409, 95] on input "text" at bounding box center [519, 94] width 262 height 23
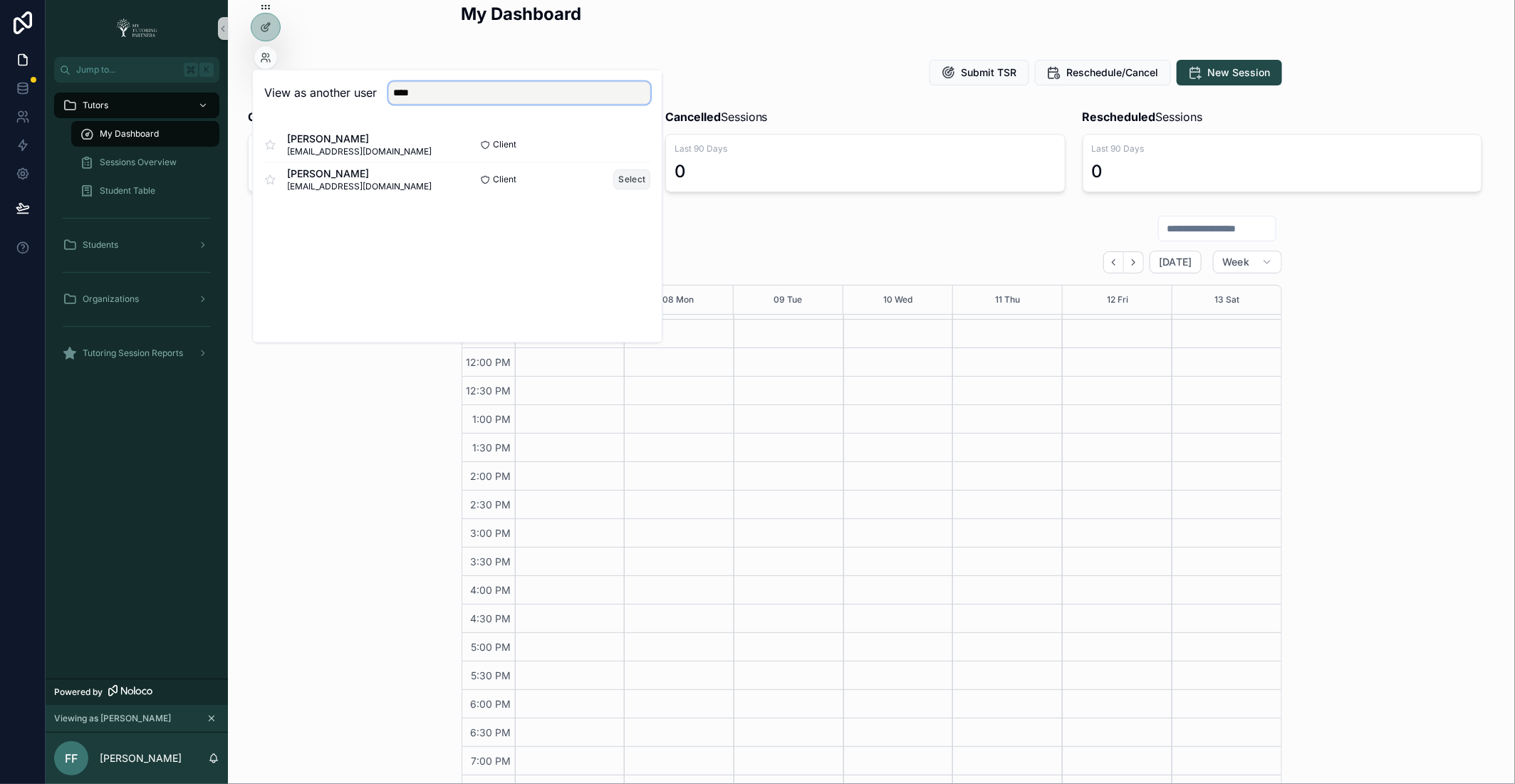
type input "***"
click at [634, 169] on button "Select" at bounding box center [632, 180] width 37 height 21
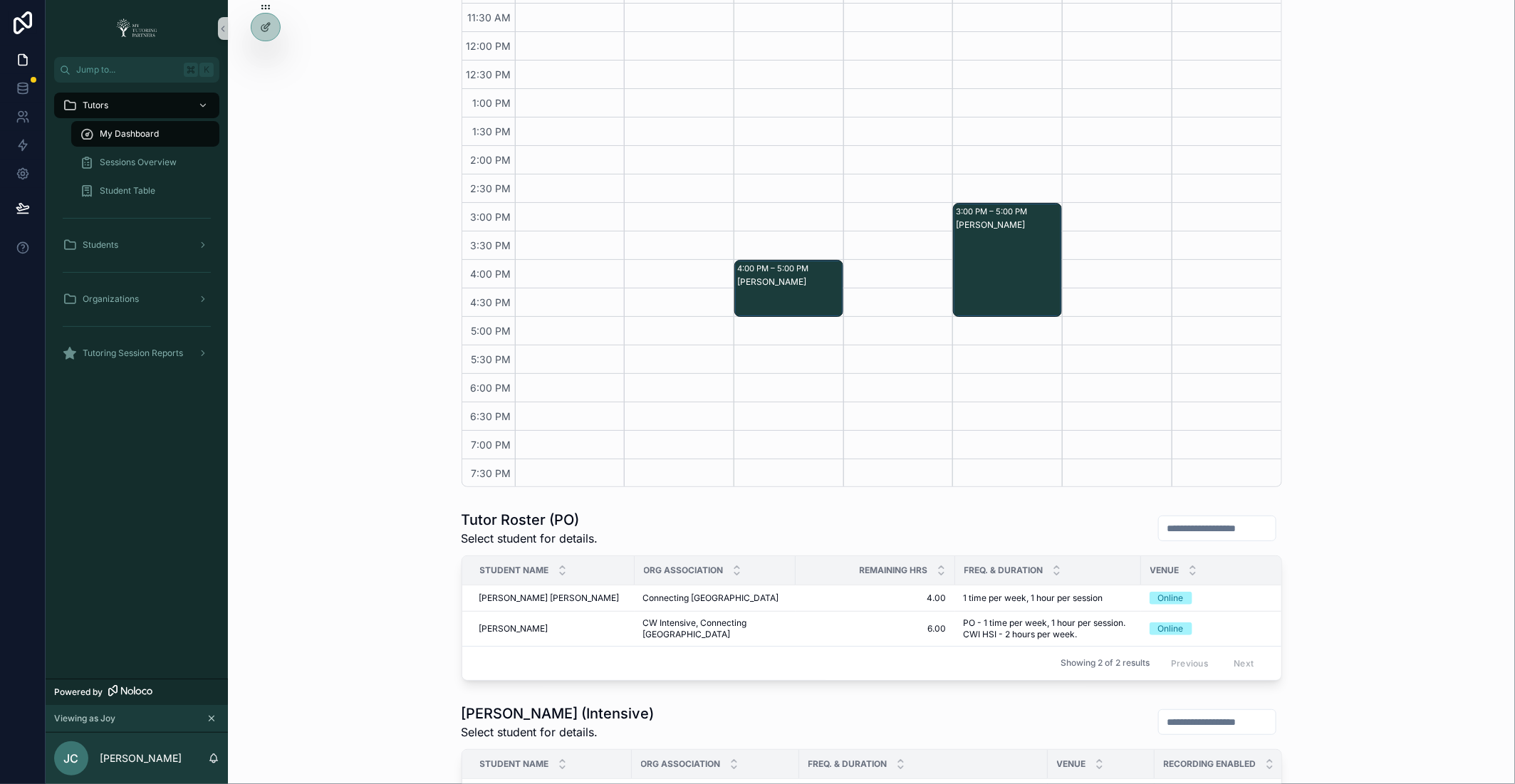
scroll to position [325, 0]
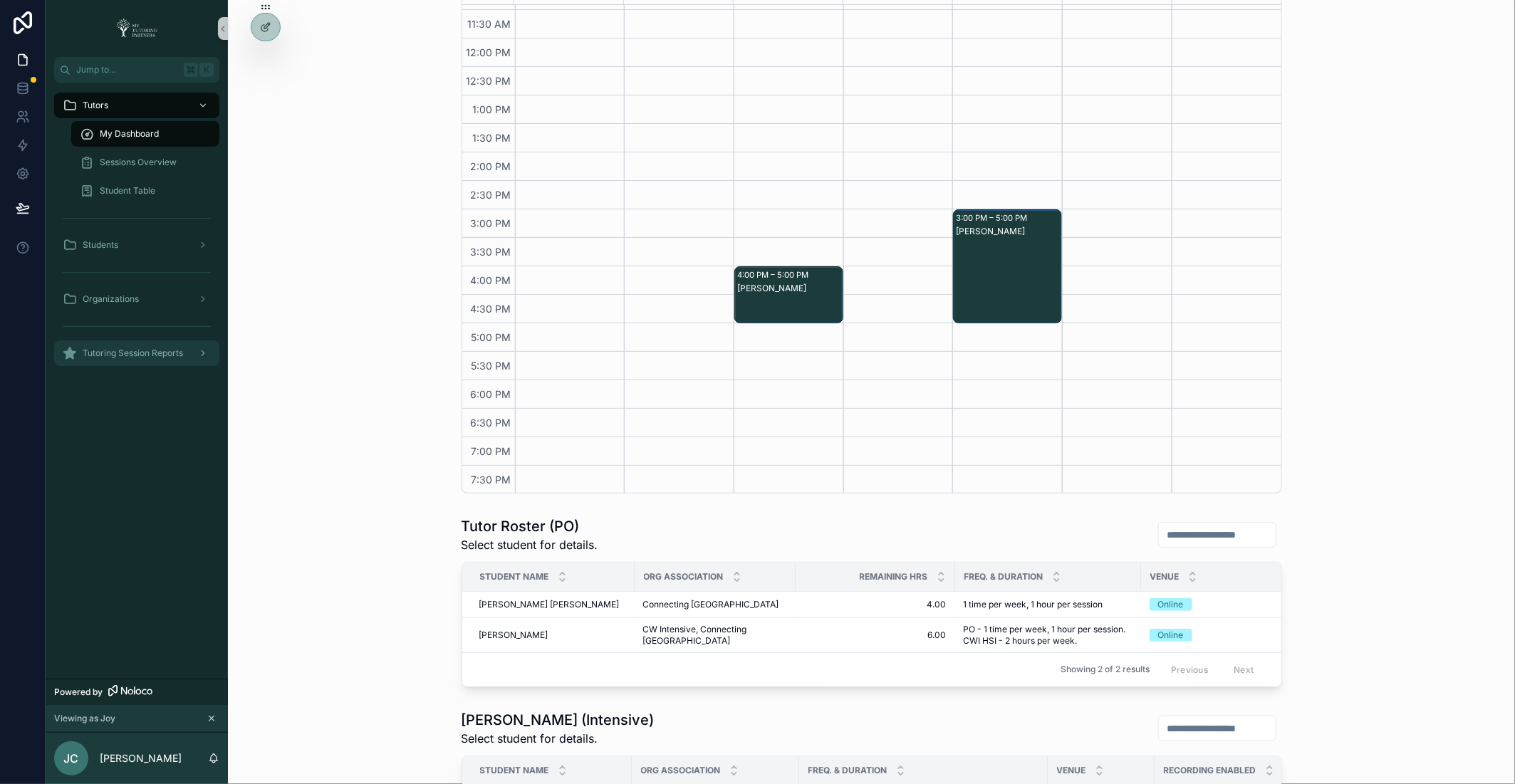
click at [187, 350] on div "Tutoring Session Reports" at bounding box center [136, 353] width 148 height 23
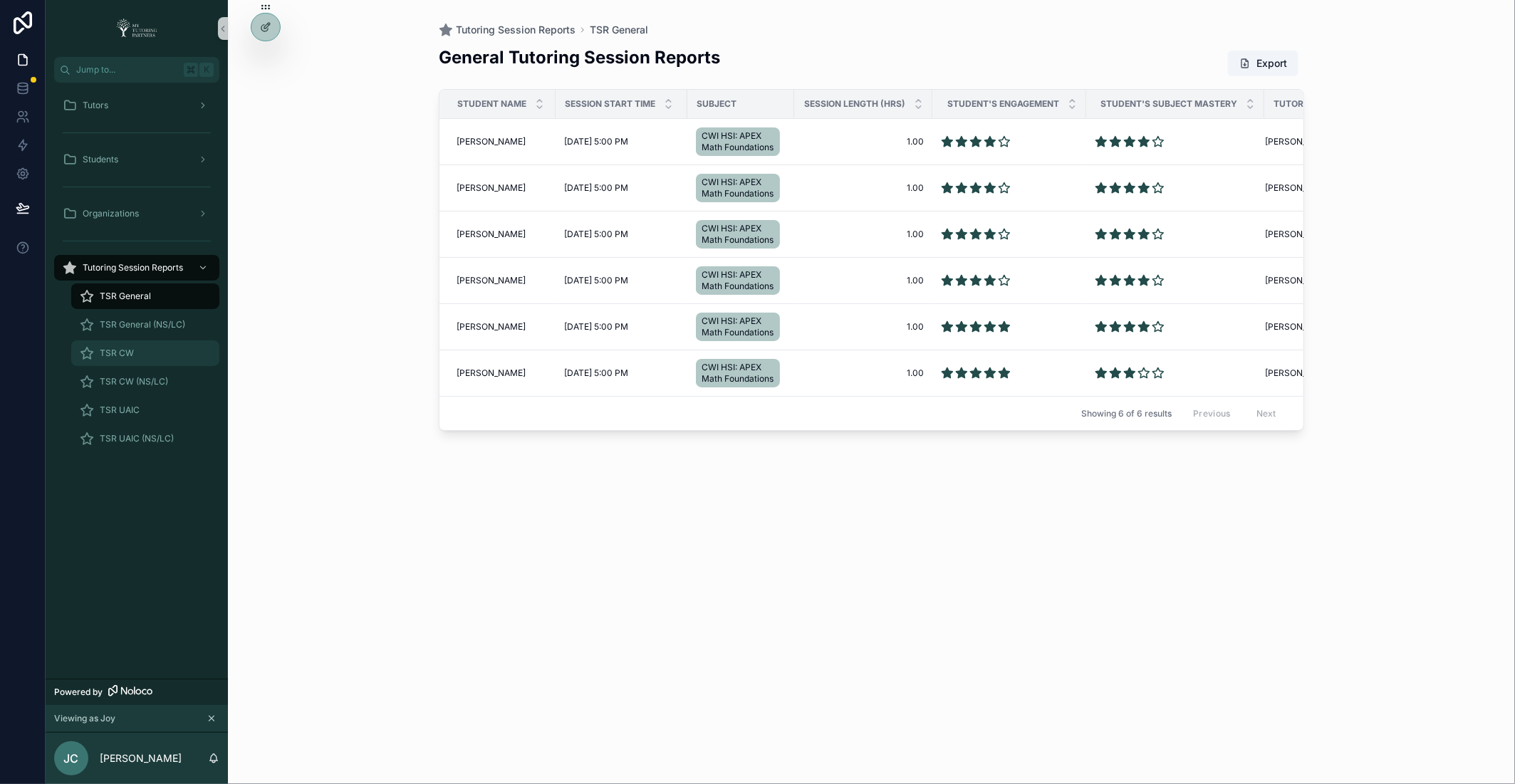
click at [124, 353] on span "TSR CW" at bounding box center [116, 353] width 34 height 11
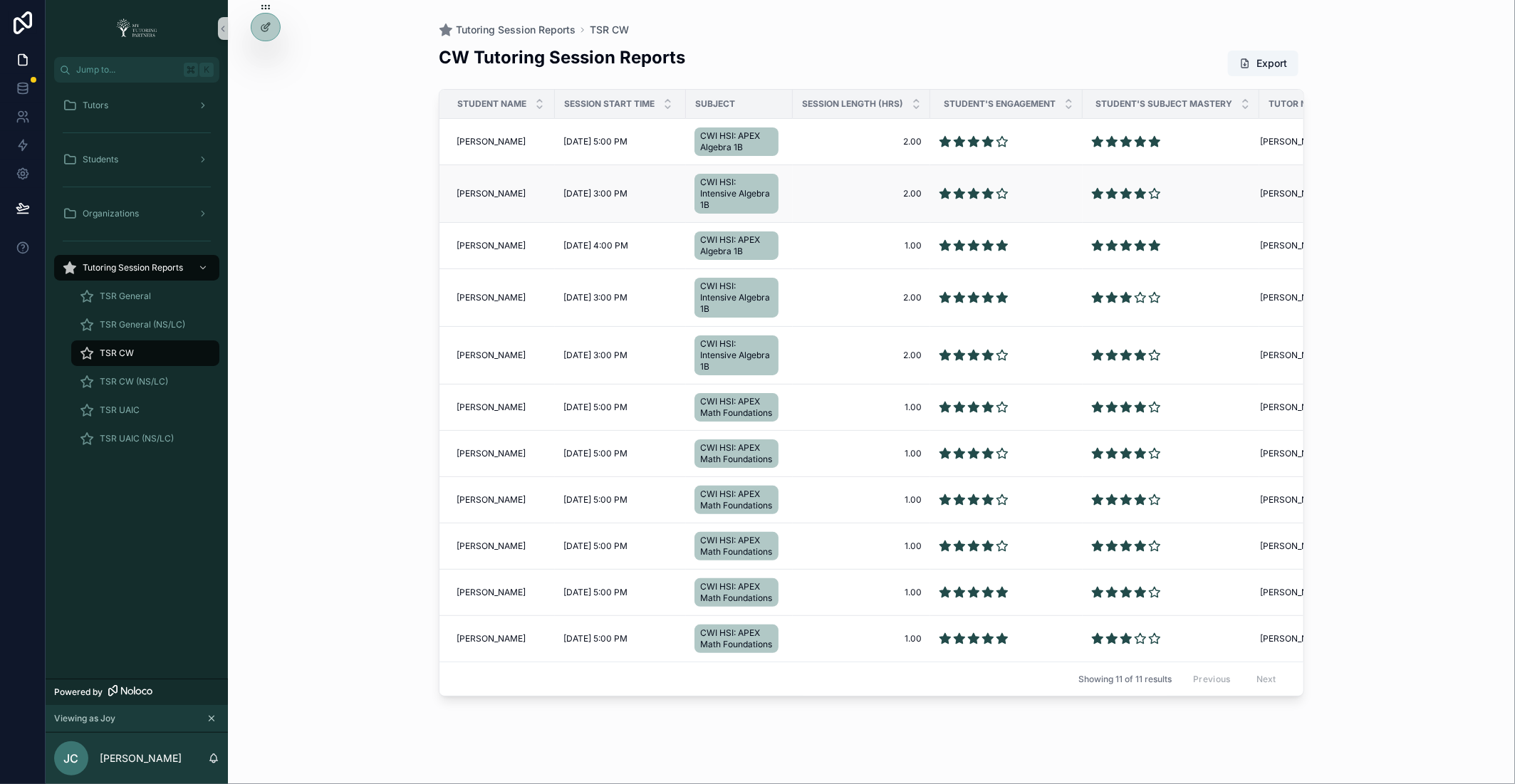
click at [502, 201] on td "[PERSON_NAME] [PERSON_NAME]" at bounding box center [497, 194] width 116 height 58
click at [579, 197] on span "[DATE] 3:00 PM" at bounding box center [596, 194] width 64 height 11
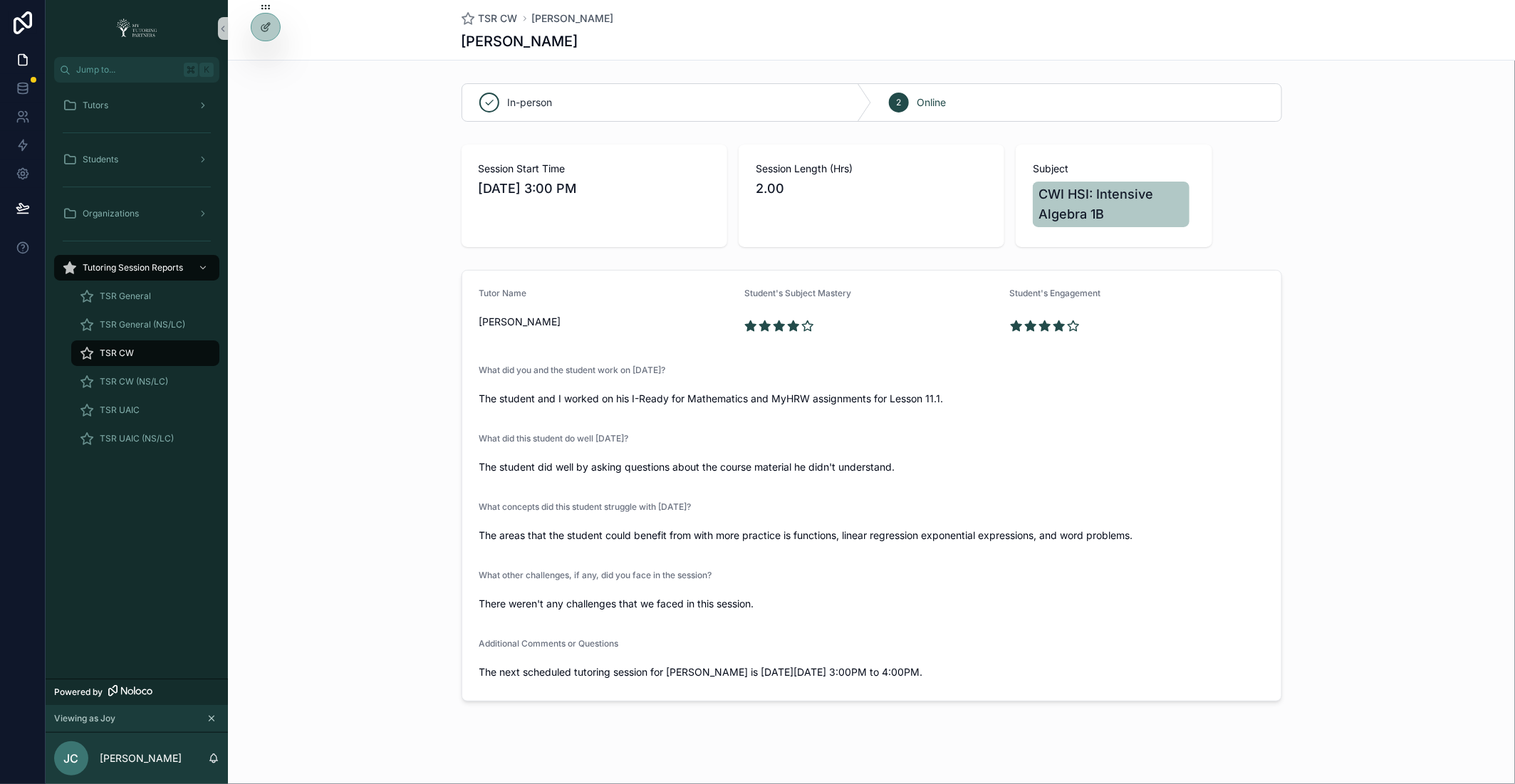
click at [134, 352] on div "TSR CW" at bounding box center [145, 353] width 131 height 23
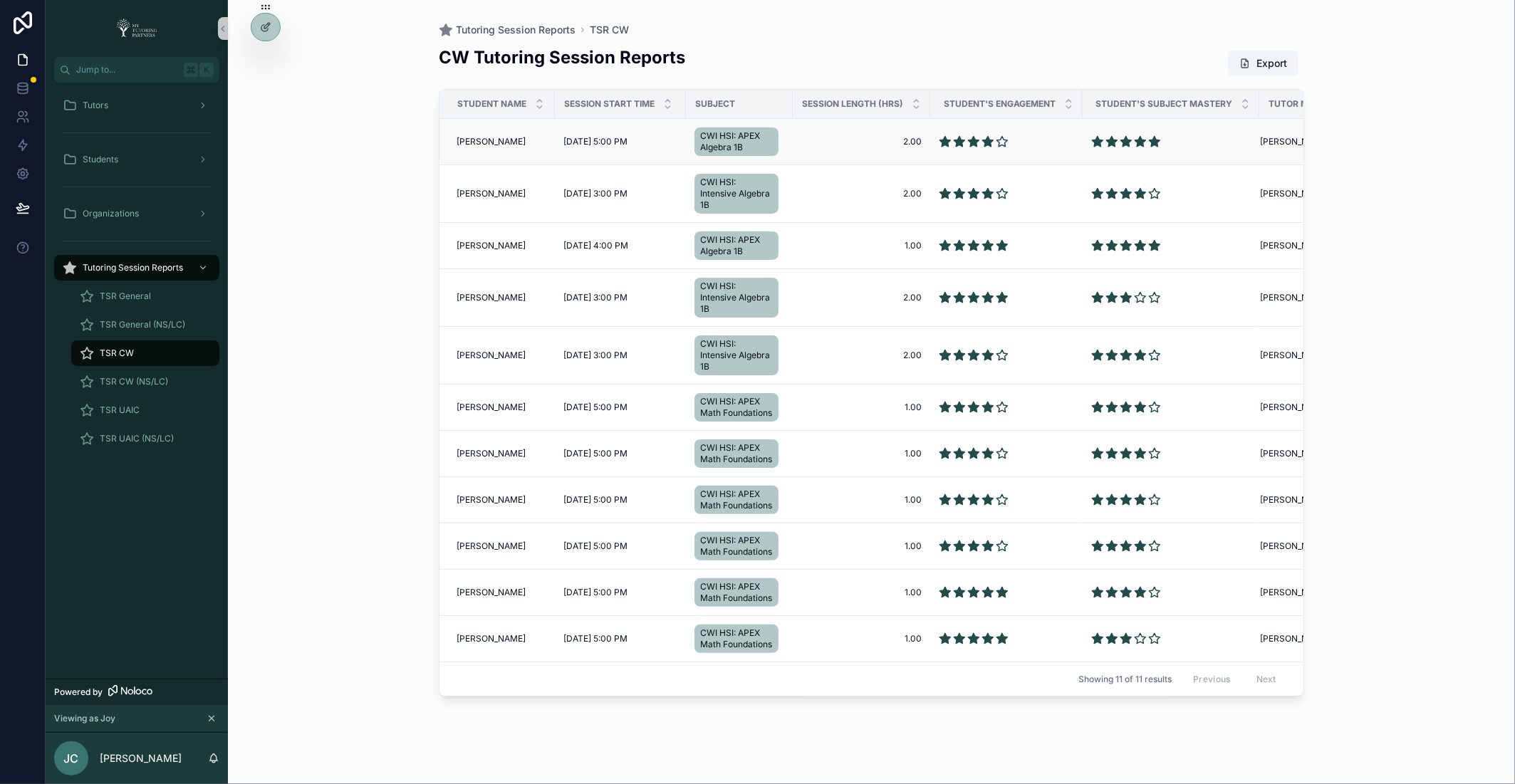
click at [477, 137] on span "[PERSON_NAME]" at bounding box center [490, 142] width 69 height 11
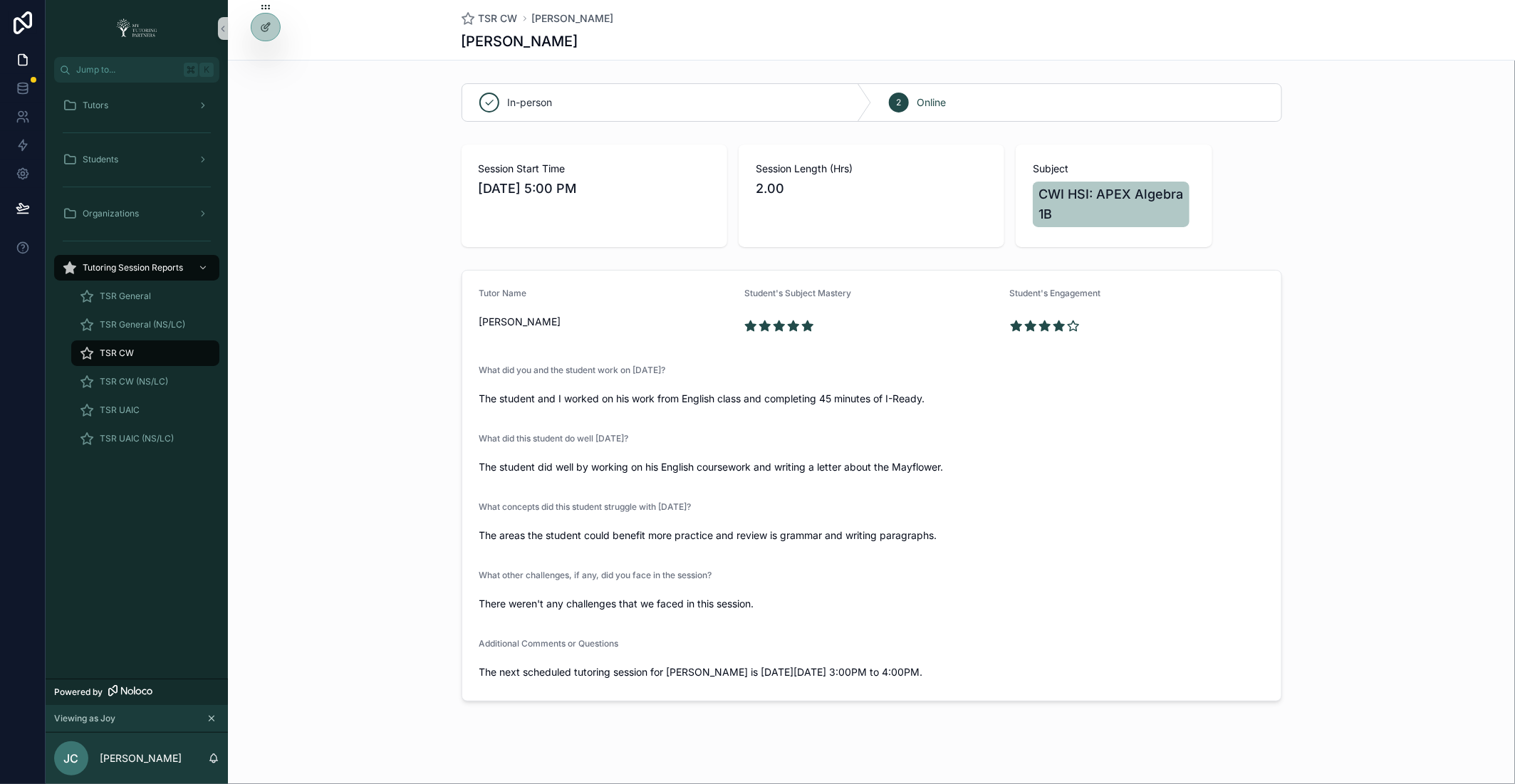
click at [126, 347] on div "TSR CW" at bounding box center [145, 353] width 131 height 23
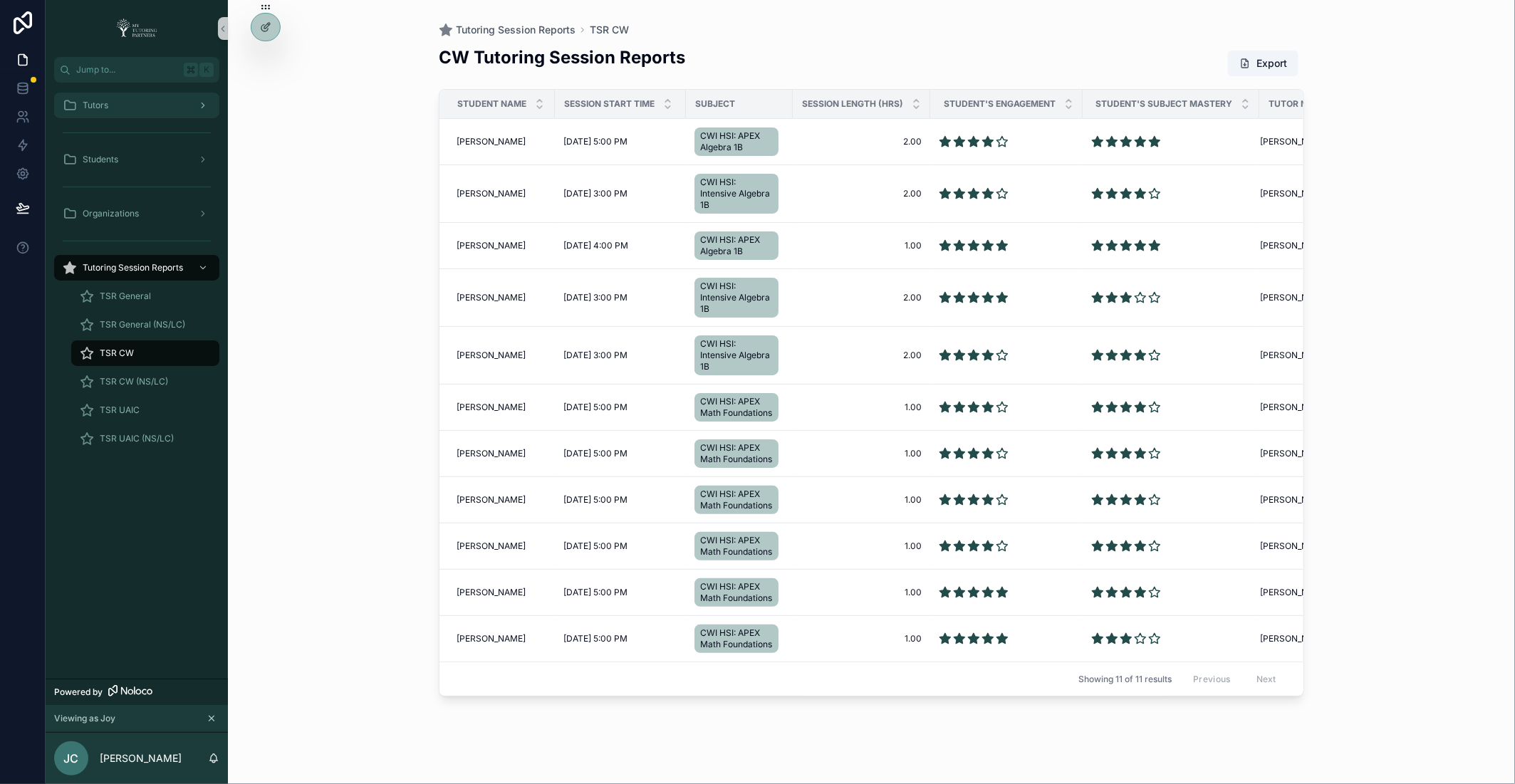
click at [141, 103] on div "Tutors" at bounding box center [136, 105] width 148 height 23
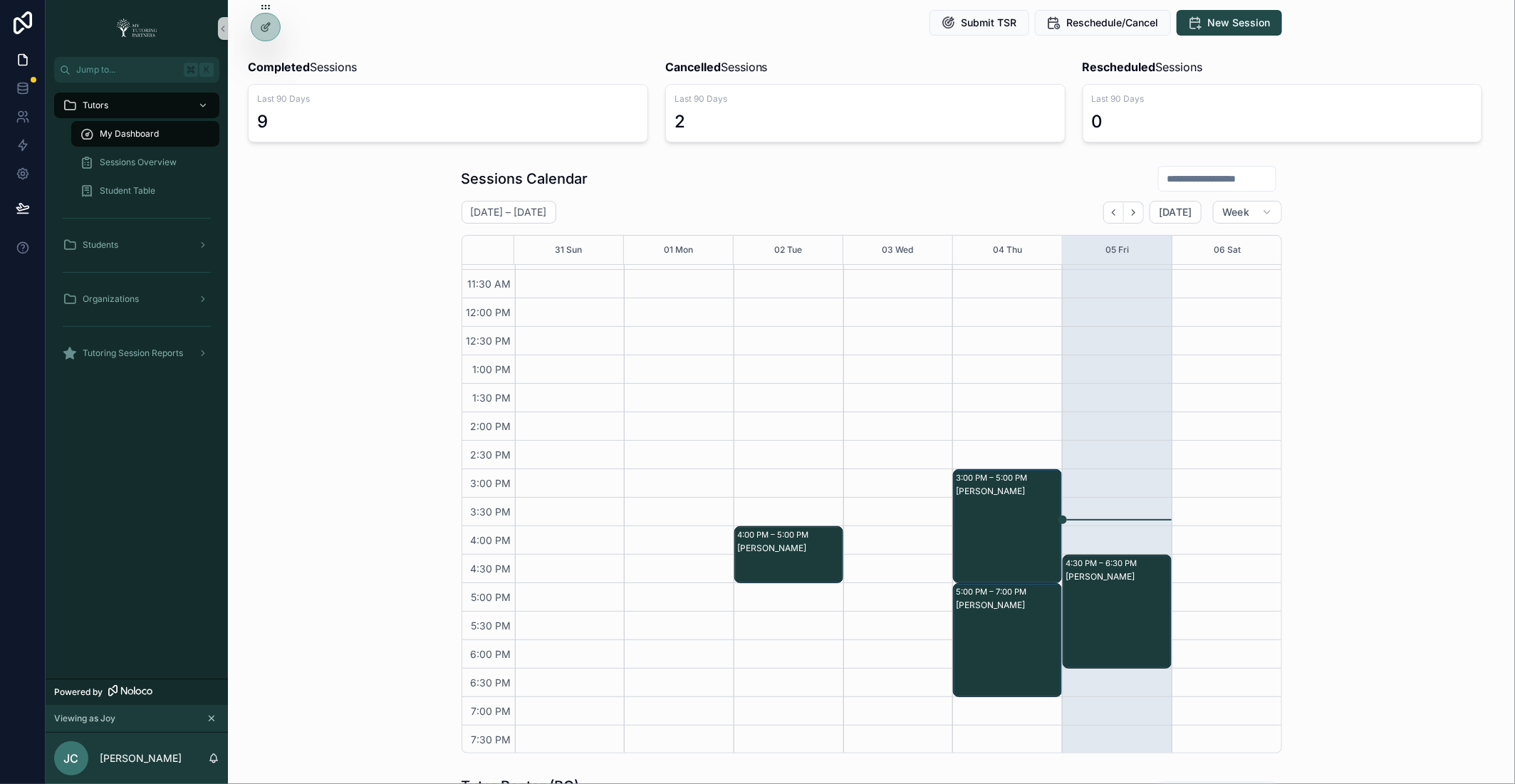
scroll to position [80, 0]
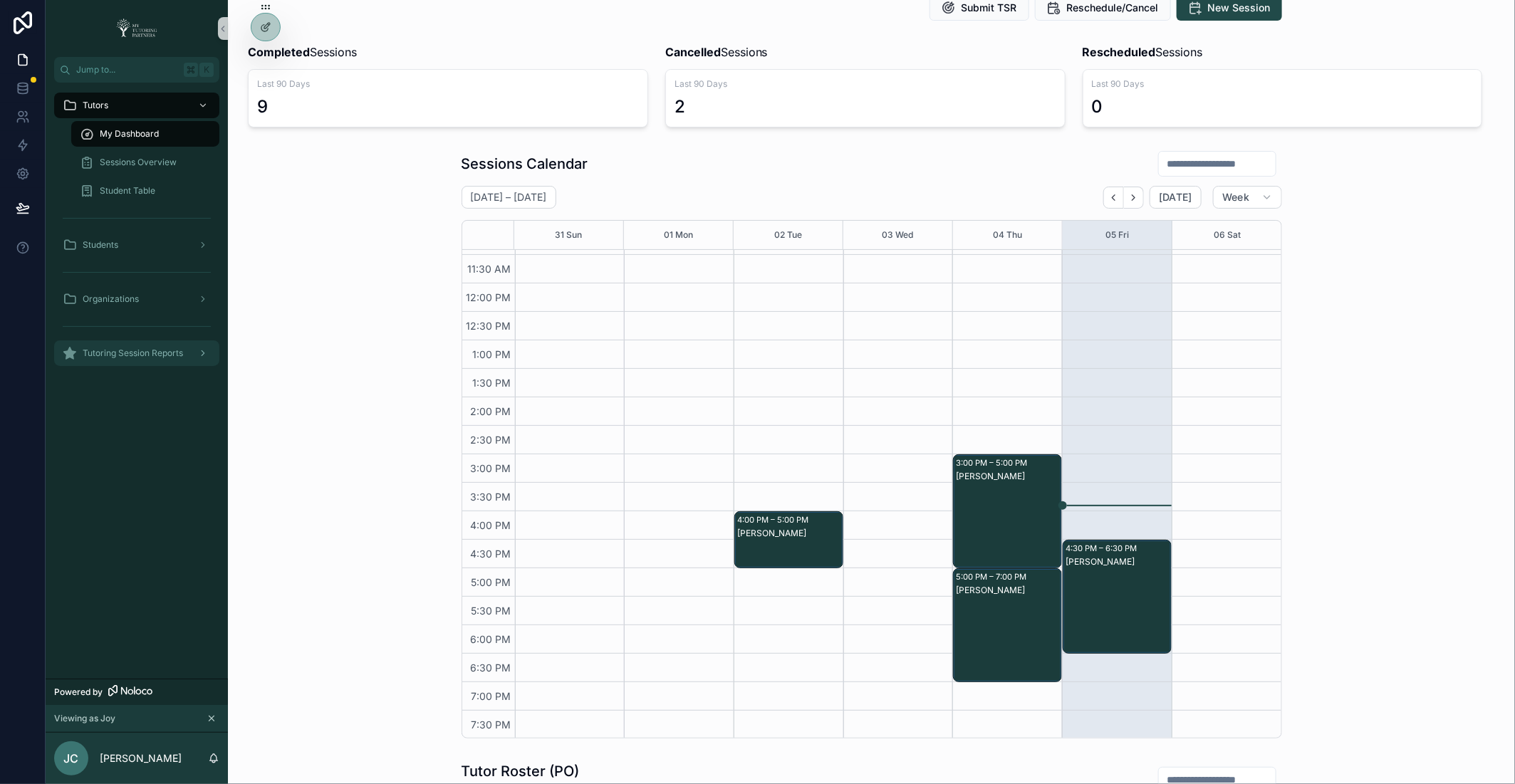
click at [148, 348] on span "Tutoring Session Reports" at bounding box center [133, 353] width 100 height 11
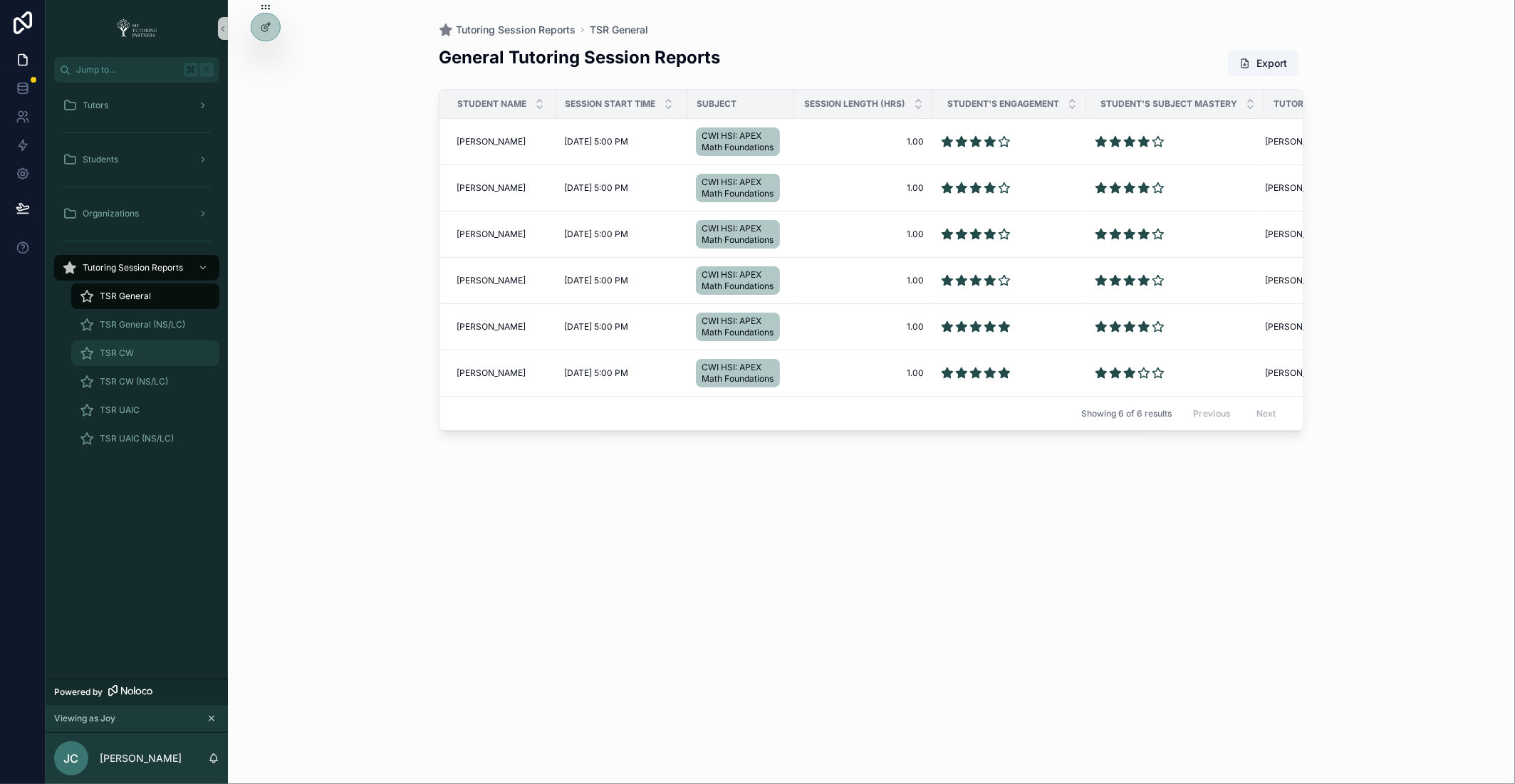
click at [114, 356] on span "TSR CW" at bounding box center [116, 353] width 34 height 11
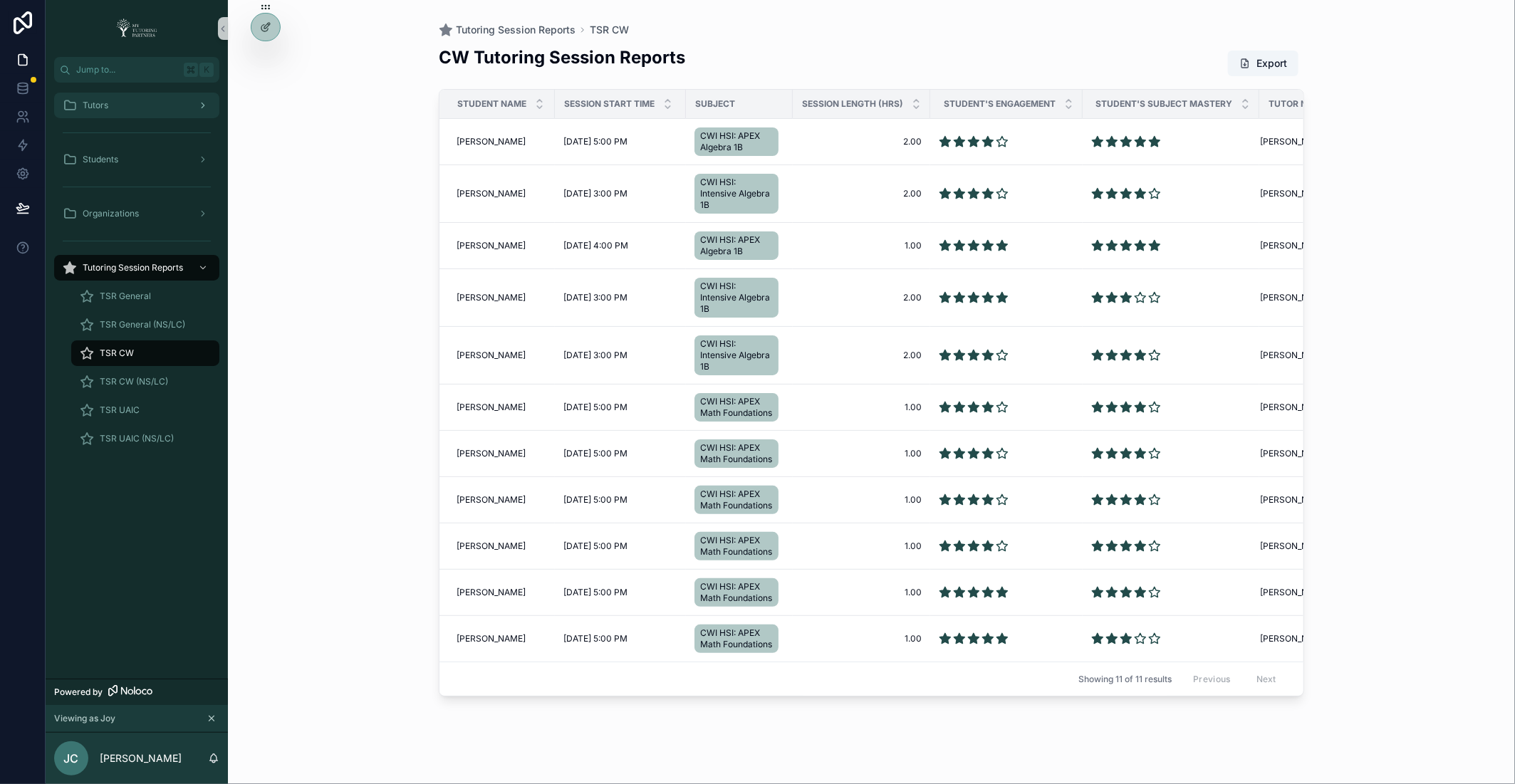
click at [180, 100] on div "Tutors" at bounding box center [136, 105] width 148 height 23
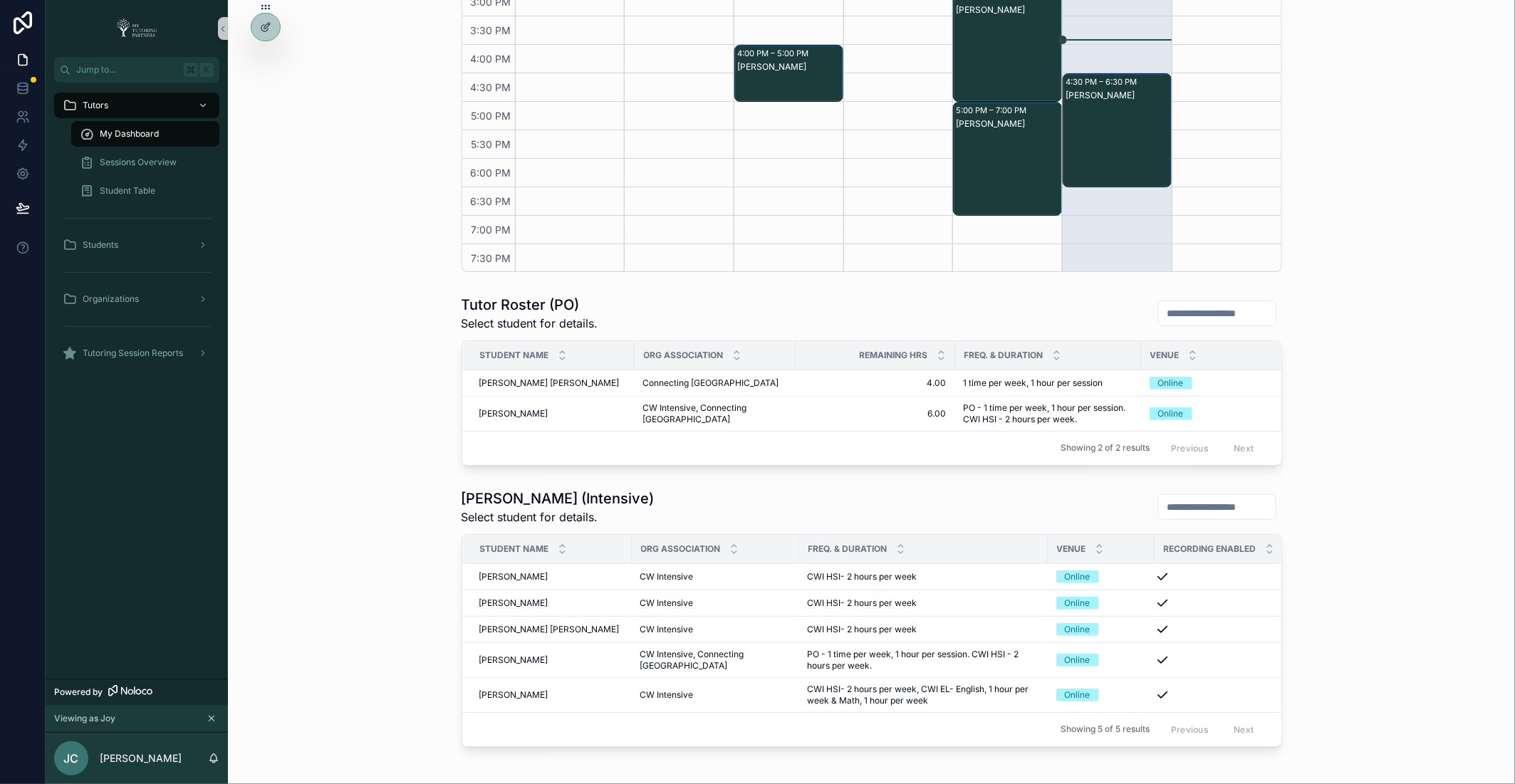
scroll to position [624, 0]
